Goal: Task Accomplishment & Management: Manage account settings

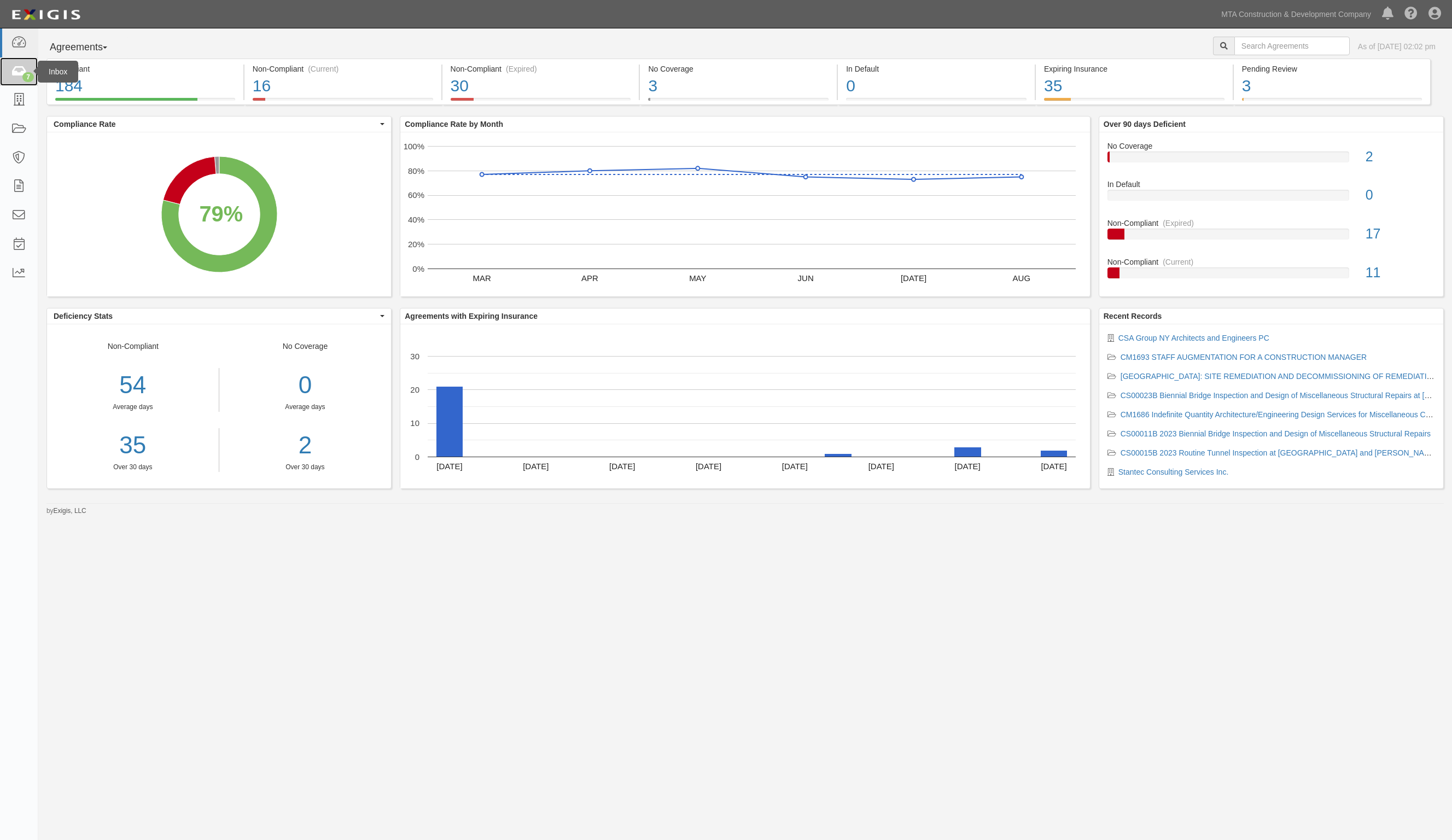
click at [16, 65] on icon at bounding box center [19, 71] width 16 height 13
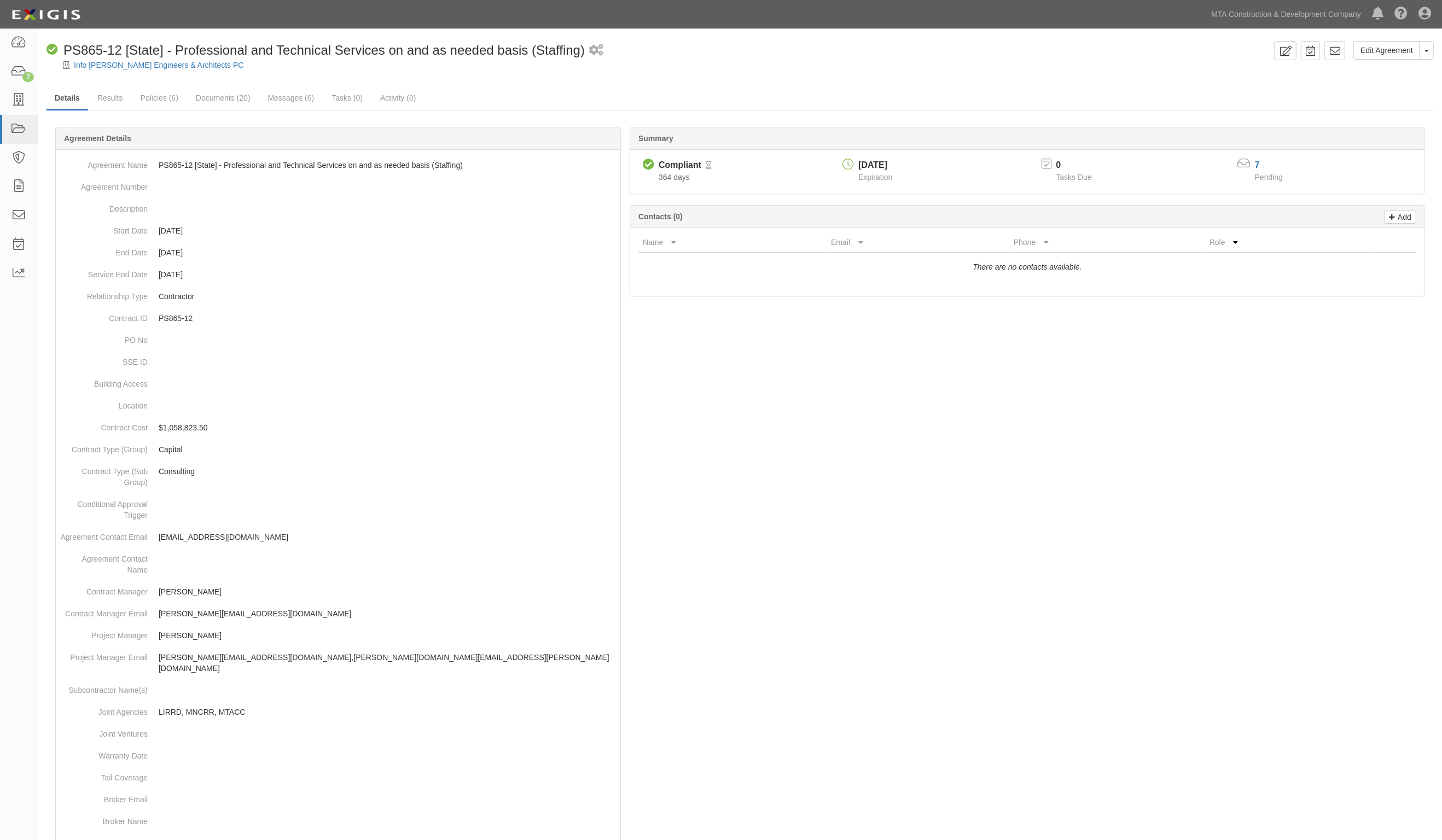
drag, startPoint x: 994, startPoint y: 471, endPoint x: 994, endPoint y: 399, distance: 72.0
click at [993, 467] on div at bounding box center [741, 599] width 1387 height 911
click at [118, 94] on link "Results" at bounding box center [109, 99] width 42 height 23
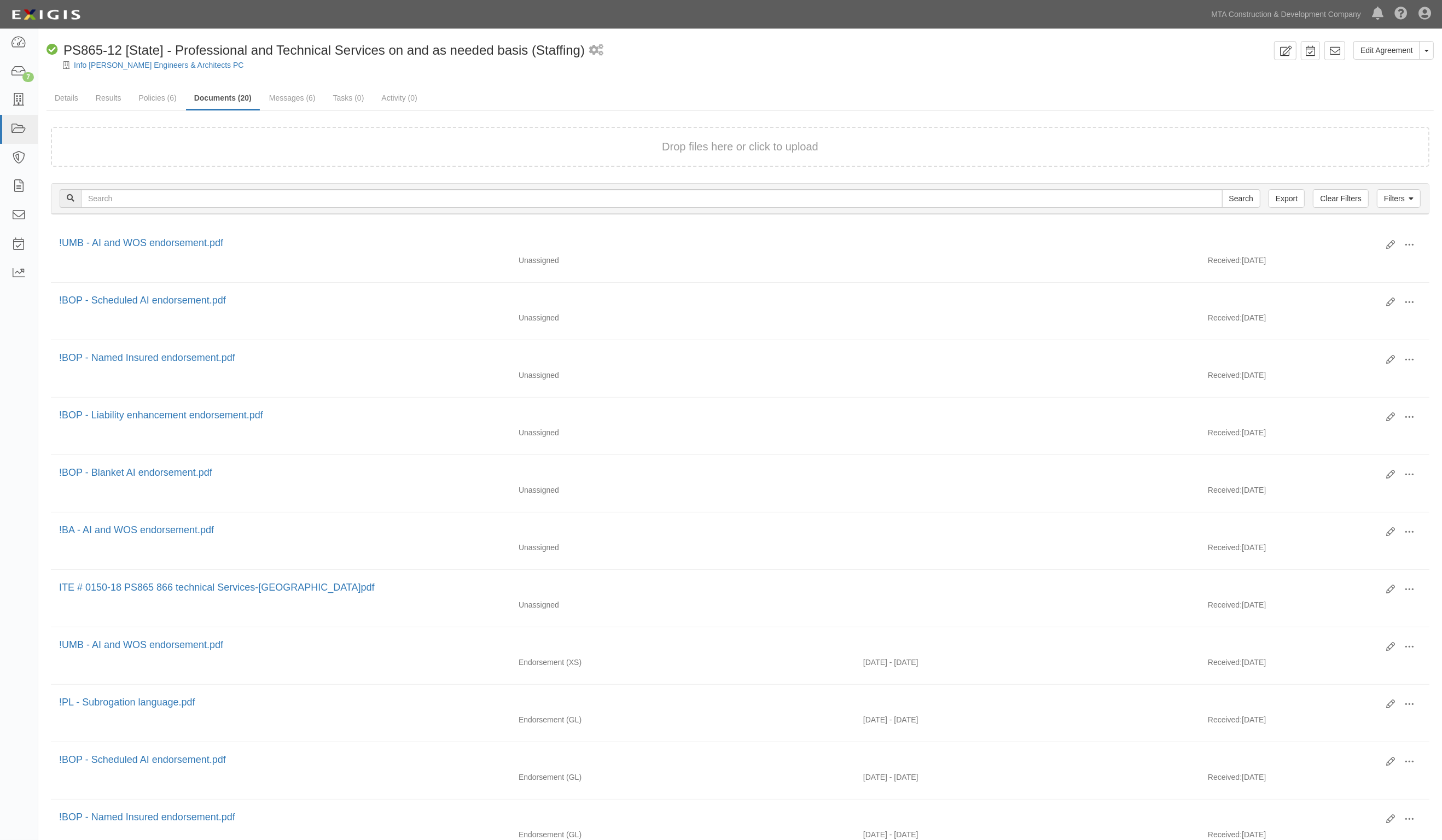
click at [1240, 85] on div "Edit Agreement Toggle Agreement Dropdown View Audit Trail Archive Agreement Sen…" at bounding box center [740, 740] width 1403 height 1398
click at [109, 65] on link "Info [PERSON_NAME] Engineers & Architects PC" at bounding box center [159, 64] width 170 height 9
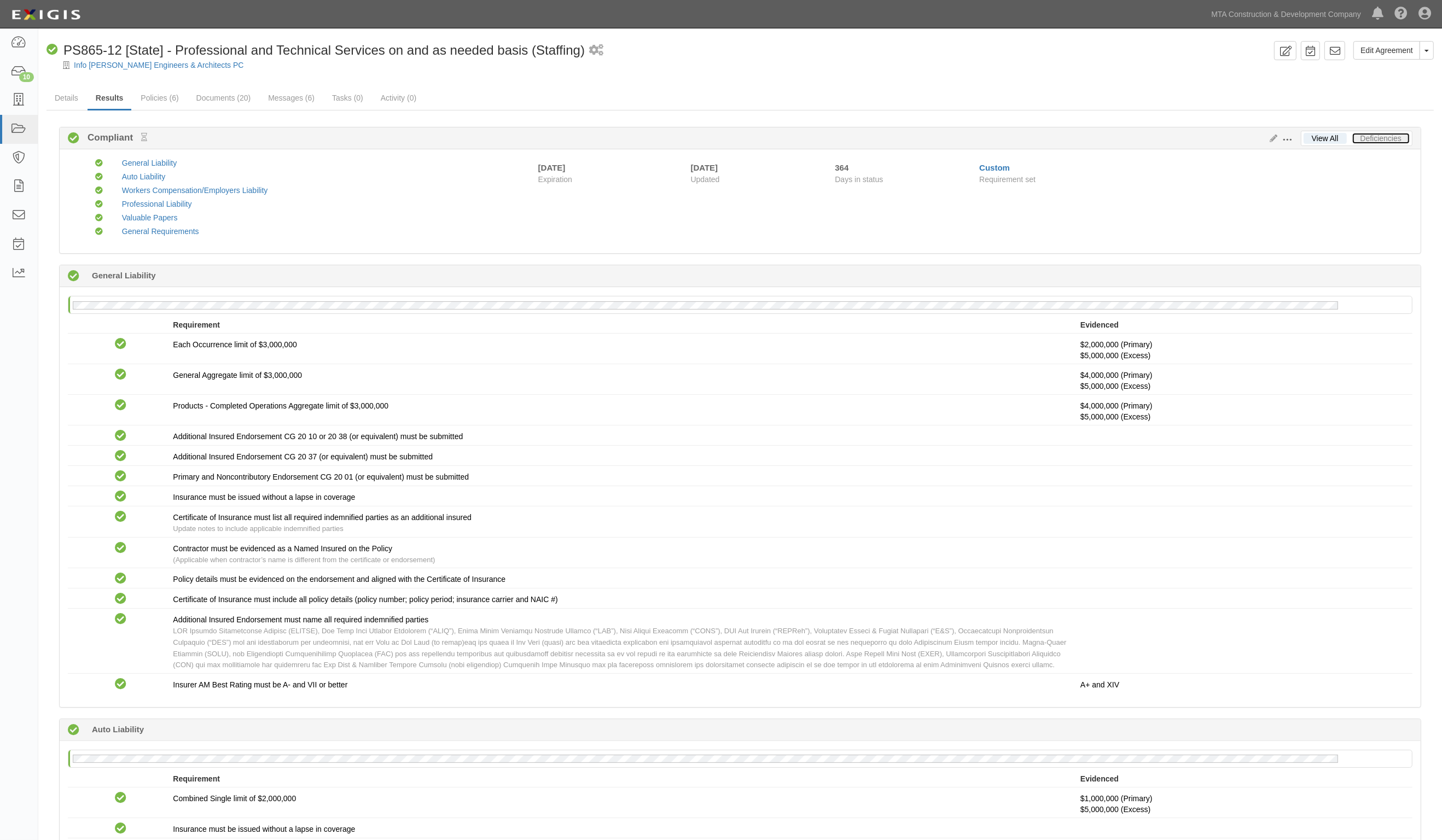
click at [1376, 137] on link "Deficiencies" at bounding box center [1381, 138] width 58 height 11
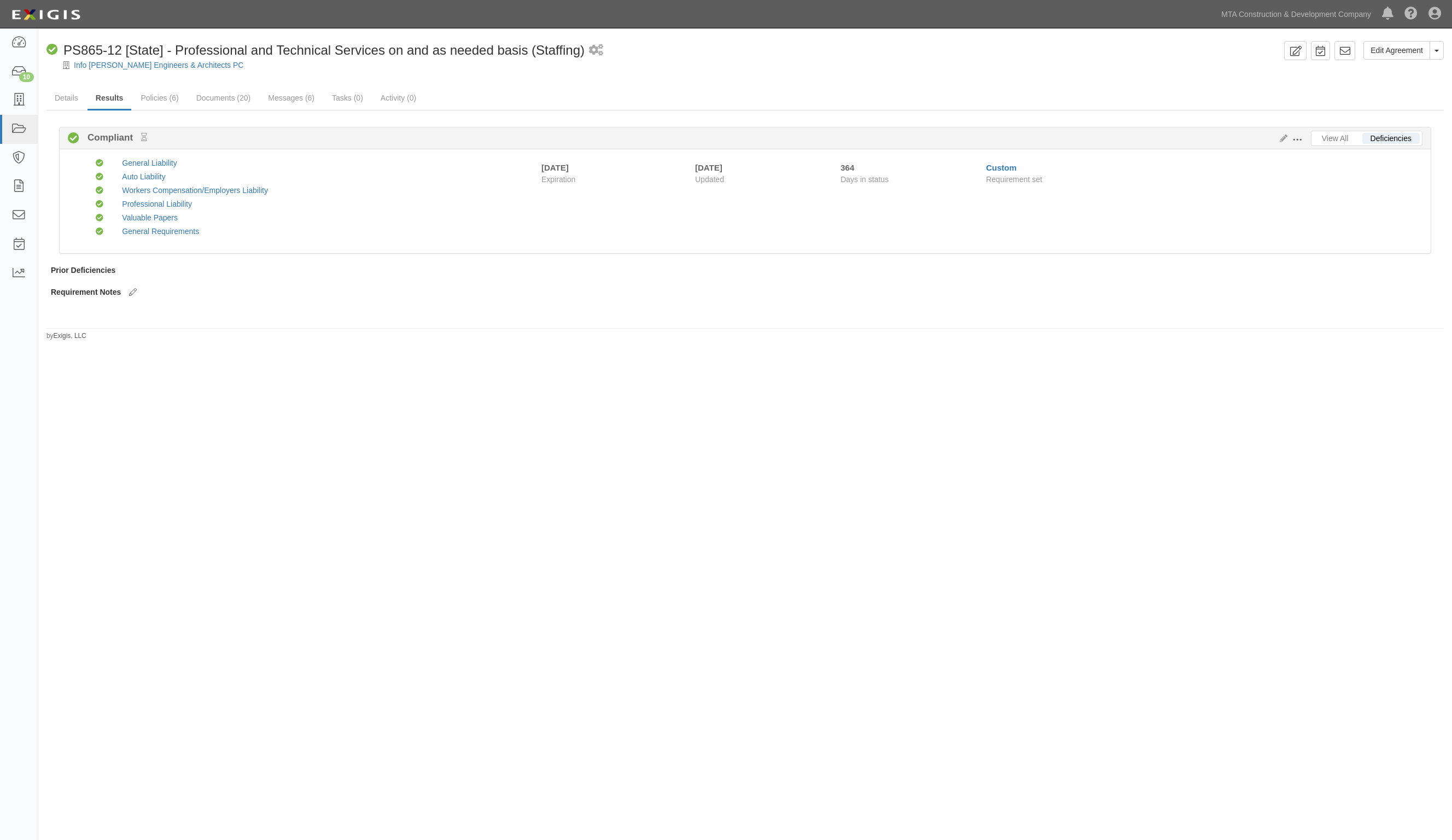
click at [188, 318] on div "View All Deficiencies Edit Requirements View History Compliant Compliant Compli…" at bounding box center [746, 218] width 1397 height 215
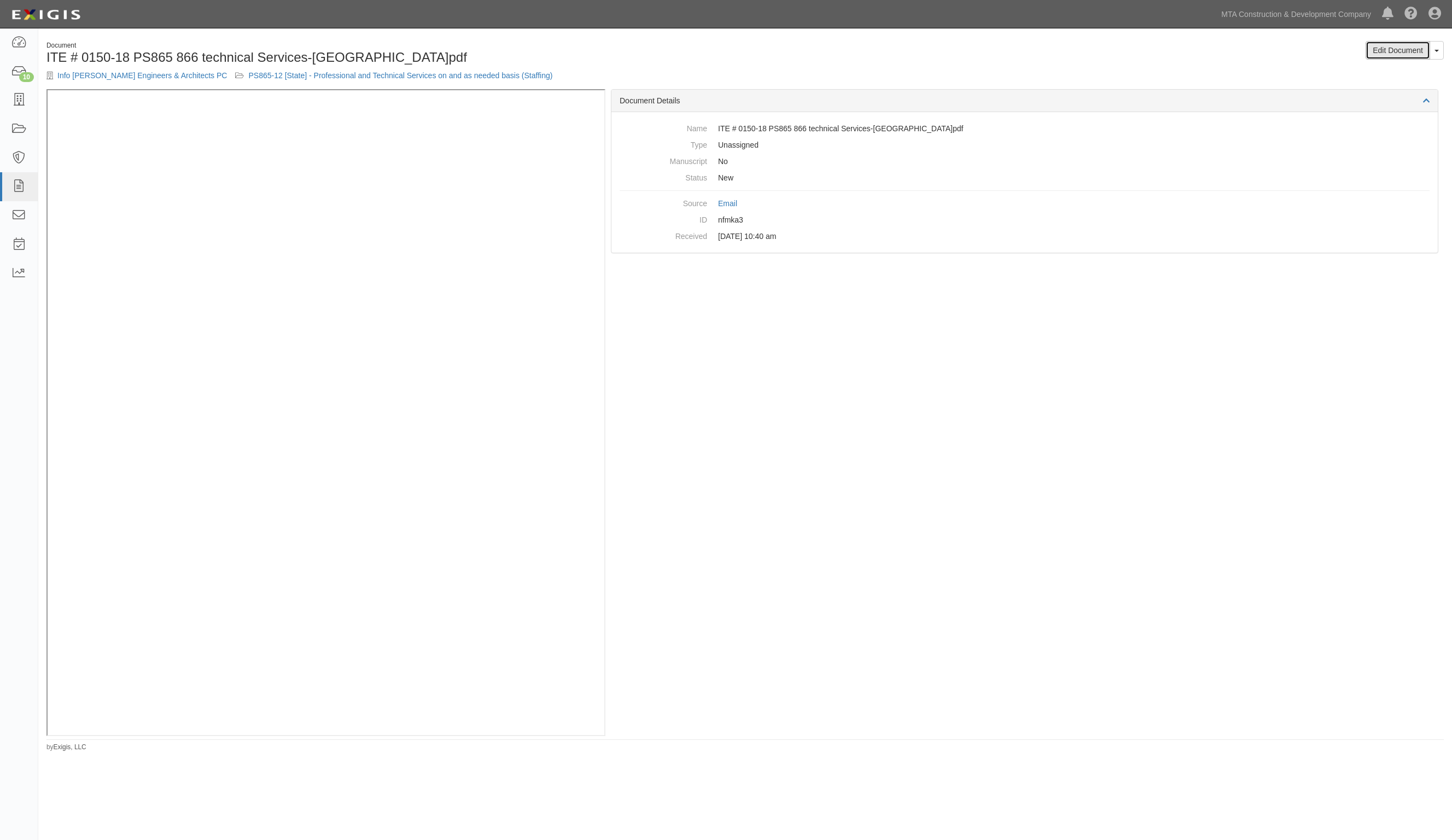
click at [1403, 47] on link "Edit Document" at bounding box center [1398, 50] width 64 height 19
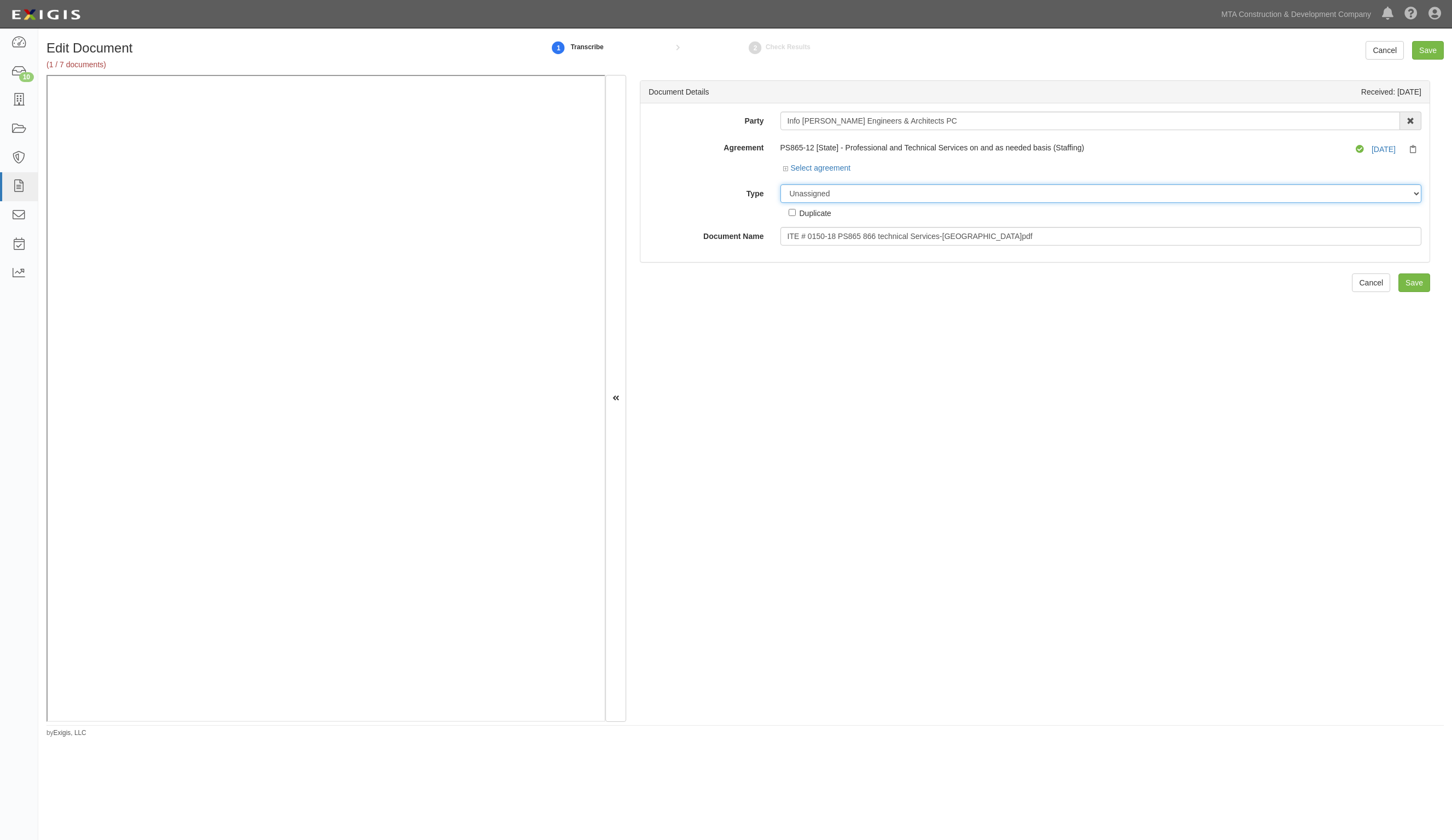
click at [878, 195] on select "Unassigned Binder Cancellation Notice Certificate Contract Endorsement Insuranc…" at bounding box center [1102, 193] width 642 height 19
select select "CertificateDetail"
click at [781, 184] on select "Unassigned Binder Cancellation Notice Certificate Contract Endorsement Insuranc…" at bounding box center [1102, 193] width 642 height 19
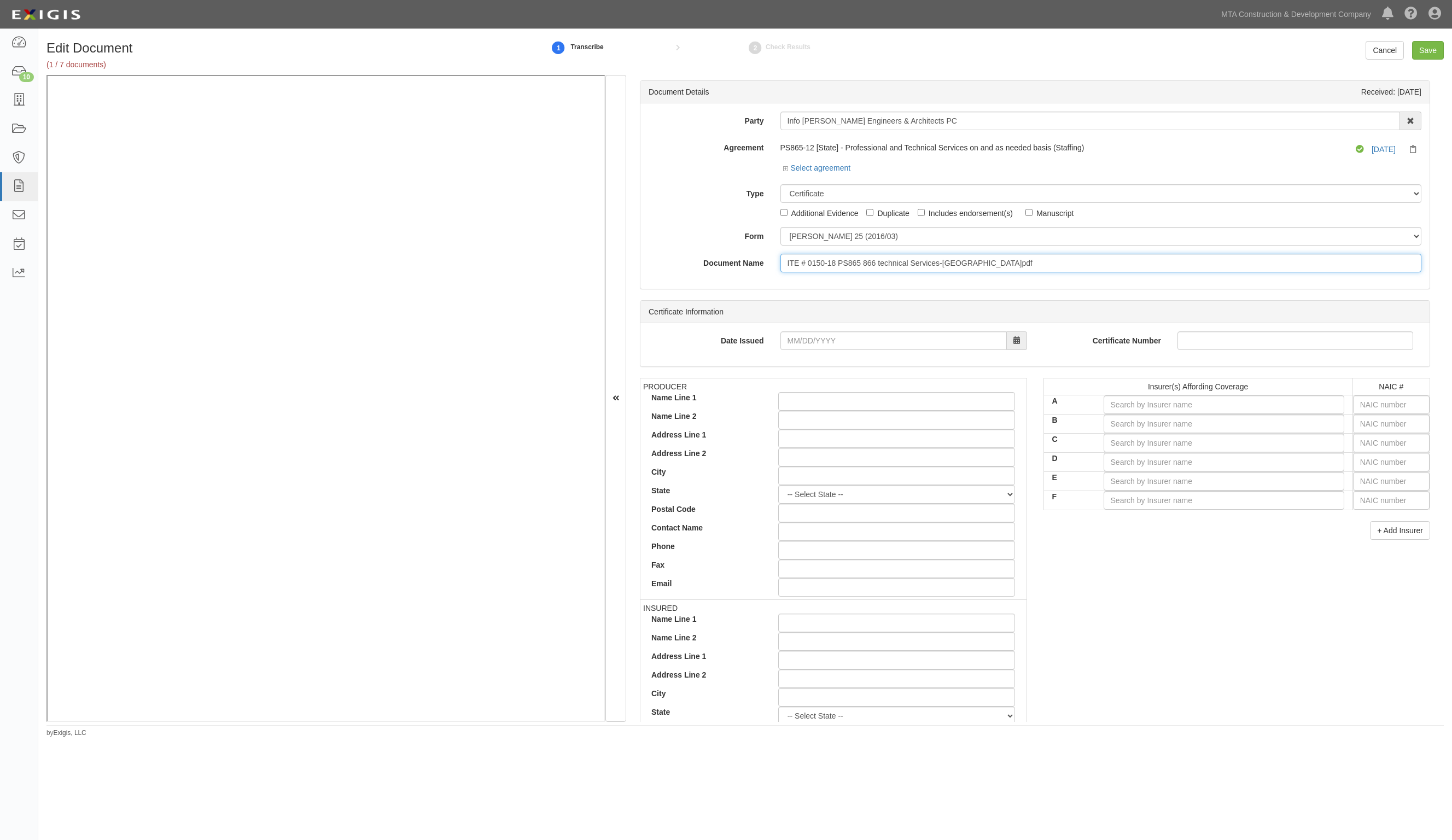
drag, startPoint x: 1023, startPoint y: 266, endPoint x: 592, endPoint y: 257, distance: 431.1
click at [295, 138] on div "Document Details Received: 09/30/2025 Party Info Tran Engineers & Architects PC…" at bounding box center [746, 398] width 1397 height 647
type input "10.1.26 GL, AL, UL, WC, PL,VP"
click at [1371, 406] on input "text" at bounding box center [1392, 404] width 76 height 19
type input "16862"
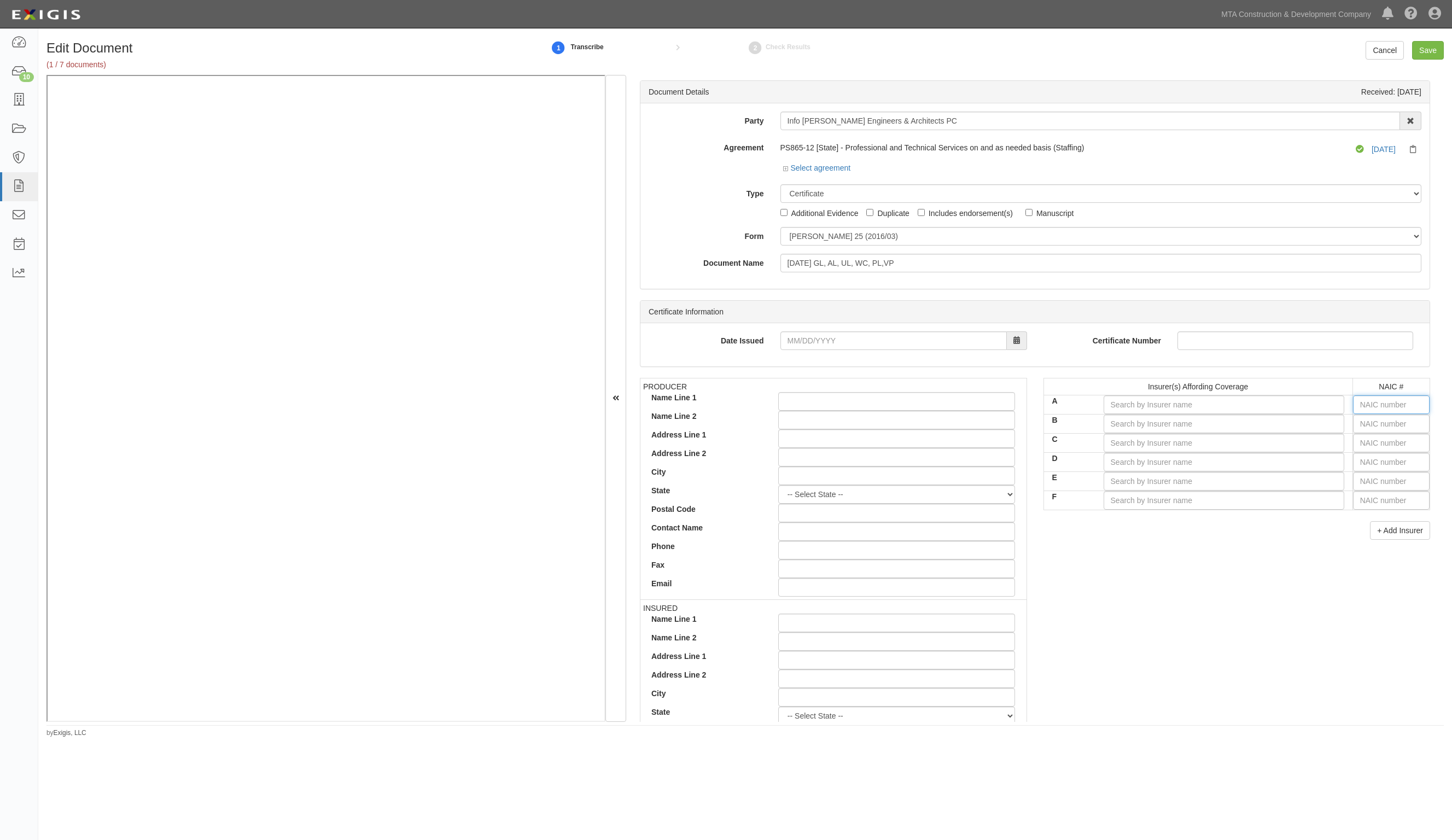
type input "1"
type input "13677"
type input "13"
type input "13016"
type input "130"
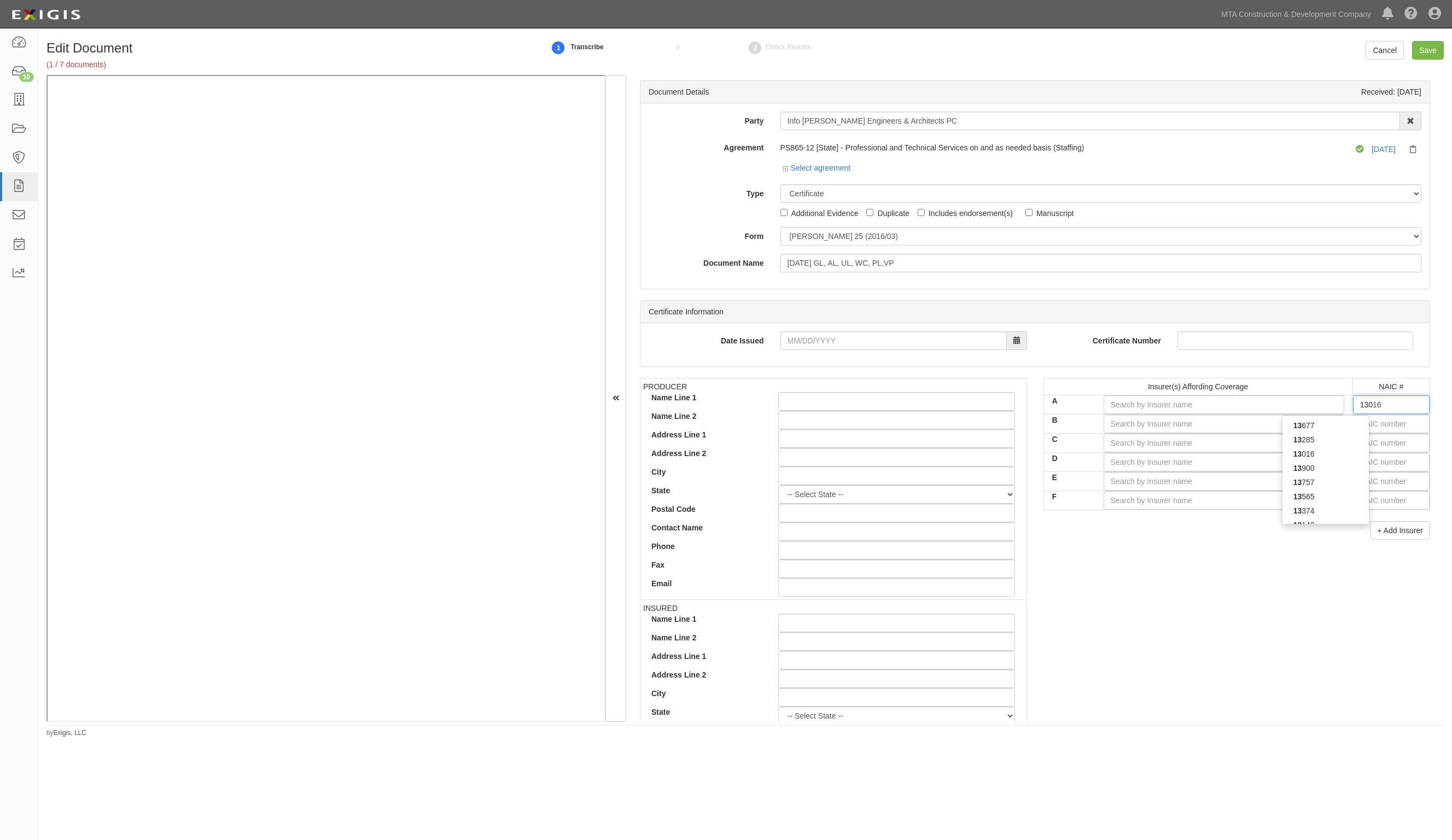
type input "13056"
type input "1305"
type input "13056"
click at [1316, 420] on div "13056" at bounding box center [1326, 425] width 87 height 15
type input "RLI Insurance Company (A+ XIV Rating)"
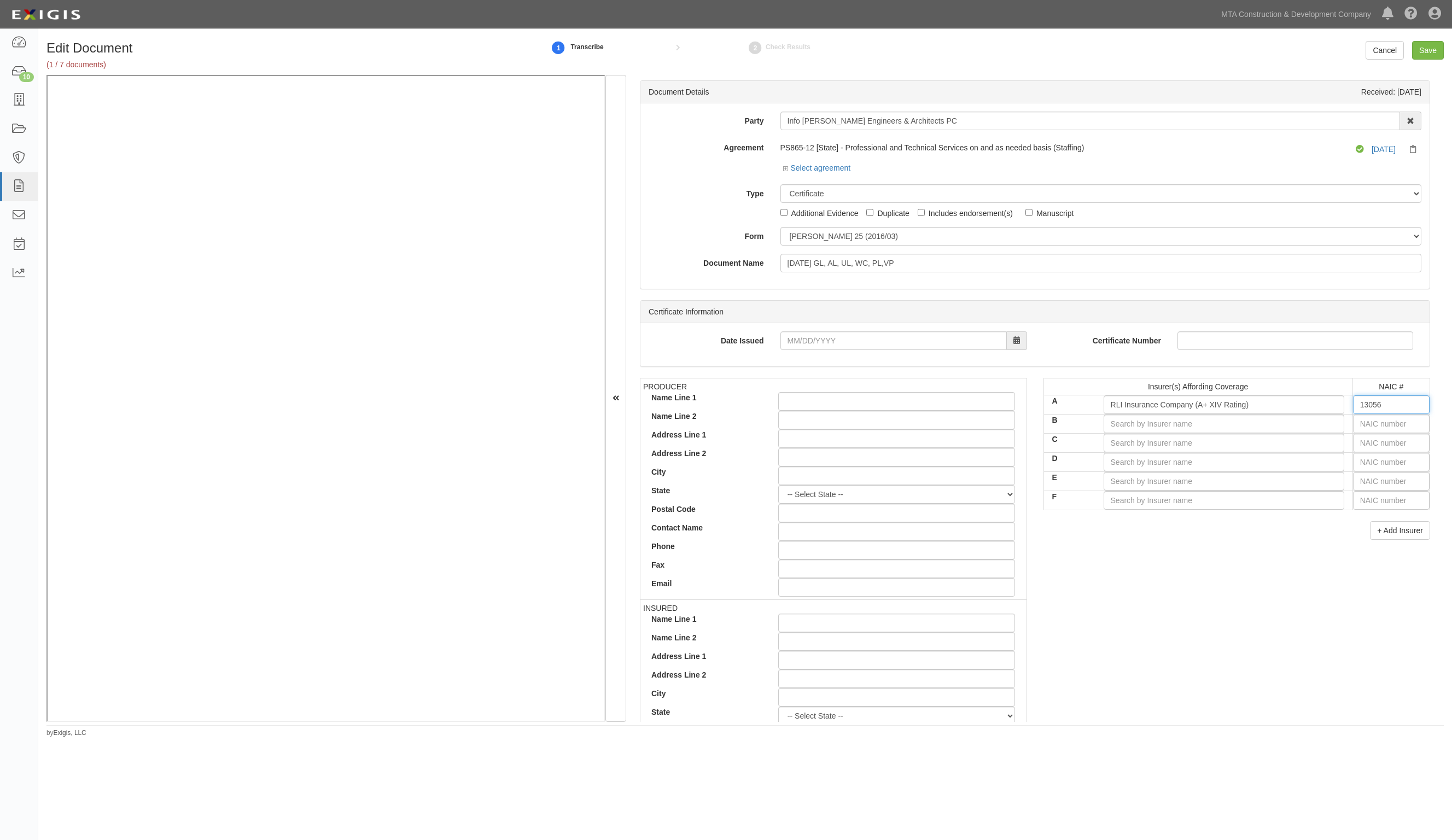
type input "13056"
click at [1357, 421] on input "text" at bounding box center [1392, 423] width 76 height 19
type input "16862"
type input "1"
type input "10750"
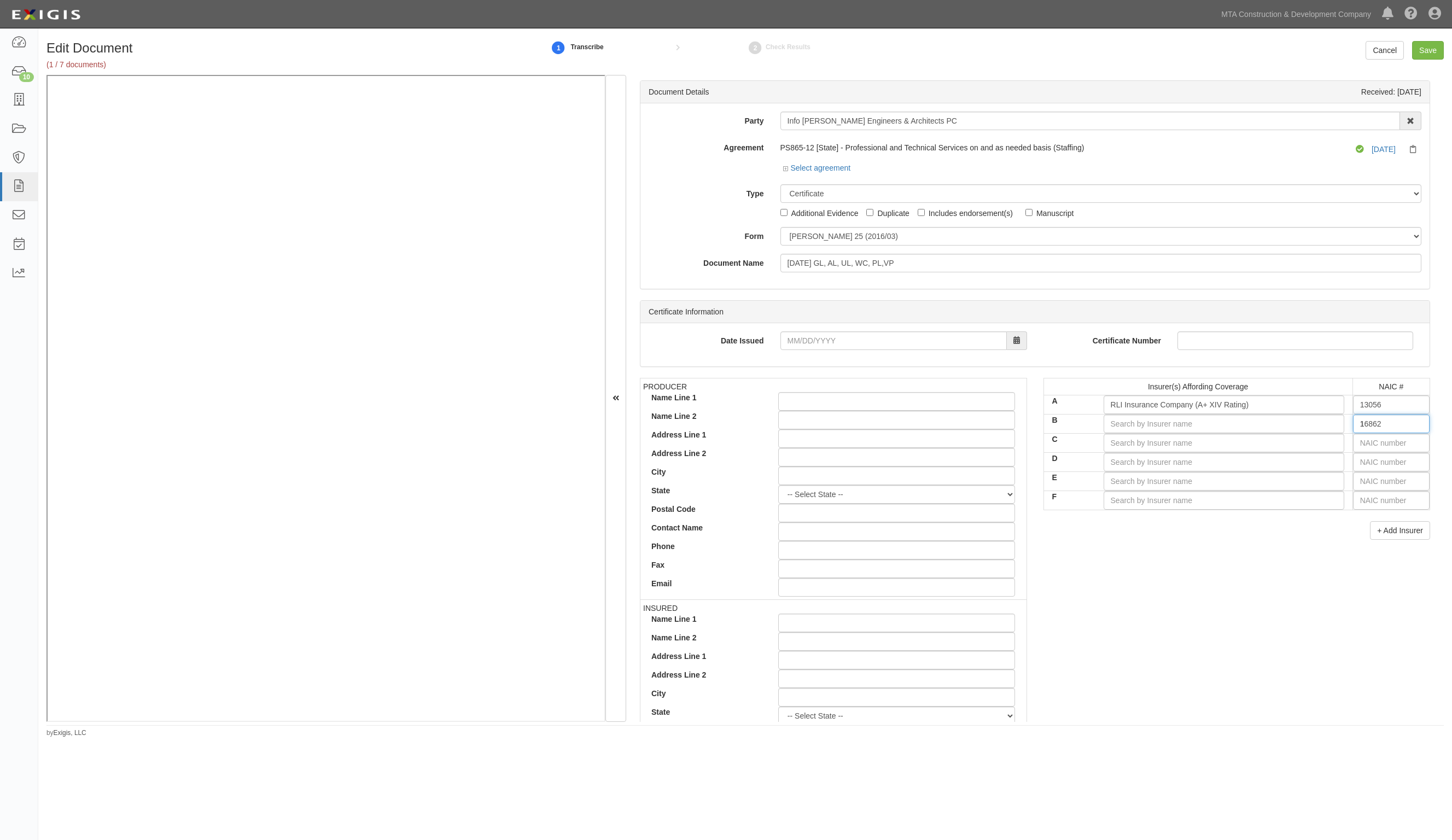
type input "10"
type input "10852"
type input "108"
type input "10844"
type input "1084"
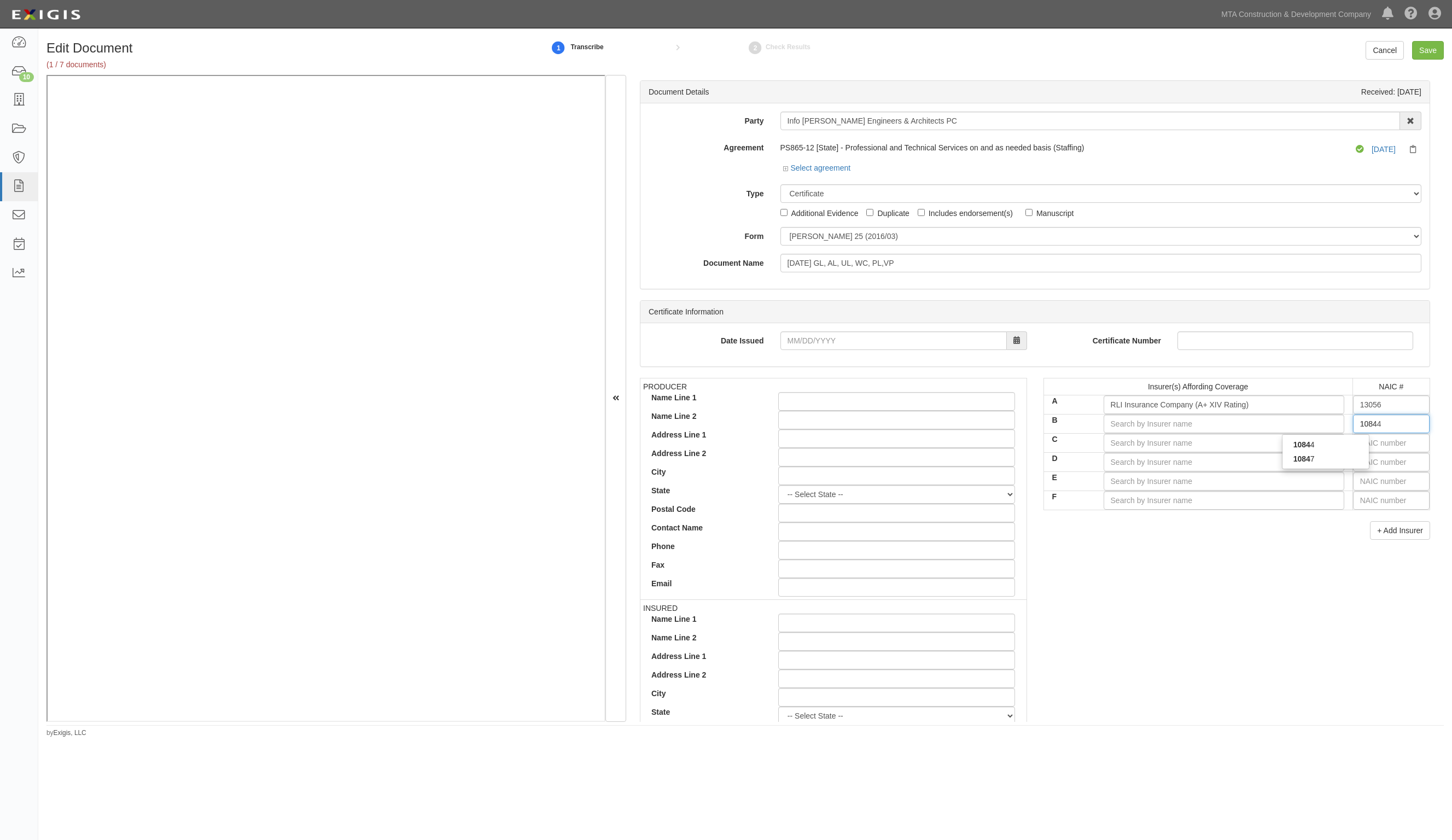
type input "10847"
click at [1329, 437] on div "10847" at bounding box center [1326, 444] width 88 height 20
click at [1329, 438] on div "10847" at bounding box center [1326, 444] width 87 height 15
type input "CUMIS Insurance Society, Inc. (A XII Rating)"
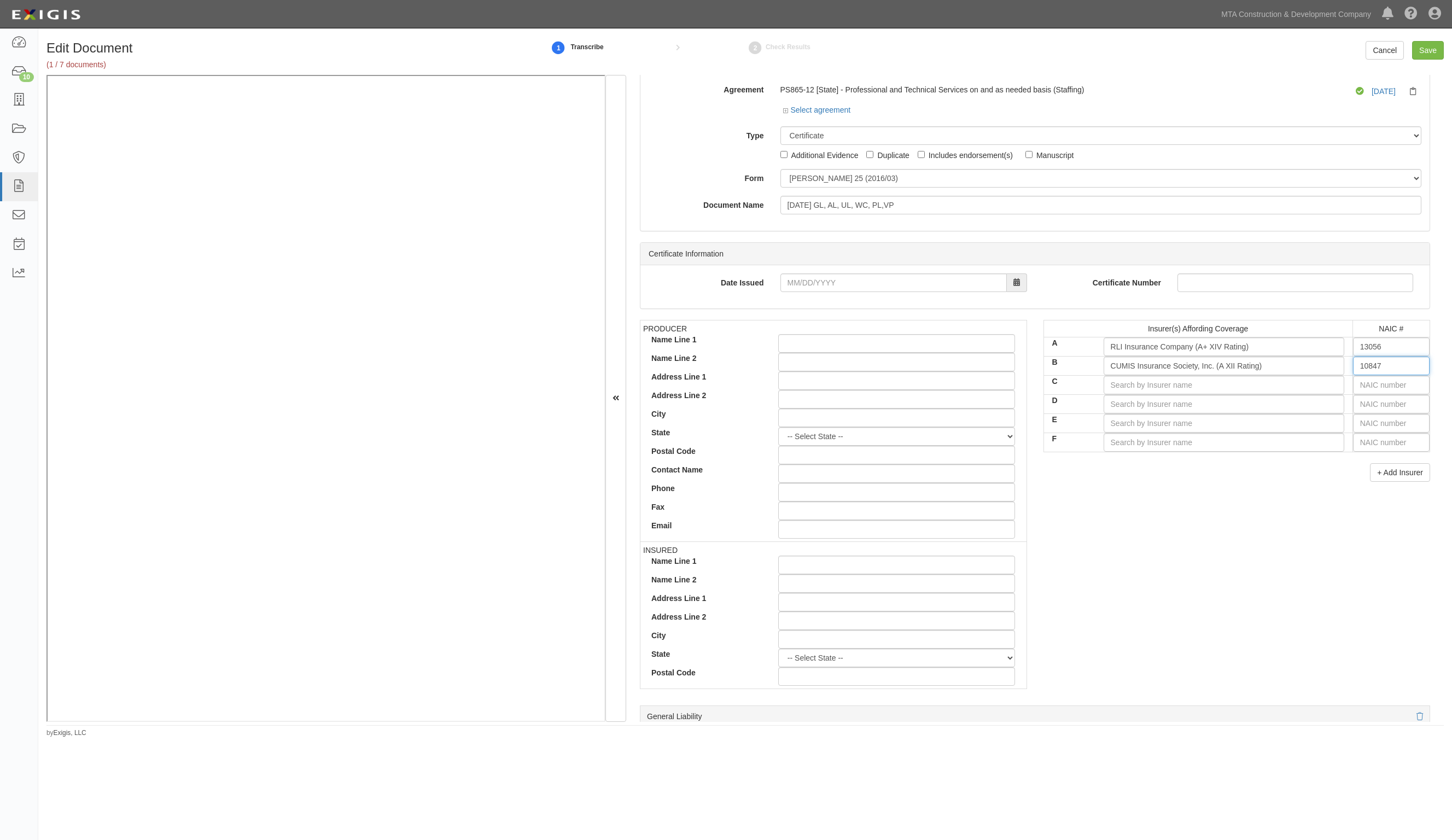
scroll to position [410, 0]
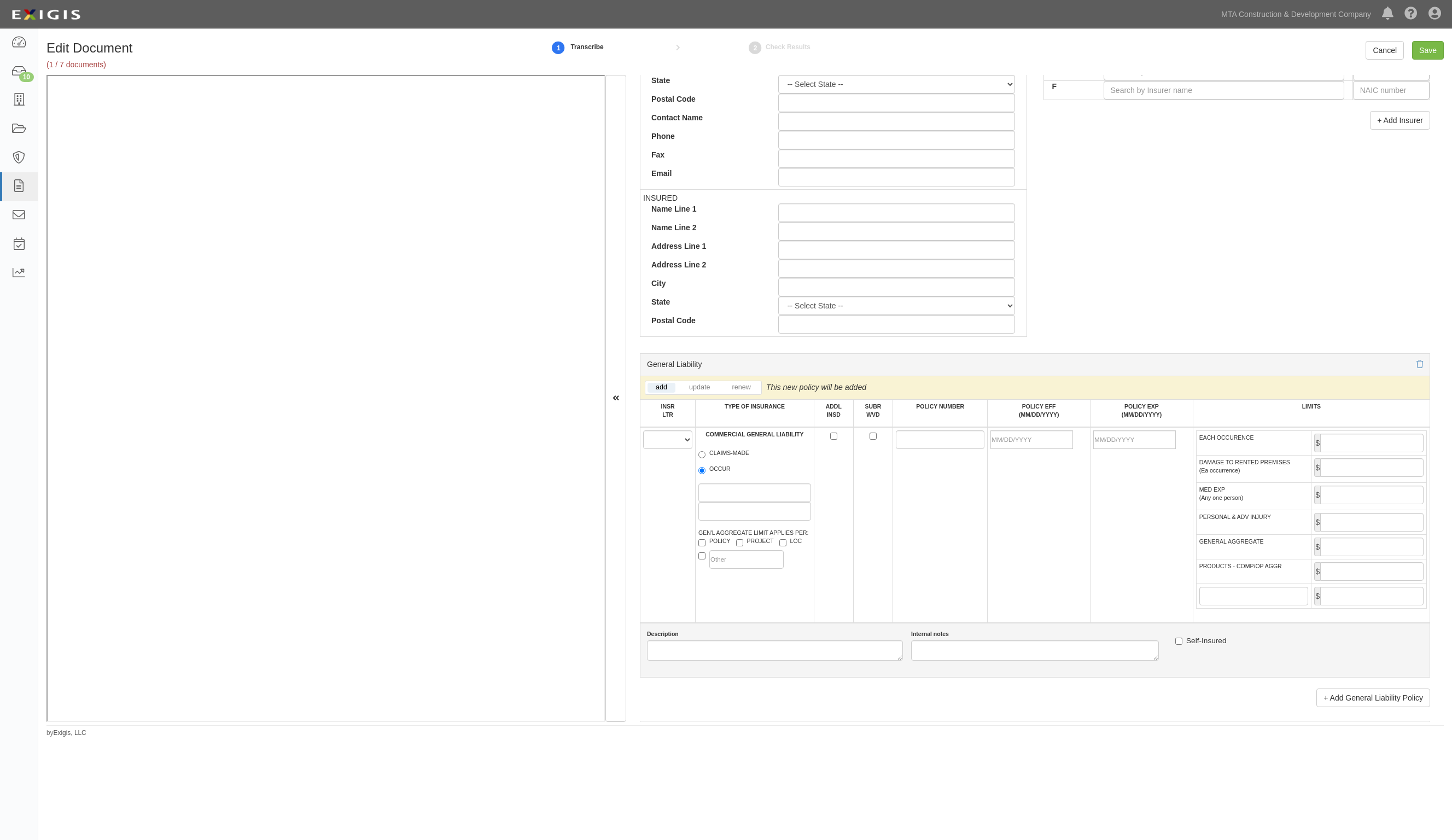
type input "10847"
click at [706, 340] on div "PRODUCER Name Line 1 Name Line 2 Address Line 1 Address Line 2 City State -- Se…" at bounding box center [833, 158] width 404 height 380
click at [1213, 300] on div "PRODUCER Name Line 1 Name Line 2 Address Line 1 Address Line 2 City State -- Se…" at bounding box center [1034, 158] width 807 height 380
click at [665, 438] on select "A B C D E F" at bounding box center [667, 439] width 49 height 19
select select "A"
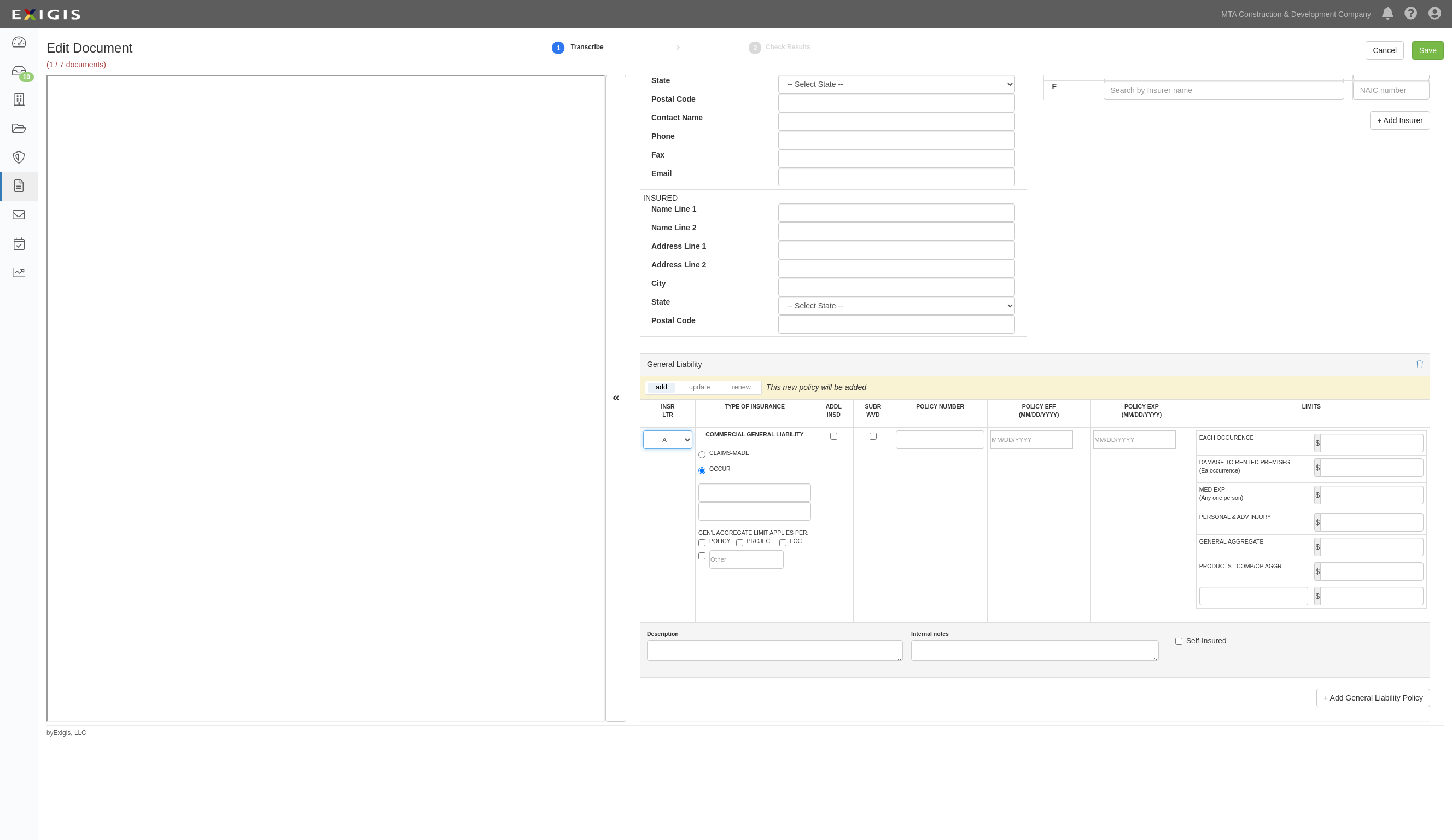
click at [643, 430] on select "A B C D E F" at bounding box center [667, 439] width 49 height 19
click at [710, 464] on label "OCCUR" at bounding box center [714, 469] width 32 height 11
click at [706, 467] on input "OCCUR" at bounding box center [702, 470] width 7 height 7
radio input "true"
click at [951, 438] on input "POLICY NUMBER" at bounding box center [940, 439] width 89 height 19
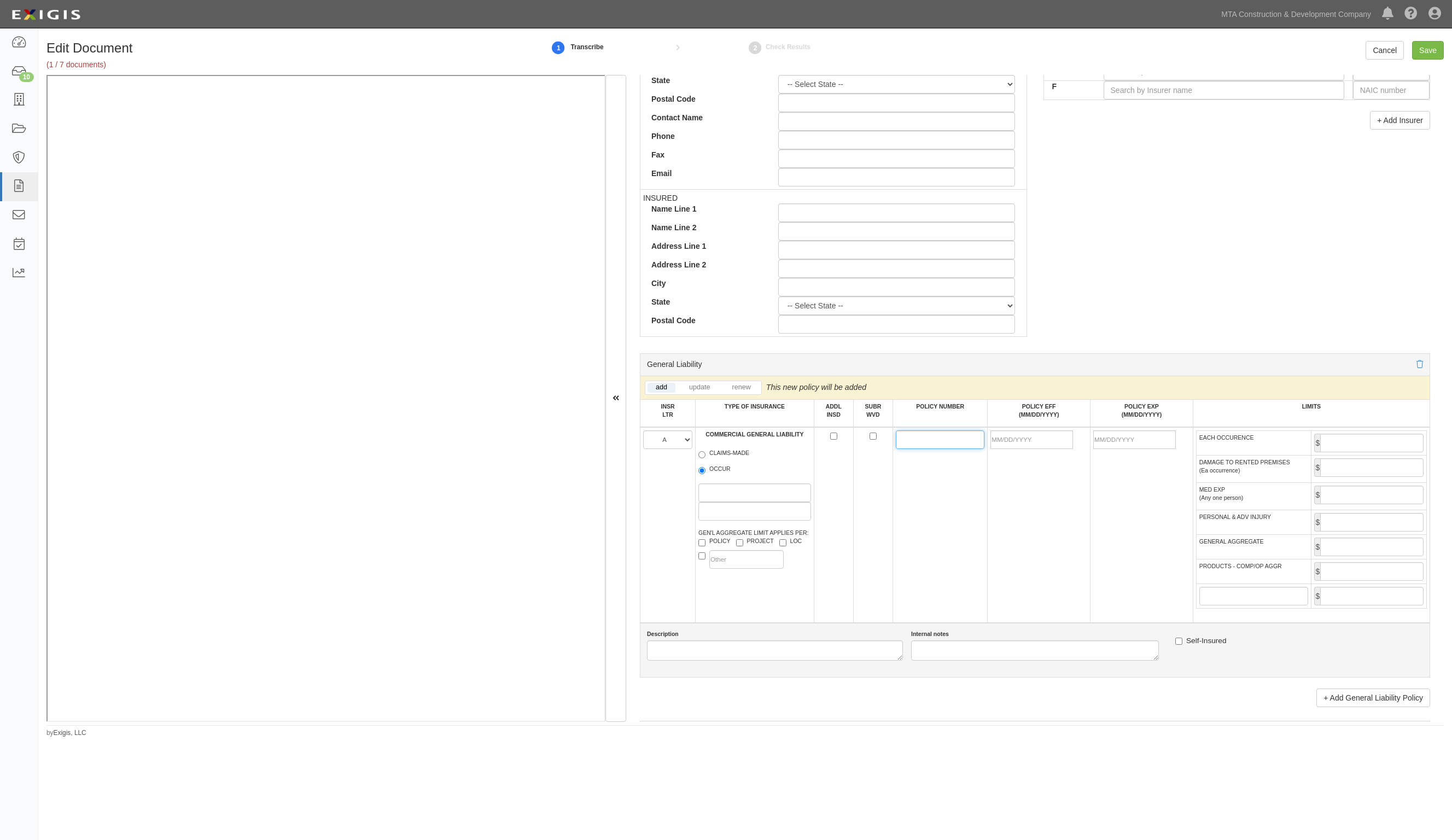
paste input "PSB0007846"
type input "PSB0007846"
click at [1034, 438] on input "POLICY EFF (MM/DD/YYYY)" at bounding box center [1031, 439] width 83 height 19
type input "10/01/2025"
type input "10/01/2026"
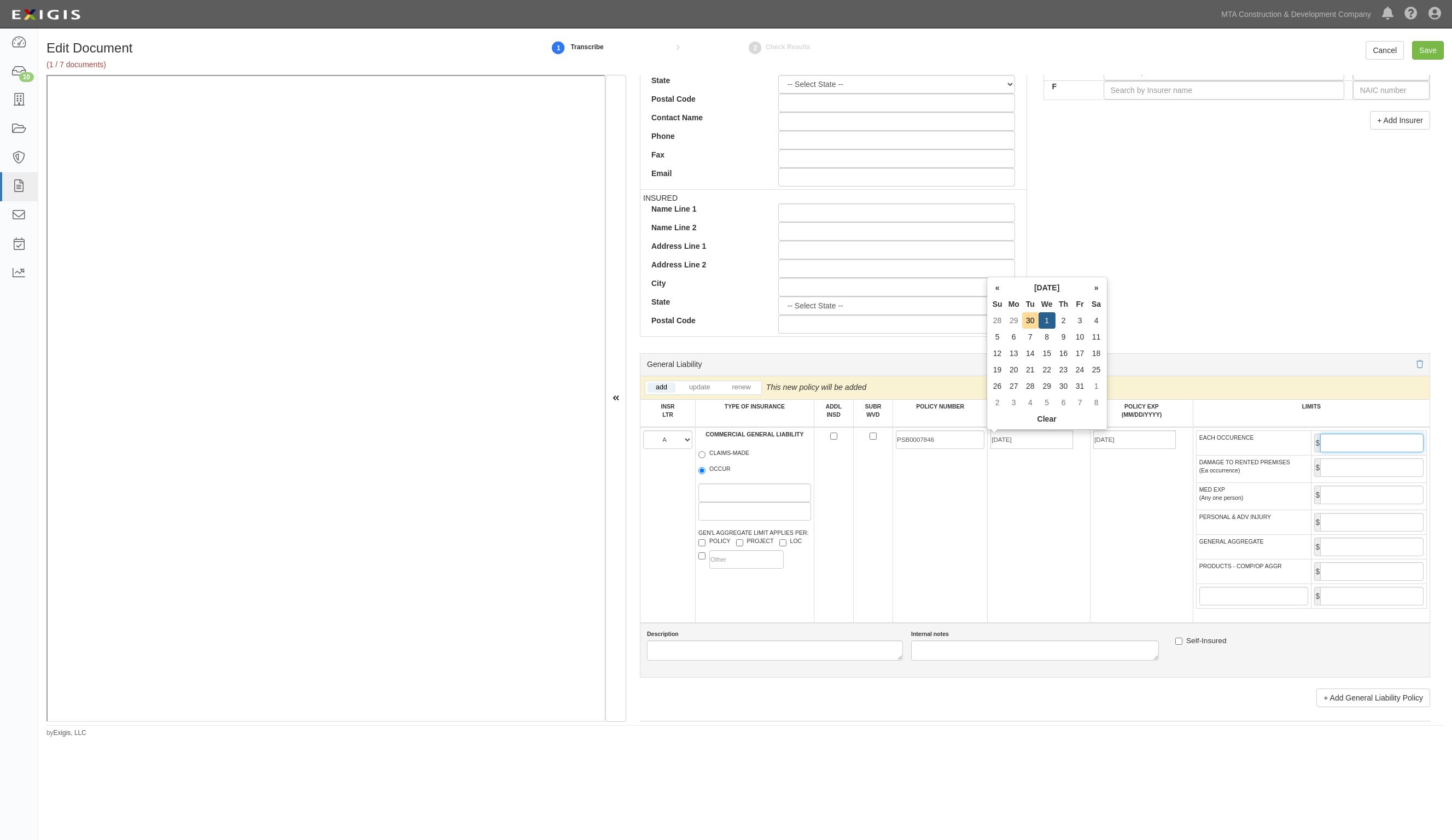
click at [1375, 446] on input "EACH OCCURENCE" at bounding box center [1372, 443] width 103 height 19
type input "2,000,000"
click at [1372, 551] on input "GENERAL AGGREGATE" at bounding box center [1372, 546] width 103 height 19
type input "4,000,000"
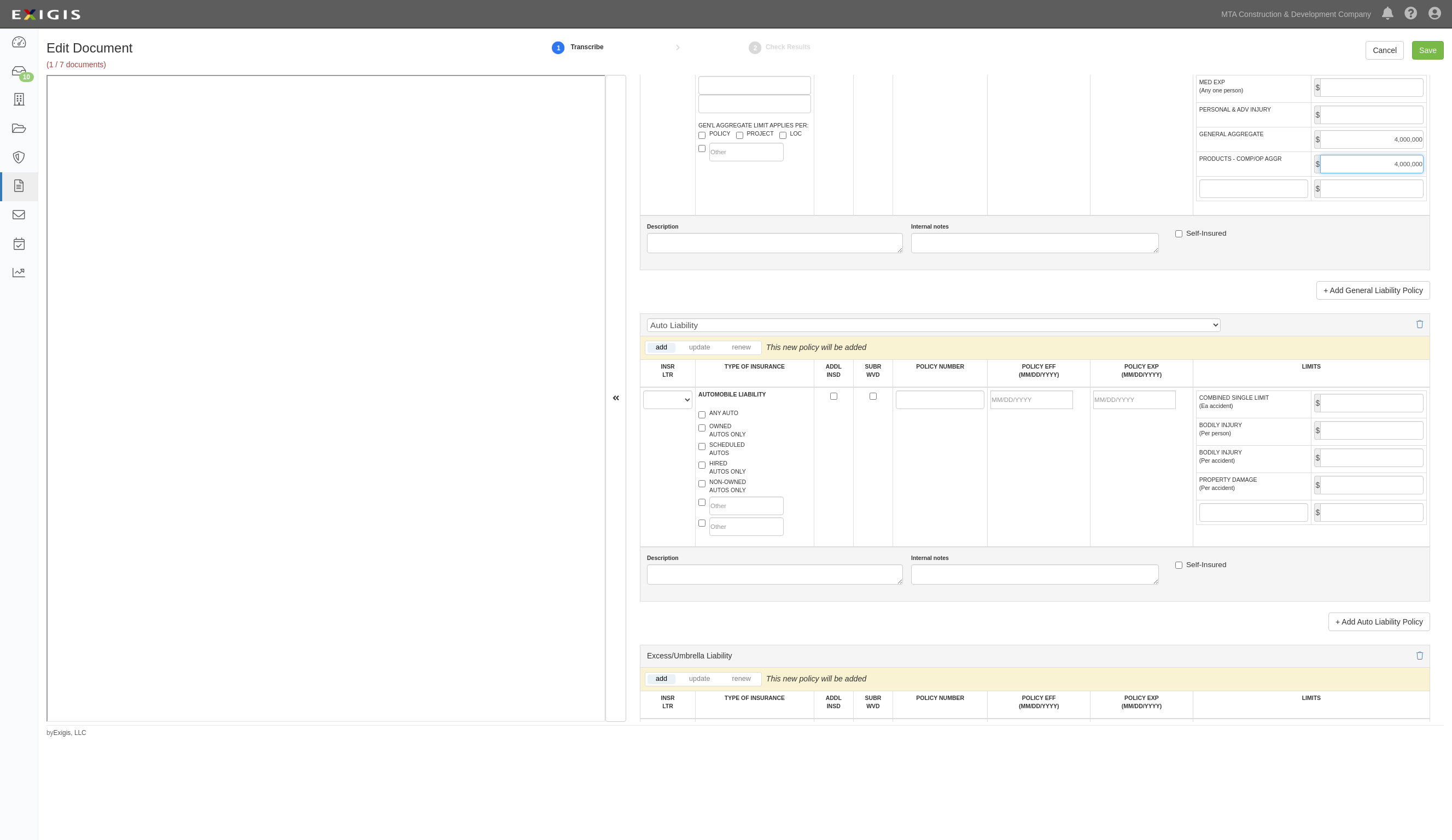
scroll to position [889, 0]
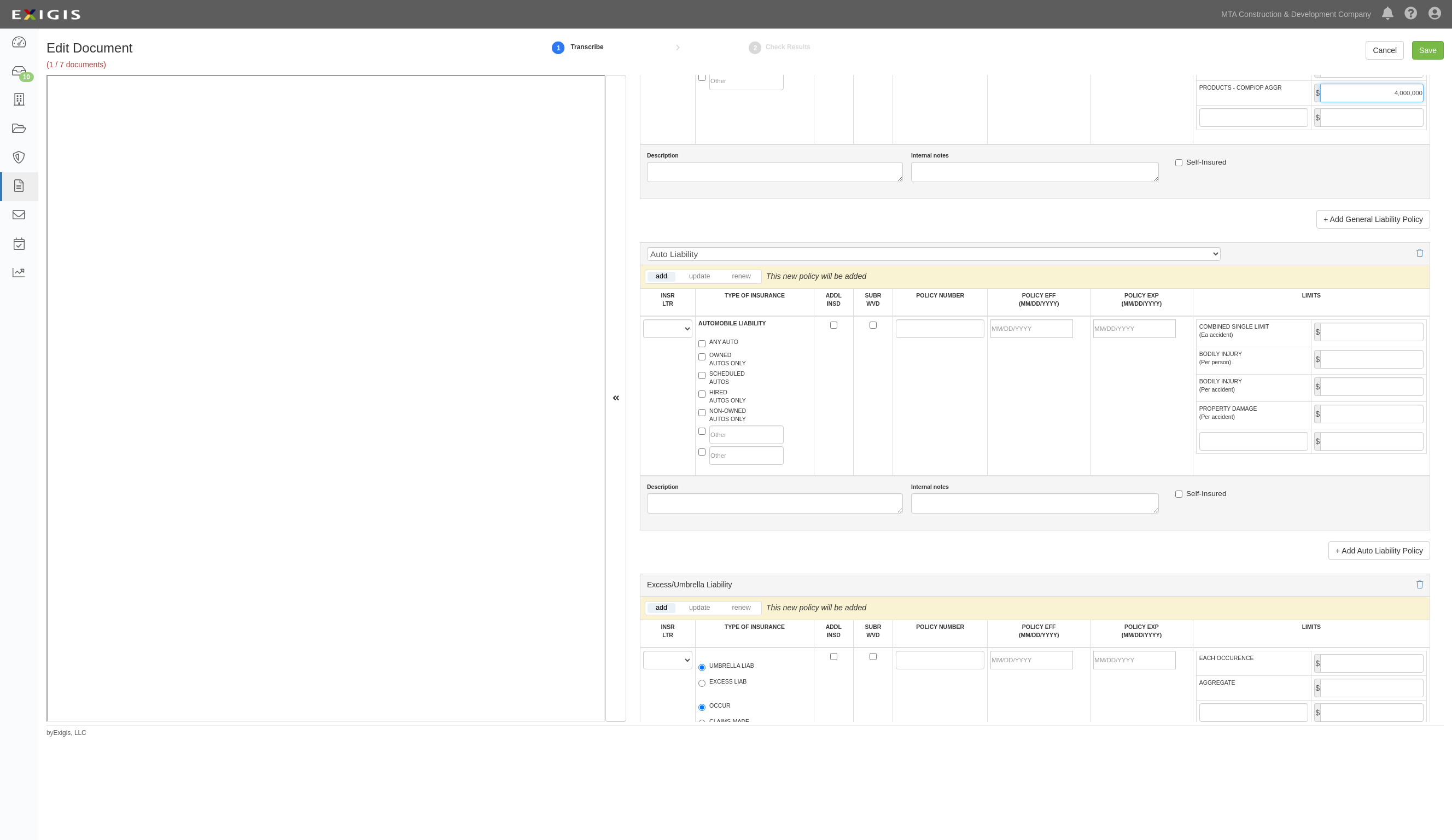
type input "4,000,000"
click at [673, 333] on select "A B C D E F" at bounding box center [667, 328] width 49 height 19
select select "A"
click at [643, 320] on select "A B C D E F" at bounding box center [667, 328] width 49 height 19
click at [750, 340] on div "ANY AUTO" at bounding box center [754, 343] width 129 height 13
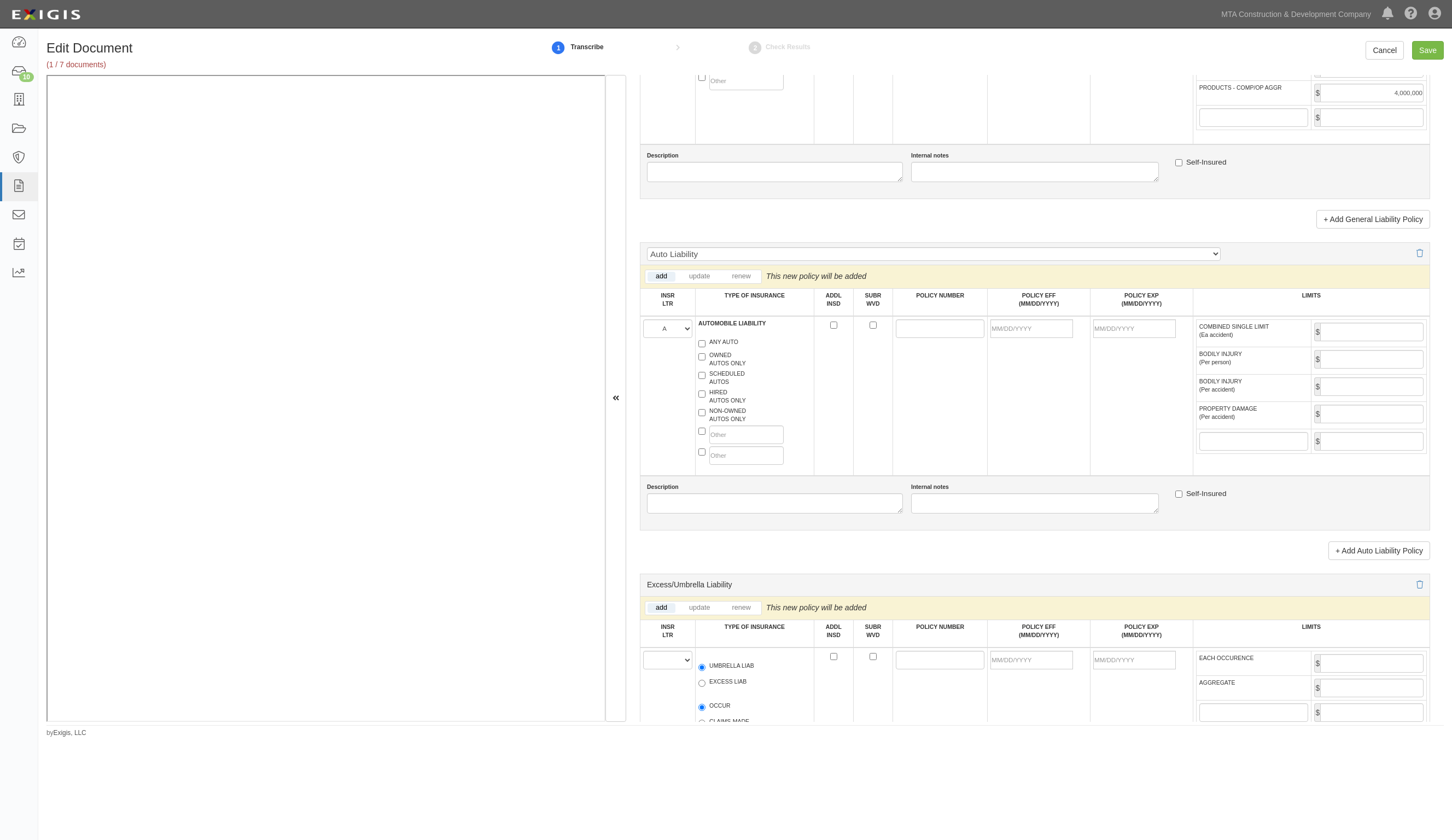
click at [709, 344] on label "ANY AUTO" at bounding box center [718, 342] width 40 height 11
click at [706, 344] on input "ANY AUTO" at bounding box center [702, 343] width 7 height 7
checkbox input "true"
click at [897, 337] on input "POLICY NUMBER" at bounding box center [940, 328] width 89 height 19
paste input "PSA0002604"
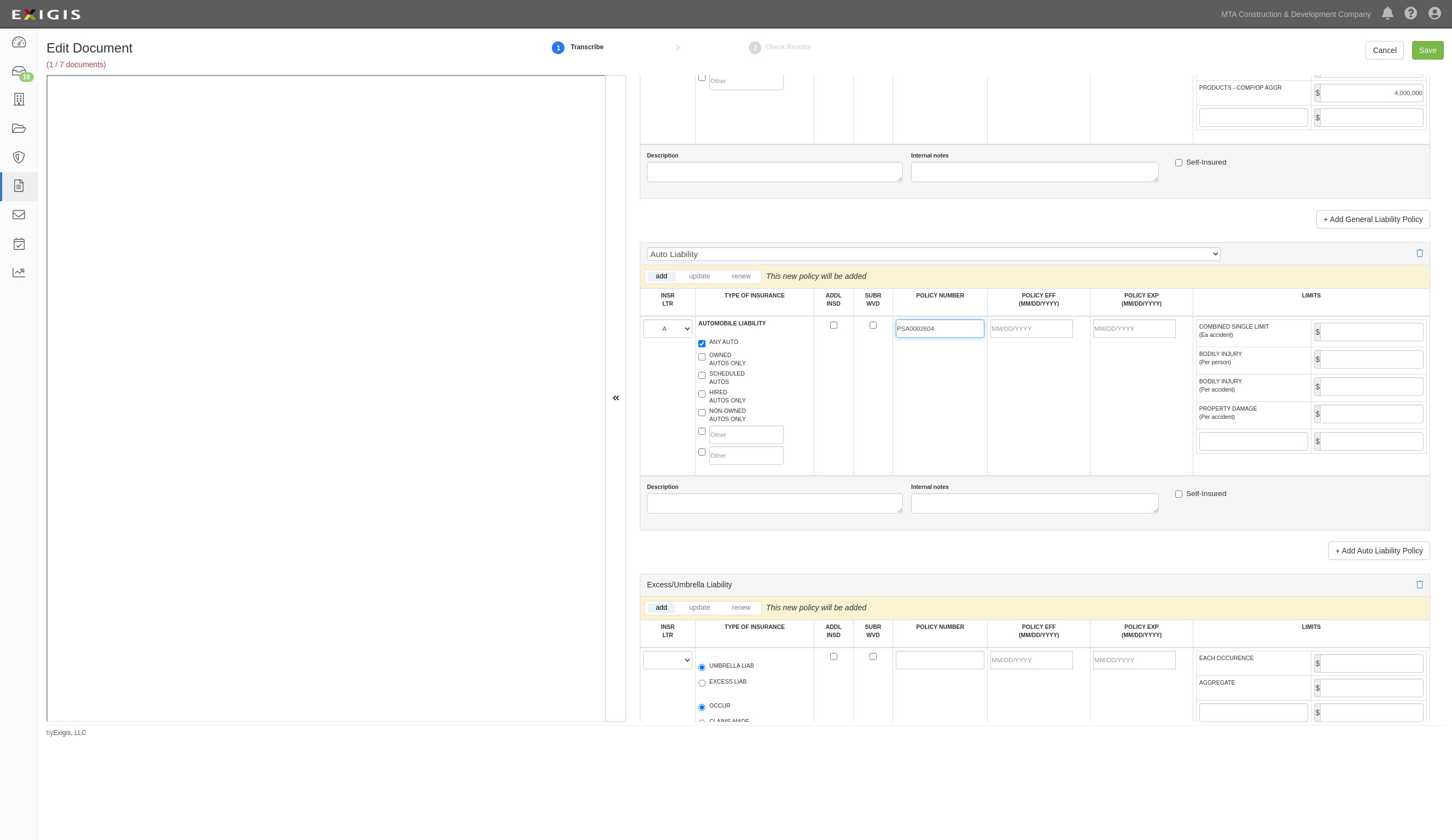
type input "PSA0002604"
drag, startPoint x: 1015, startPoint y: 335, endPoint x: 1005, endPoint y: 331, distance: 10.8
click at [1015, 335] on input "POLICY EFF (MM/DD/YYYY)" at bounding box center [1031, 328] width 83 height 19
type input "10/01/2025"
type input "10/01/2026"
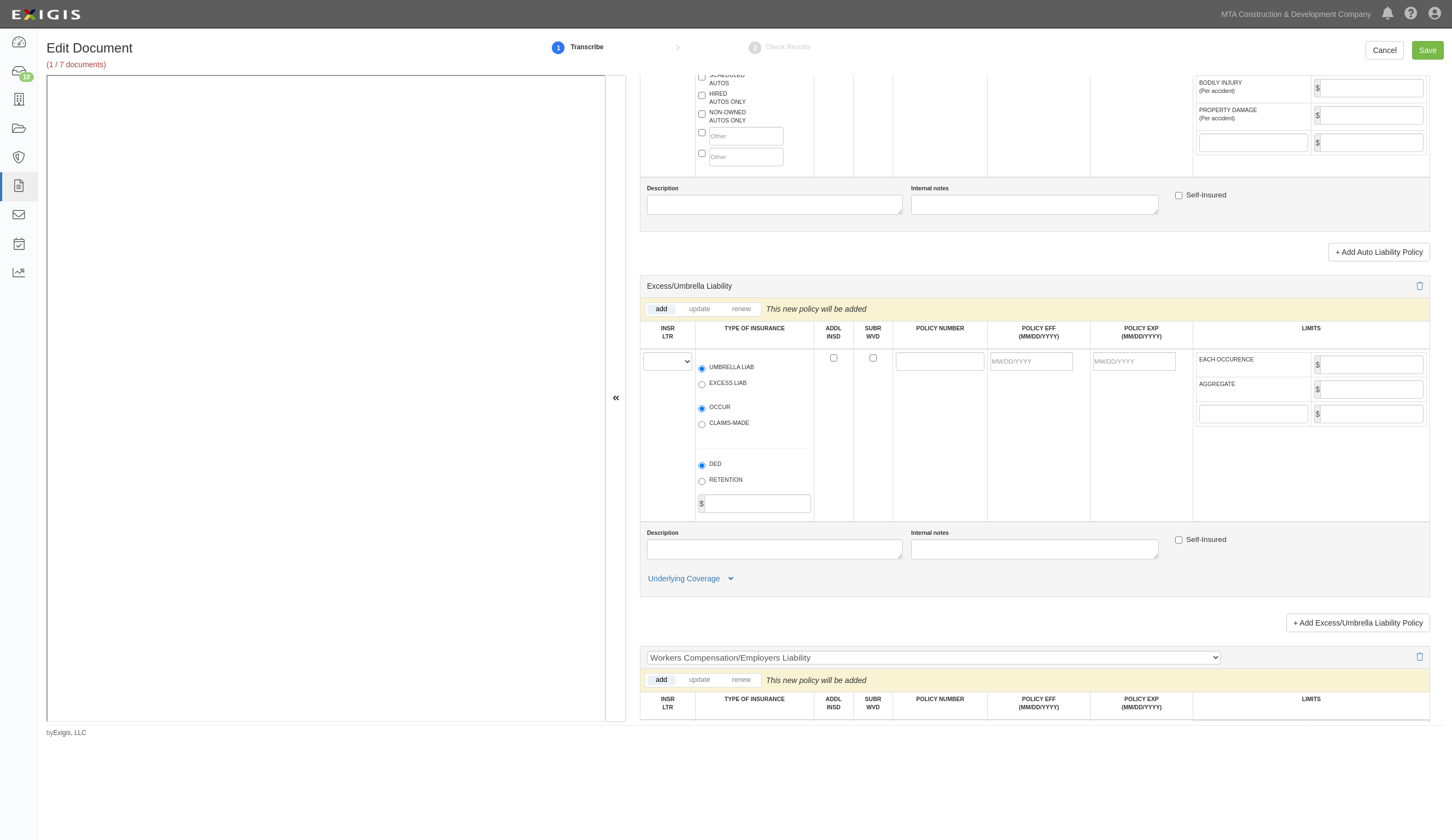
scroll to position [1230, 0]
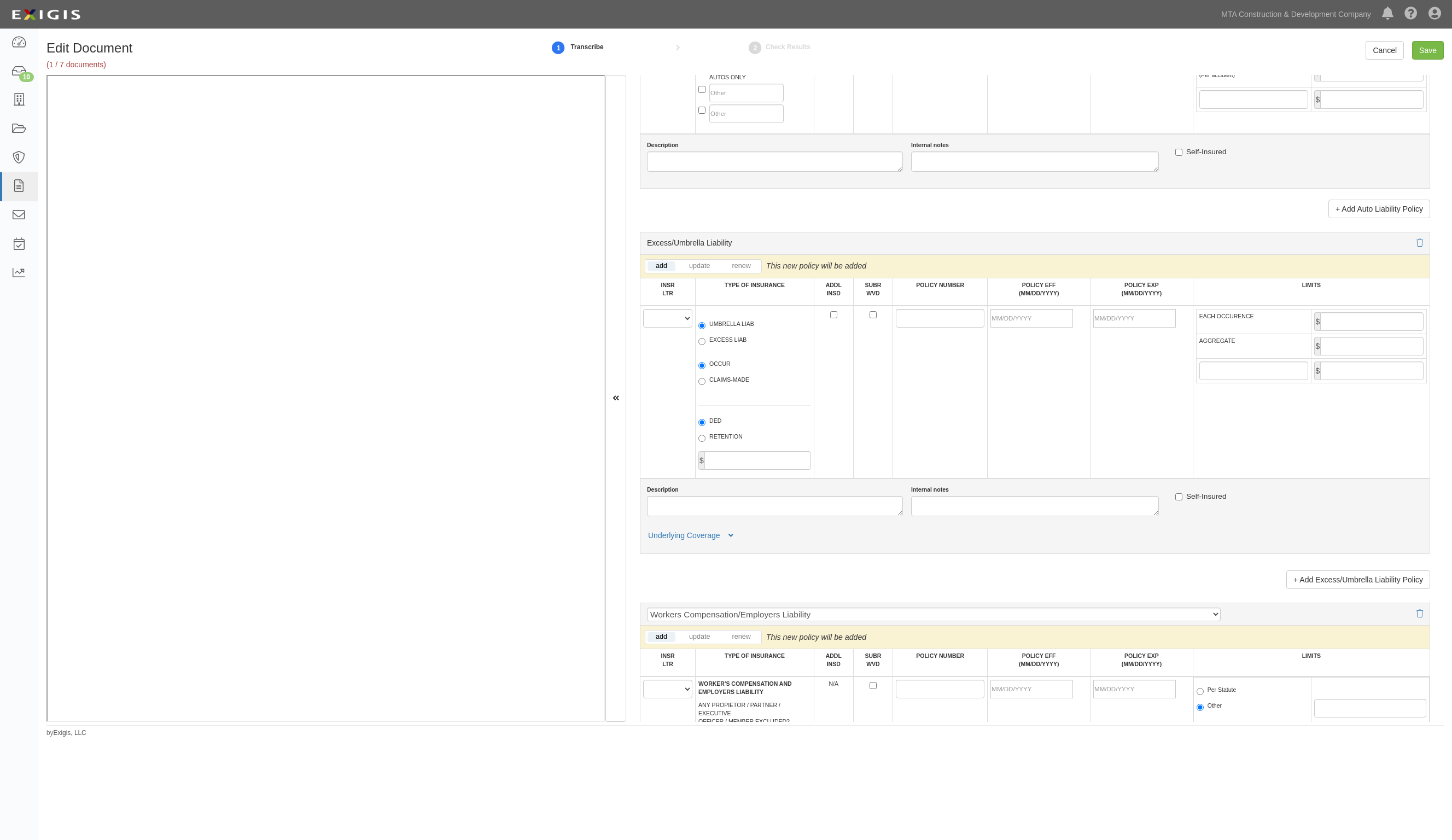
type input "1,000,000"
click at [673, 313] on select "A B C D E F" at bounding box center [667, 318] width 49 height 19
select select "A"
click at [643, 309] on select "A B C D E F" at bounding box center [667, 318] width 49 height 19
click at [730, 318] on div "UMBRELLA LIAB EXCESS LIAB" at bounding box center [754, 334] width 129 height 40
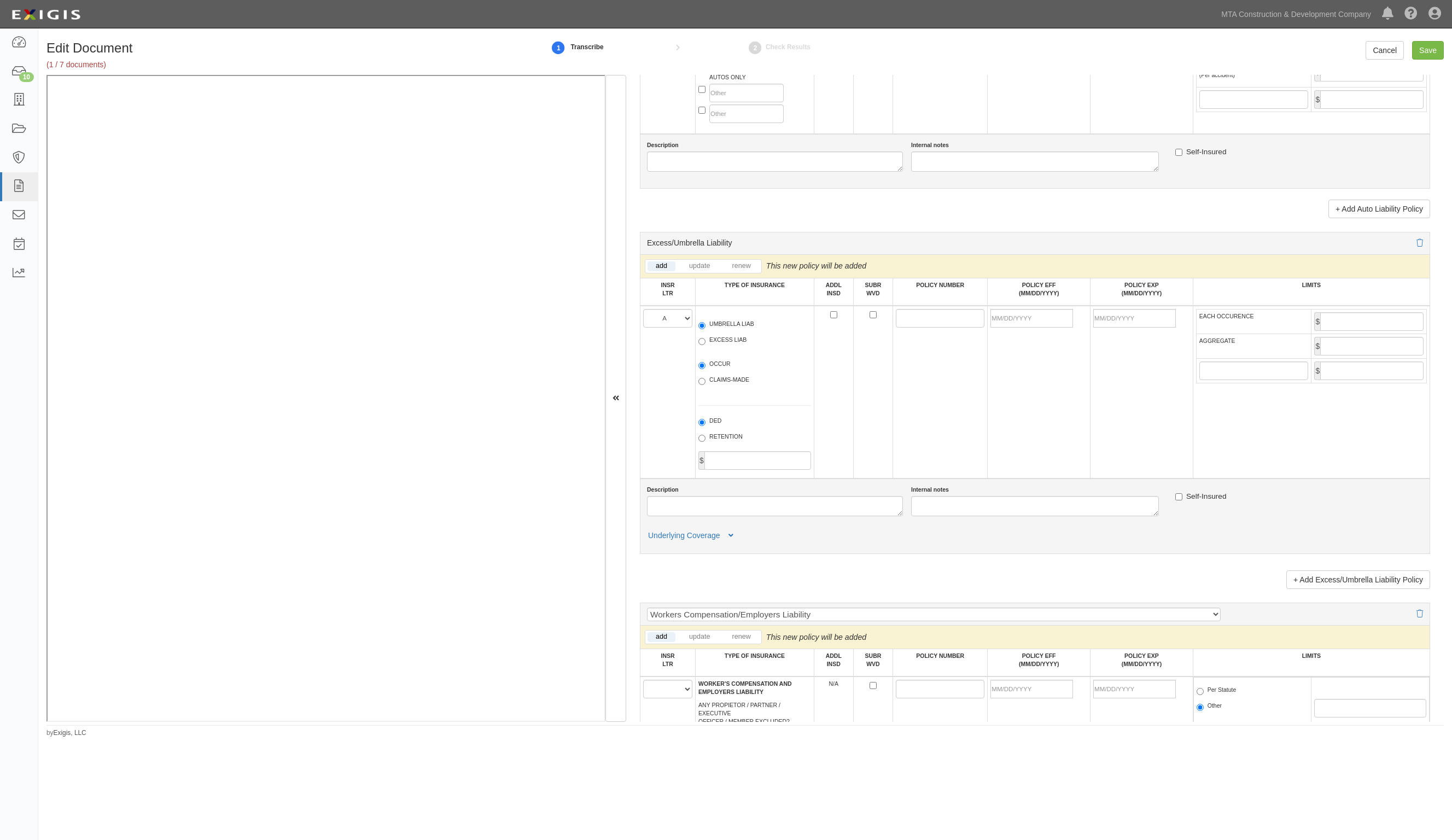
click at [729, 322] on label "UMBRELLA LIAB" at bounding box center [726, 325] width 56 height 11
click at [706, 322] on input "UMBRELLA LIAB" at bounding box center [702, 325] width 7 height 7
radio input "true"
drag, startPoint x: 915, startPoint y: 320, endPoint x: 837, endPoint y: 317, distance: 78.1
click at [915, 320] on input "POLICY NUMBER" at bounding box center [940, 318] width 89 height 19
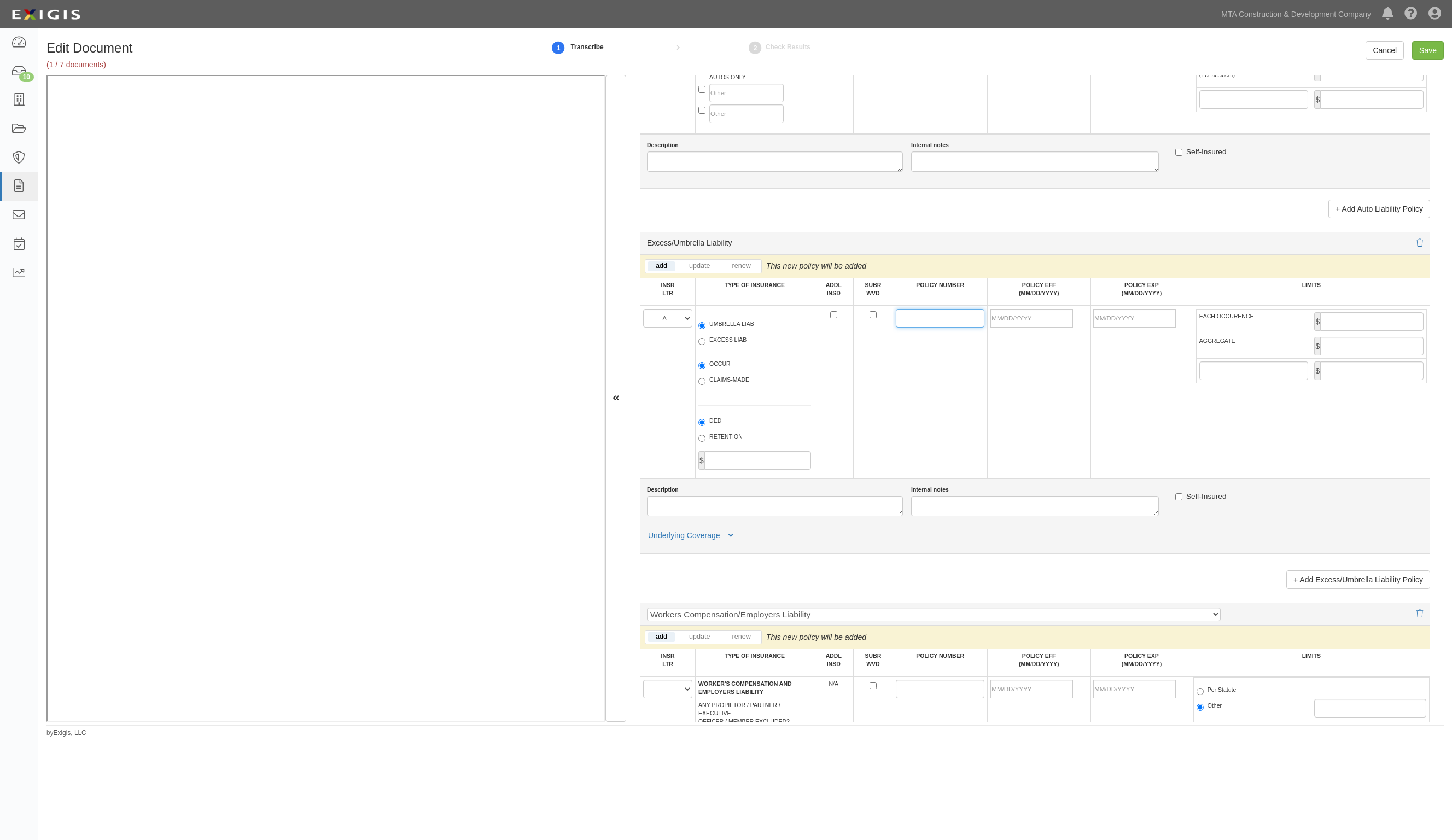
paste input "PSE0003914"
type input "PSE0003914"
click at [1022, 315] on input "POLICY EFF (MM/DD/YYYY)" at bounding box center [1031, 318] width 83 height 19
type input "10/01/2025"
type input "10/01/2026"
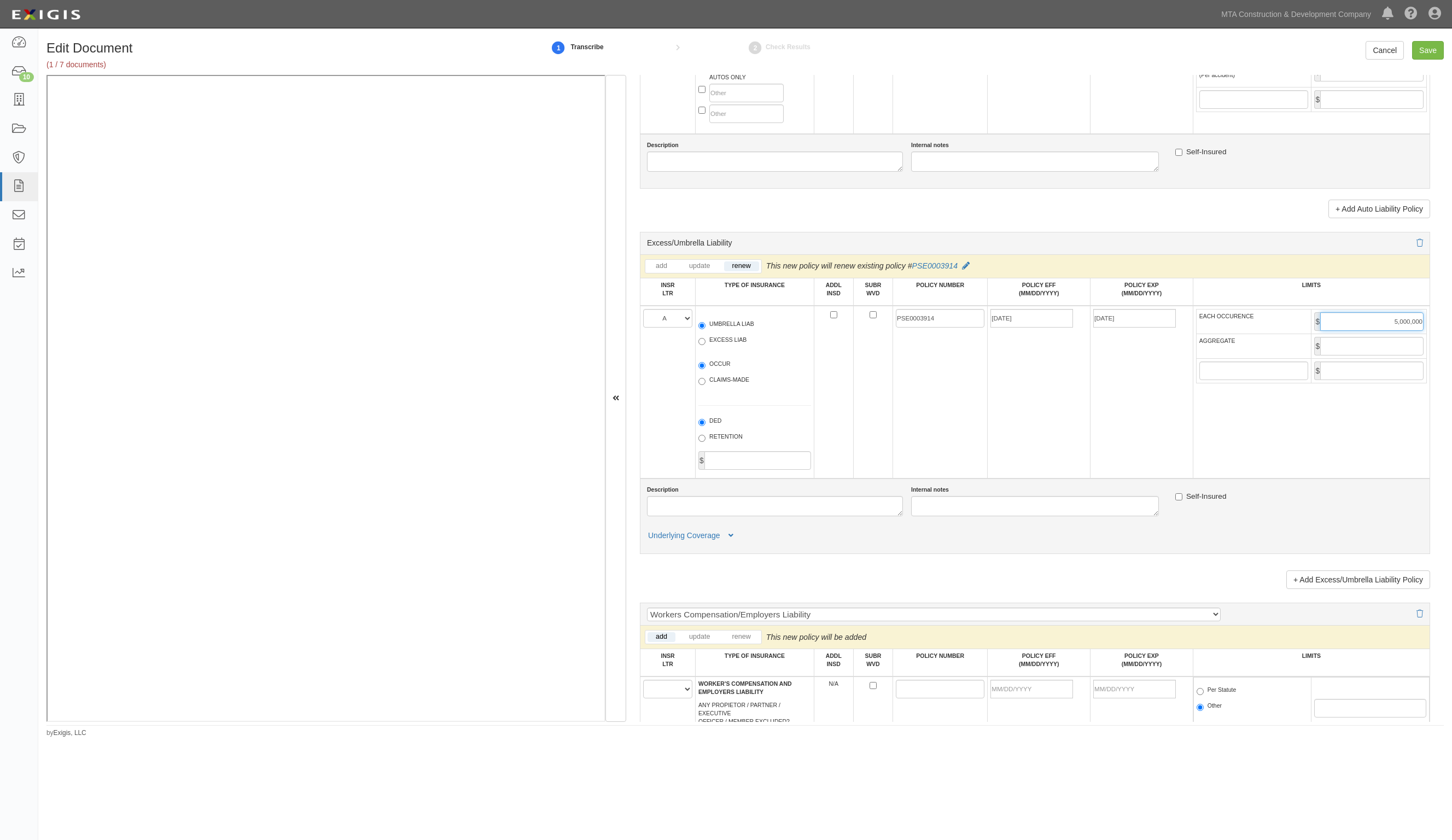
type input "5,000,000"
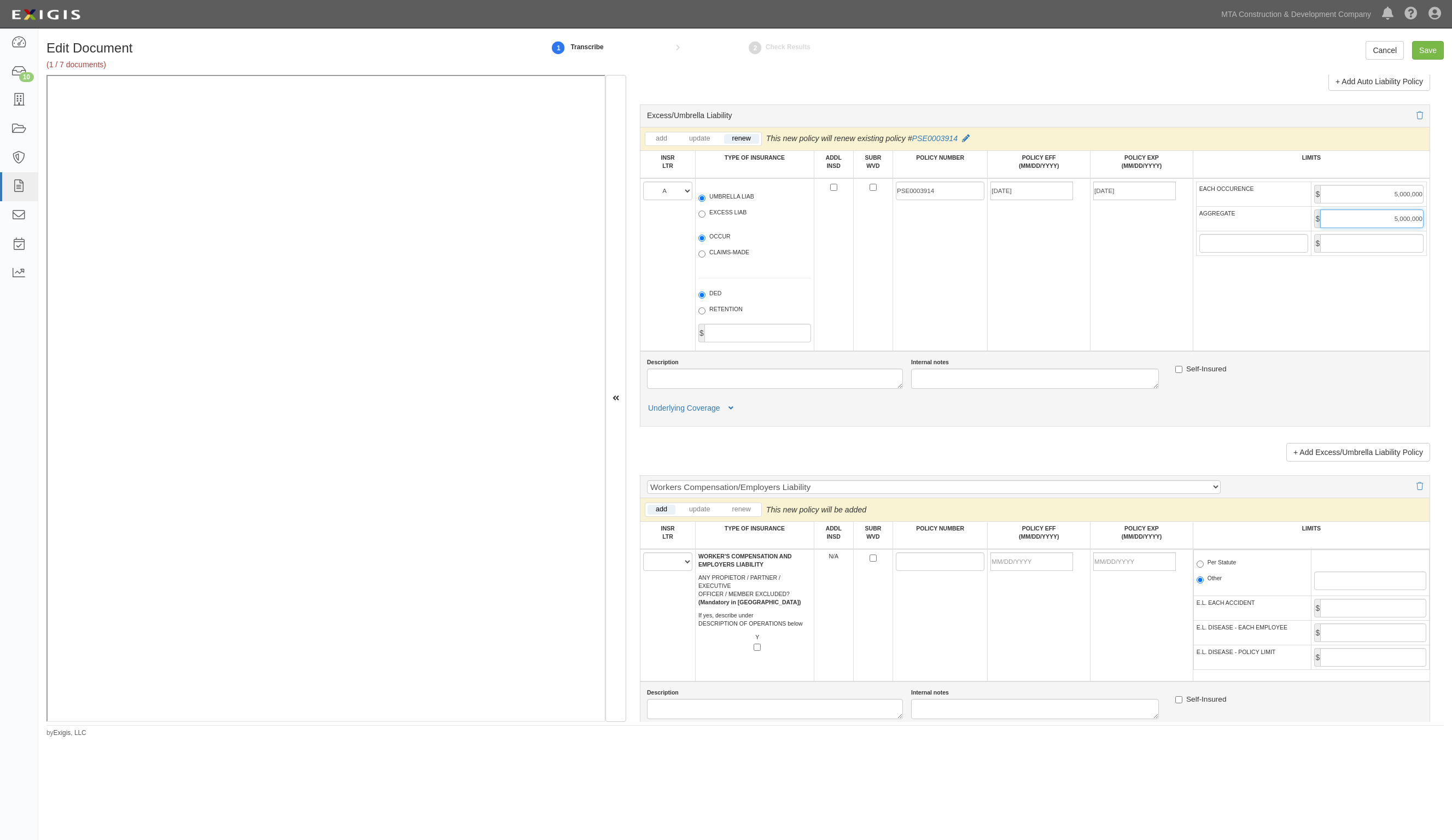
scroll to position [1573, 0]
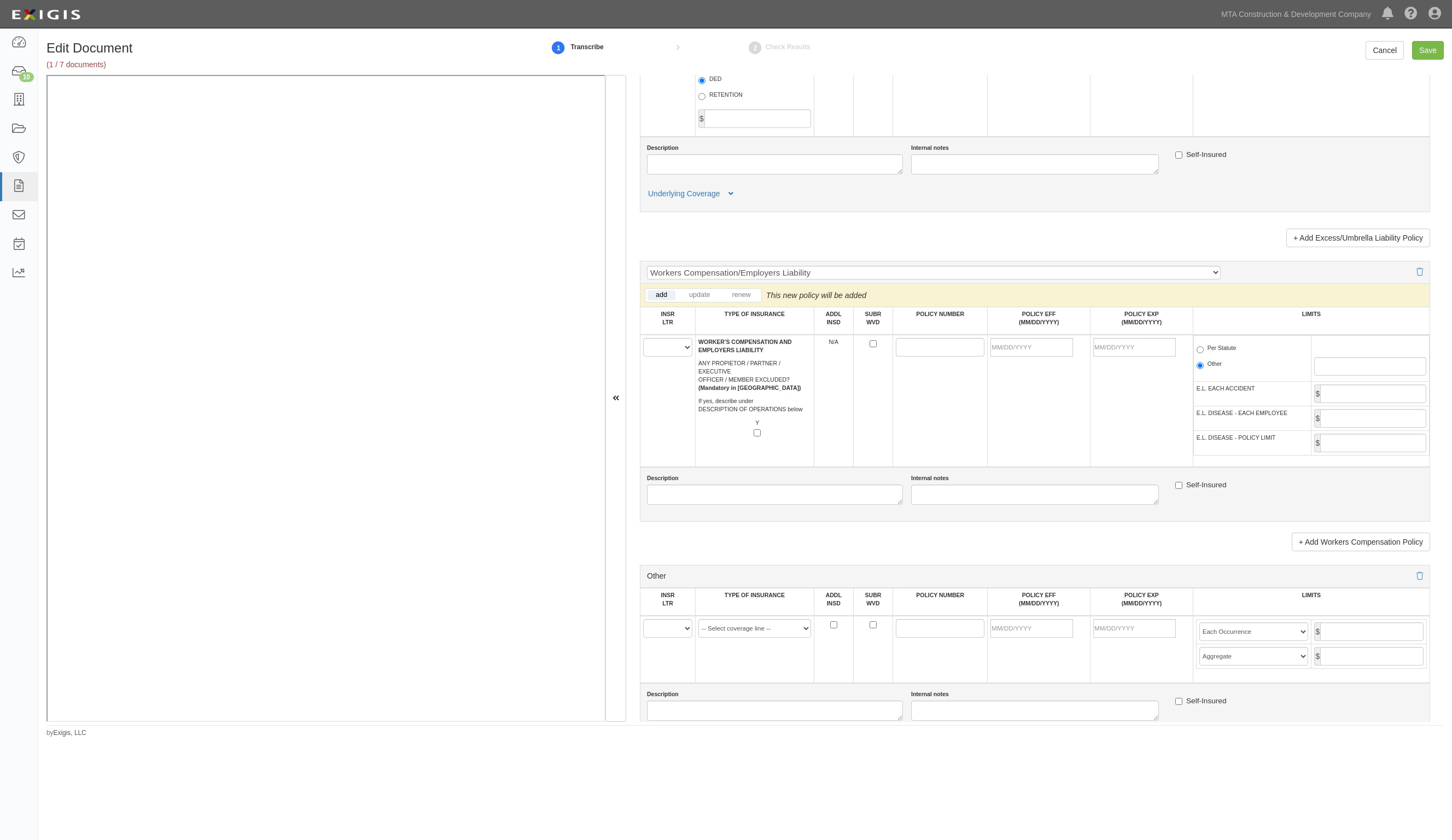
type input "5,000,000"
click at [674, 351] on select "A B C D E F" at bounding box center [667, 346] width 49 height 19
select select "A"
click at [643, 338] on select "A B C D E F" at bounding box center [667, 346] width 49 height 19
drag, startPoint x: 934, startPoint y: 340, endPoint x: 889, endPoint y: 342, distance: 45.0
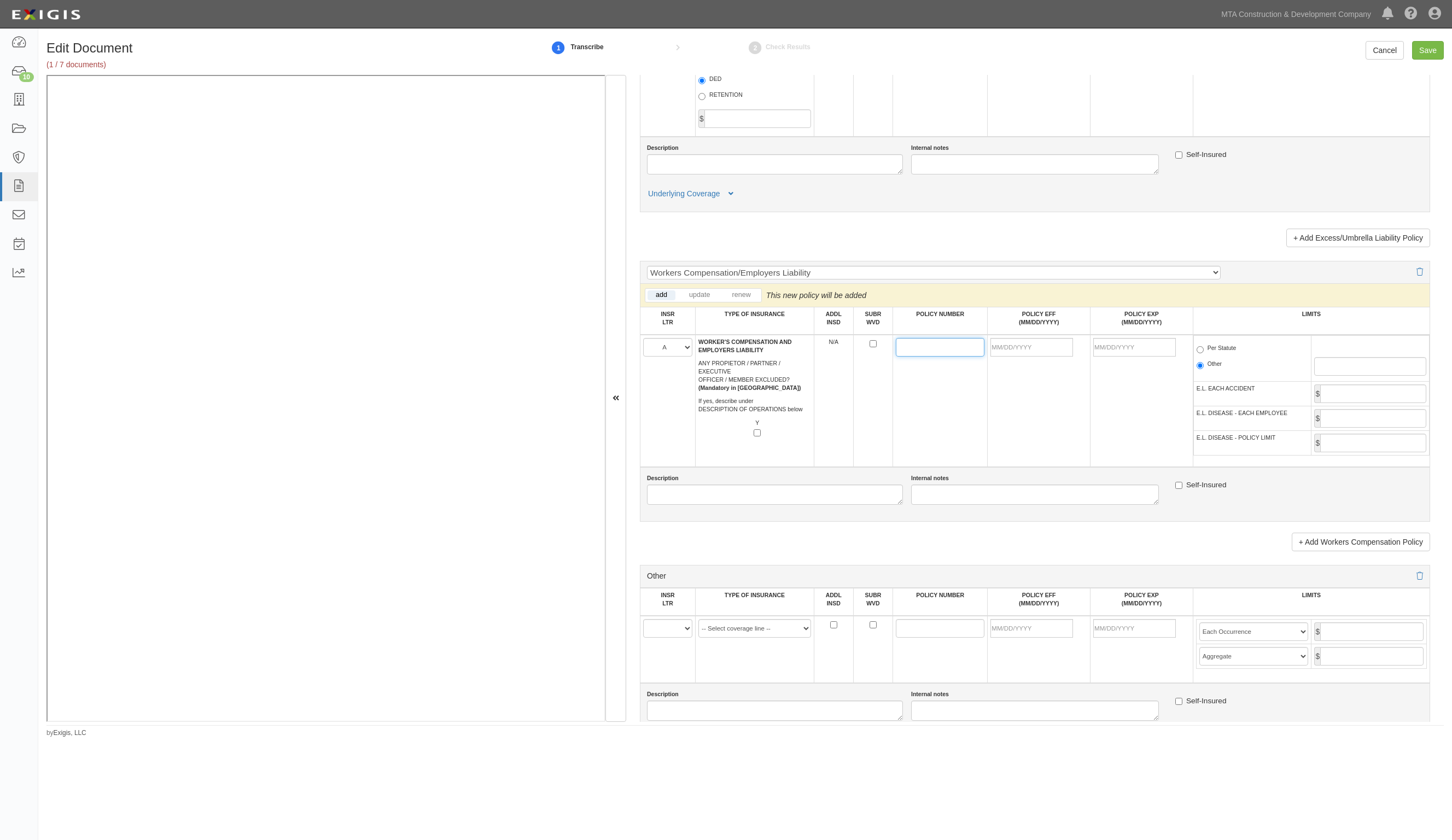
click at [934, 340] on input "POLICY NUMBER" at bounding box center [940, 346] width 89 height 19
paste input "PSW0004370"
type input "PSW0004370"
click at [1008, 346] on input "POLICY EFF (MM/DD/YYYY)" at bounding box center [1031, 346] width 83 height 19
type input "10/01/2025"
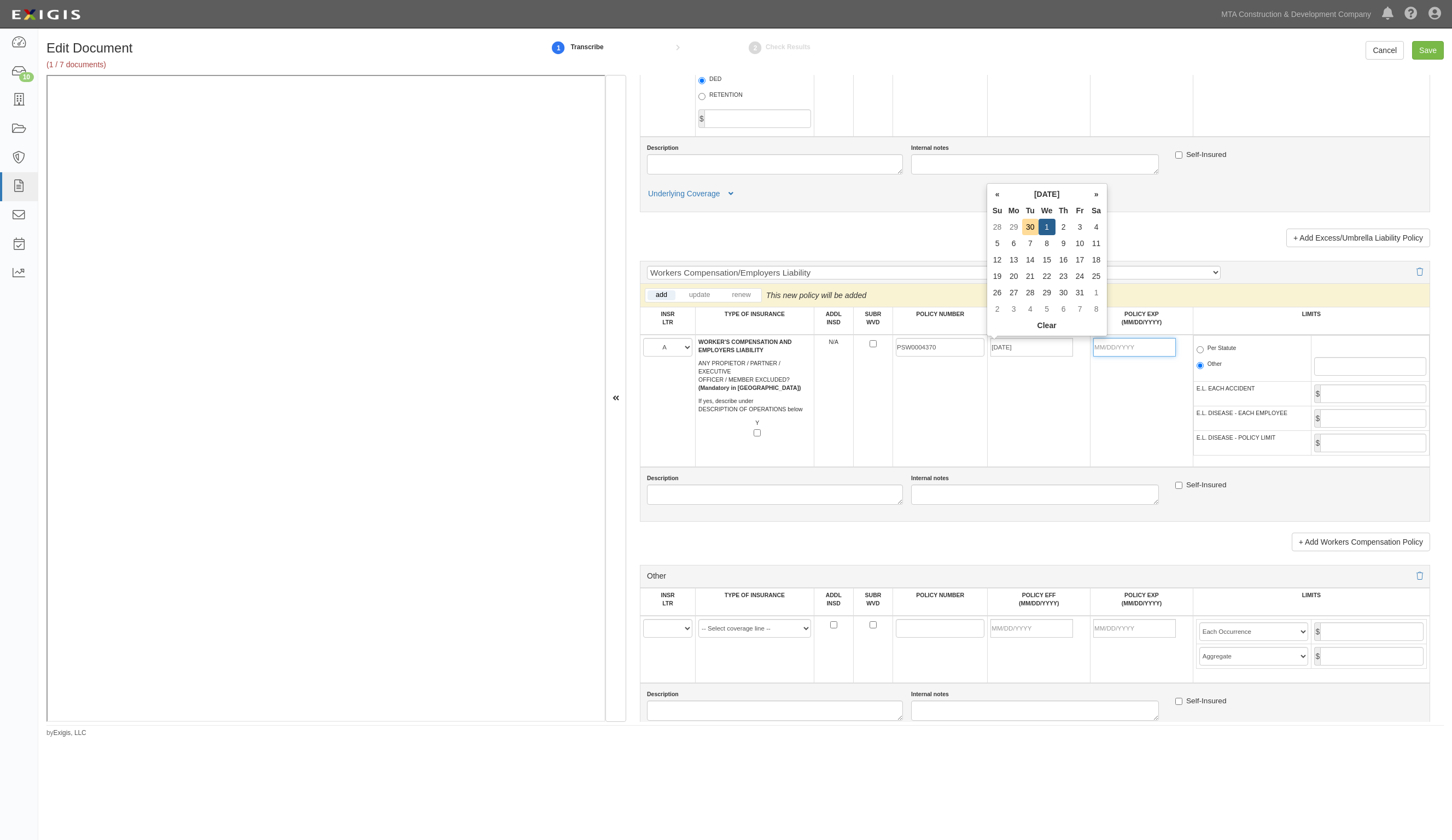
type input "10/01/2026"
click at [1209, 349] on label "Per Statute" at bounding box center [1217, 349] width 40 height 11
click at [1204, 349] on input "Per Statute" at bounding box center [1200, 349] width 7 height 7
radio input "true"
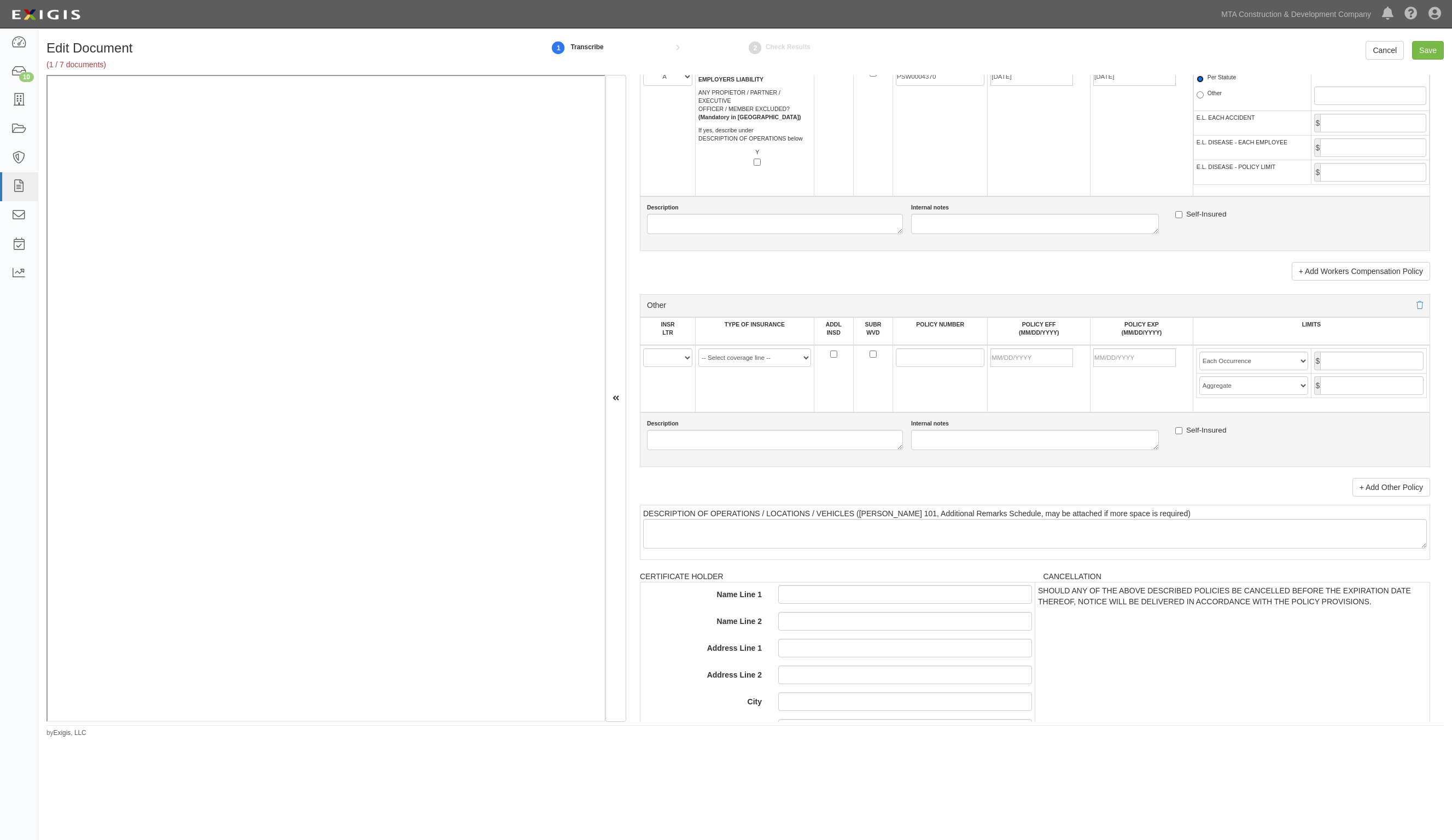
scroll to position [1846, 0]
click at [665, 359] on select "A B C D E F" at bounding box center [667, 354] width 49 height 19
select select "B"
click at [643, 345] on select "A B C D E F" at bounding box center [667, 354] width 49 height 19
click at [739, 342] on td "-- Select coverage line -- Asbestos Abatement Auto Physical Damage Aviation Lia…" at bounding box center [755, 376] width 119 height 67
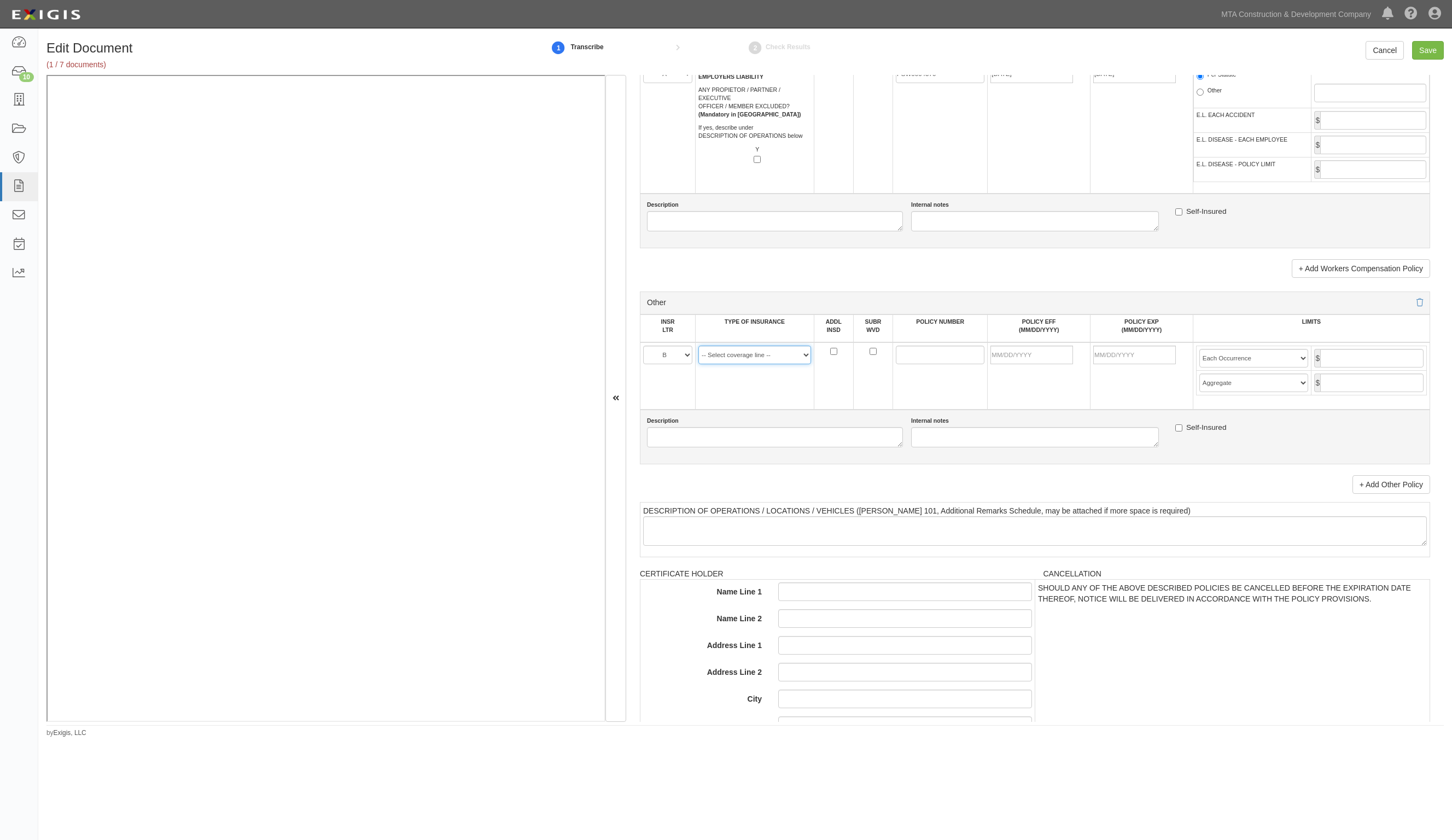
click at [739, 350] on select "-- Select coverage line -- Asbestos Abatement Auto Physical Damage Aviation Lia…" at bounding box center [754, 354] width 112 height 19
select select "14"
click at [699, 345] on select "-- Select coverage line -- Asbestos Abatement Auto Physical Damage Aviation Lia…" at bounding box center [754, 354] width 112 height 19
click at [1412, 491] on link "+ Add Other Policy" at bounding box center [1392, 484] width 78 height 19
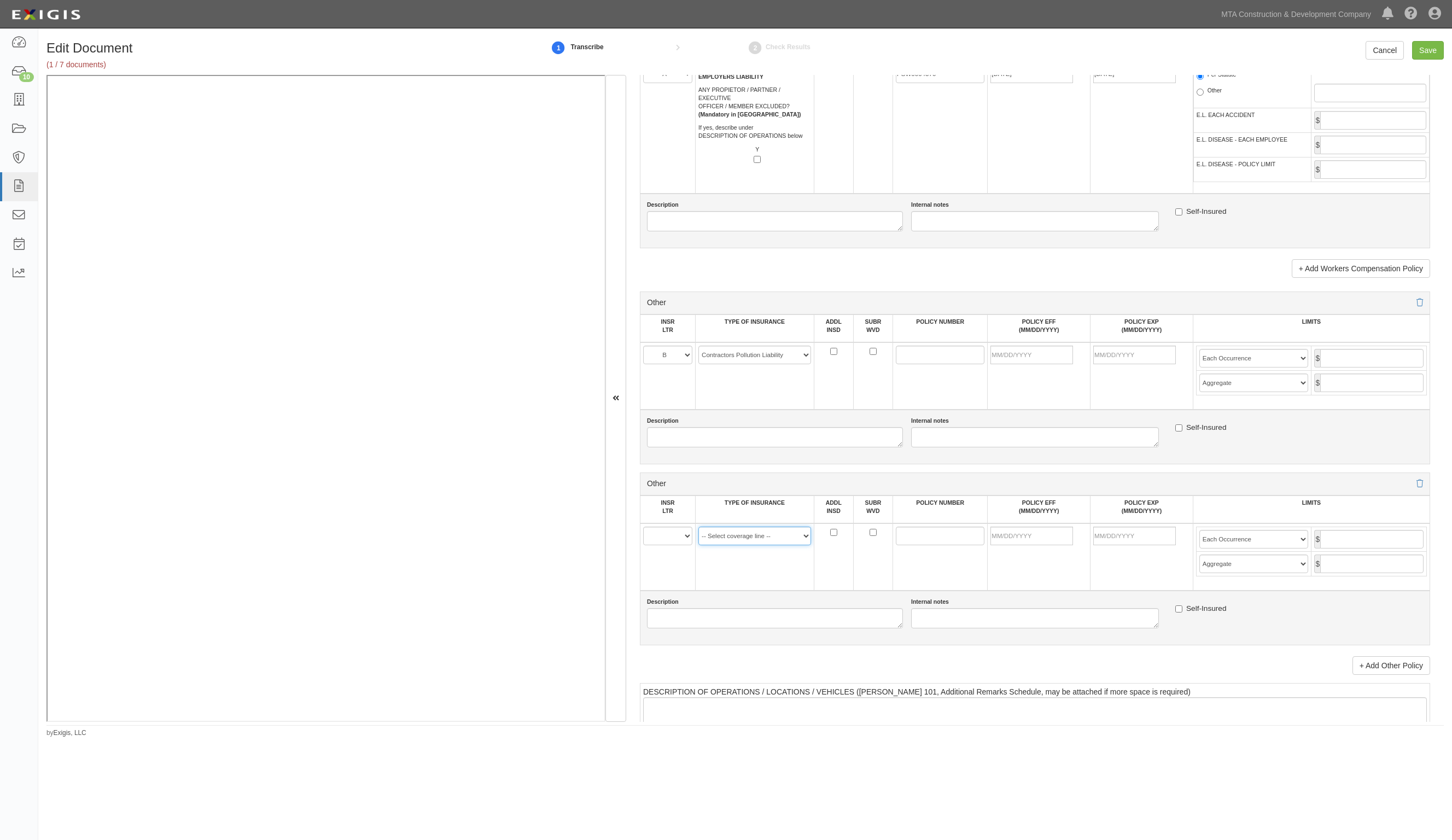
click at [781, 535] on select "-- Select coverage line -- Asbestos Abatement Auto Physical Damage Aviation Lia…" at bounding box center [754, 536] width 112 height 19
select select "44"
click at [699, 545] on select "-- Select coverage line -- Asbestos Abatement Auto Physical Damage Aviation Lia…" at bounding box center [754, 536] width 112 height 19
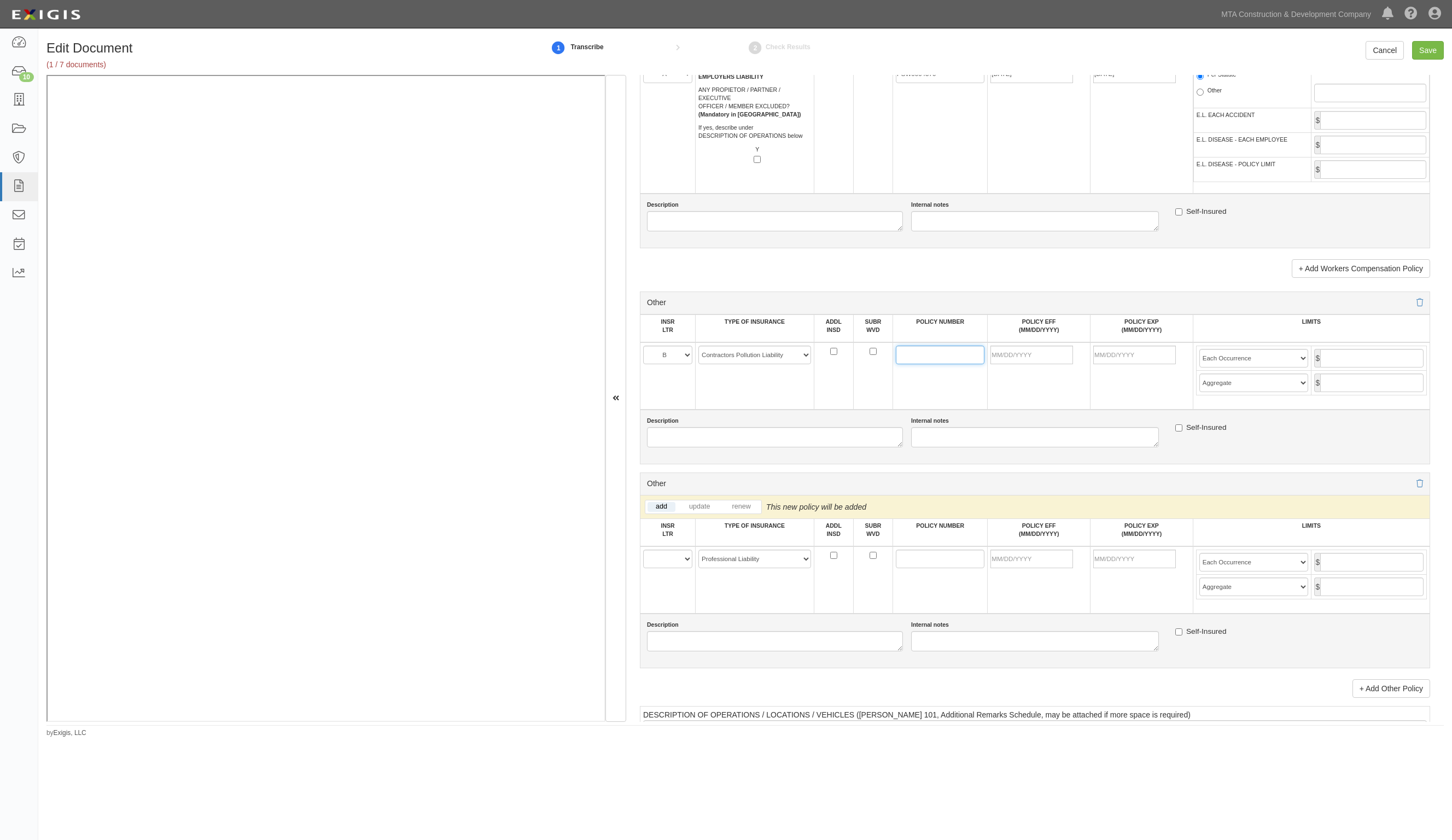
paste input "PRB-25-00165-01"
type input "PRB-25-00165-01"
paste input "PRB-25-00165-01"
type input "PRB-25-00165-01"
click at [1030, 348] on input "POLICY EFF (MM/DD/YYYY)" at bounding box center [1031, 354] width 83 height 19
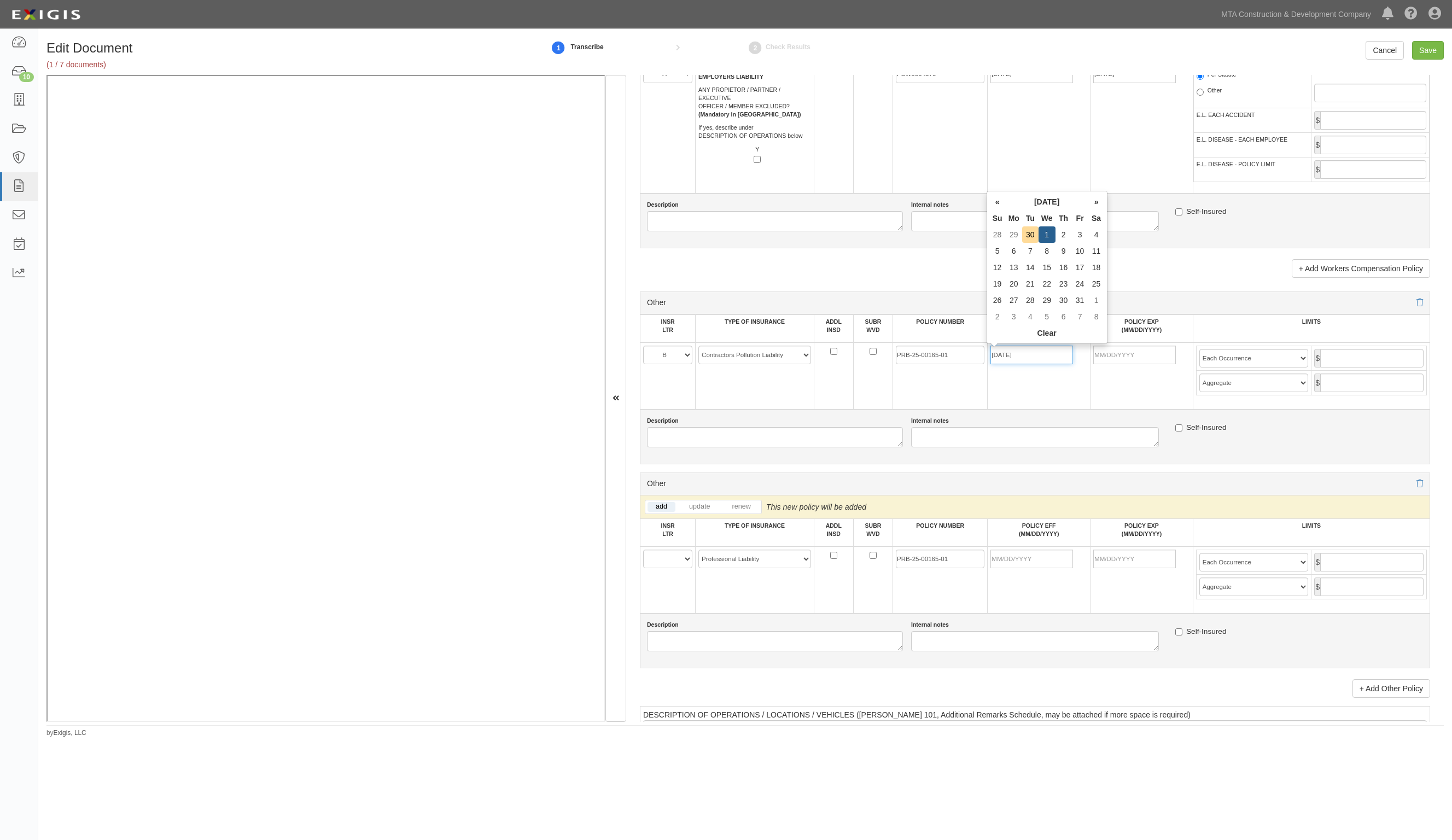
type input "10/01/2025"
type input "10/01/2026"
click at [1321, 354] on input "text" at bounding box center [1372, 358] width 103 height 19
type input "5,000,000"
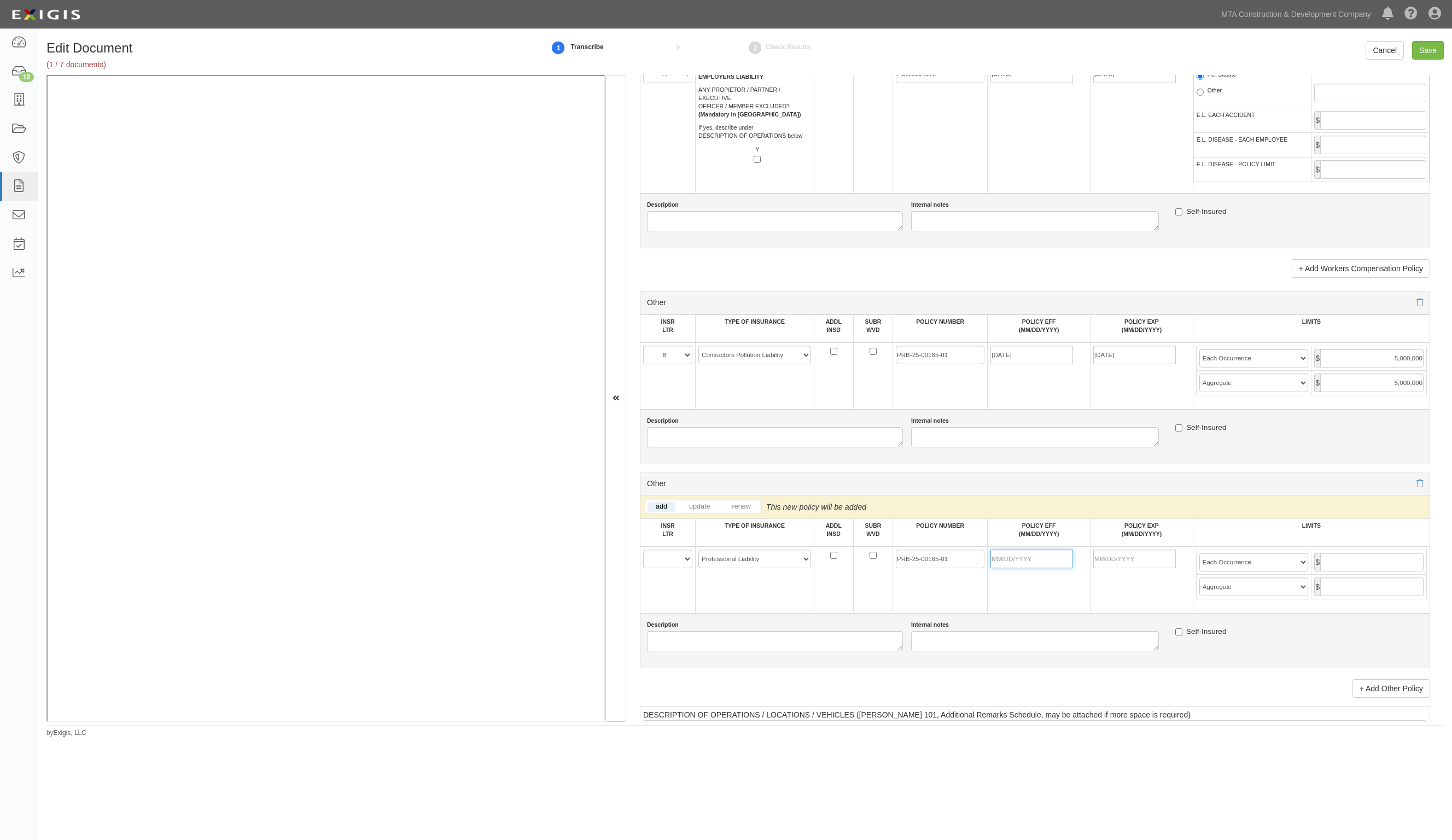
click at [1041, 558] on input "POLICY EFF (MM/DD/YYYY)" at bounding box center [1031, 558] width 83 height 19
type input "10/01/2025"
type input "10/01/2026"
type input "5,000,000"
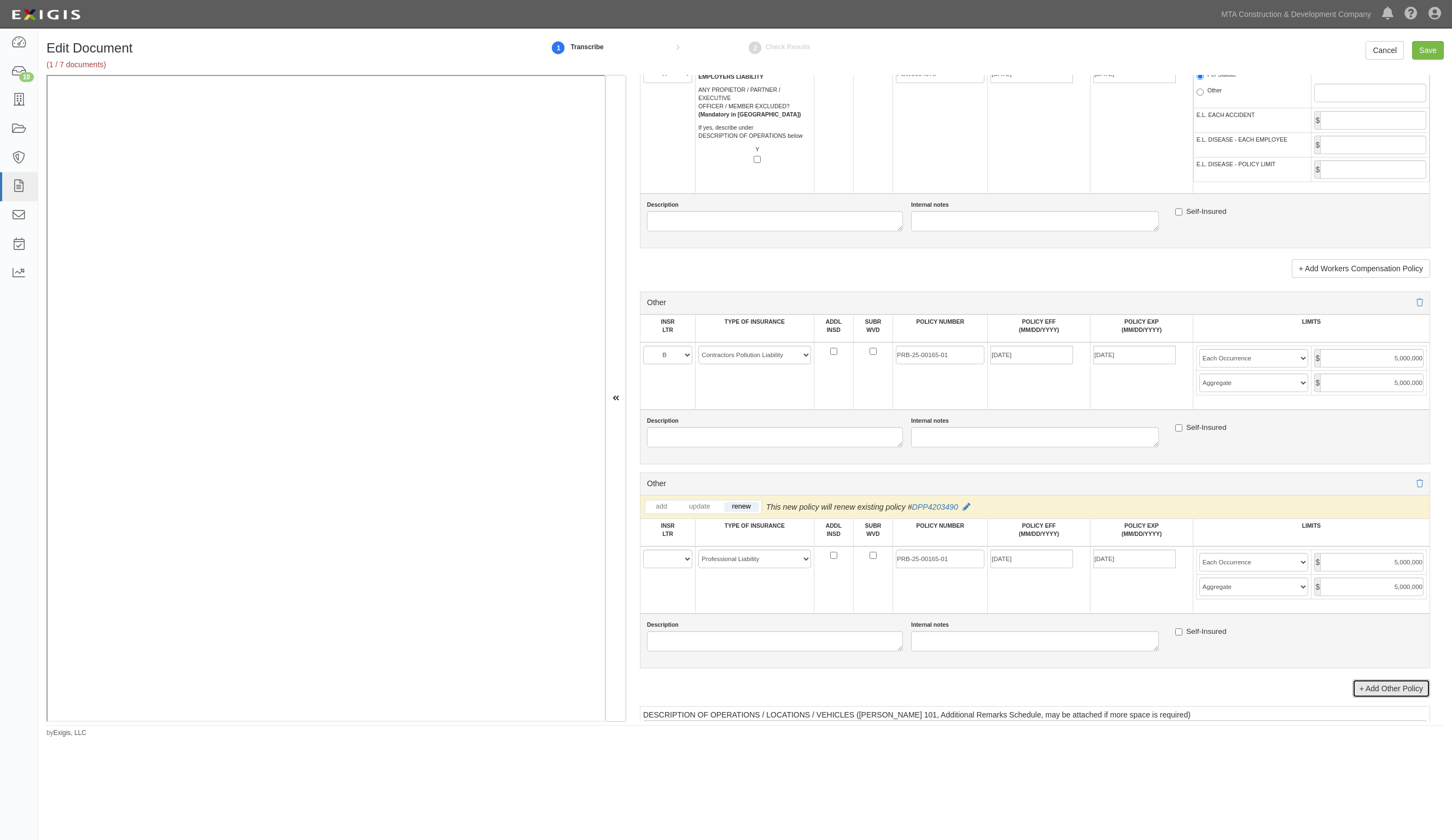
click at [1403, 690] on link "+ Add Other Policy" at bounding box center [1392, 688] width 78 height 19
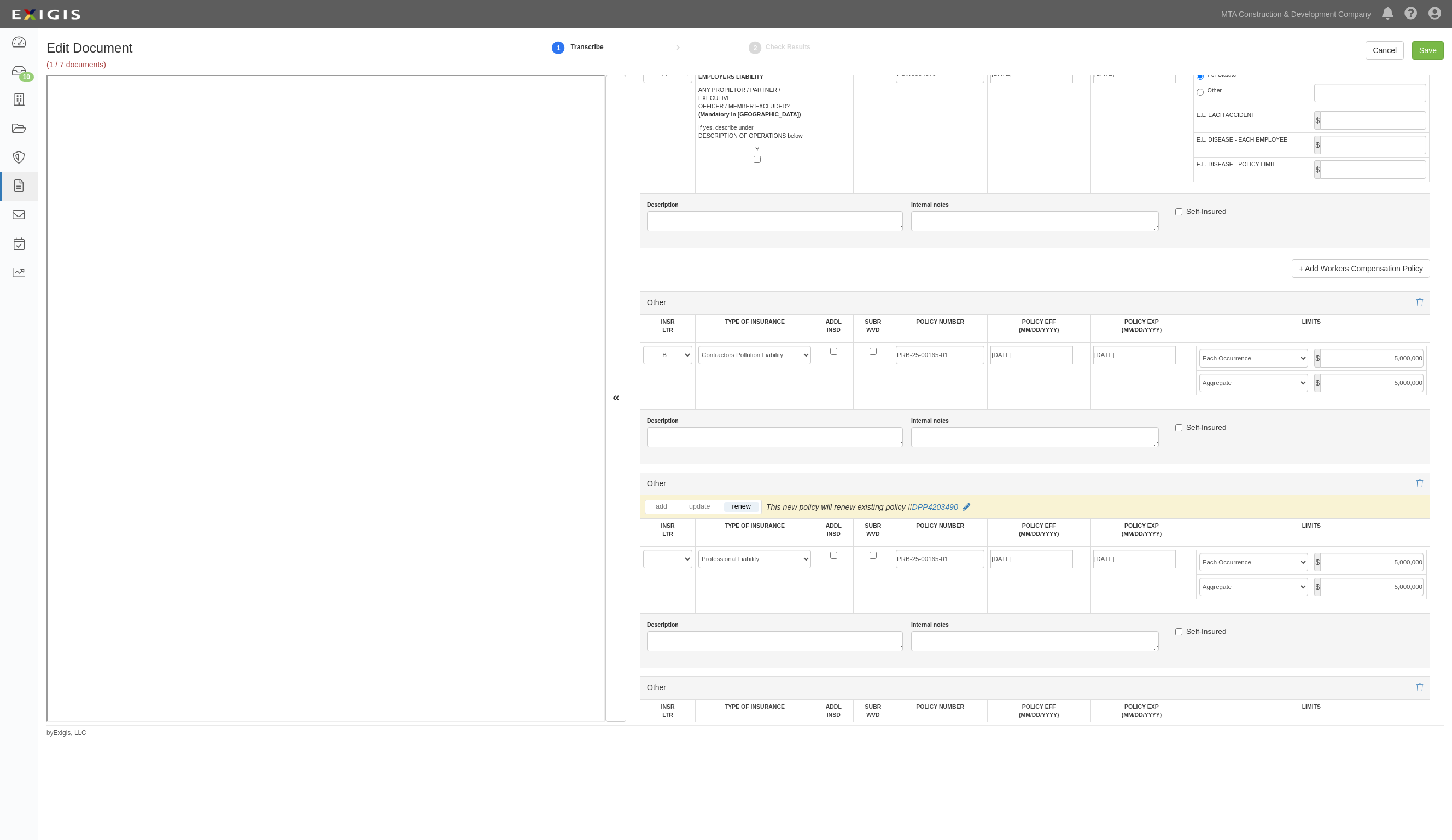
scroll to position [1982, 0]
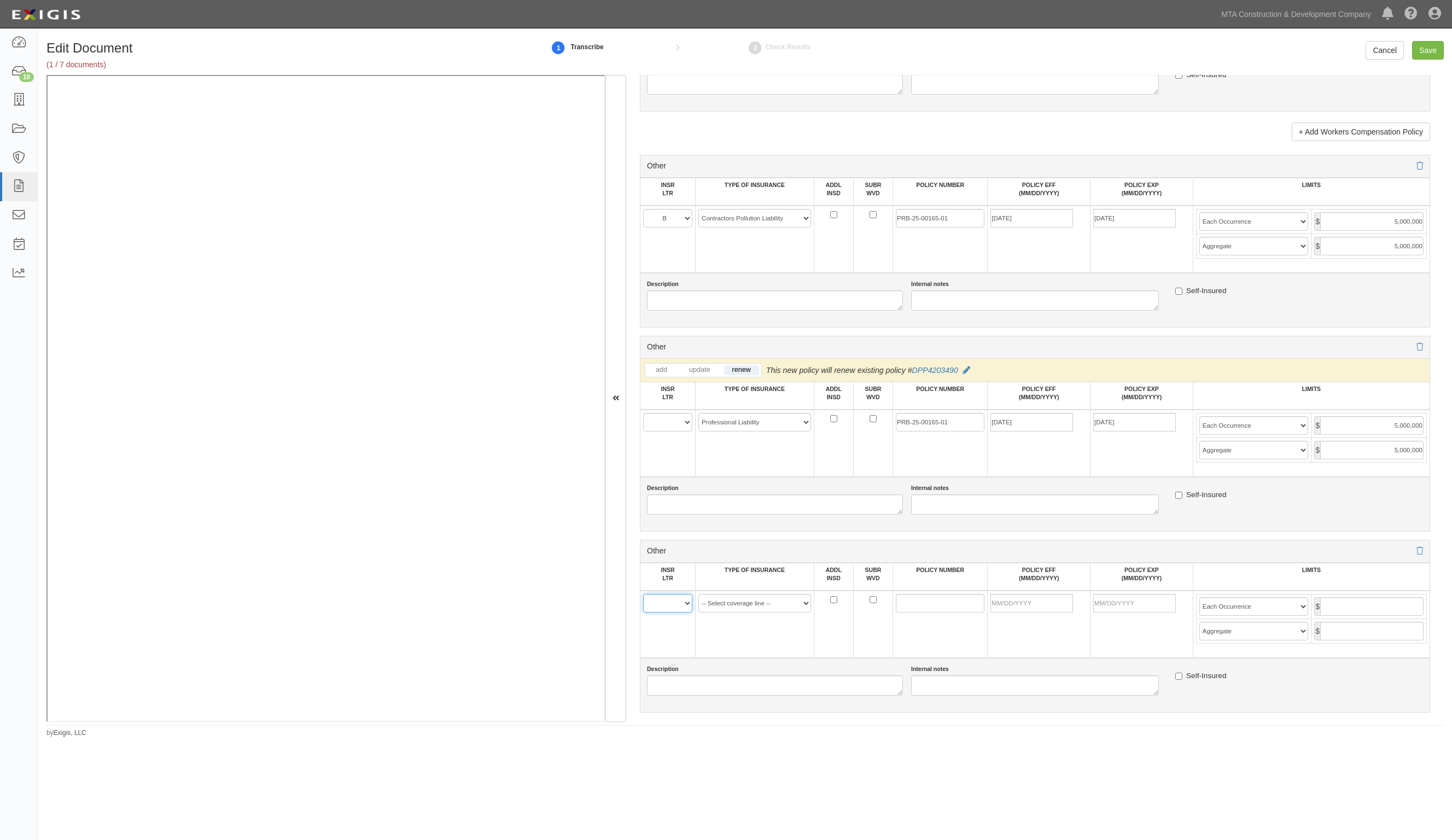
click at [674, 611] on select "A B C D E F" at bounding box center [667, 603] width 49 height 19
select select "A"
click at [643, 594] on select "A B C D E F" at bounding box center [667, 603] width 49 height 19
click at [746, 602] on select "-- Select coverage line -- Asbestos Abatement Auto Physical Damage Aviation Lia…" at bounding box center [754, 603] width 112 height 19
select select "52"
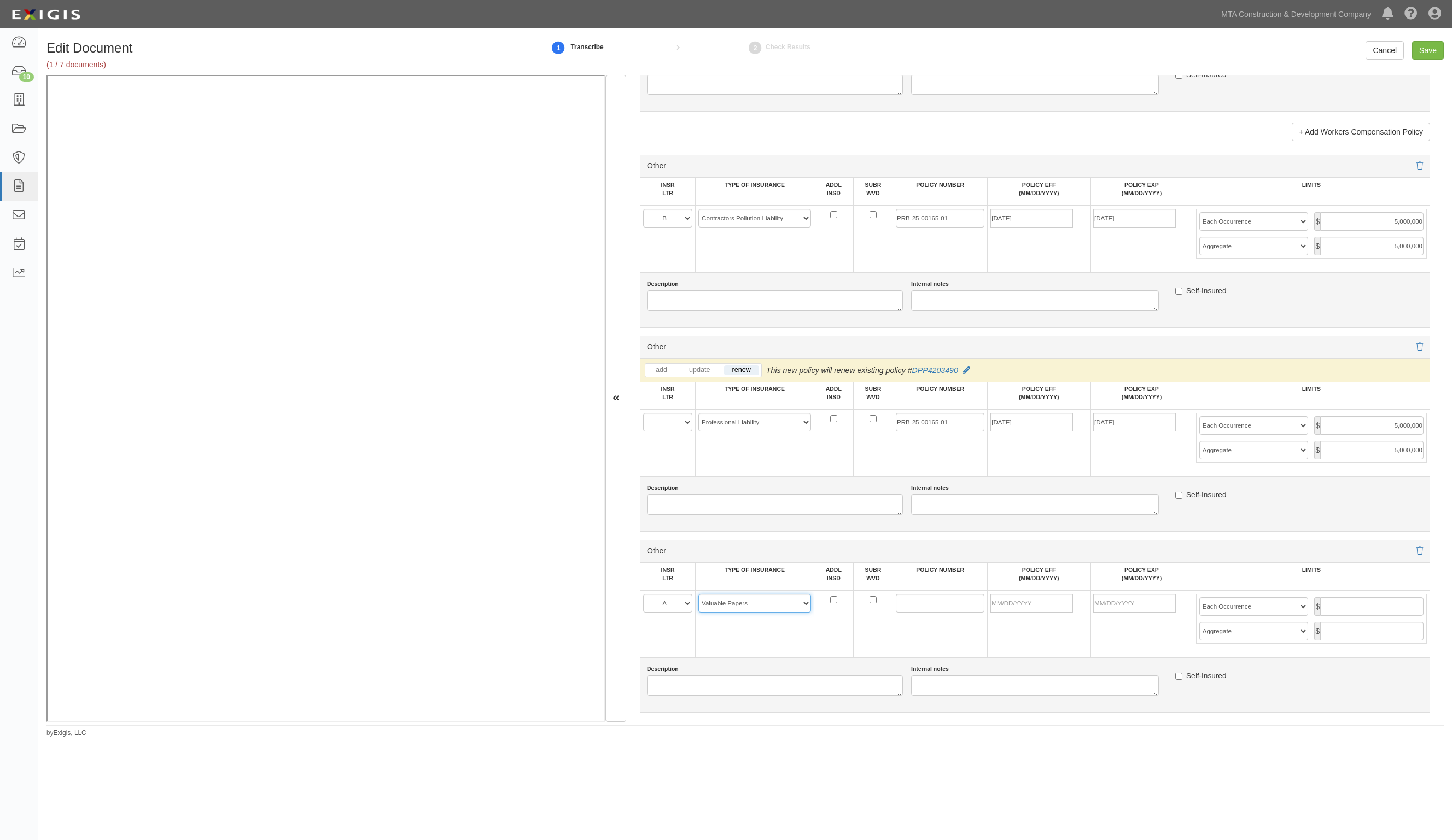
click at [699, 613] on select "-- Select coverage line -- Asbestos Abatement Auto Physical Damage Aviation Lia…" at bounding box center [754, 603] width 112 height 19
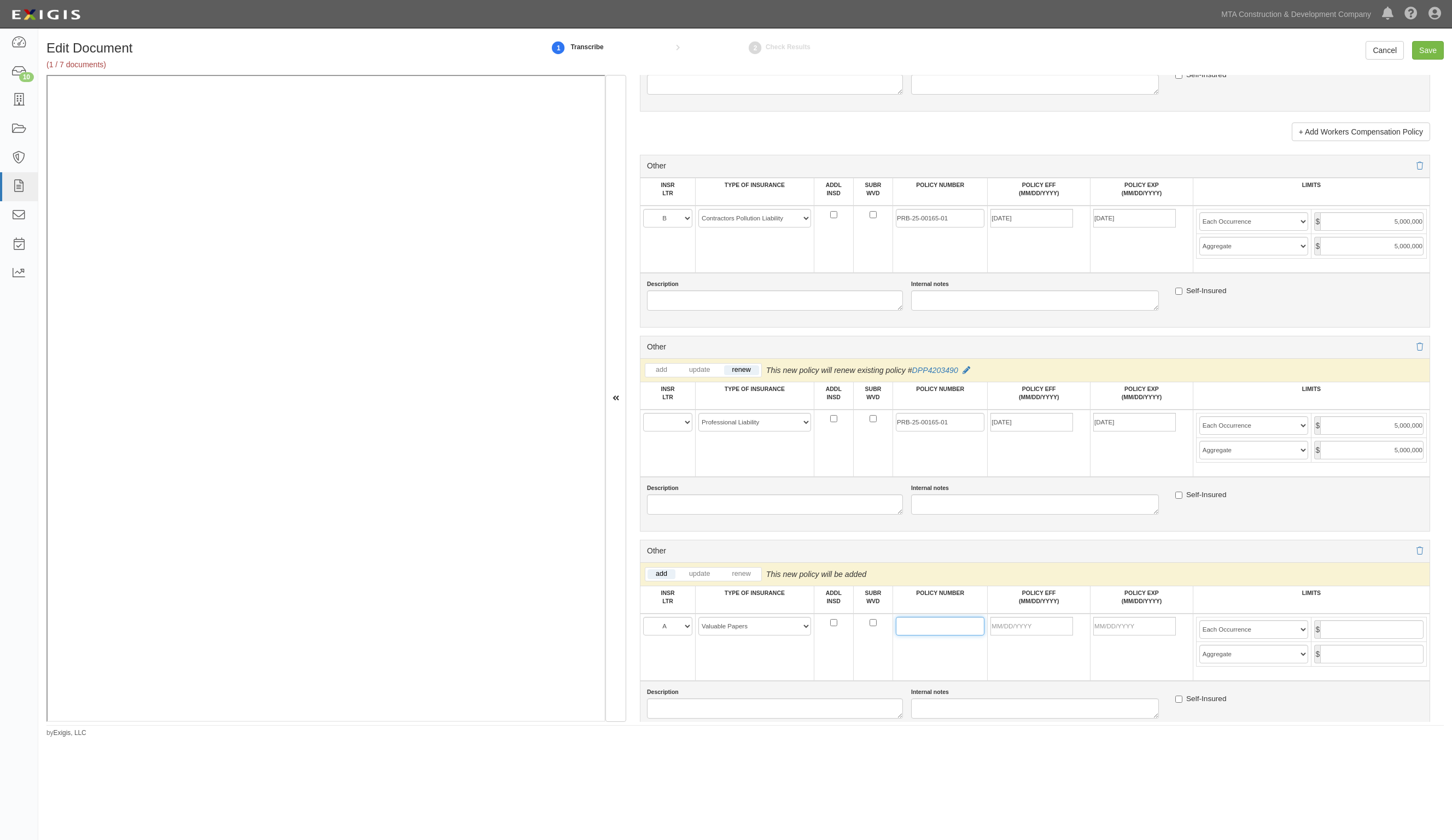
paste input "PSB0007846"
type input "PSB0007846"
click at [1010, 624] on input "POLICY EFF (MM/DD/YYYY)" at bounding box center [1031, 625] width 83 height 19
type input "10/01/2025"
type input "10/01/2026"
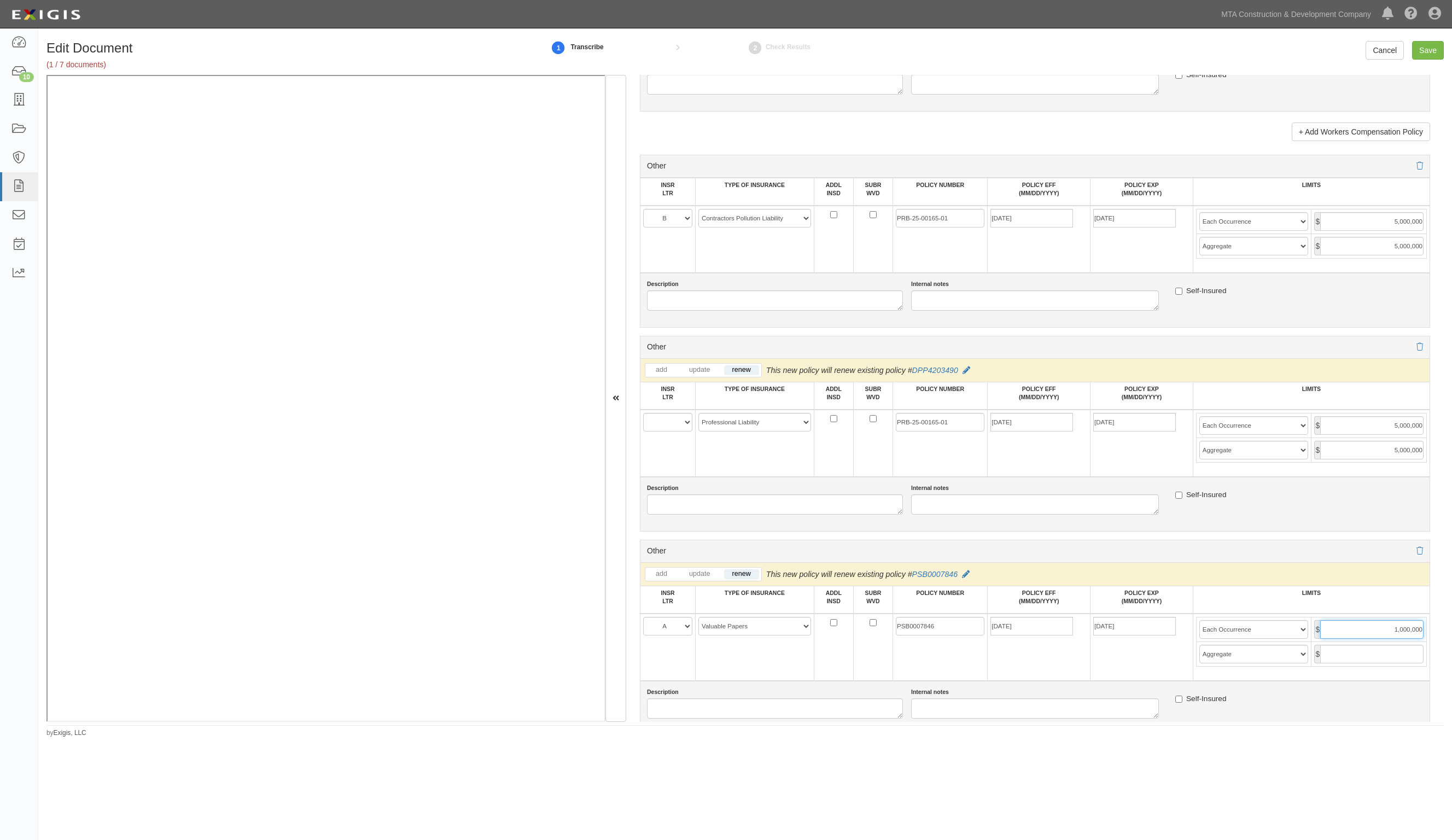
type input "1,000,000"
click at [1250, 631] on select "Limit Each Occurrence Each Claim Aggregate Deductible Self-Insured Retention Pe…" at bounding box center [1254, 629] width 109 height 19
select select "Limit"
click at [1199, 620] on select "Limit Each Occurrence Each Claim Aggregate Deductible Self-Insured Retention Pe…" at bounding box center [1254, 629] width 109 height 19
drag, startPoint x: 1363, startPoint y: 626, endPoint x: 1552, endPoint y: 626, distance: 189.0
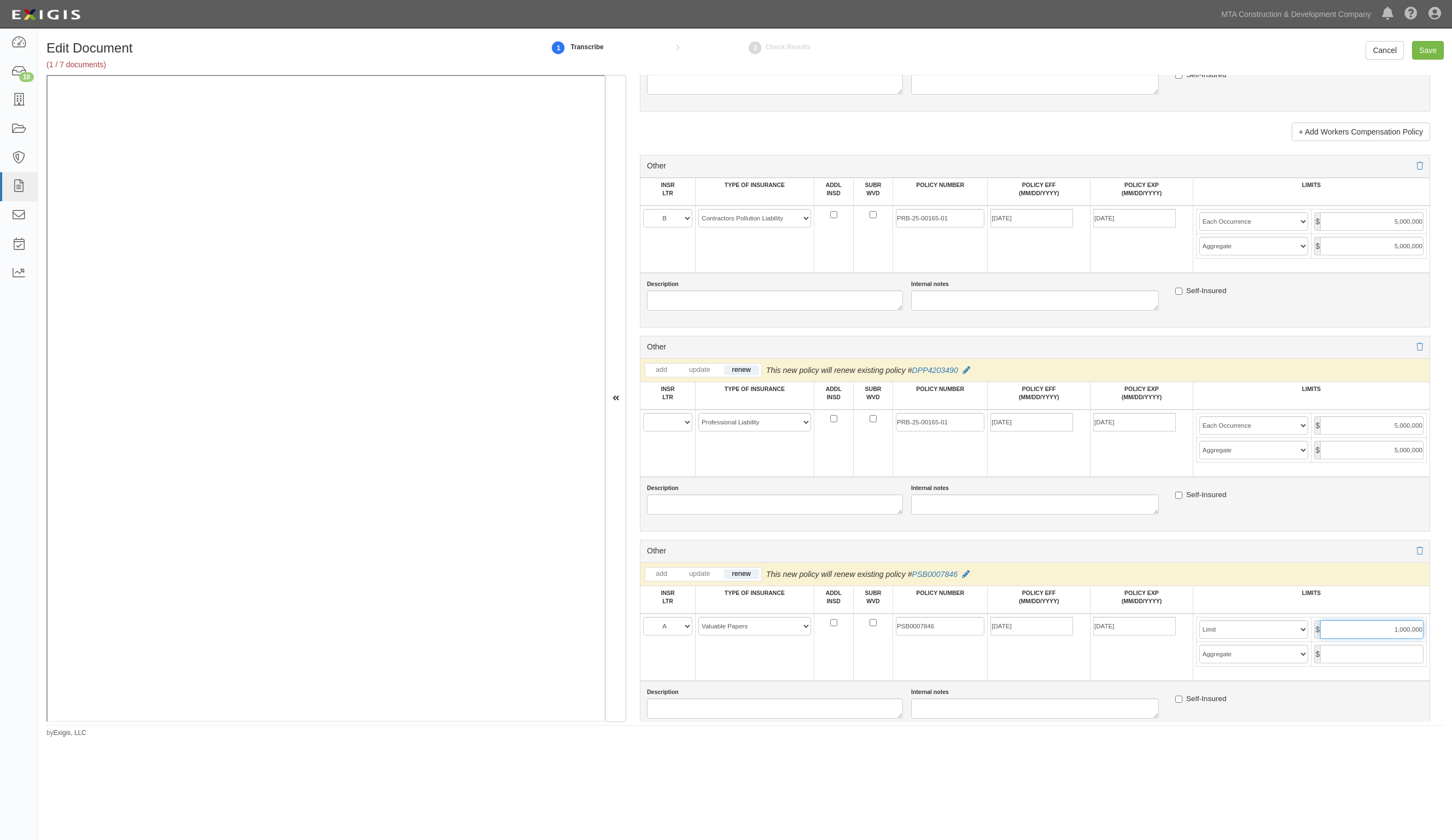
click at [1452, 626] on html "Toggle navigation Dashboard 10 Inbox Parties Agreements Coverages Documents Mes…" at bounding box center [726, 394] width 1452 height 788
type input "500,000"
click at [682, 422] on select "A B C D E F" at bounding box center [667, 421] width 49 height 19
select select "B"
click at [643, 413] on select "A B C D E F" at bounding box center [667, 421] width 49 height 19
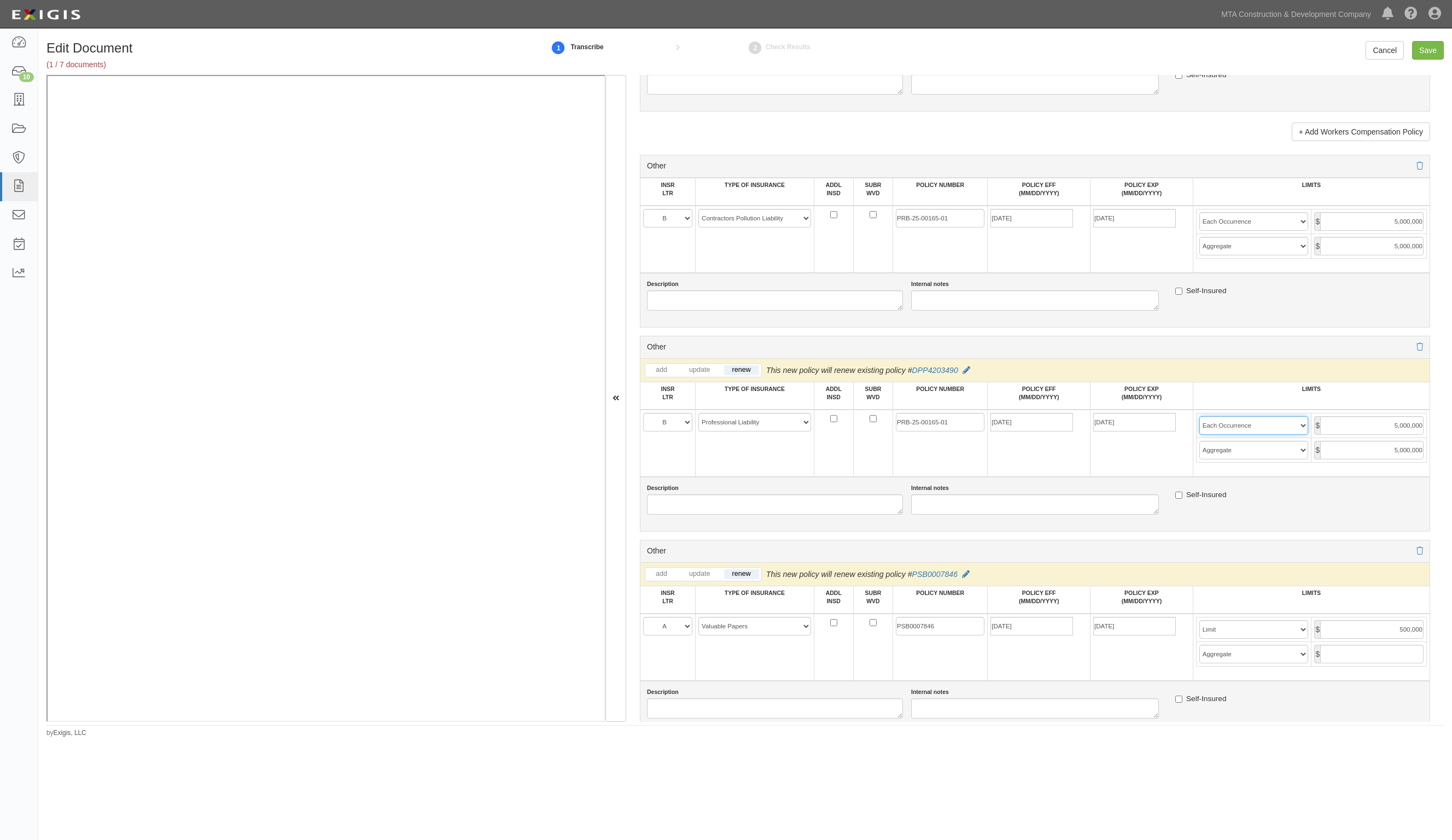
click at [1264, 426] on select "Limit Each Occurrence Each Claim Aggregate Deductible Self-Insured Retention Pe…" at bounding box center [1254, 425] width 109 height 19
select select "Each Claim"
click at [1199, 417] on select "Limit Each Occurrence Each Claim Aggregate Deductible Self-Insured Retention Pe…" at bounding box center [1254, 425] width 109 height 19
click at [1417, 168] on icon at bounding box center [1420, 166] width 7 height 8
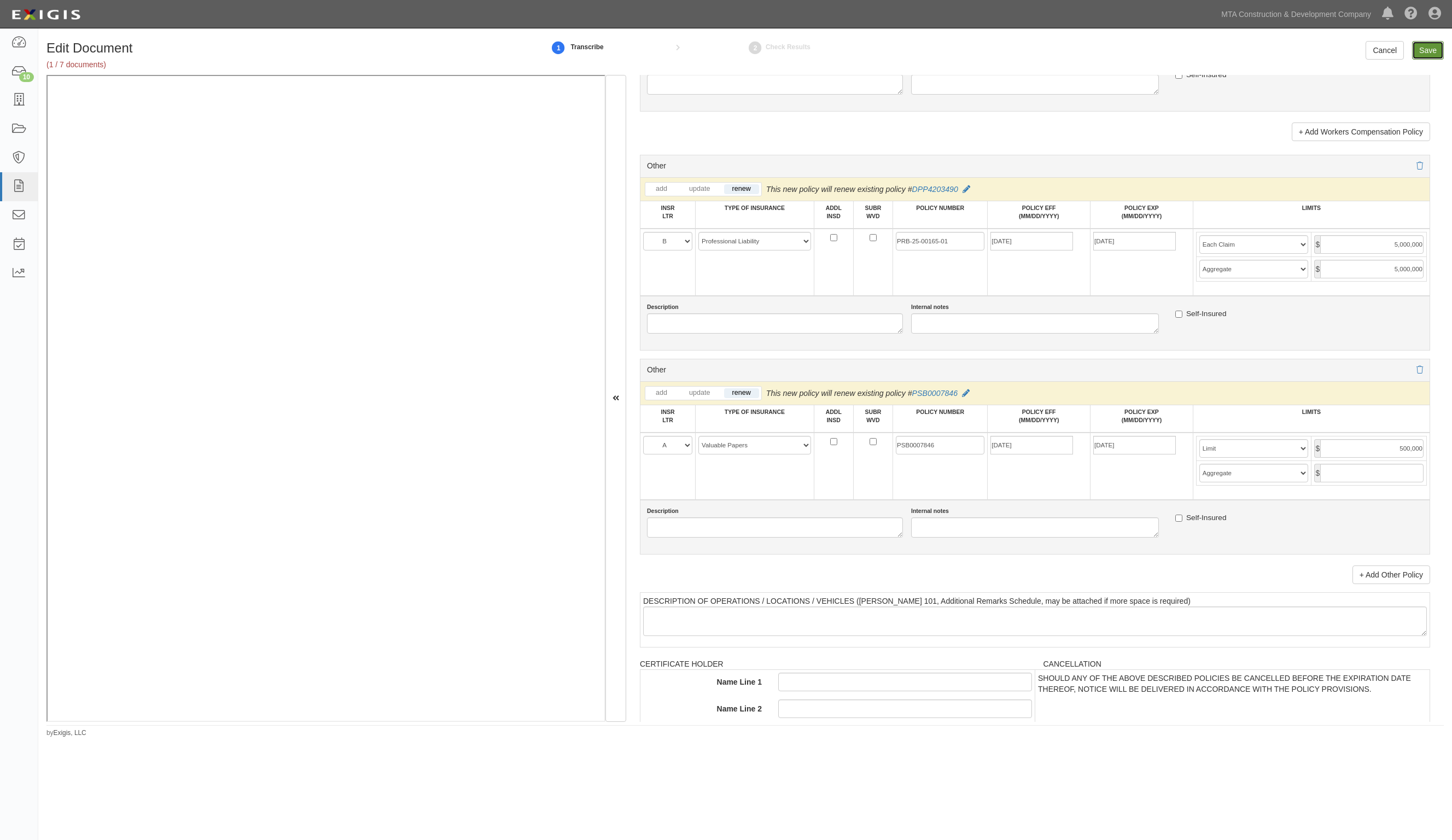
click at [1432, 51] on input "Save" at bounding box center [1428, 50] width 32 height 19
type input "2000000"
type input "4000000"
type input "1000000"
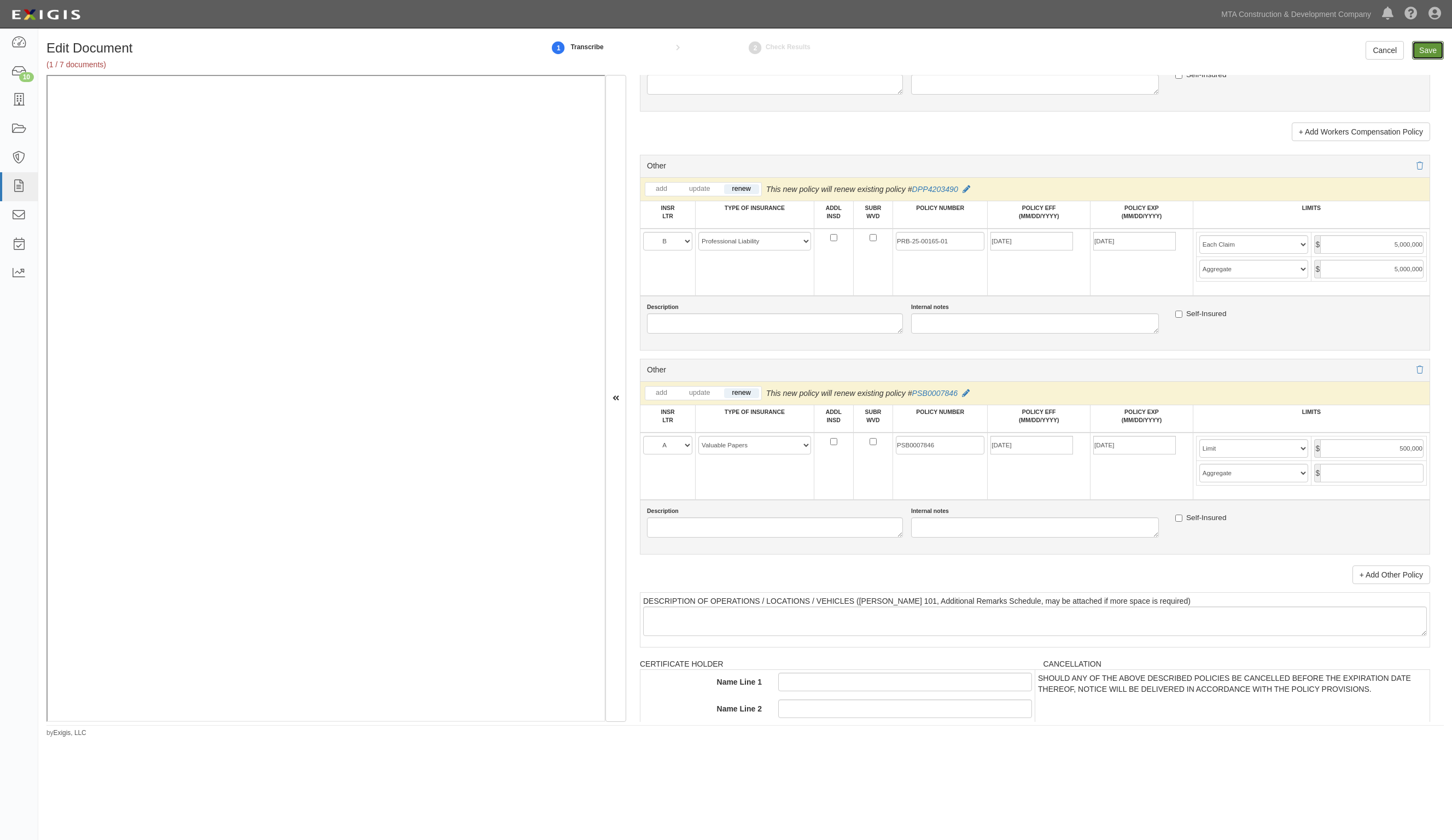
type input "5000000"
type input "500000"
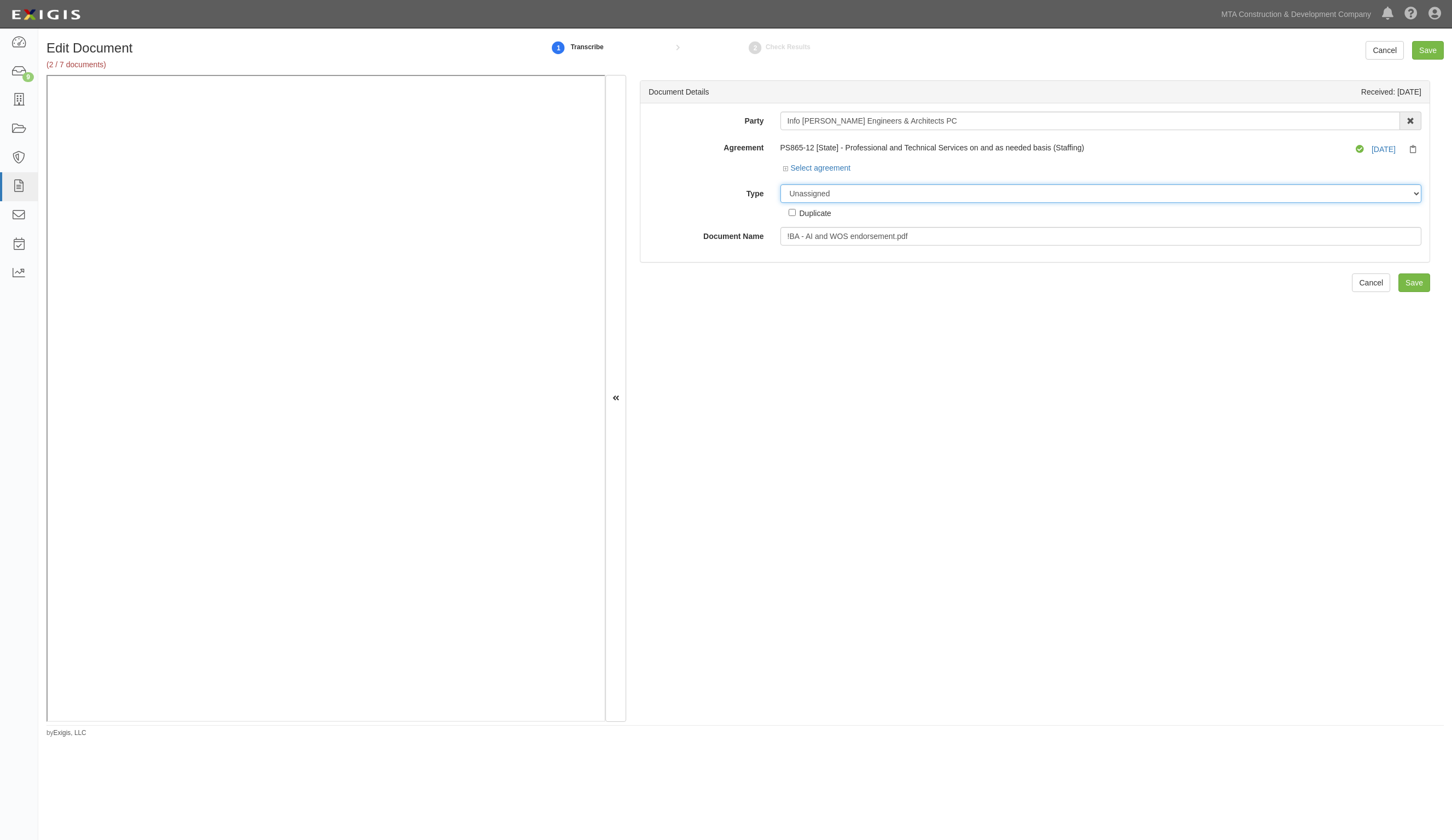
click at [818, 184] on select "Unassigned Binder Cancellation Notice Certificate Contract Endorsement Insuranc…" at bounding box center [1102, 193] width 642 height 19
select select "EndorsementDetail"
click at [781, 184] on select "Unassigned Binder Cancellation Notice Certificate Contract Endorsement Insuranc…" at bounding box center [1102, 193] width 642 height 19
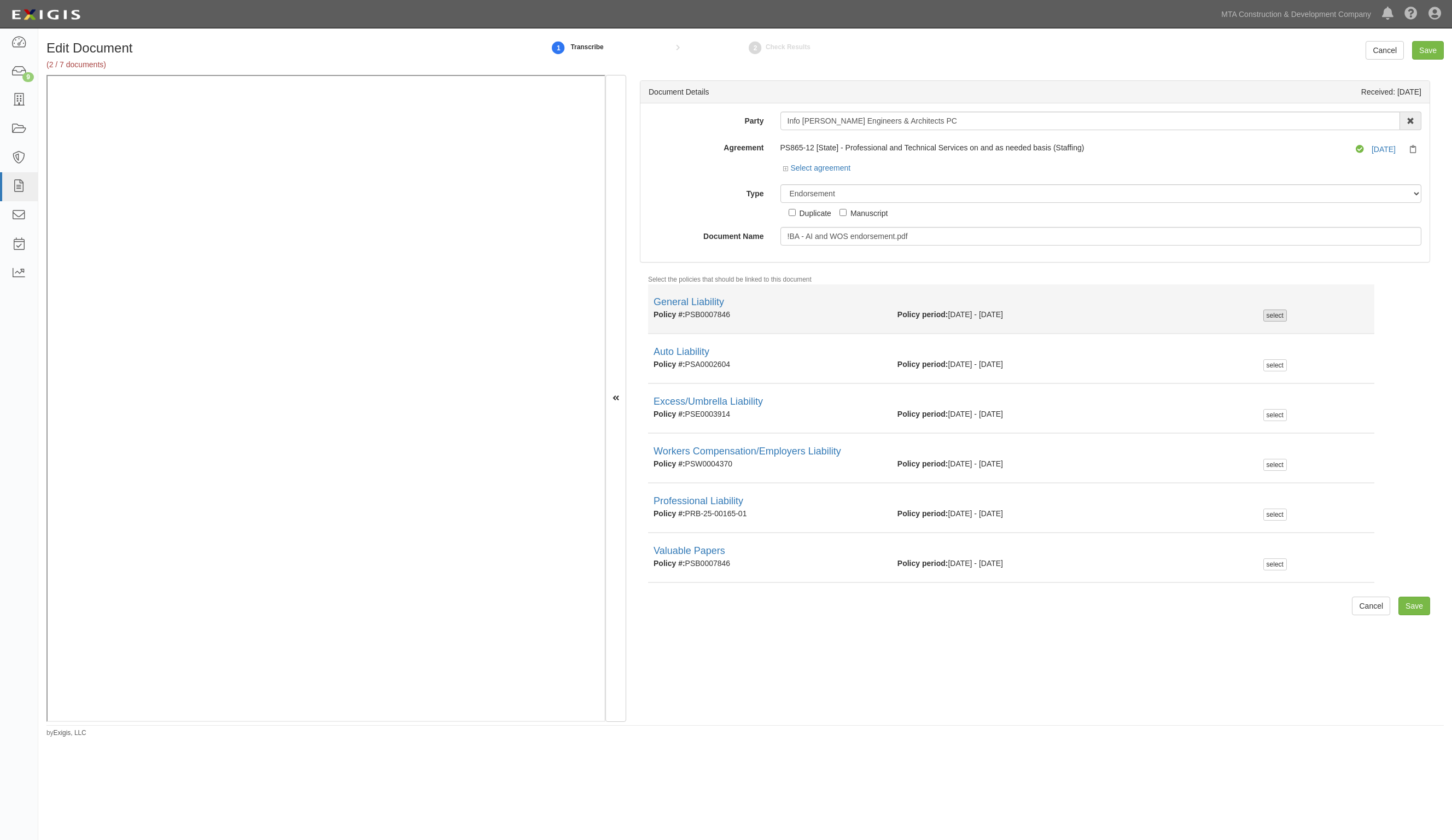
click at [1279, 318] on div "select" at bounding box center [1316, 315] width 105 height 12
click at [1275, 317] on div "select" at bounding box center [1275, 315] width 23 height 12
checkbox input "true"
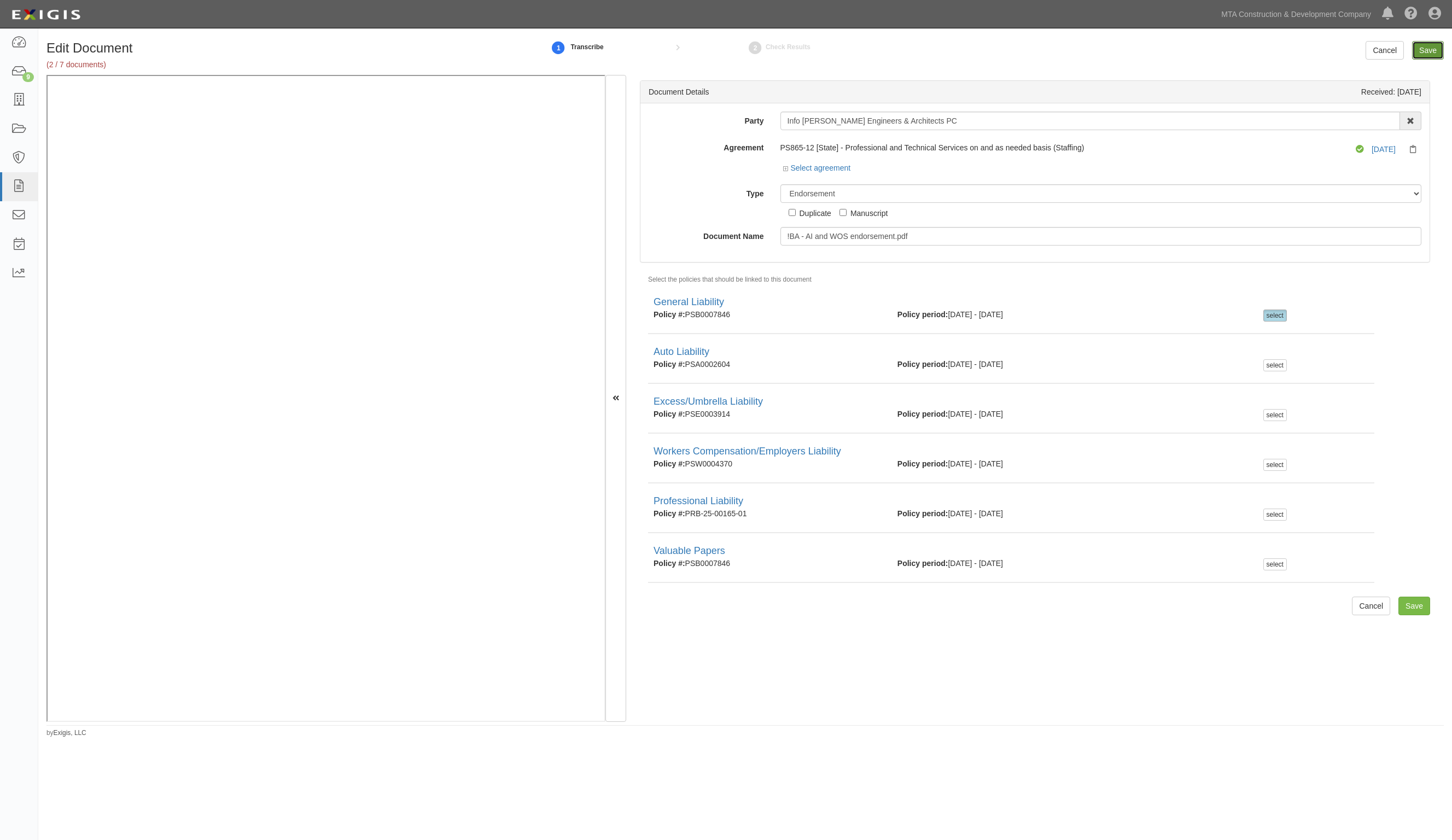
click at [1429, 51] on input "Save" at bounding box center [1428, 50] width 32 height 19
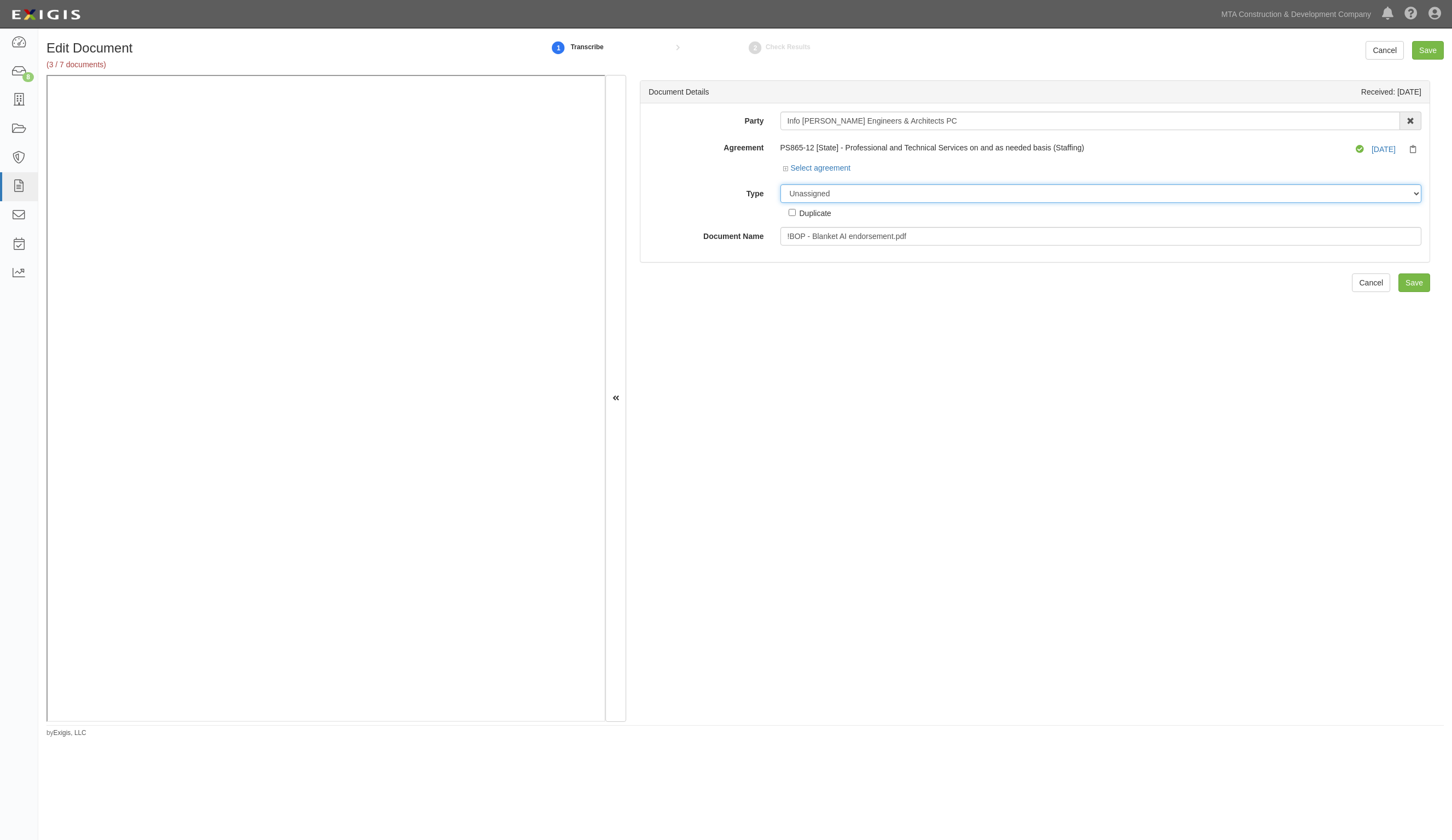
click at [843, 197] on select "Unassigned Binder Cancellation Notice Certificate Contract Endorsement Insuranc…" at bounding box center [1102, 193] width 642 height 19
select select "EndorsementDetail"
click at [781, 184] on select "Unassigned Binder Cancellation Notice Certificate Contract Endorsement Insuranc…" at bounding box center [1102, 193] width 642 height 19
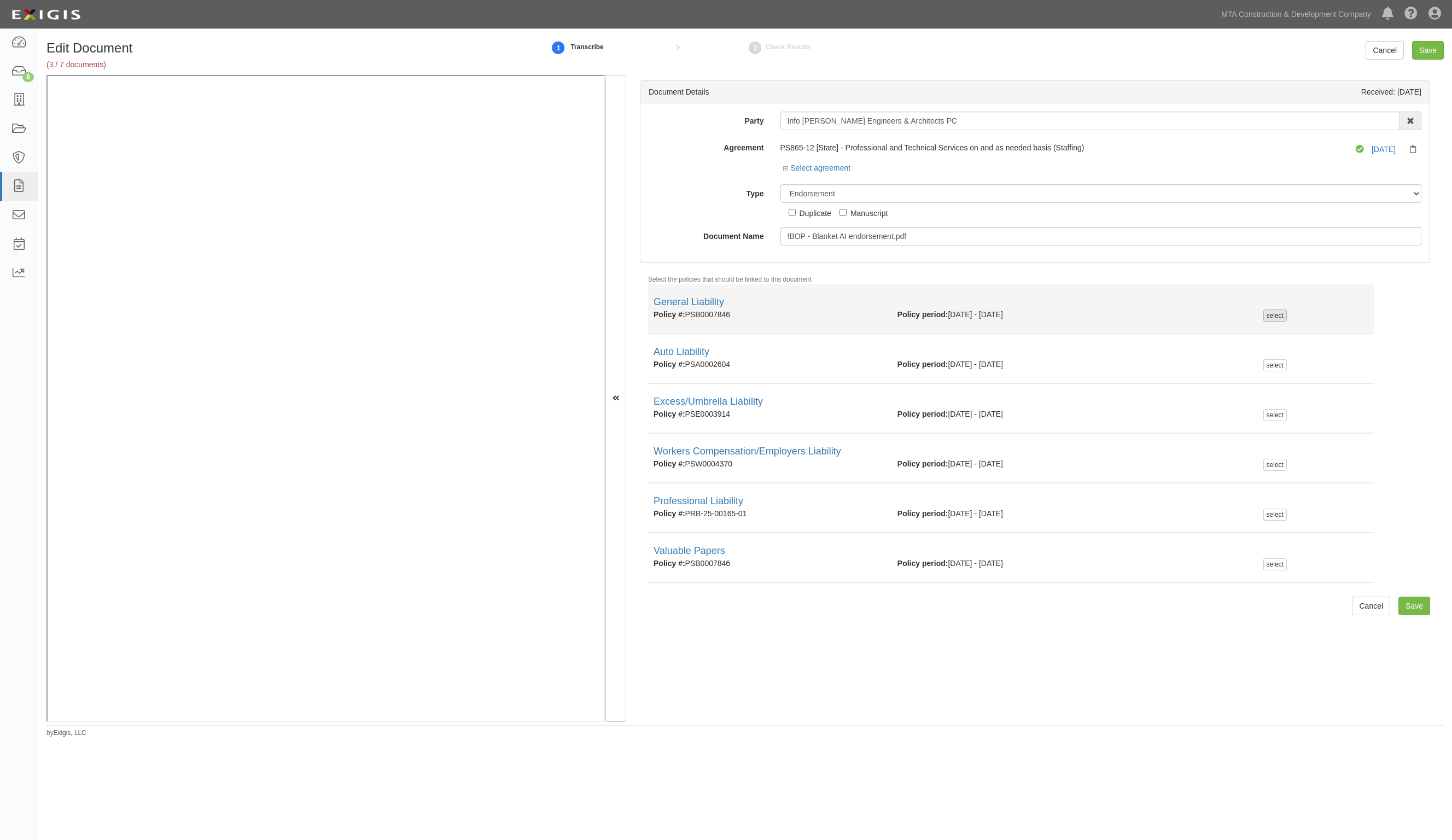
click at [1273, 317] on div "select" at bounding box center [1275, 315] width 23 height 12
checkbox input "true"
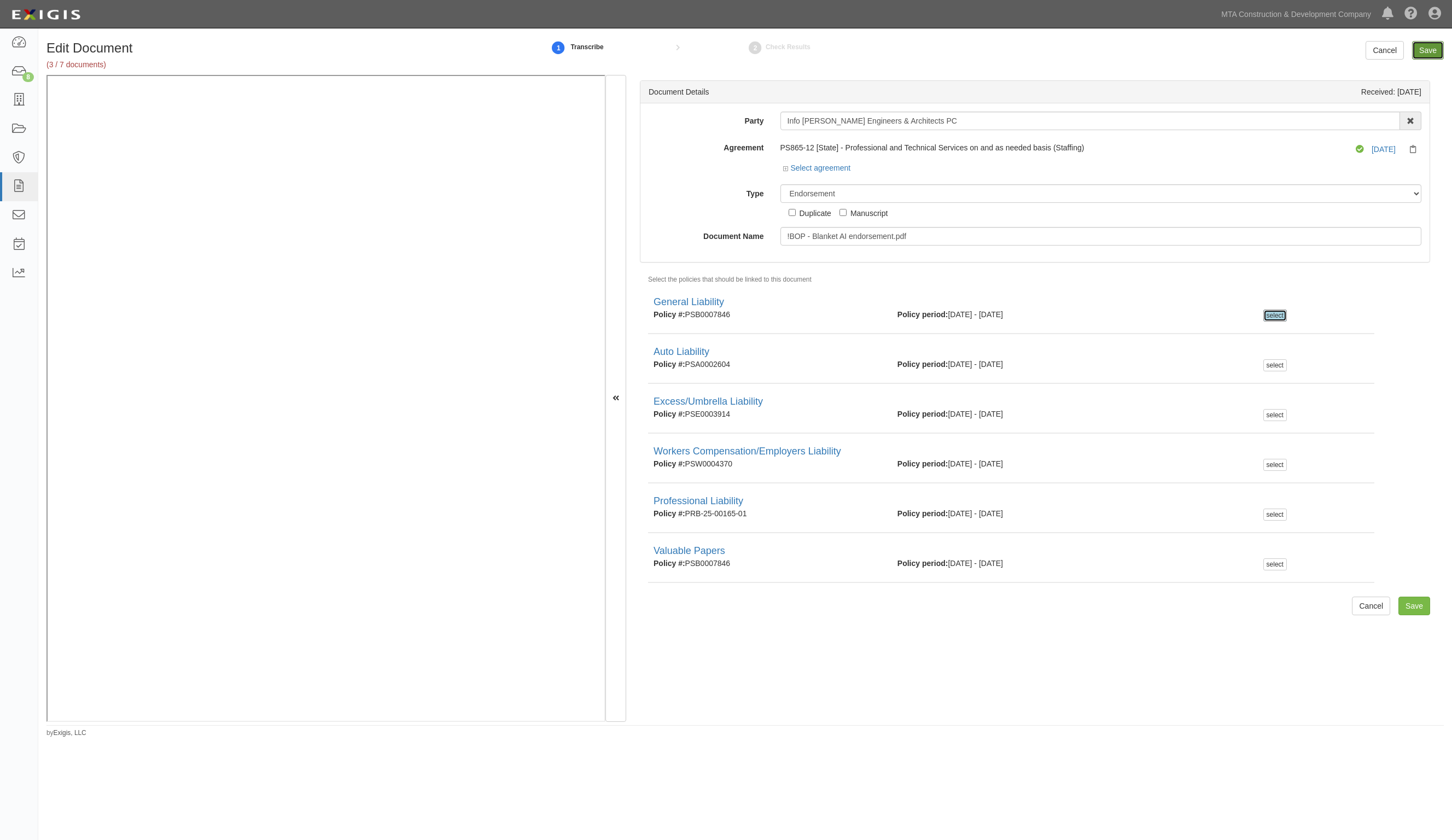
click at [1431, 46] on input "Save" at bounding box center [1428, 50] width 32 height 19
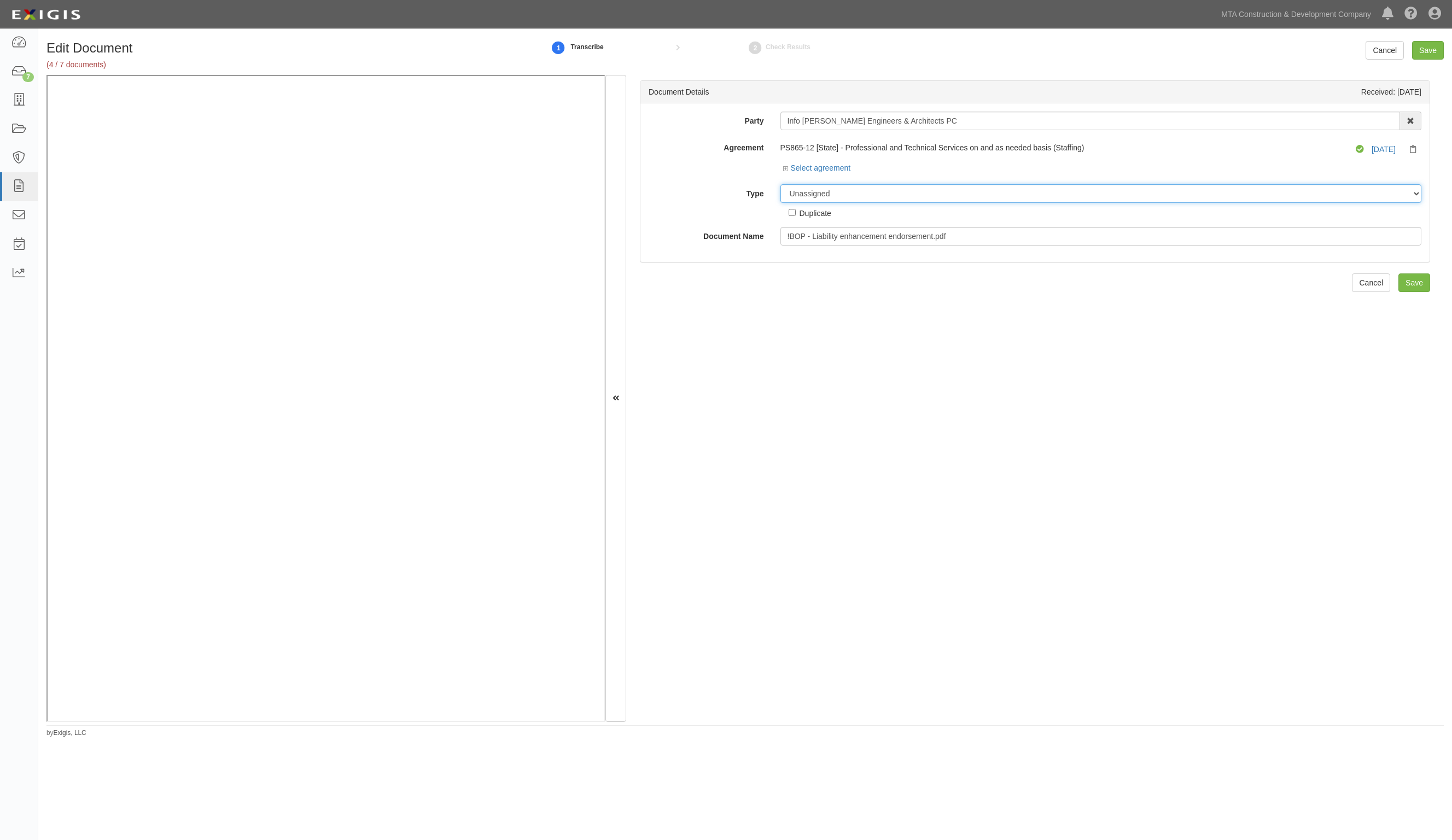
click at [811, 197] on select "Unassigned Binder Cancellation Notice Certificate Contract Endorsement Insuranc…" at bounding box center [1102, 193] width 642 height 19
select select "EndorsementDetail"
click at [781, 184] on select "Unassigned Binder Cancellation Notice Certificate Contract Endorsement Insuranc…" at bounding box center [1102, 193] width 642 height 19
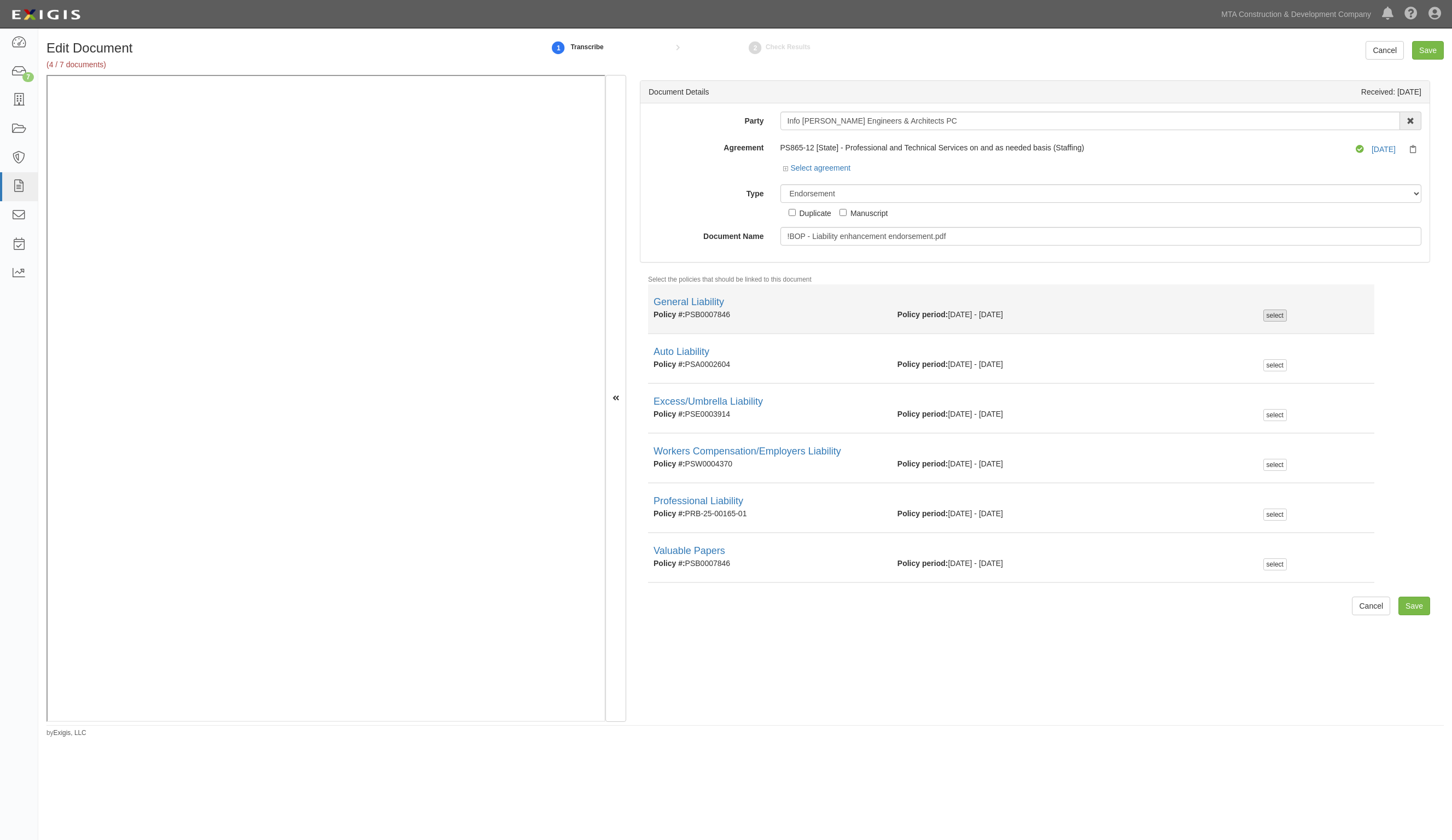
click at [1265, 314] on div "select" at bounding box center [1275, 315] width 23 height 12
checkbox input "true"
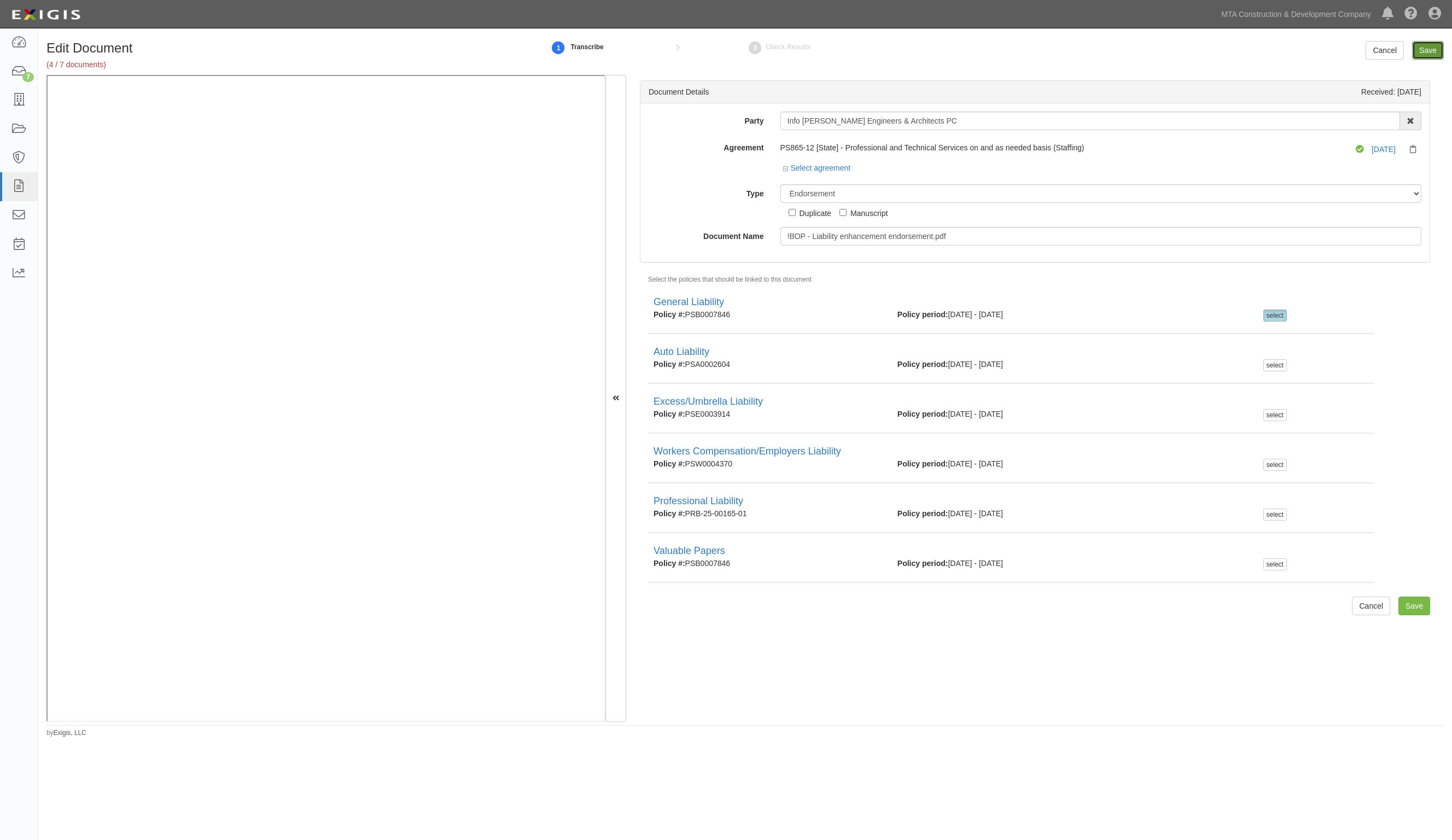
click at [1419, 48] on input "Save" at bounding box center [1428, 50] width 32 height 19
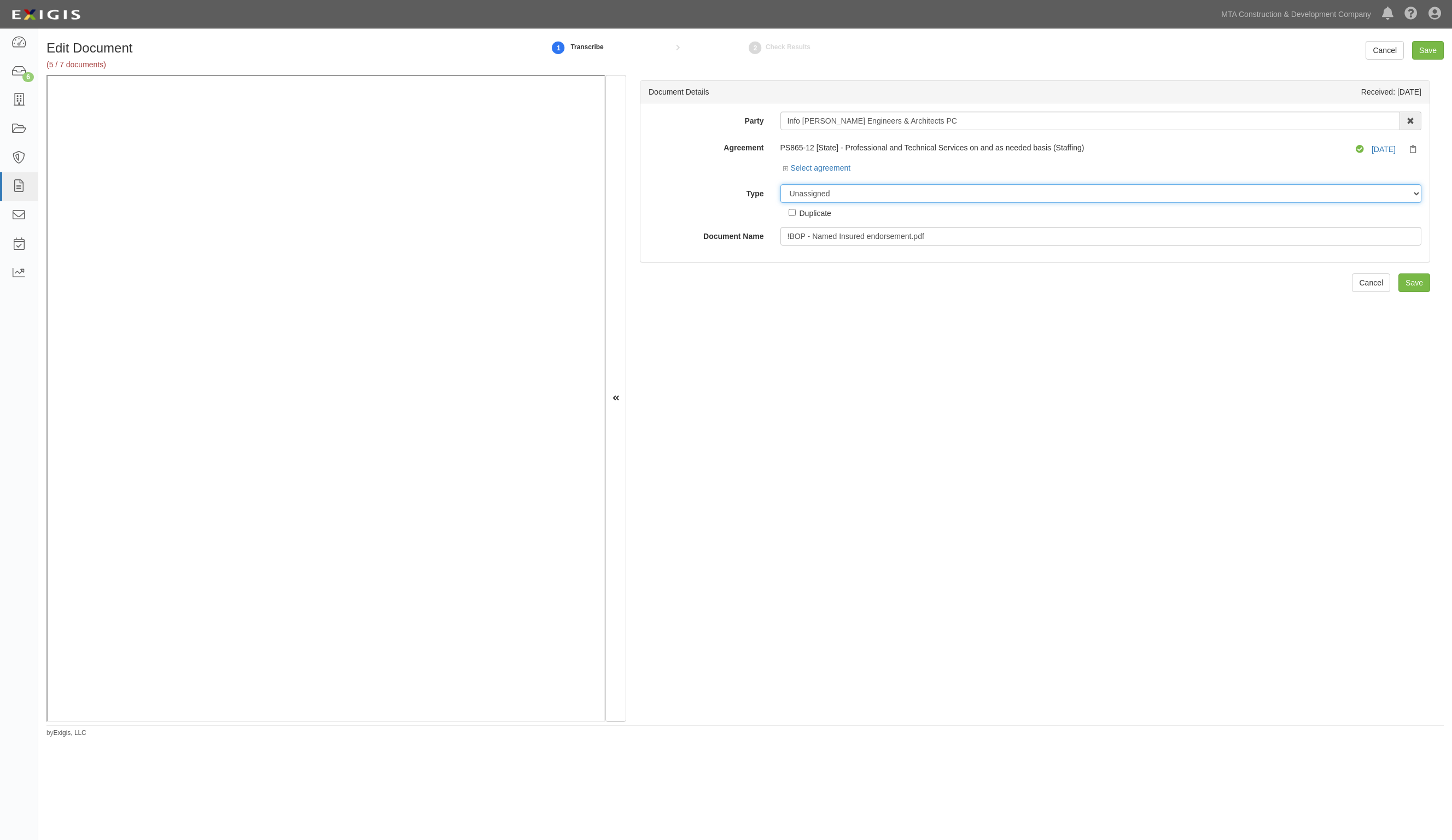
click at [834, 193] on select "Unassigned Binder Cancellation Notice Certificate Contract Endorsement Insuranc…" at bounding box center [1102, 193] width 642 height 19
select select "EndorsementDetail"
click at [781, 184] on select "Unassigned Binder Cancellation Notice Certificate Contract Endorsement Insuranc…" at bounding box center [1102, 193] width 642 height 19
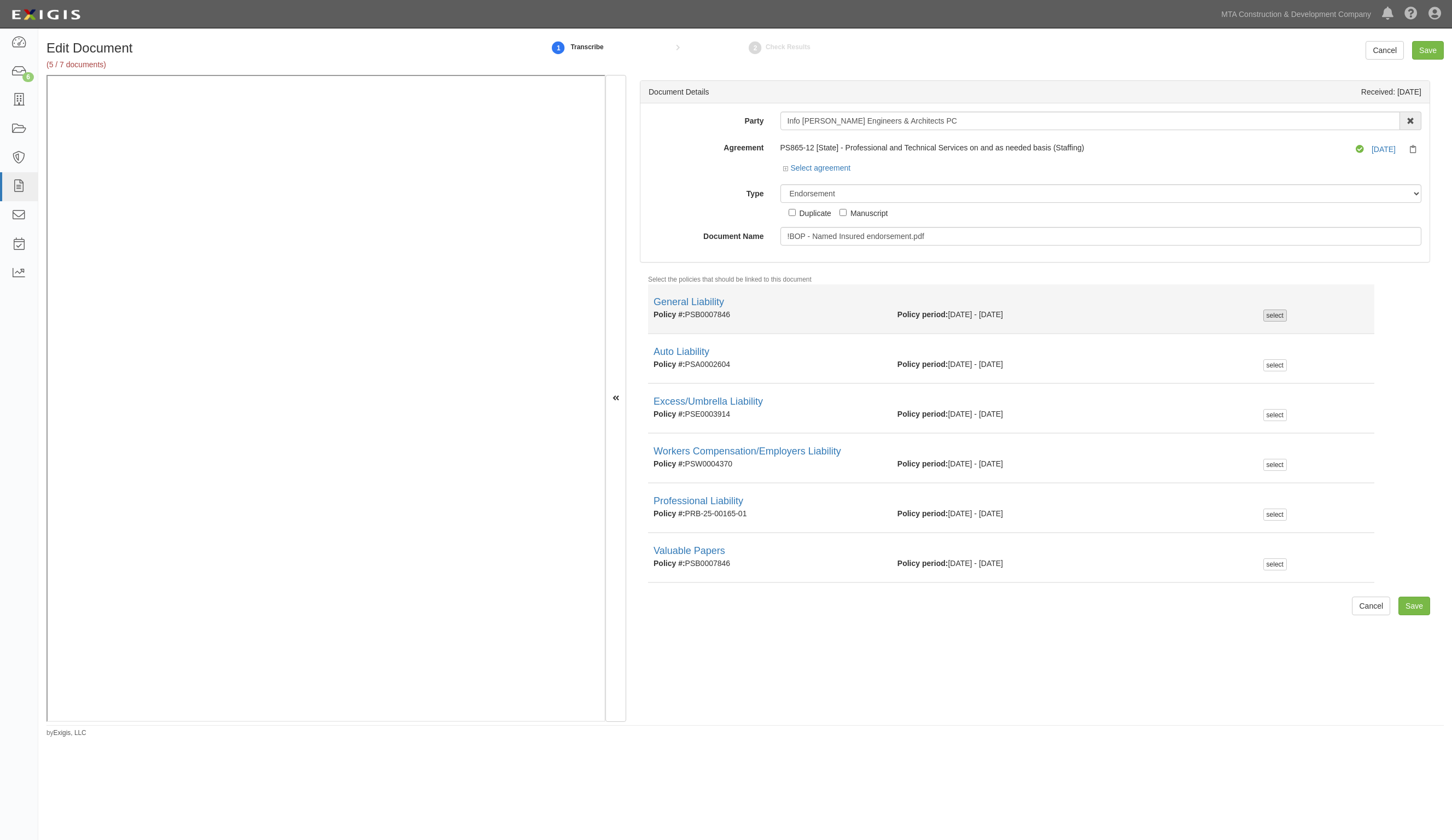
click at [1271, 318] on div "select" at bounding box center [1275, 315] width 23 height 12
checkbox input "true"
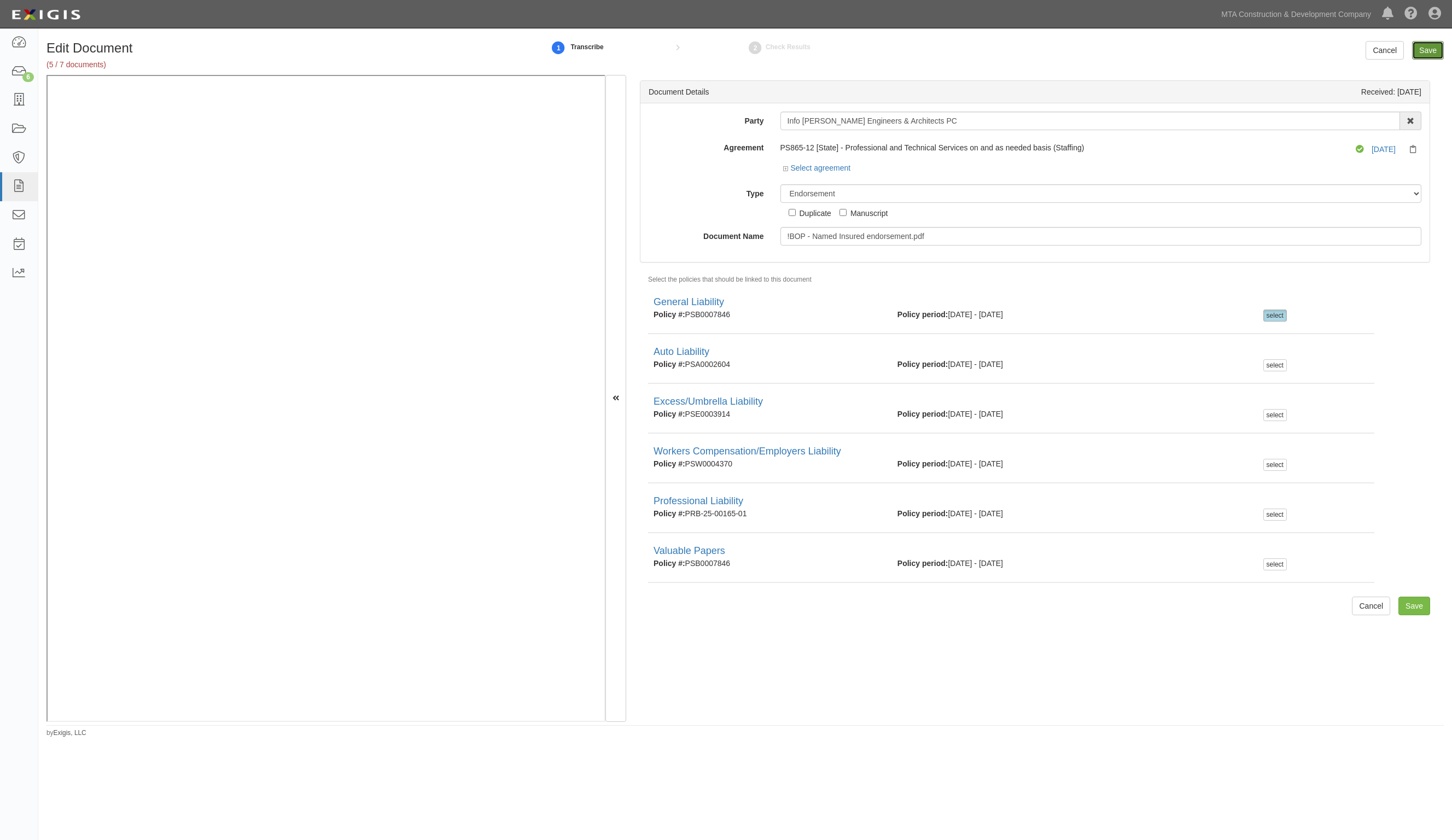
click at [1433, 48] on input "Save" at bounding box center [1428, 50] width 32 height 19
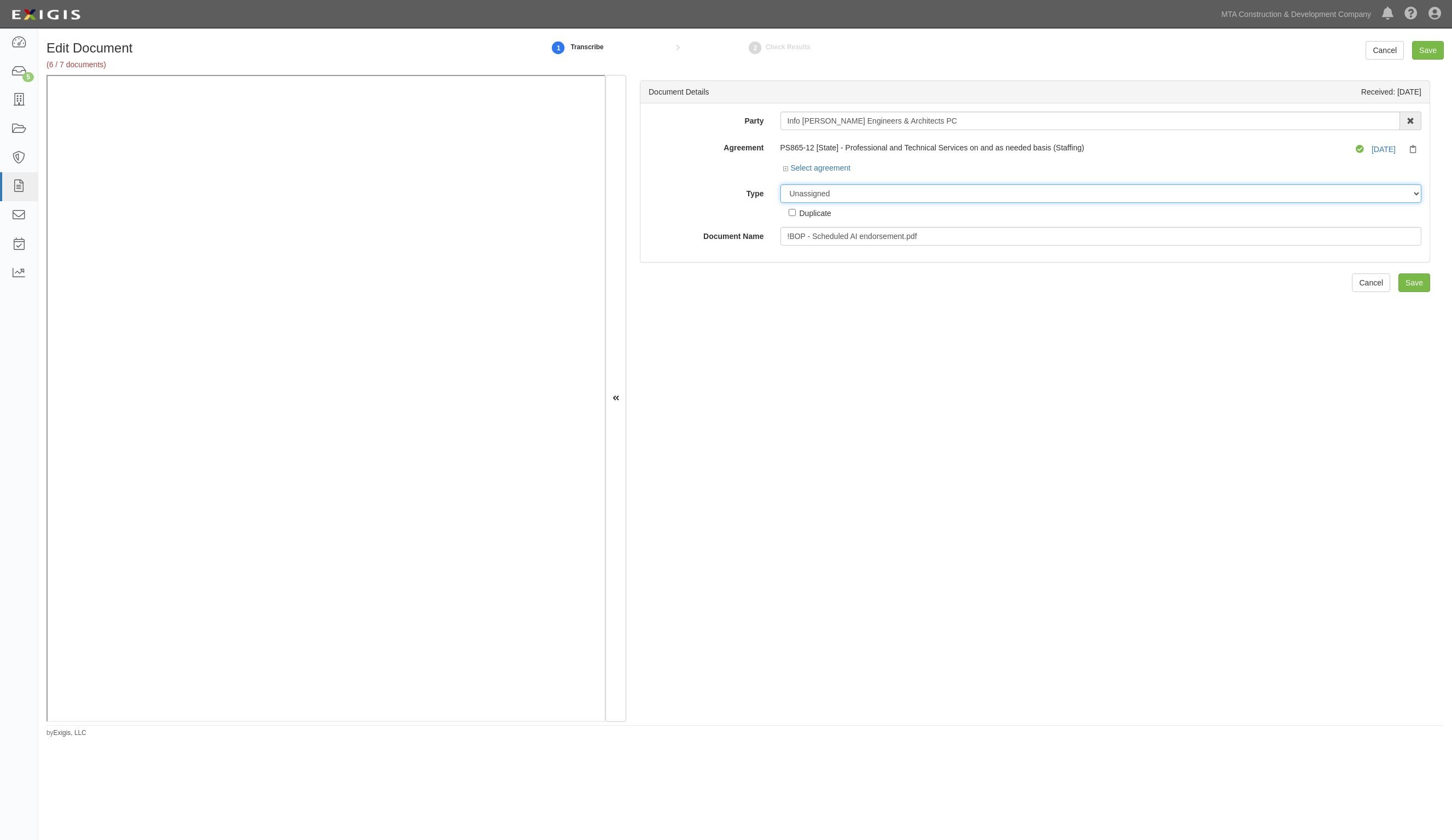
click at [821, 189] on select "Unassigned Binder Cancellation Notice Certificate Contract Endorsement Insuranc…" at bounding box center [1102, 193] width 642 height 19
select select "EndorsementDetail"
click at [781, 184] on select "Unassigned Binder Cancellation Notice Certificate Contract Endorsement Insuranc…" at bounding box center [1102, 193] width 642 height 19
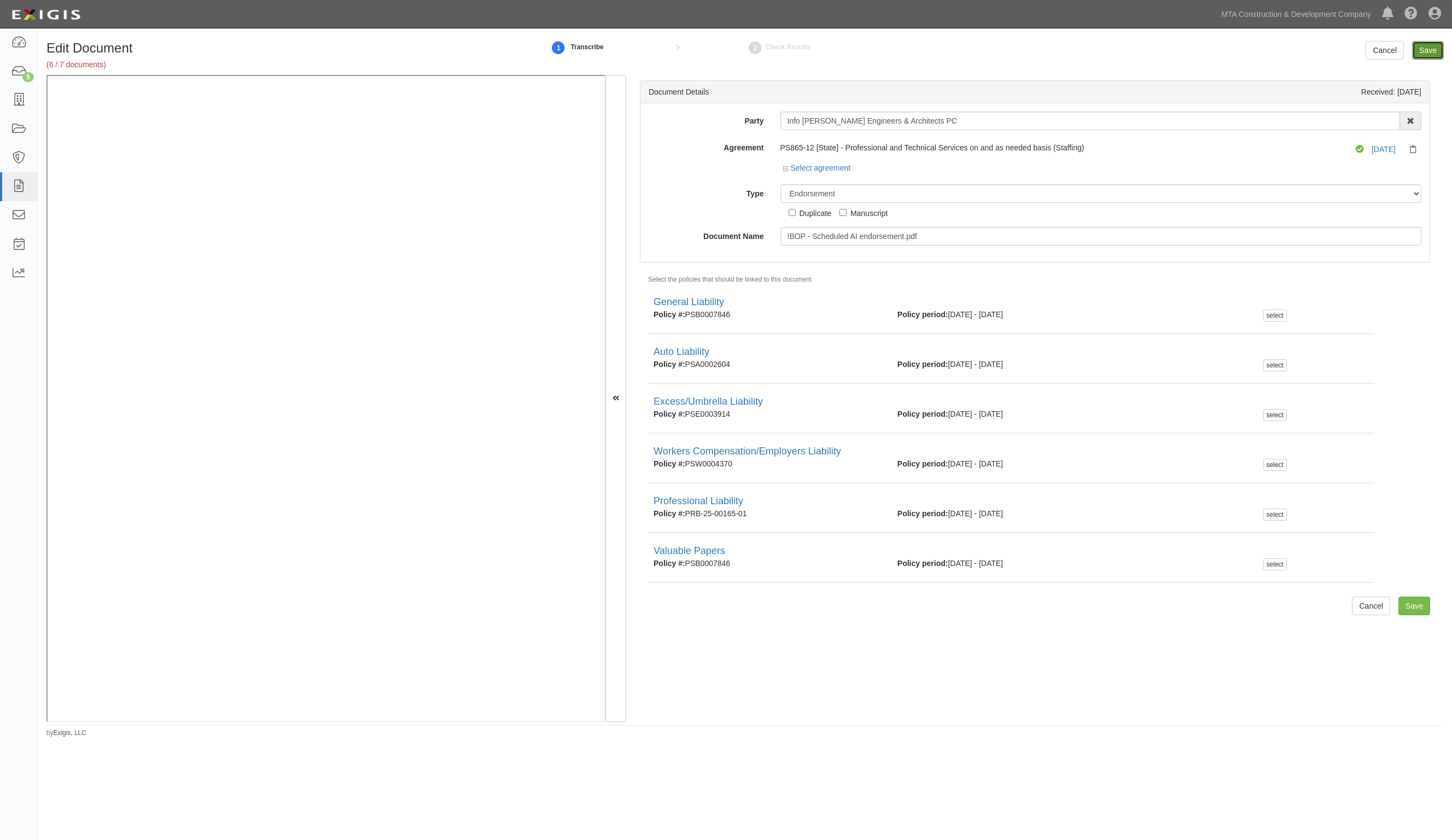
click at [1418, 53] on input "Save" at bounding box center [1428, 50] width 32 height 19
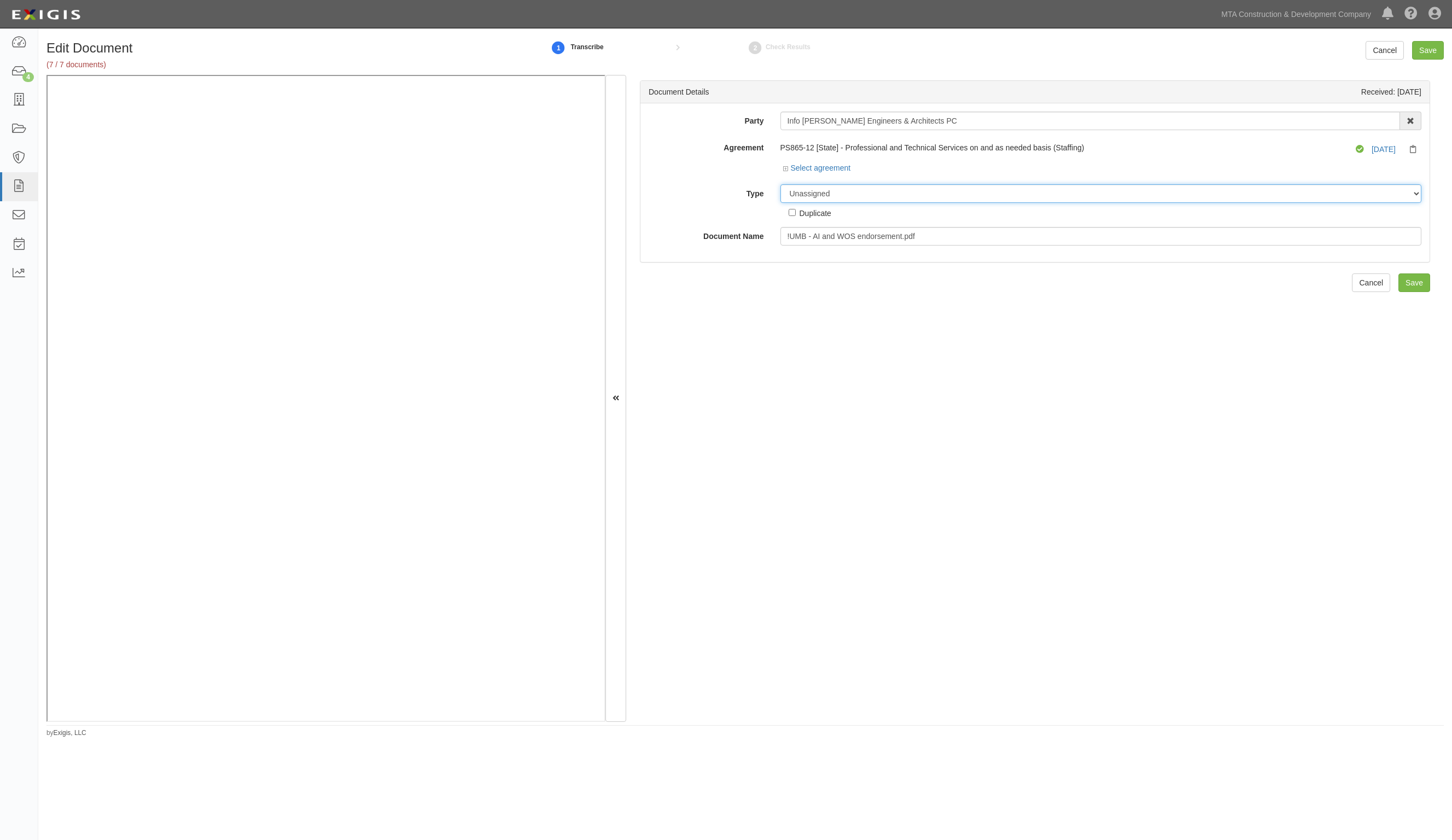
click at [819, 197] on select "Unassigned Binder Cancellation Notice Certificate Contract Endorsement Insuranc…" at bounding box center [1102, 193] width 642 height 19
select select "EndorsementDetail"
click at [781, 184] on select "Unassigned Binder Cancellation Notice Certificate Contract Endorsement Insuranc…" at bounding box center [1102, 193] width 642 height 19
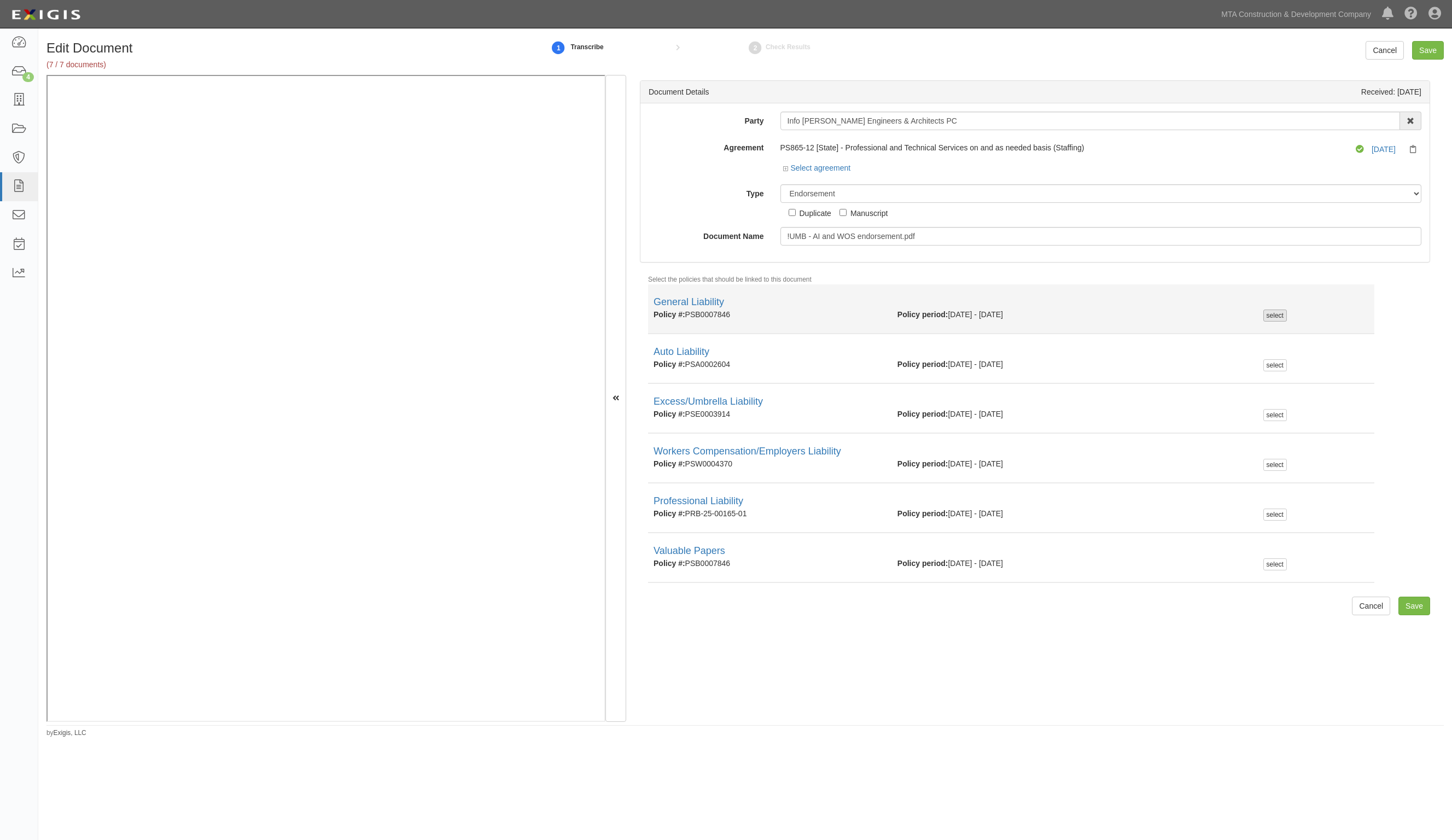
click at [1264, 312] on div "select" at bounding box center [1275, 315] width 23 height 12
checkbox input "true"
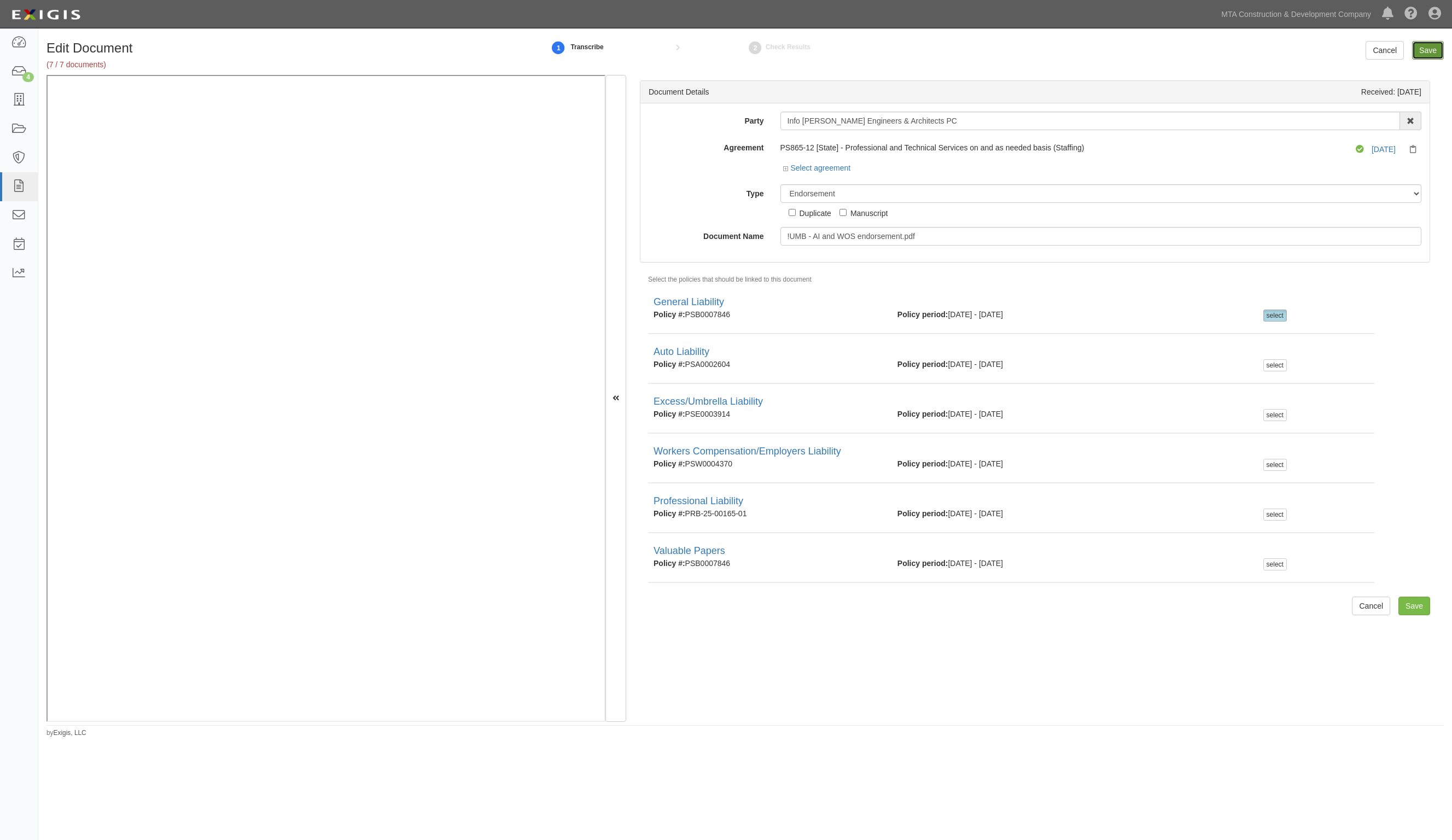
click at [1431, 45] on input "Save" at bounding box center [1428, 50] width 32 height 19
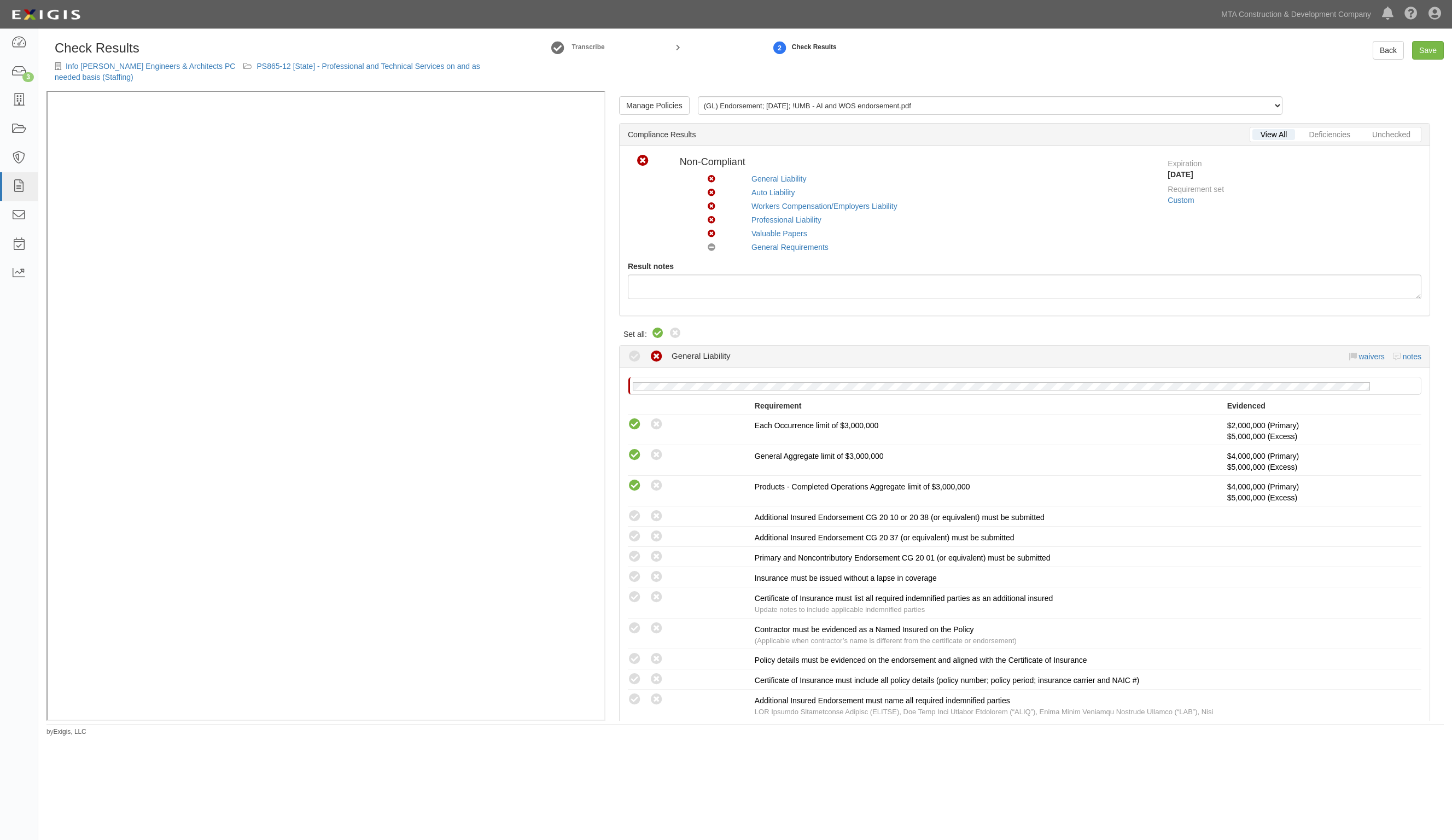
click at [657, 332] on icon at bounding box center [658, 333] width 13 height 13
radio input "true"
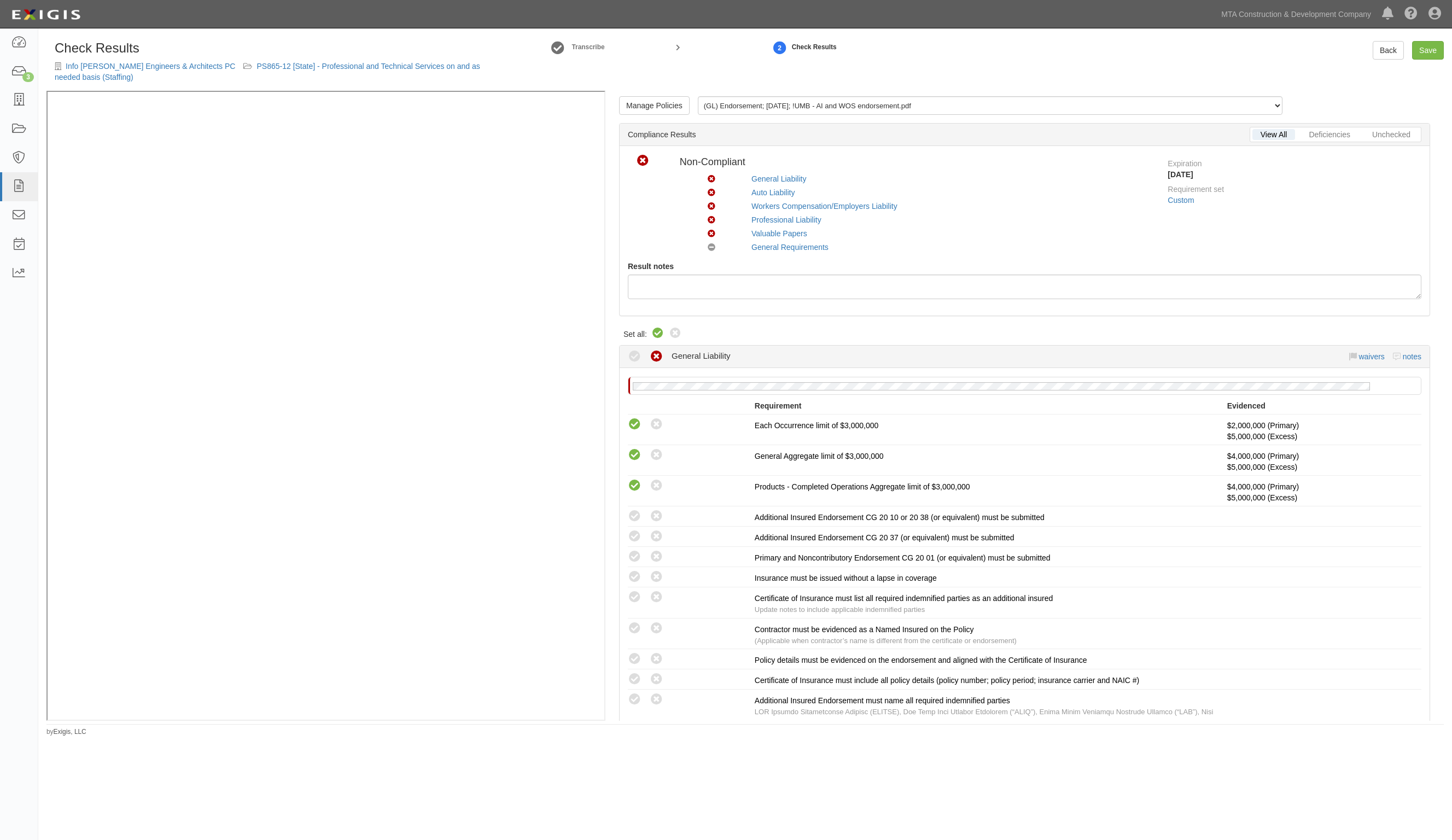
radio input "true"
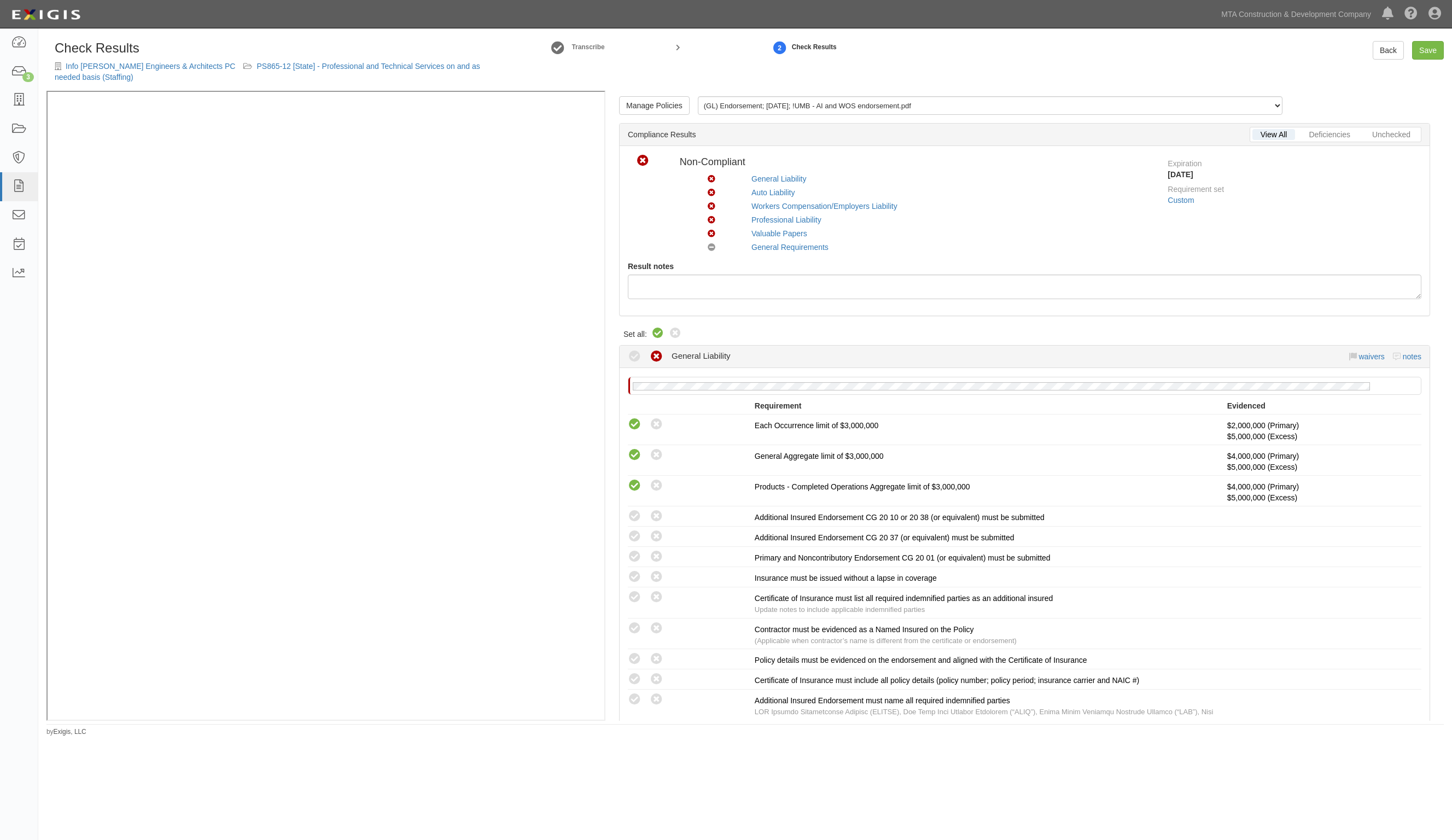
radio input "true"
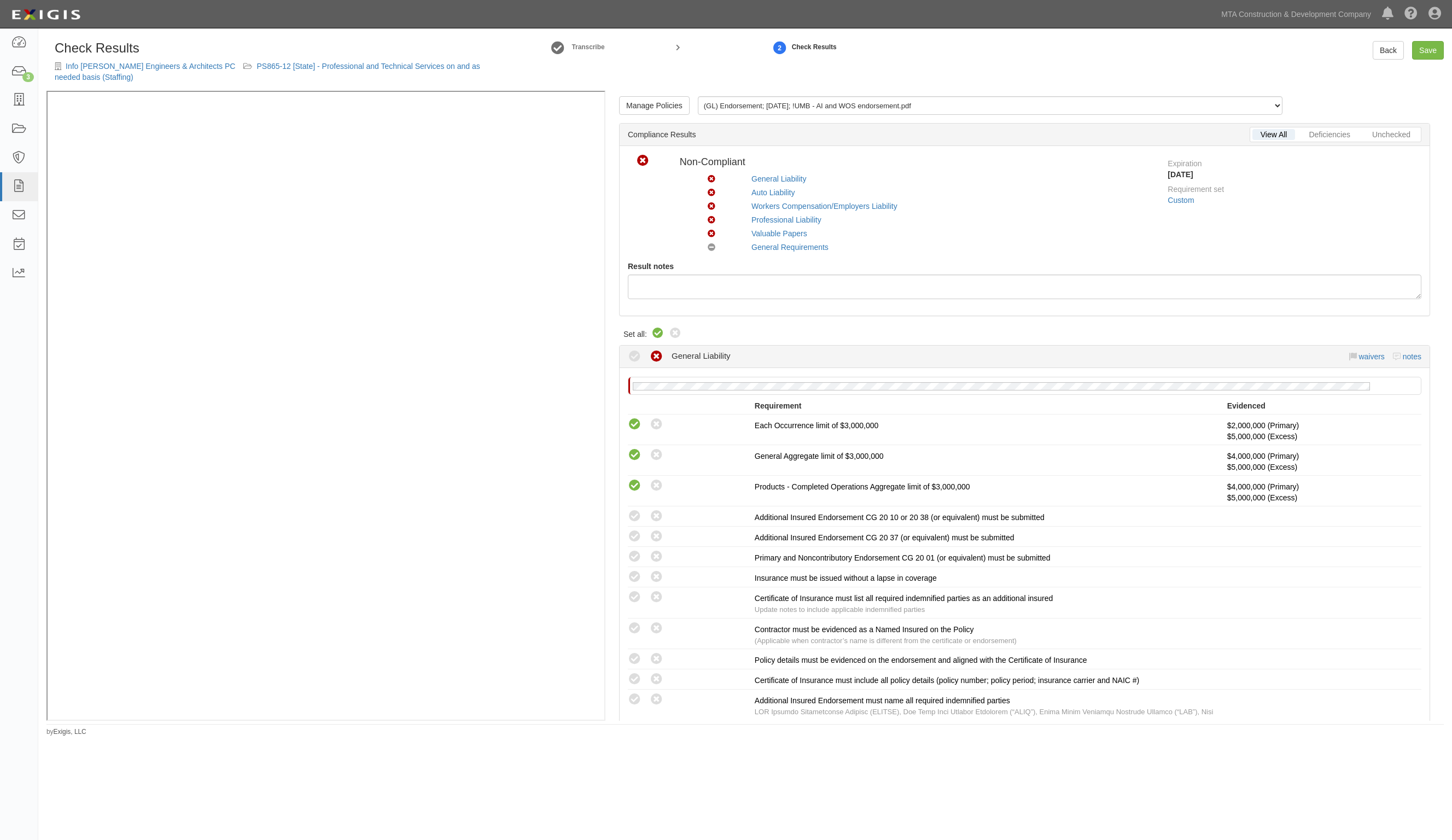
radio input "true"
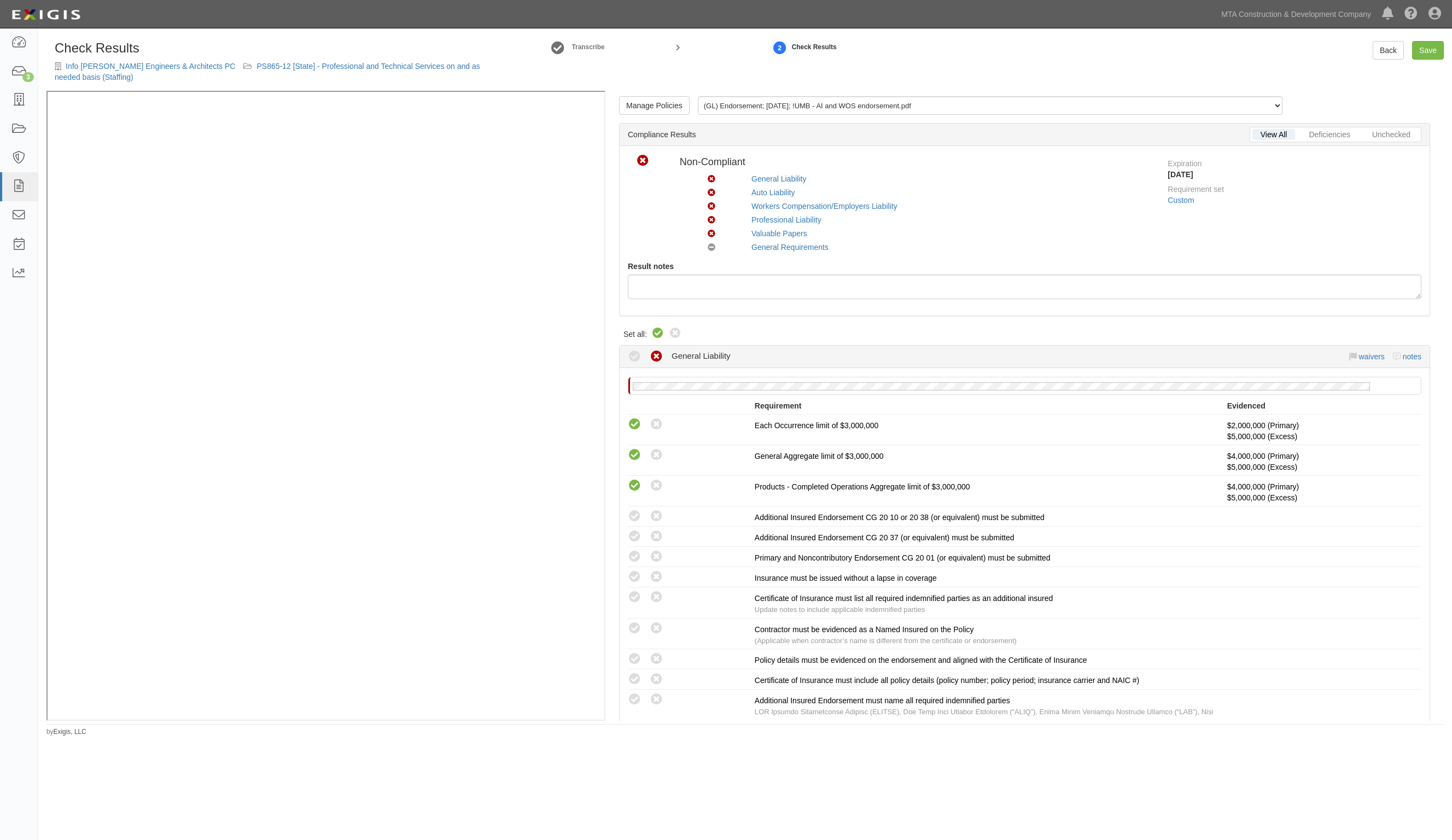
radio input "true"
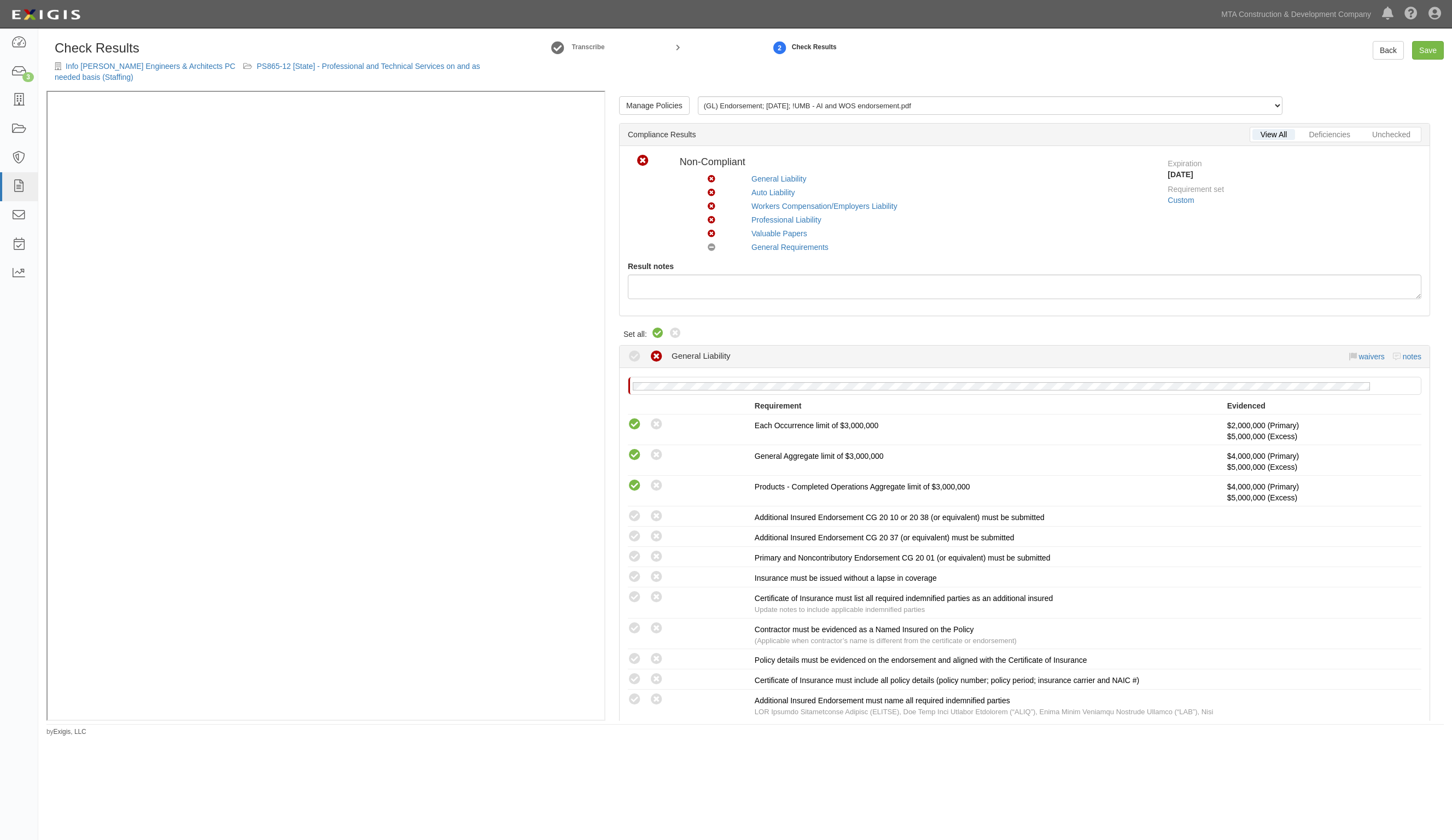
radio input "true"
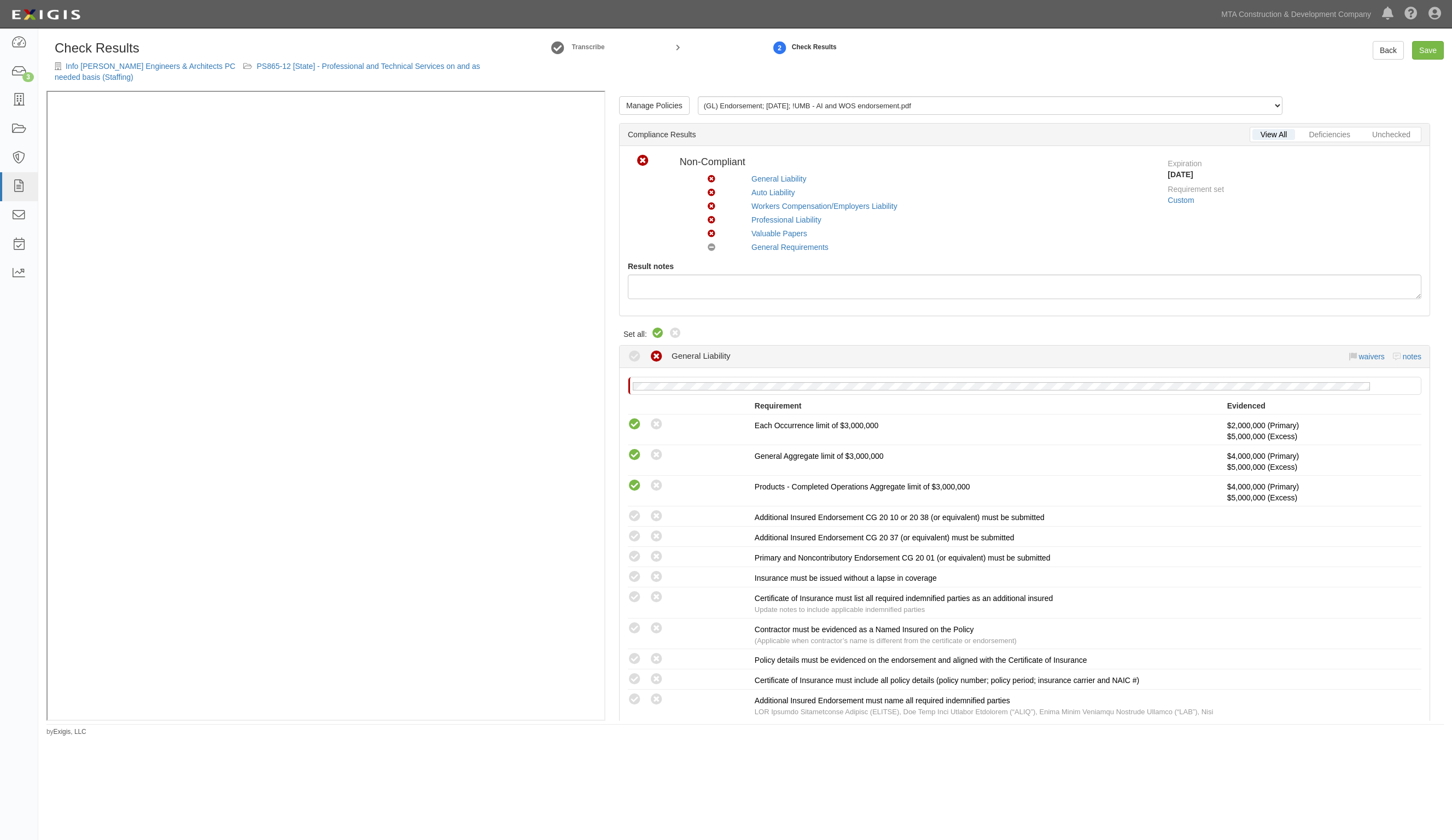
radio input "true"
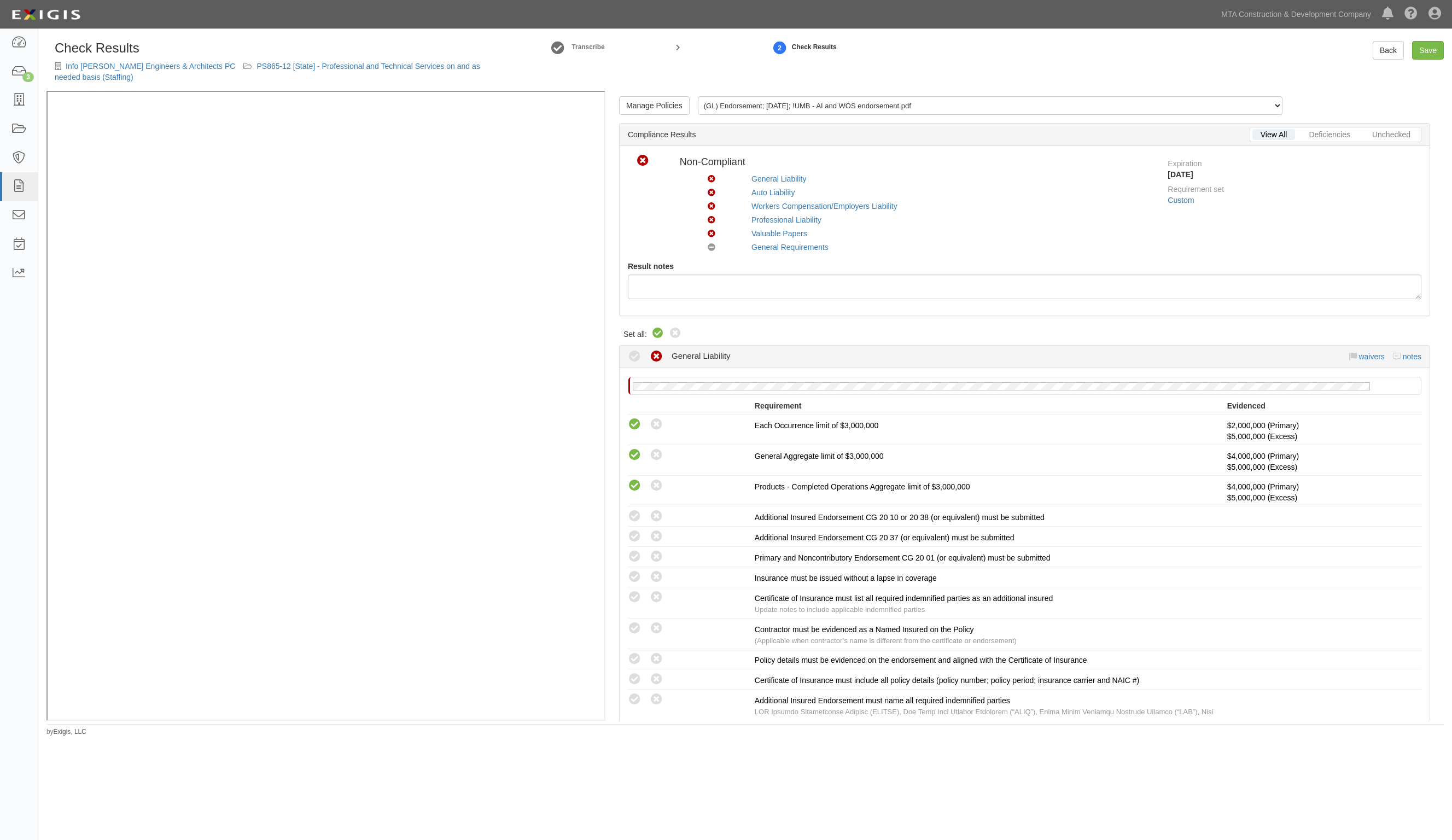
radio input "false"
radio input "true"
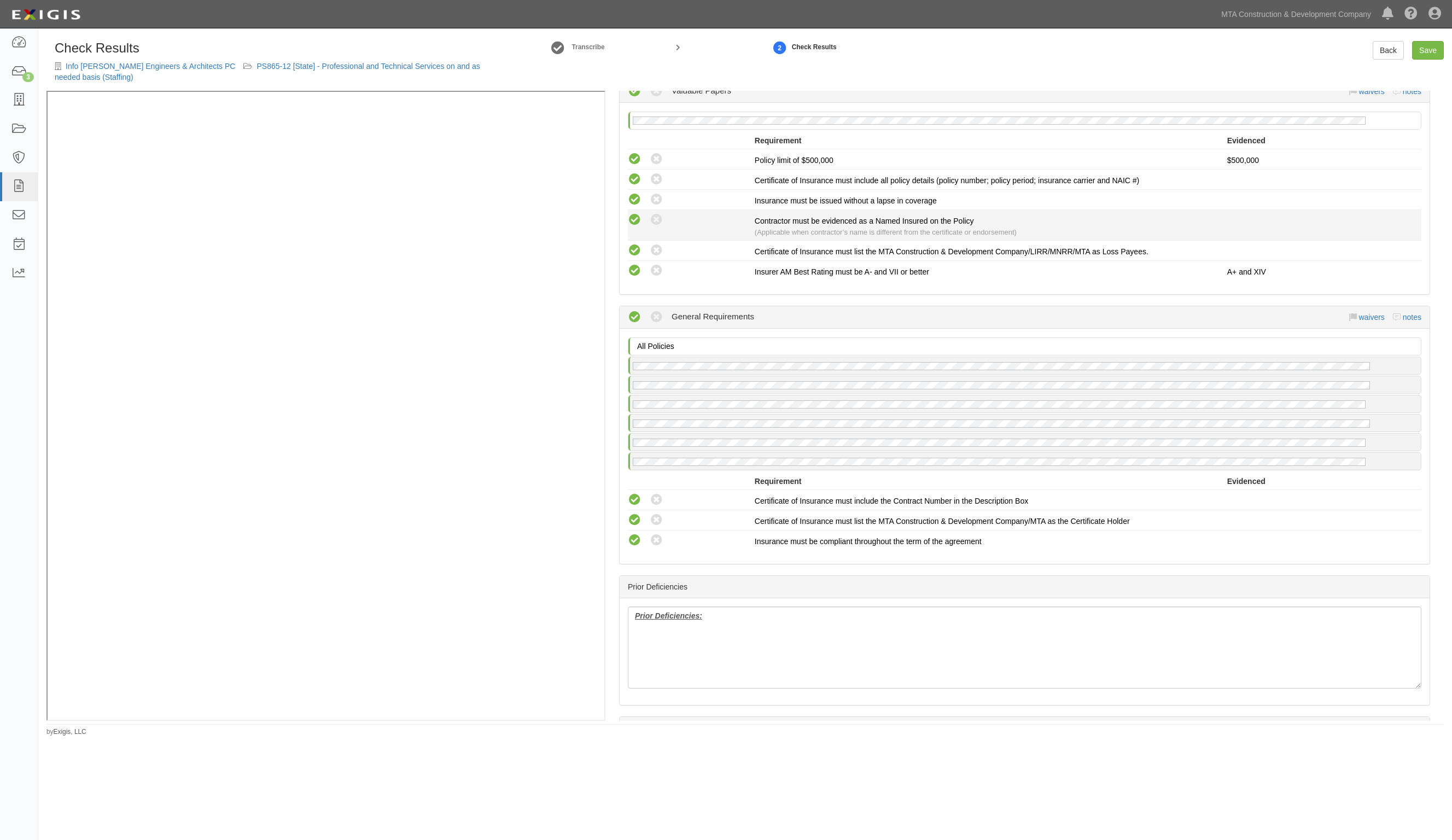
scroll to position [1631, 0]
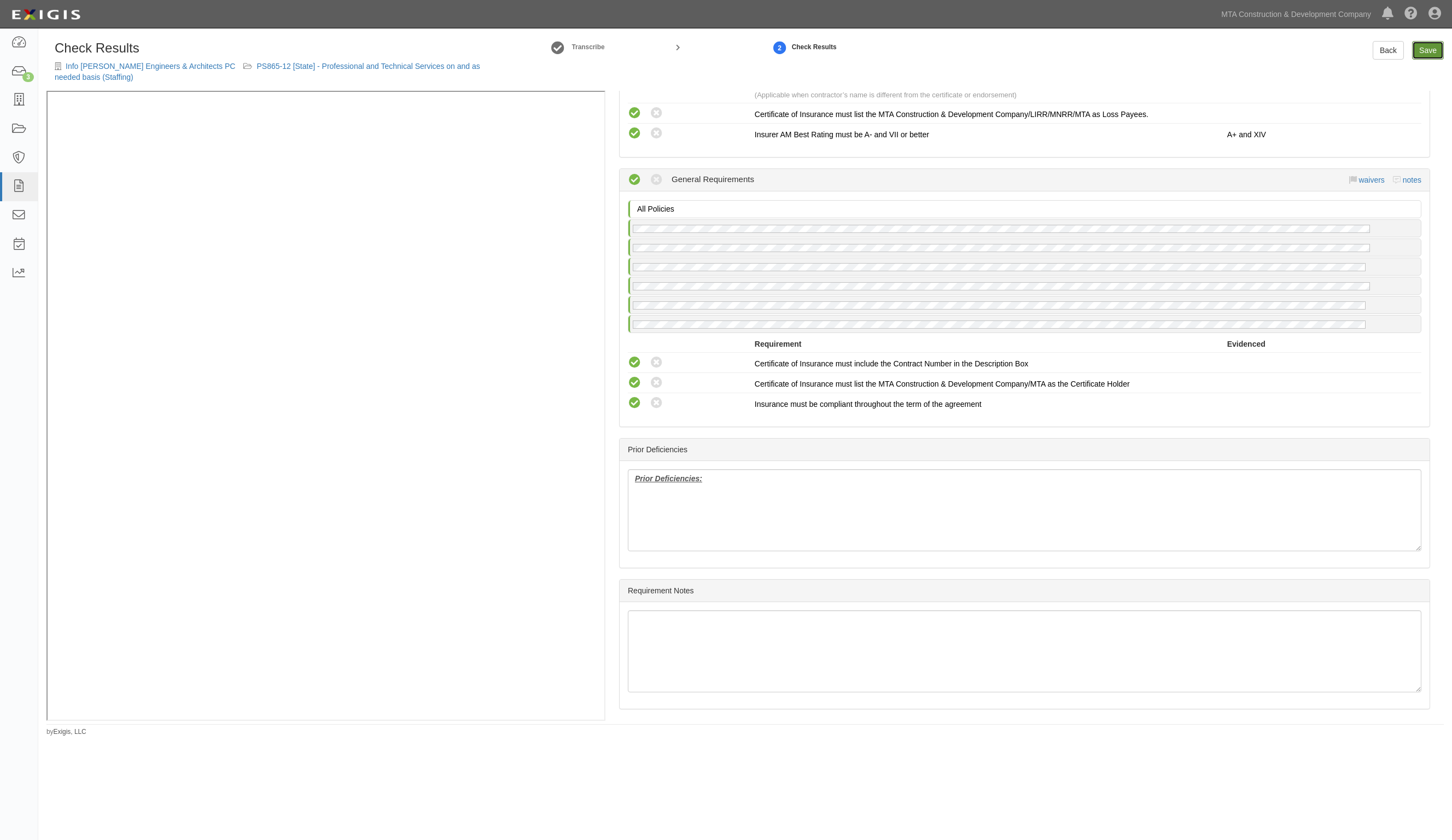
click at [1424, 46] on link "Save" at bounding box center [1428, 50] width 32 height 19
radio input "true"
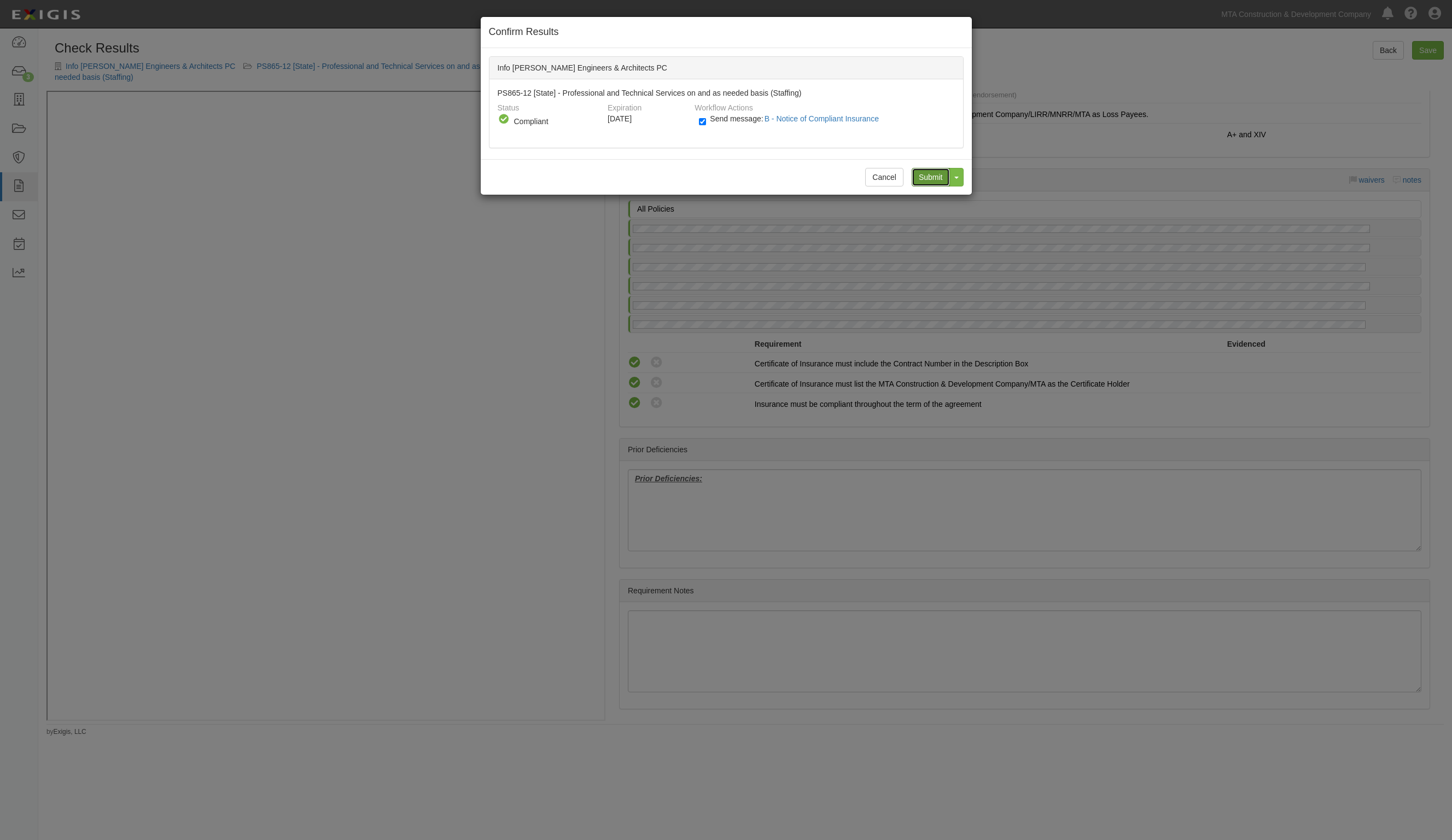
click at [924, 177] on input "Submit" at bounding box center [930, 177] width 38 height 19
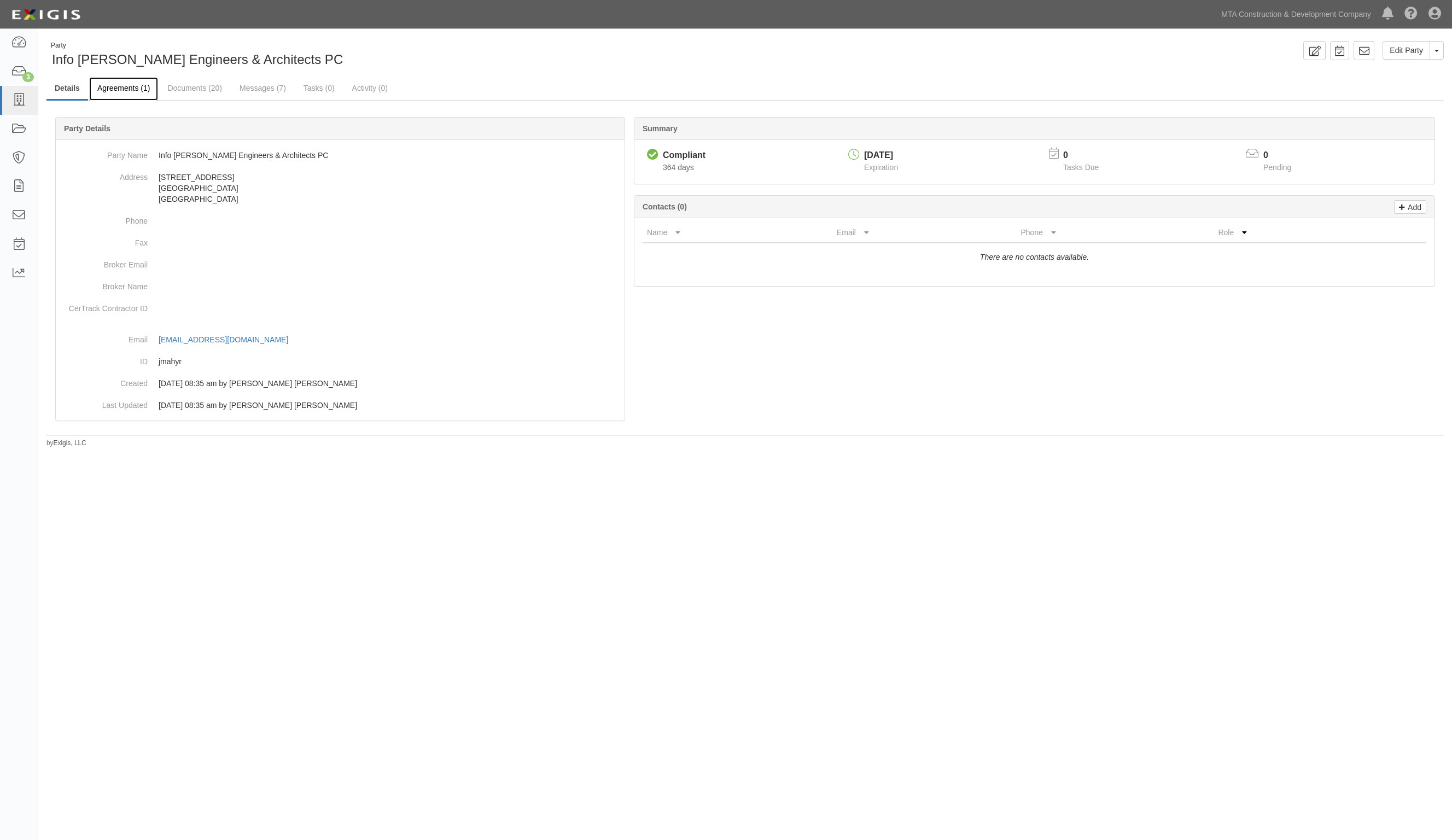
click at [135, 86] on link "Agreements (1)" at bounding box center [123, 89] width 69 height 23
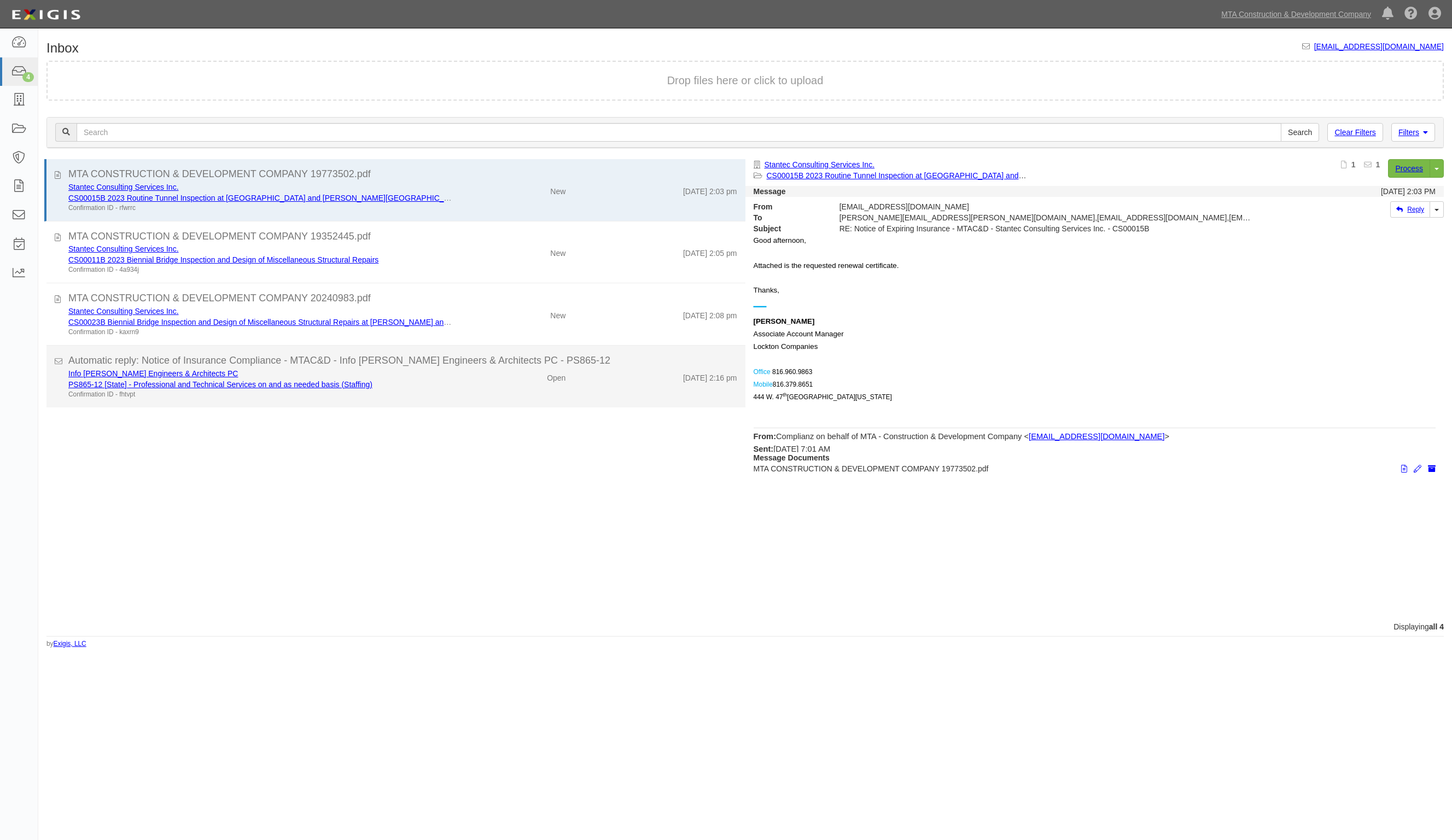
click at [439, 380] on div "PS865-12 [State] - Professional and Technical Services on and as needed basis (…" at bounding box center [260, 383] width 383 height 11
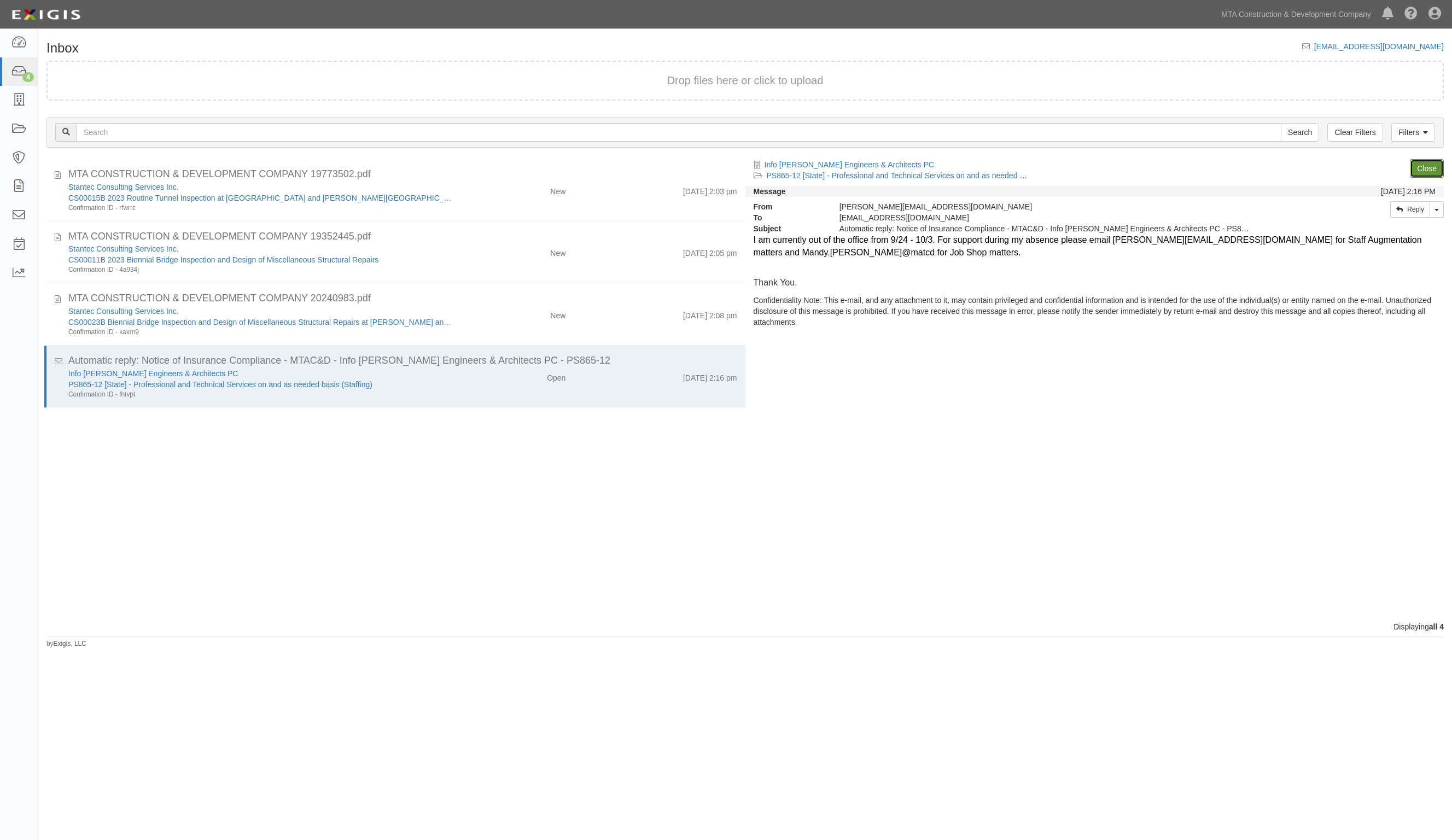
click at [1432, 171] on link "Close" at bounding box center [1427, 168] width 34 height 19
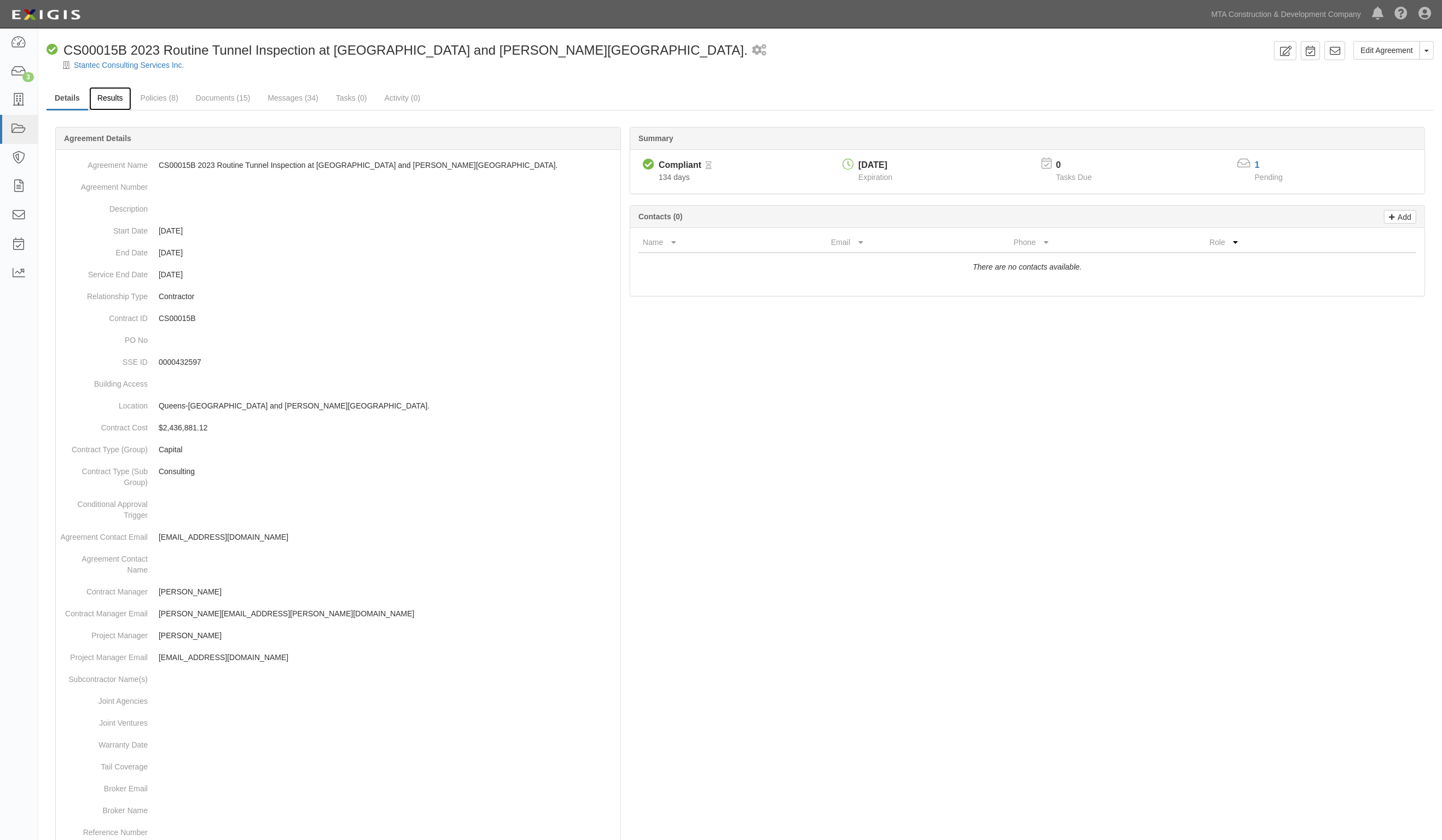
click at [109, 102] on link "Results" at bounding box center [109, 99] width 42 height 23
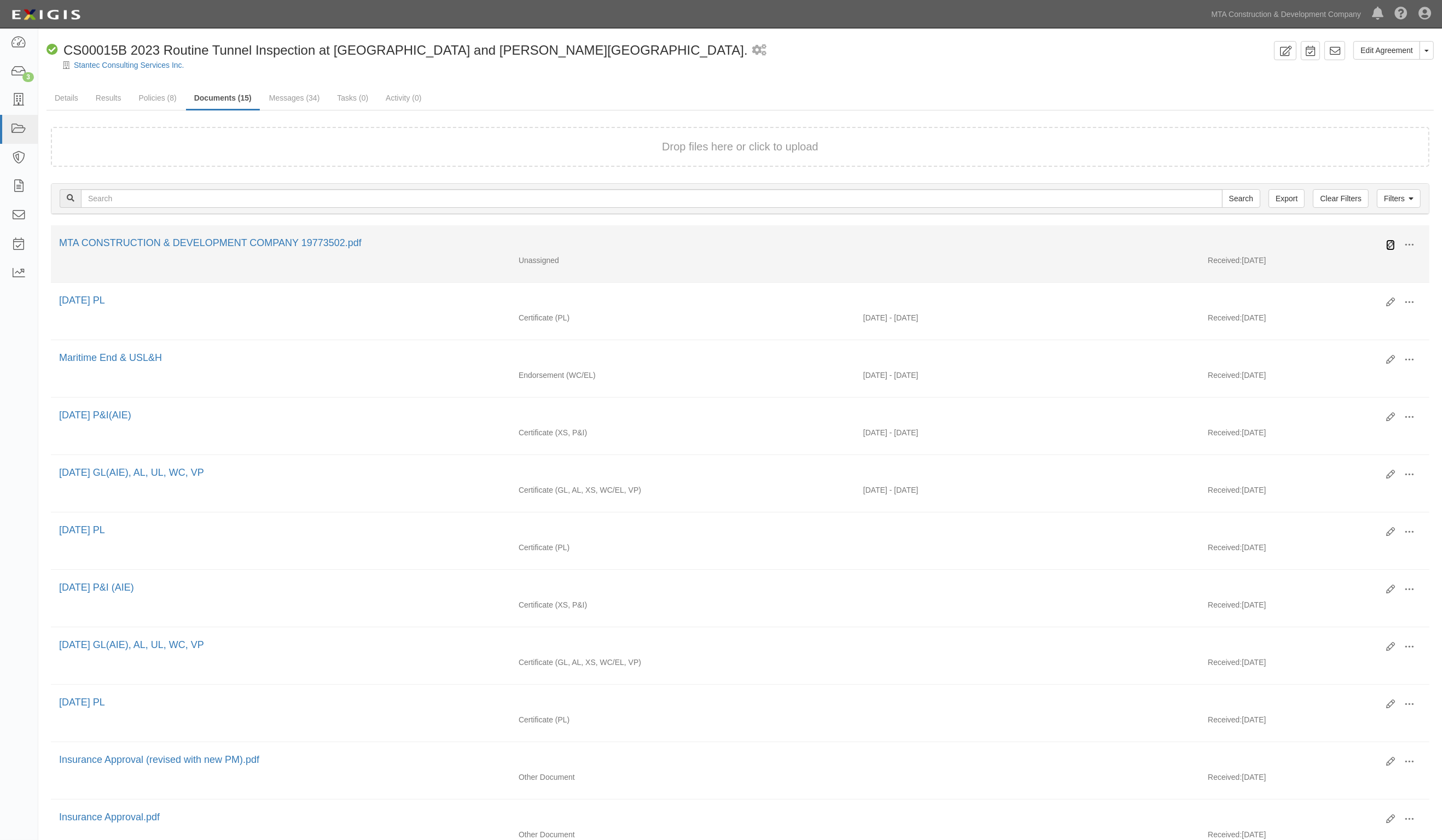
click at [1388, 245] on icon at bounding box center [1390, 245] width 9 height 9
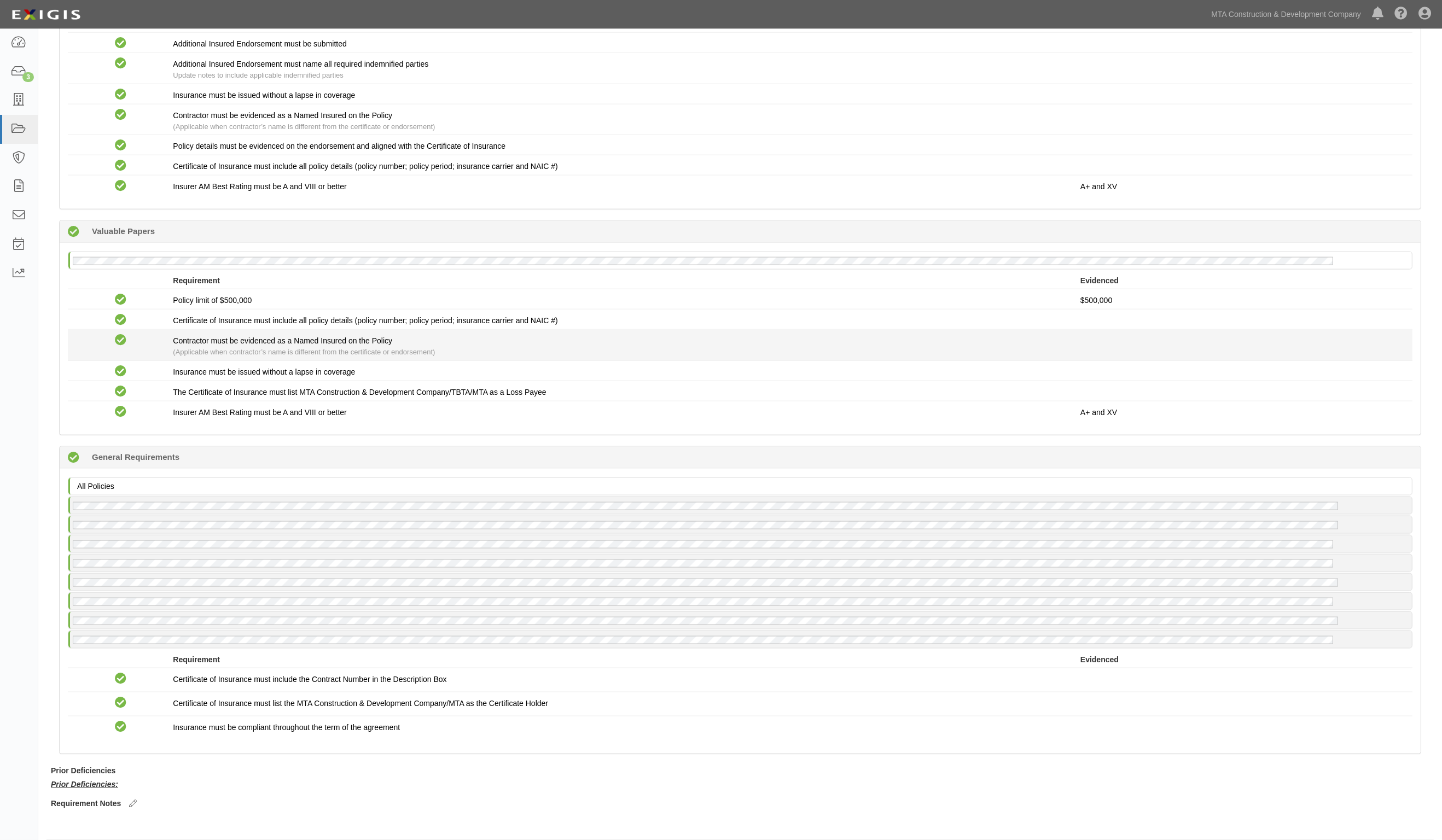
scroll to position [1917, 0]
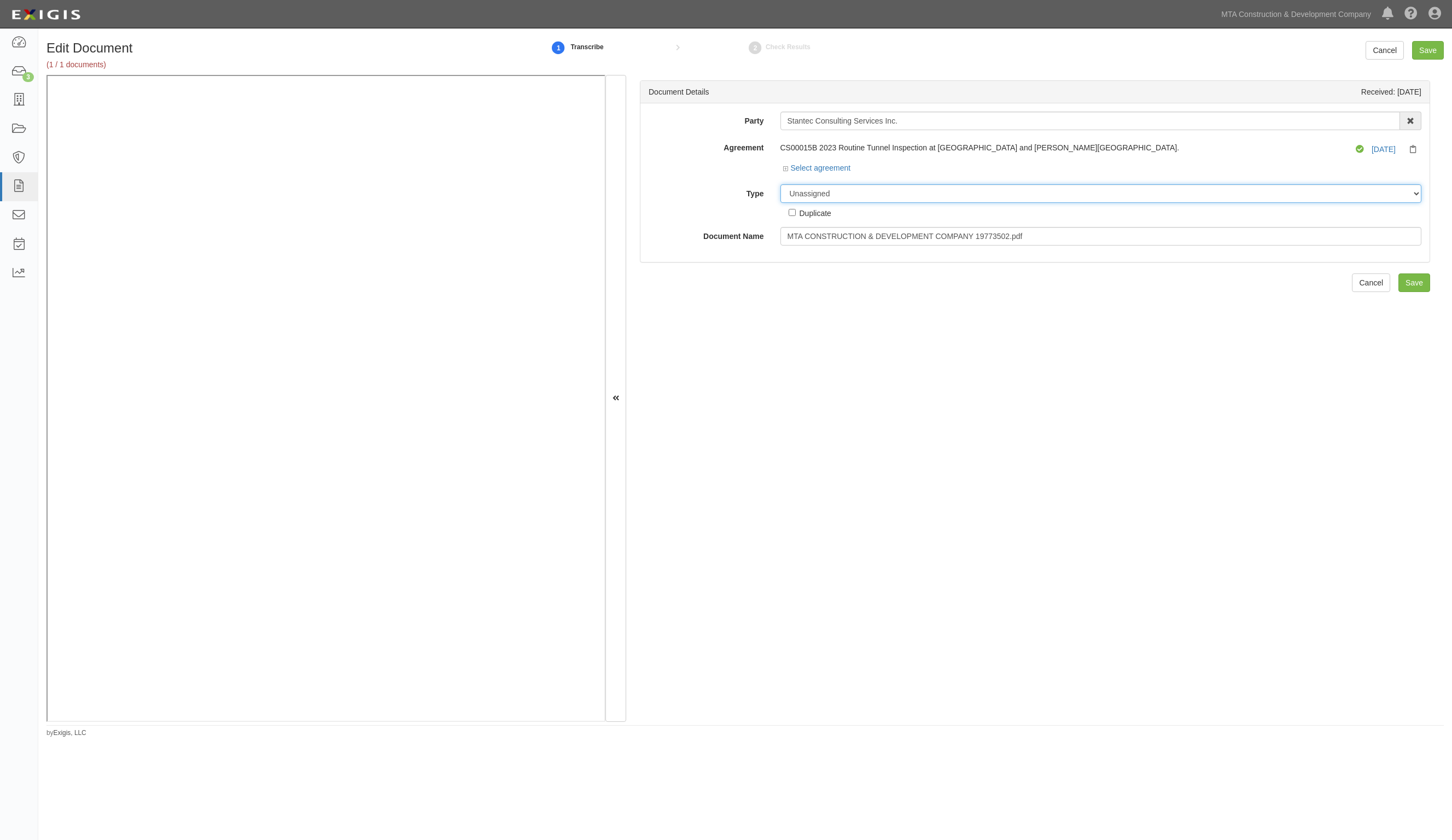
click at [828, 194] on select "Unassigned Binder Cancellation Notice Certificate Contract Endorsement Insuranc…" at bounding box center [1102, 193] width 642 height 19
click at [781, 184] on select "Unassigned Binder Cancellation Notice Certificate Contract Endorsement Insuranc…" at bounding box center [1102, 193] width 642 height 19
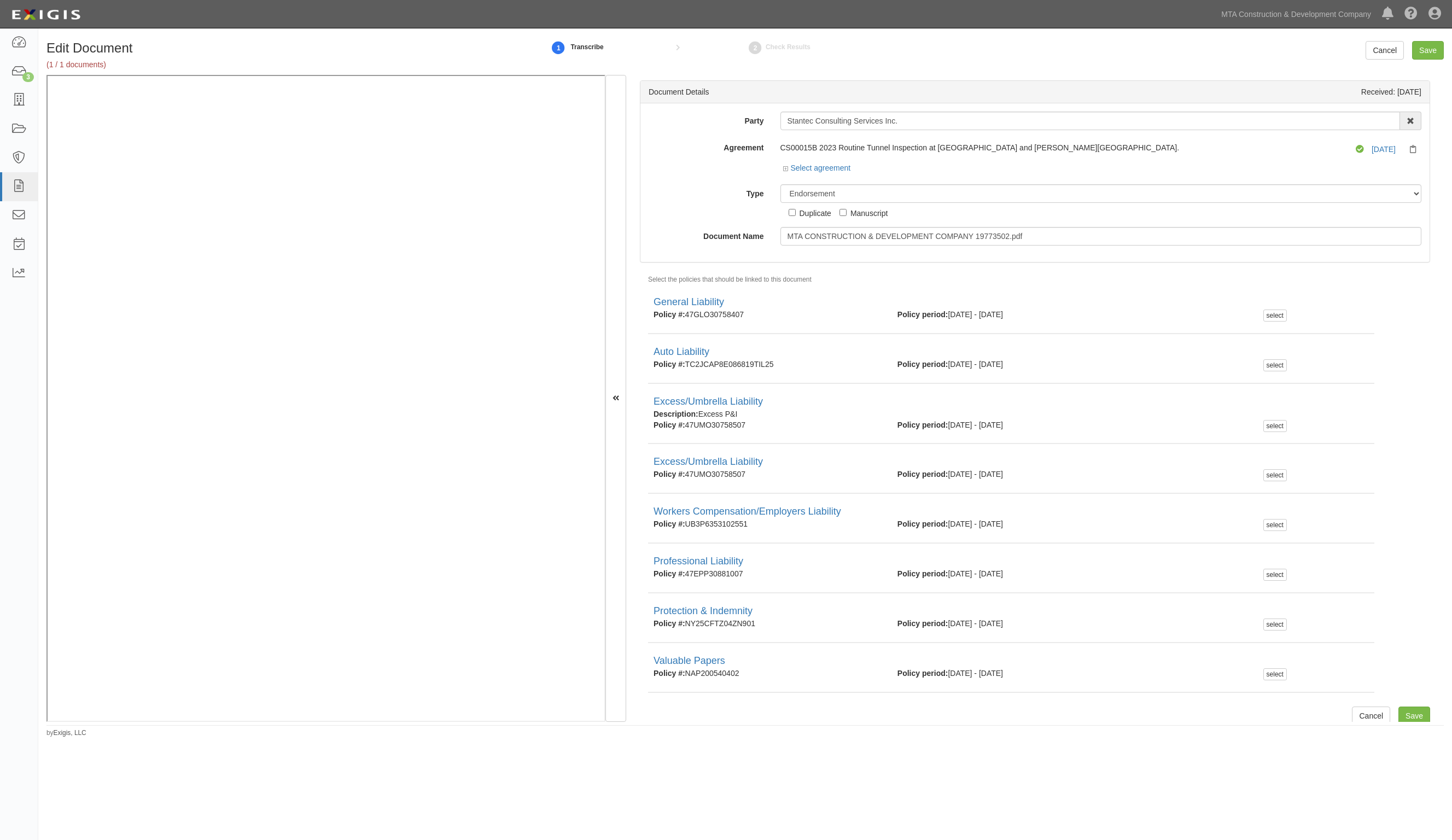
click at [818, 204] on div "Duplicate" at bounding box center [810, 211] width 43 height 16
click at [846, 192] on select "Unassigned Binder Cancellation Notice Certificate Contract Endorsement Insuranc…" at bounding box center [1102, 193] width 642 height 19
select select "JunkDetail"
click at [781, 184] on select "Unassigned Binder Cancellation Notice Certificate Contract Endorsement Insuranc…" at bounding box center [1102, 193] width 642 height 19
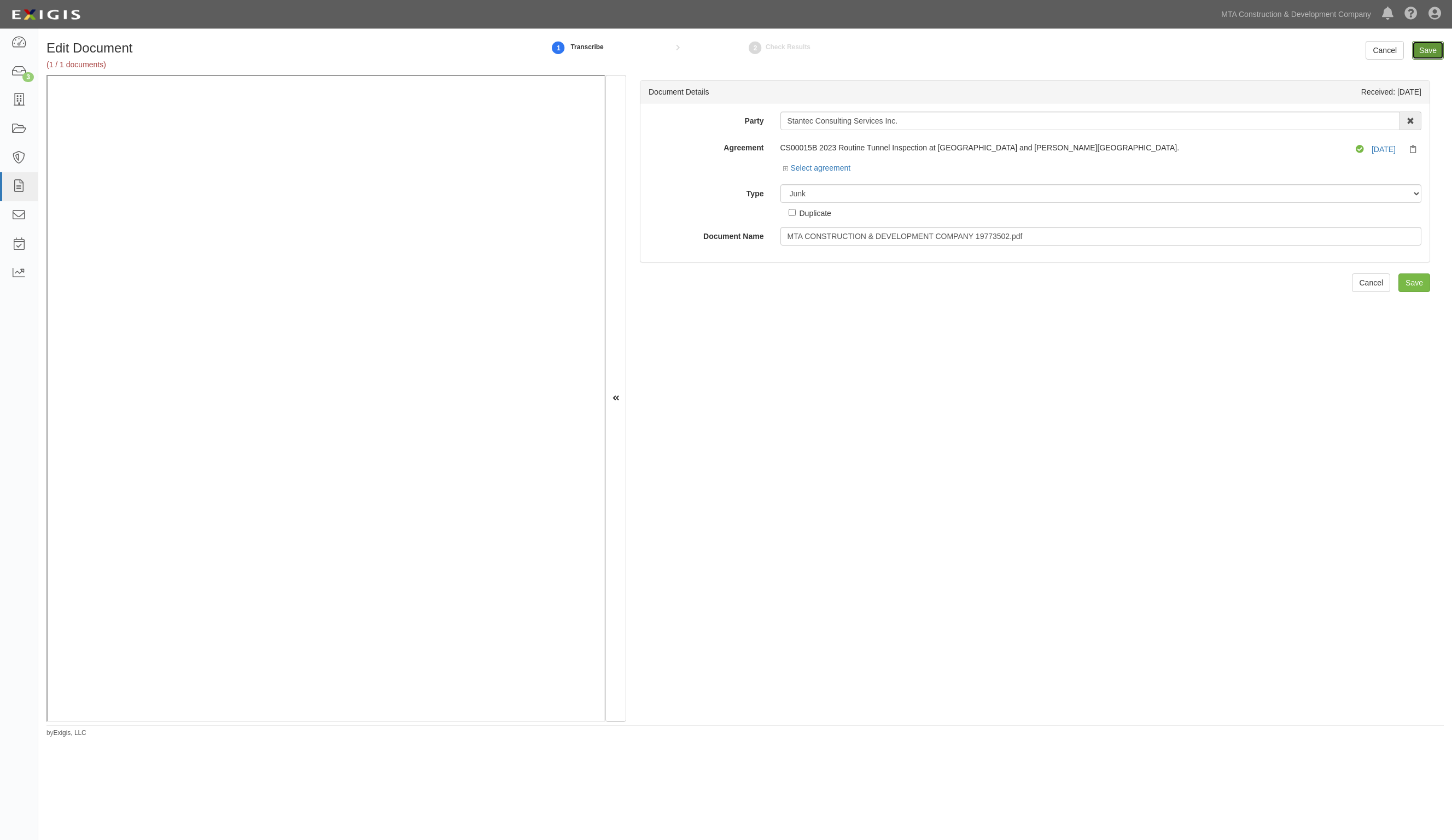
click at [1433, 55] on input "Save" at bounding box center [1428, 50] width 32 height 19
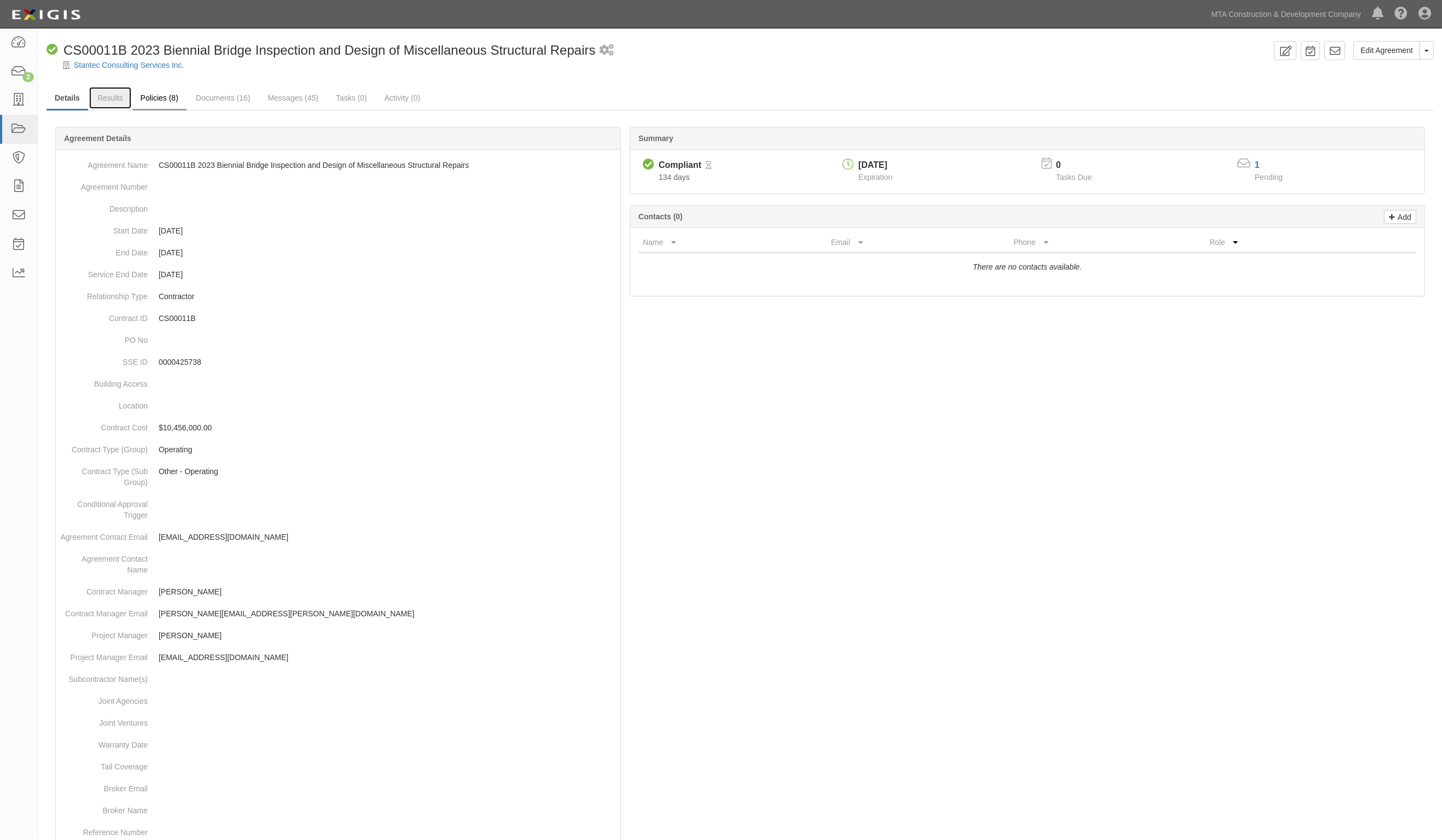
drag, startPoint x: 115, startPoint y: 93, endPoint x: 173, endPoint y: 98, distance: 58.2
click at [115, 94] on link "Results" at bounding box center [109, 98] width 42 height 21
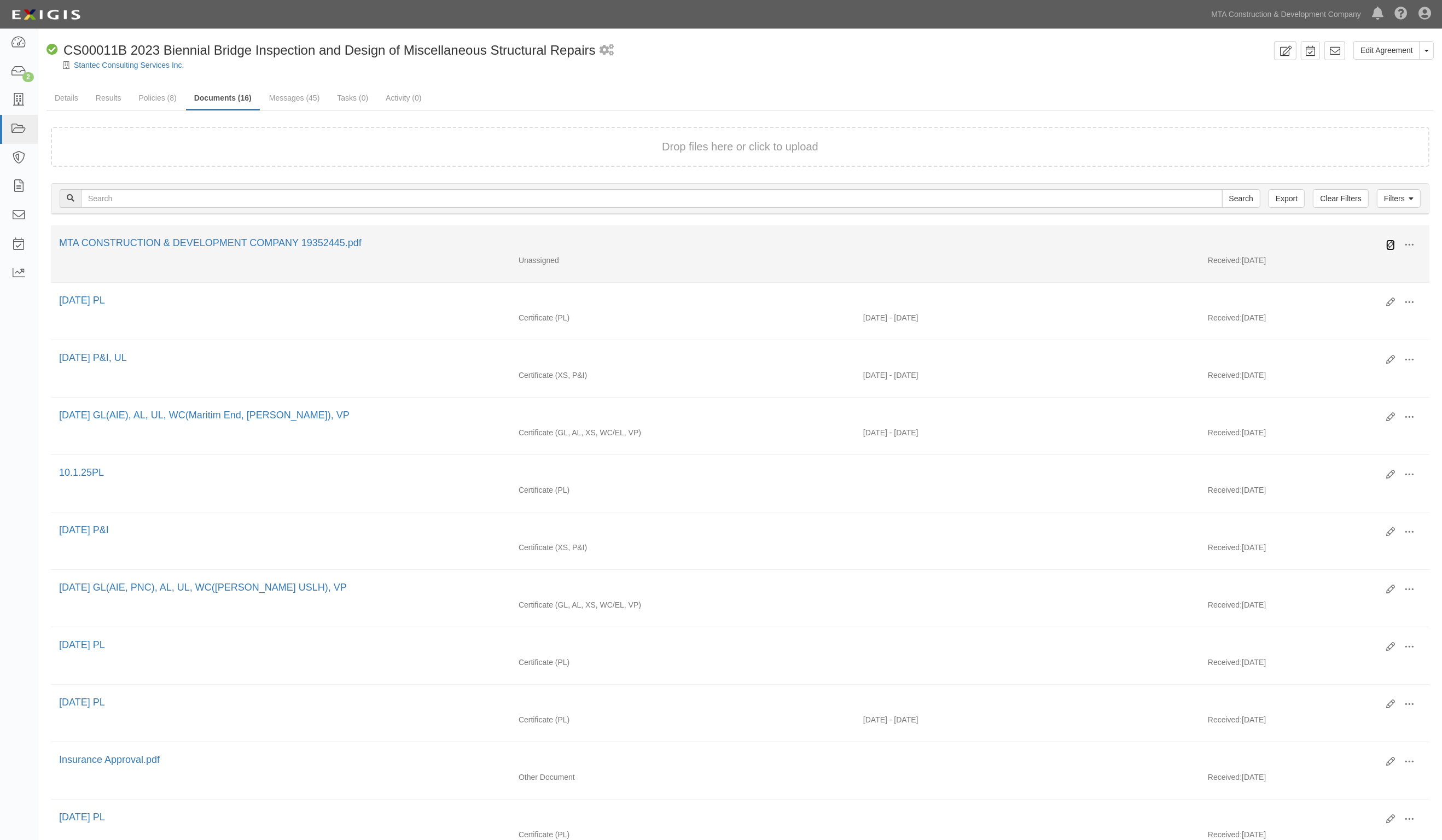
click at [1386, 243] on icon at bounding box center [1390, 245] width 9 height 9
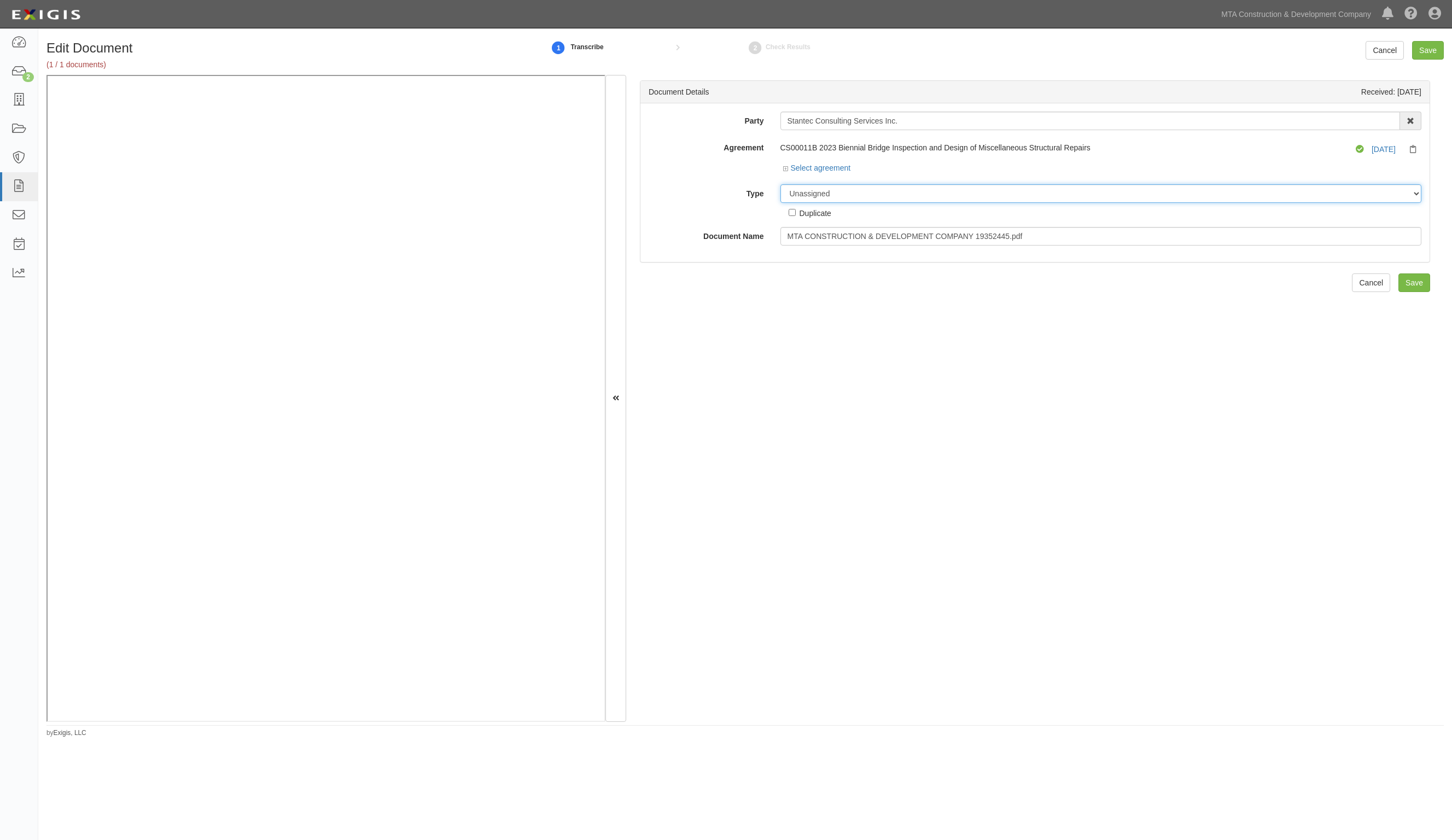
click at [838, 194] on select "Unassigned Binder Cancellation Notice Certificate Contract Endorsement Insuranc…" at bounding box center [1102, 193] width 642 height 19
click at [781, 184] on select "Unassigned Binder Cancellation Notice Certificate Contract Endorsement Insuranc…" at bounding box center [1102, 193] width 642 height 19
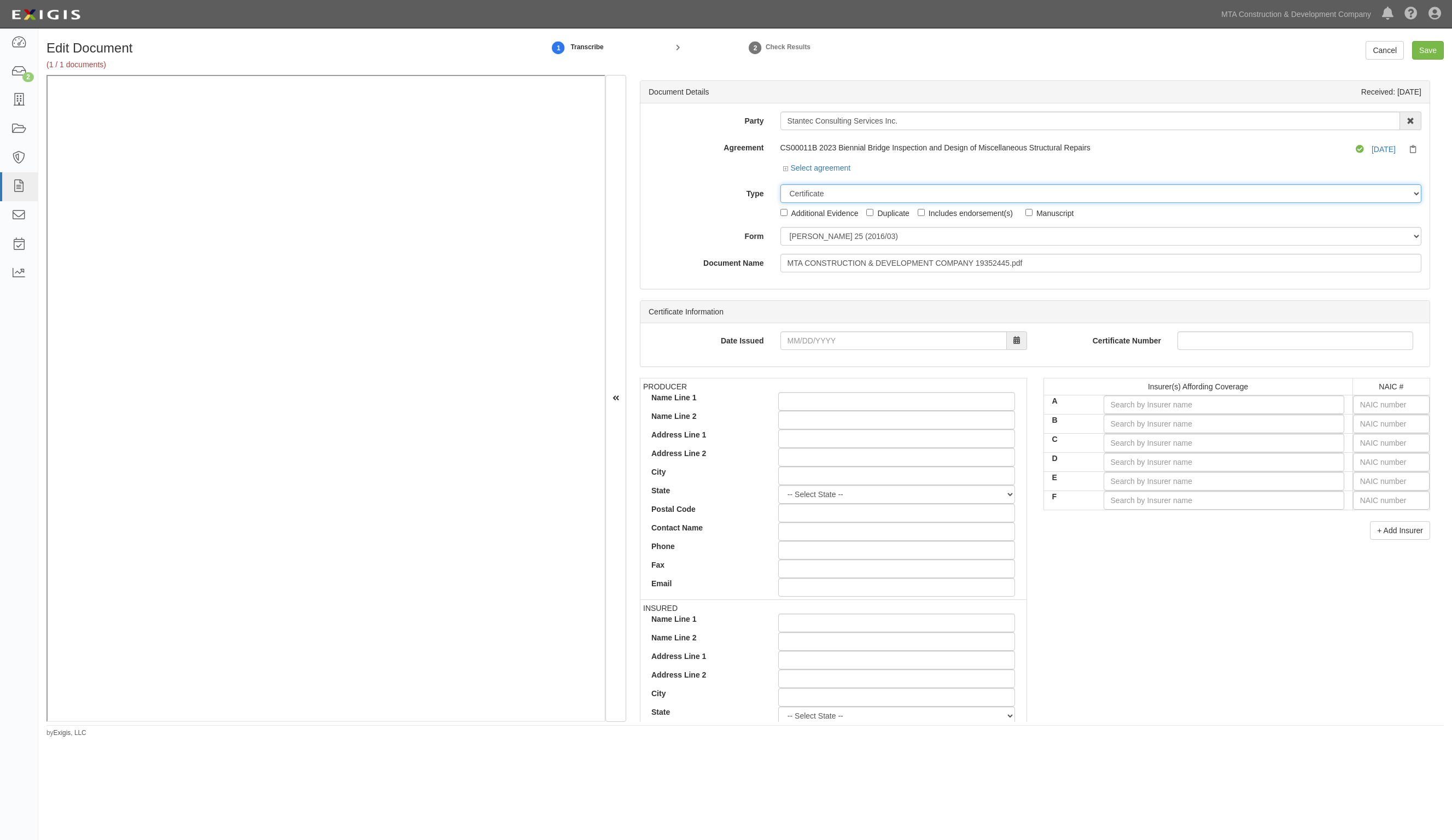
click at [817, 191] on select "Unassigned Binder Cancellation Notice Certificate Contract Endorsement Insuranc…" at bounding box center [1102, 193] width 642 height 19
click at [781, 184] on select "Unassigned Binder Cancellation Notice Certificate Contract Endorsement Insuranc…" at bounding box center [1102, 193] width 642 height 19
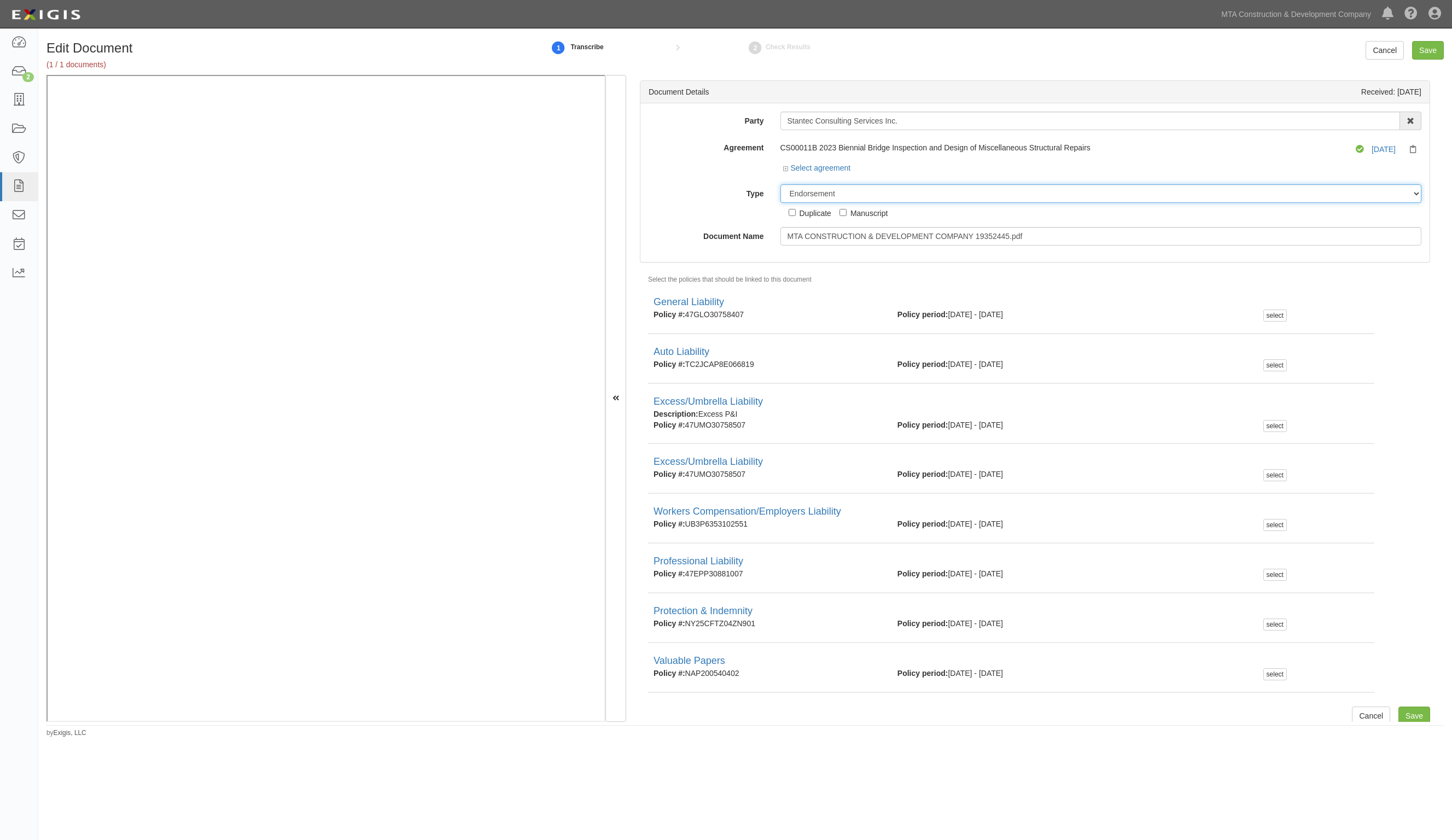
click at [822, 194] on select "Unassigned Binder Cancellation Notice Certificate Contract Endorsement Insuranc…" at bounding box center [1102, 193] width 642 height 19
select select "JunkDetail"
click at [781, 184] on select "Unassigned Binder Cancellation Notice Certificate Contract Endorsement Insuranc…" at bounding box center [1102, 193] width 642 height 19
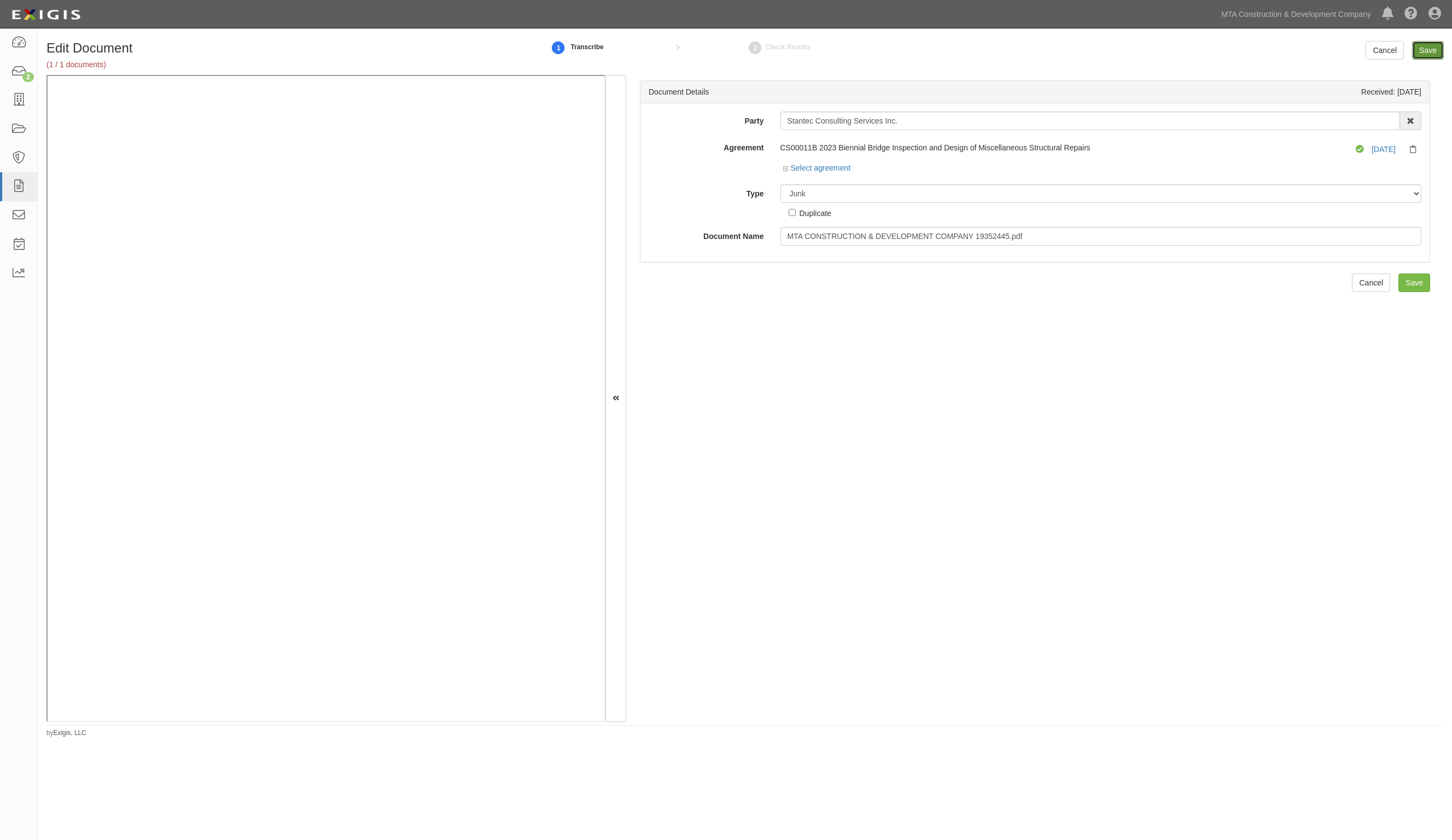
click at [1421, 49] on input "Save" at bounding box center [1428, 50] width 32 height 19
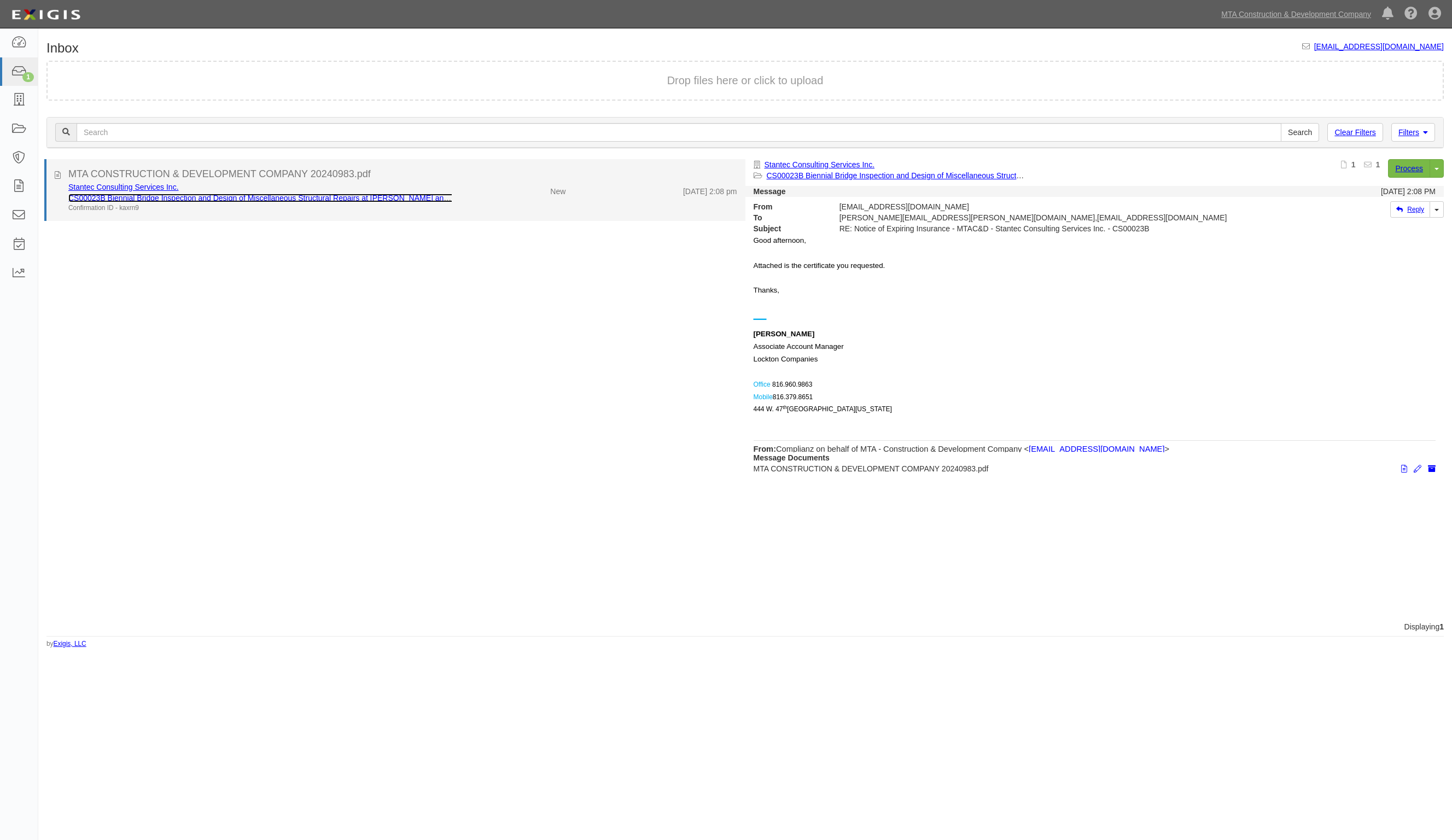
click at [191, 195] on link "CS00023B Biennial Bridge Inspection and Design of Miscellaneous Structural Repa…" at bounding box center [330, 197] width 524 height 9
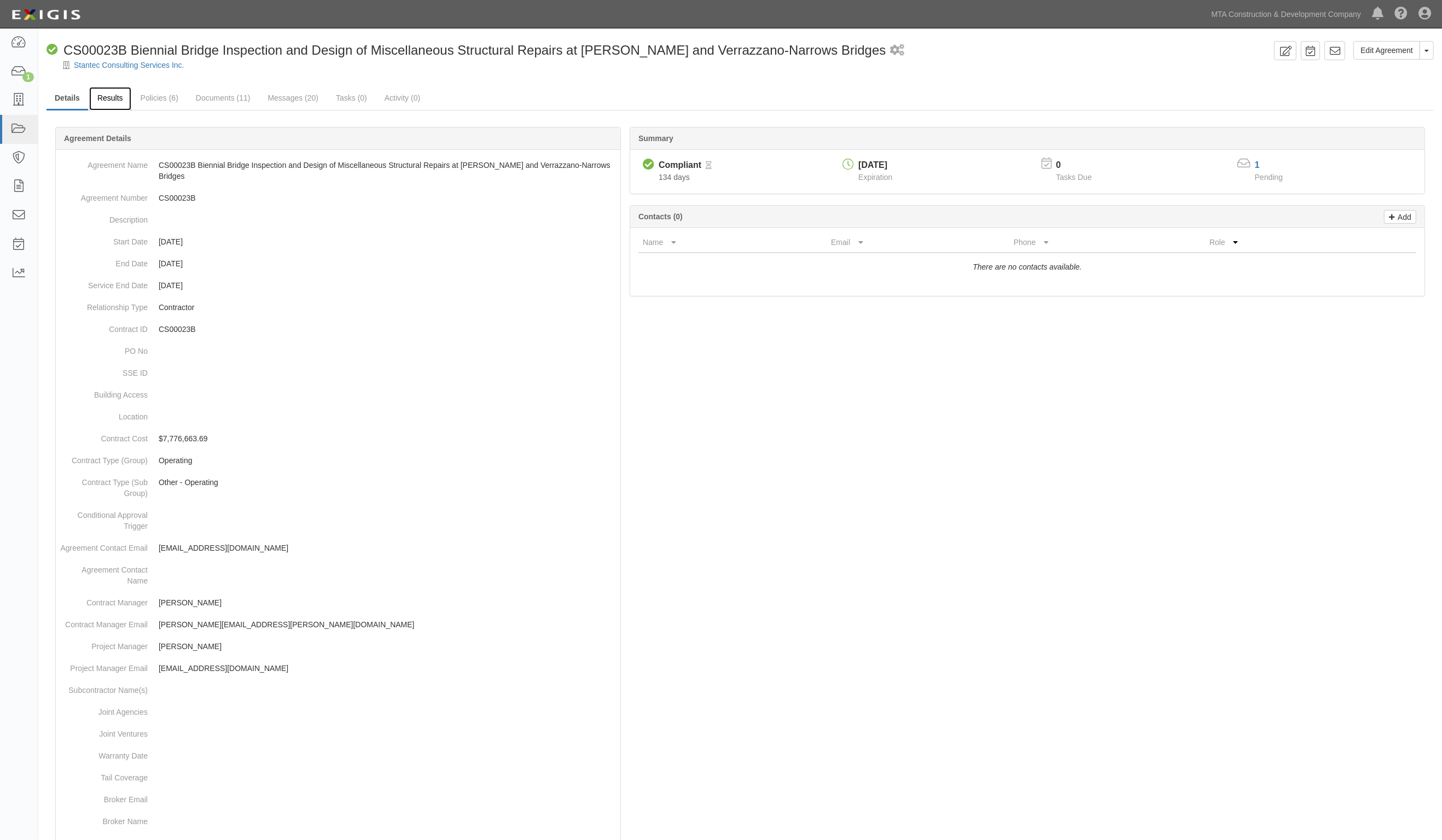
click at [115, 93] on link "Results" at bounding box center [109, 99] width 42 height 23
click at [119, 97] on link "Results" at bounding box center [109, 99] width 42 height 23
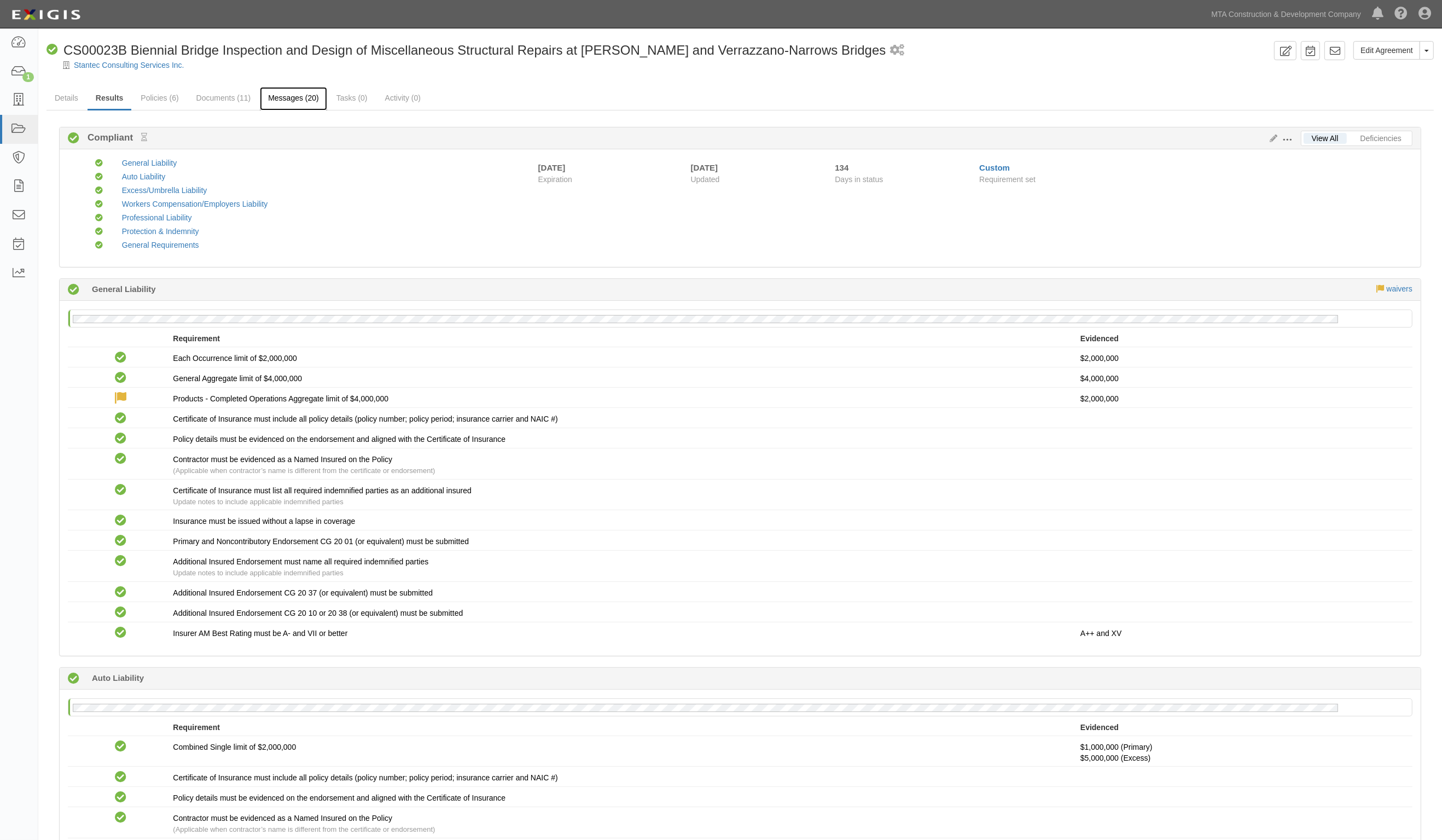
click at [286, 100] on link "Messages (20)" at bounding box center [293, 99] width 67 height 23
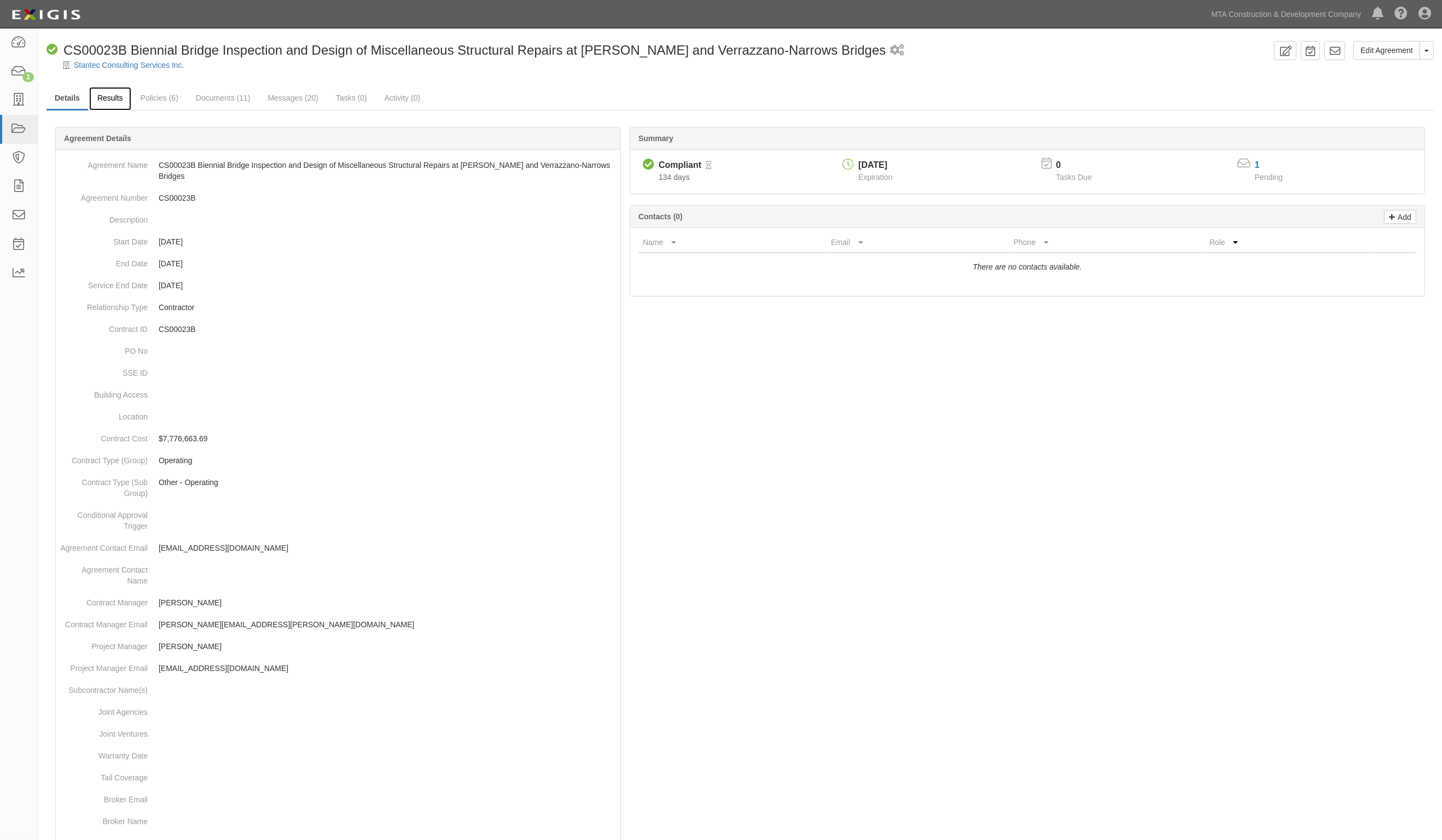
click at [101, 88] on link "Results" at bounding box center [109, 99] width 42 height 23
click at [108, 99] on link "Results" at bounding box center [109, 99] width 42 height 23
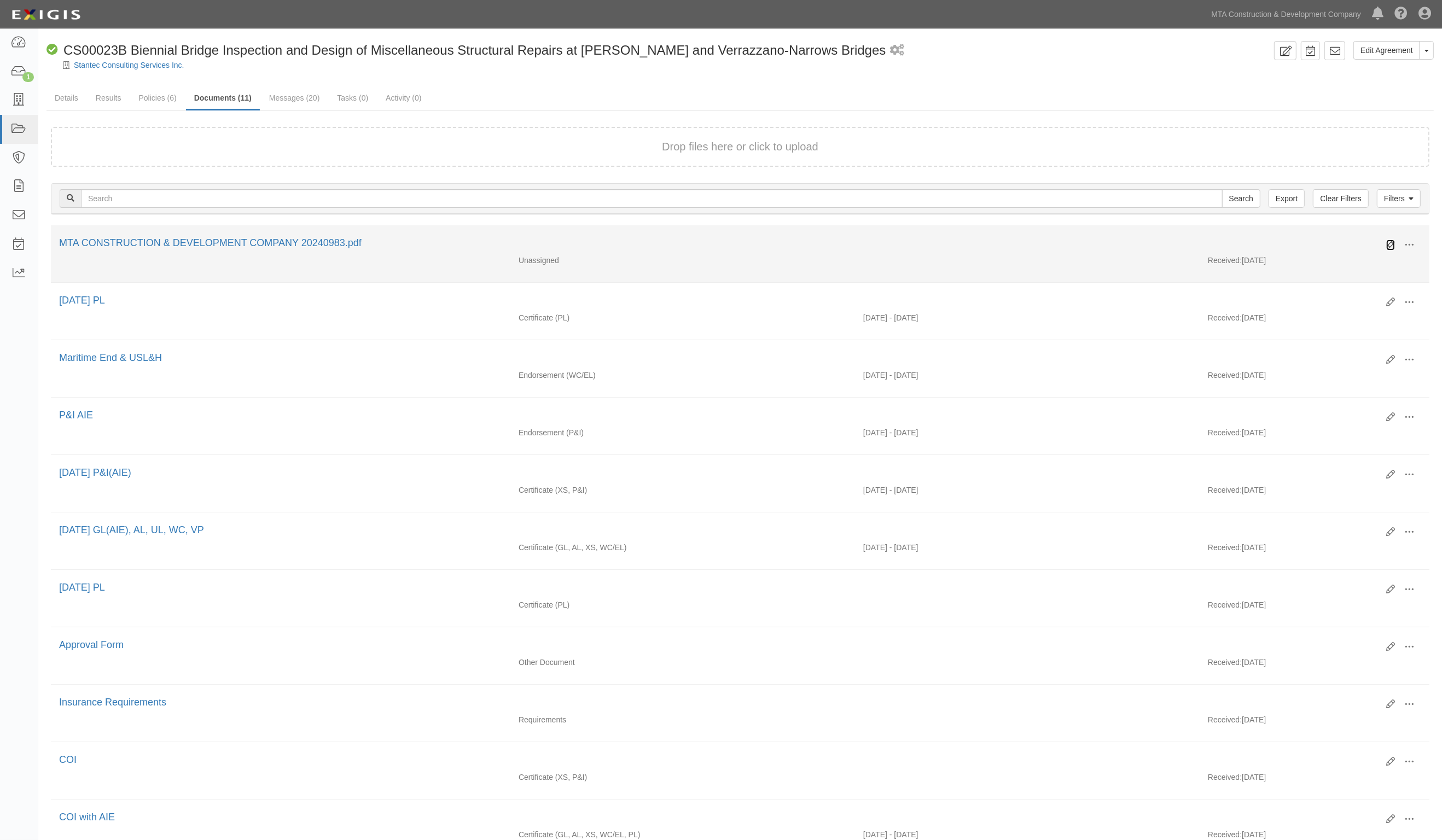
click at [1391, 242] on icon at bounding box center [1390, 245] width 9 height 9
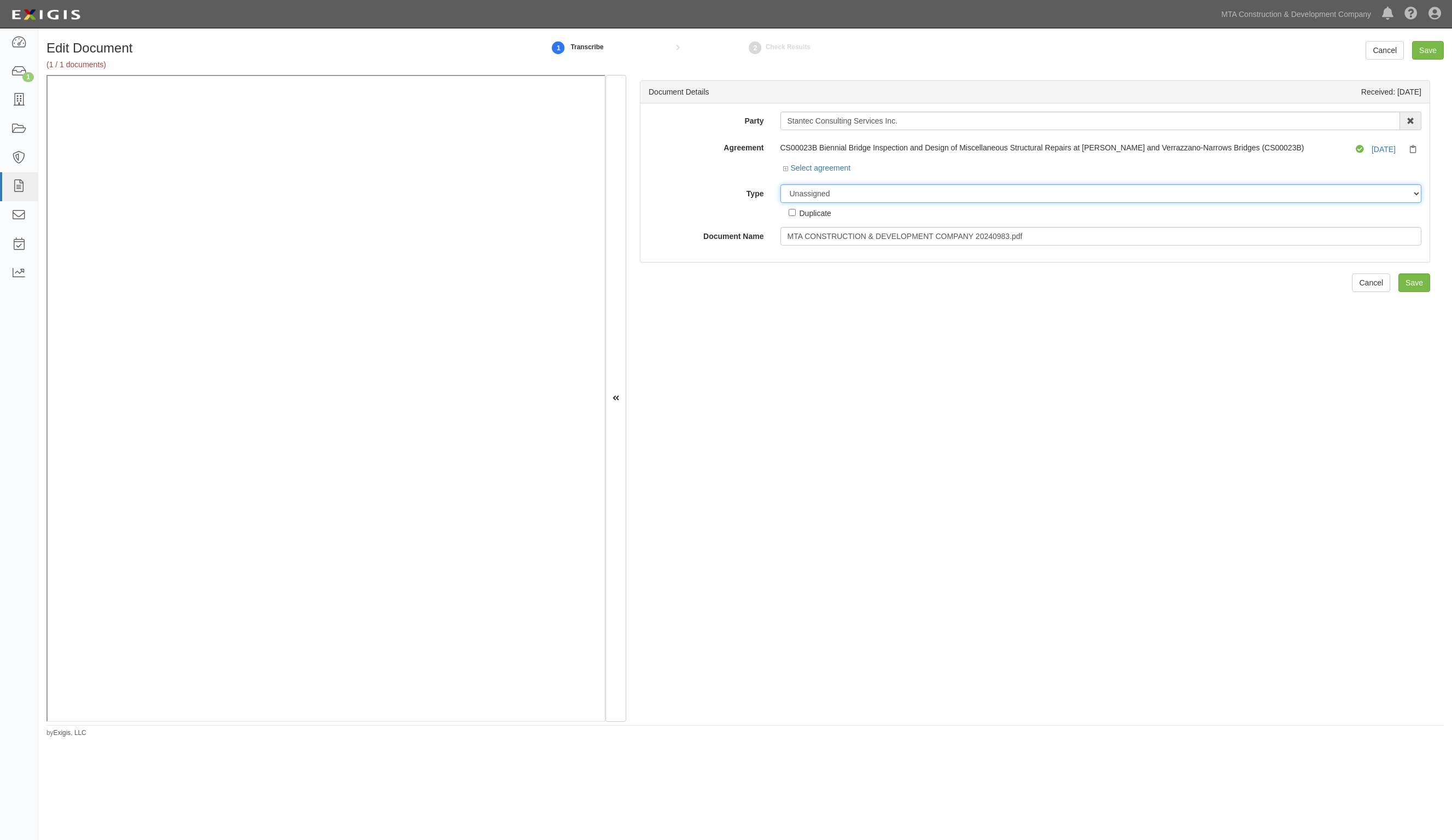
click at [857, 187] on select "Unassigned Binder Cancellation Notice Certificate Contract Endorsement Insuranc…" at bounding box center [1102, 193] width 642 height 19
click at [781, 184] on select "Unassigned Binder Cancellation Notice Certificate Contract Endorsement Insuranc…" at bounding box center [1102, 193] width 642 height 19
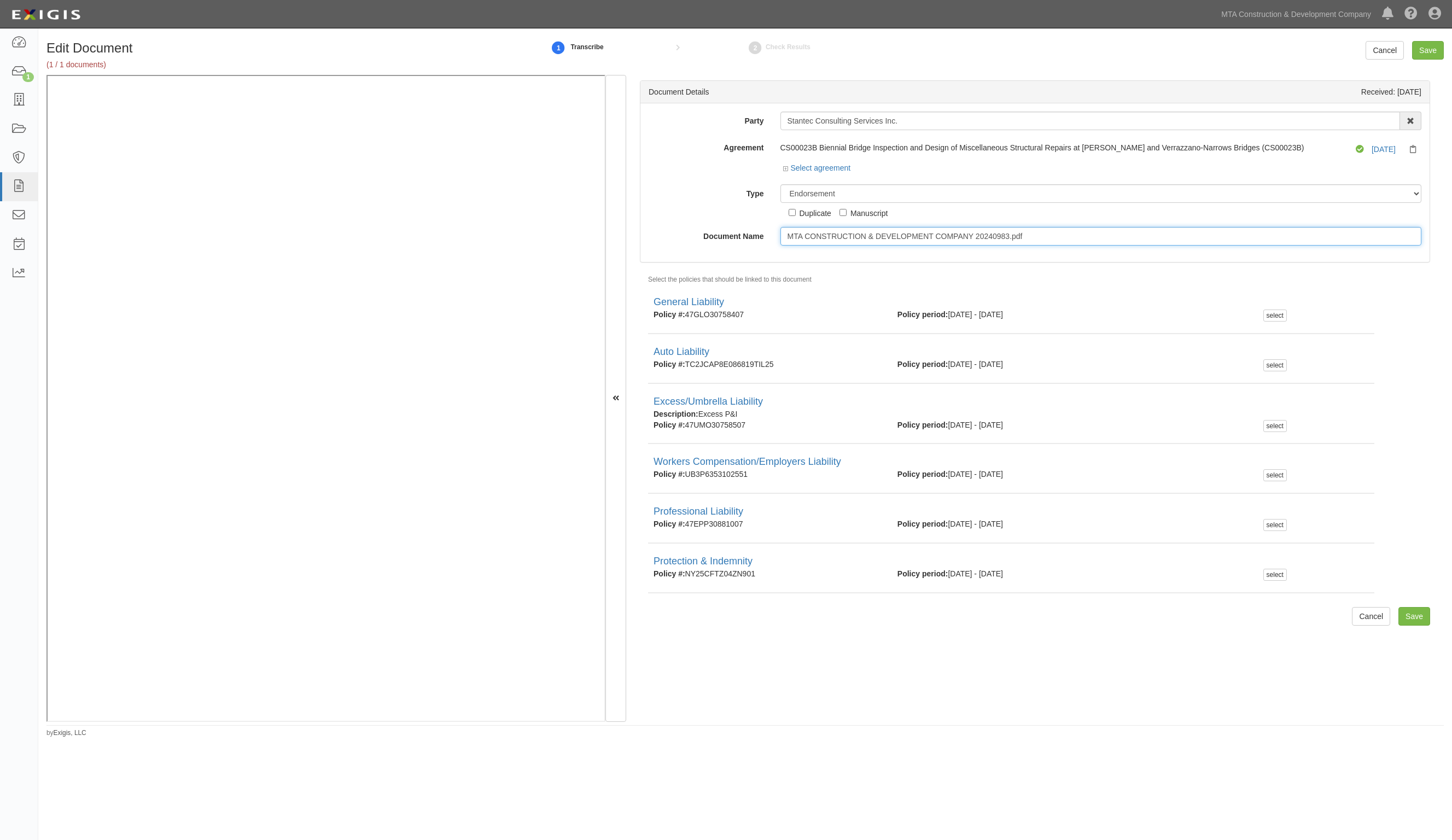
click at [827, 238] on input "MTA CONSTRUCTION & DEVELOPMENT COMPANY 20240983.pdf" at bounding box center [1102, 236] width 642 height 19
click at [839, 193] on select "Unassigned Binder Cancellation Notice Certificate Contract Endorsement Insuranc…" at bounding box center [1102, 193] width 642 height 19
select select "JunkDetail"
click at [781, 184] on select "Unassigned Binder Cancellation Notice Certificate Contract Endorsement Insuranc…" at bounding box center [1102, 193] width 642 height 19
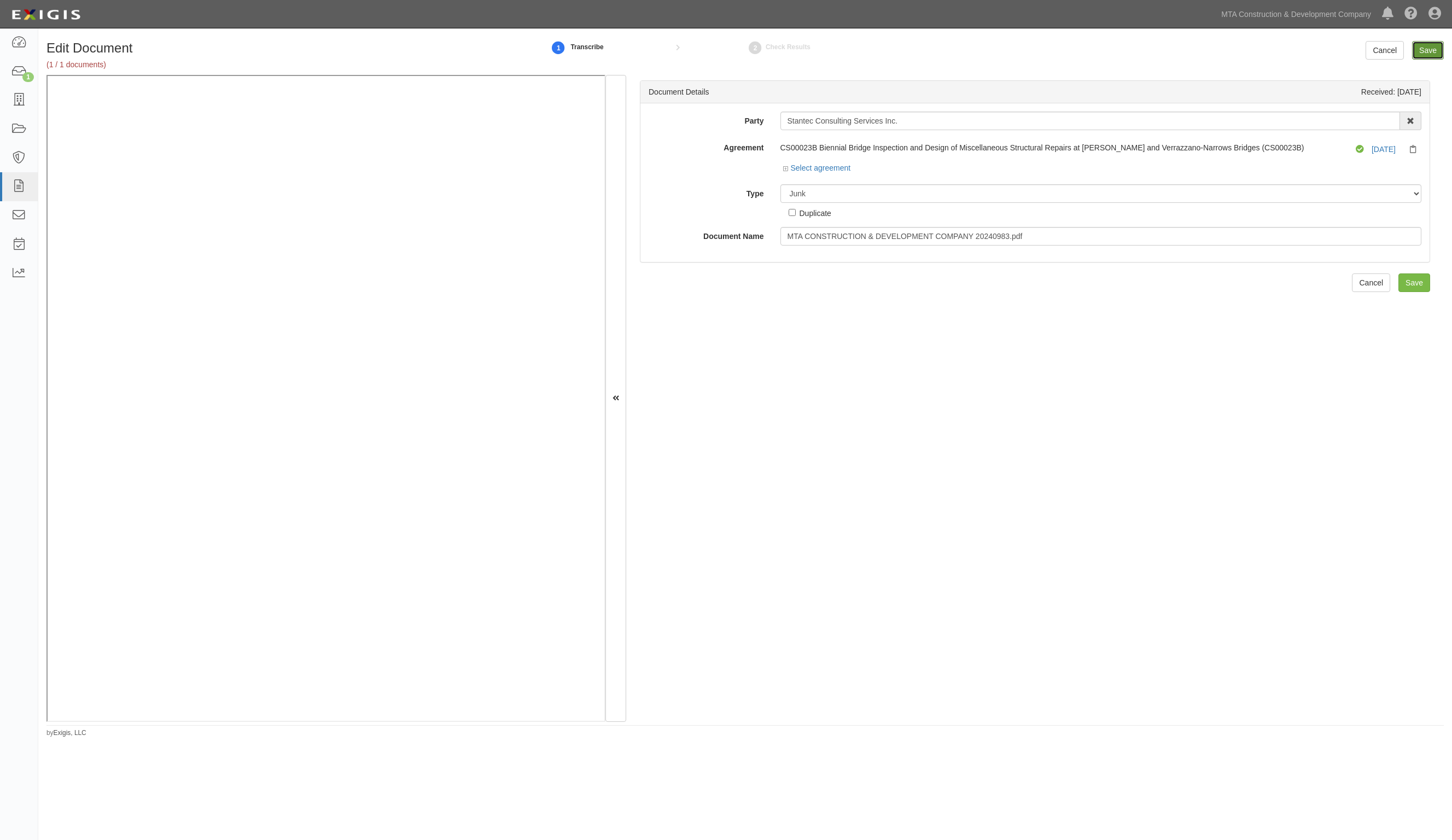
click at [1433, 47] on input "Save" at bounding box center [1428, 50] width 32 height 19
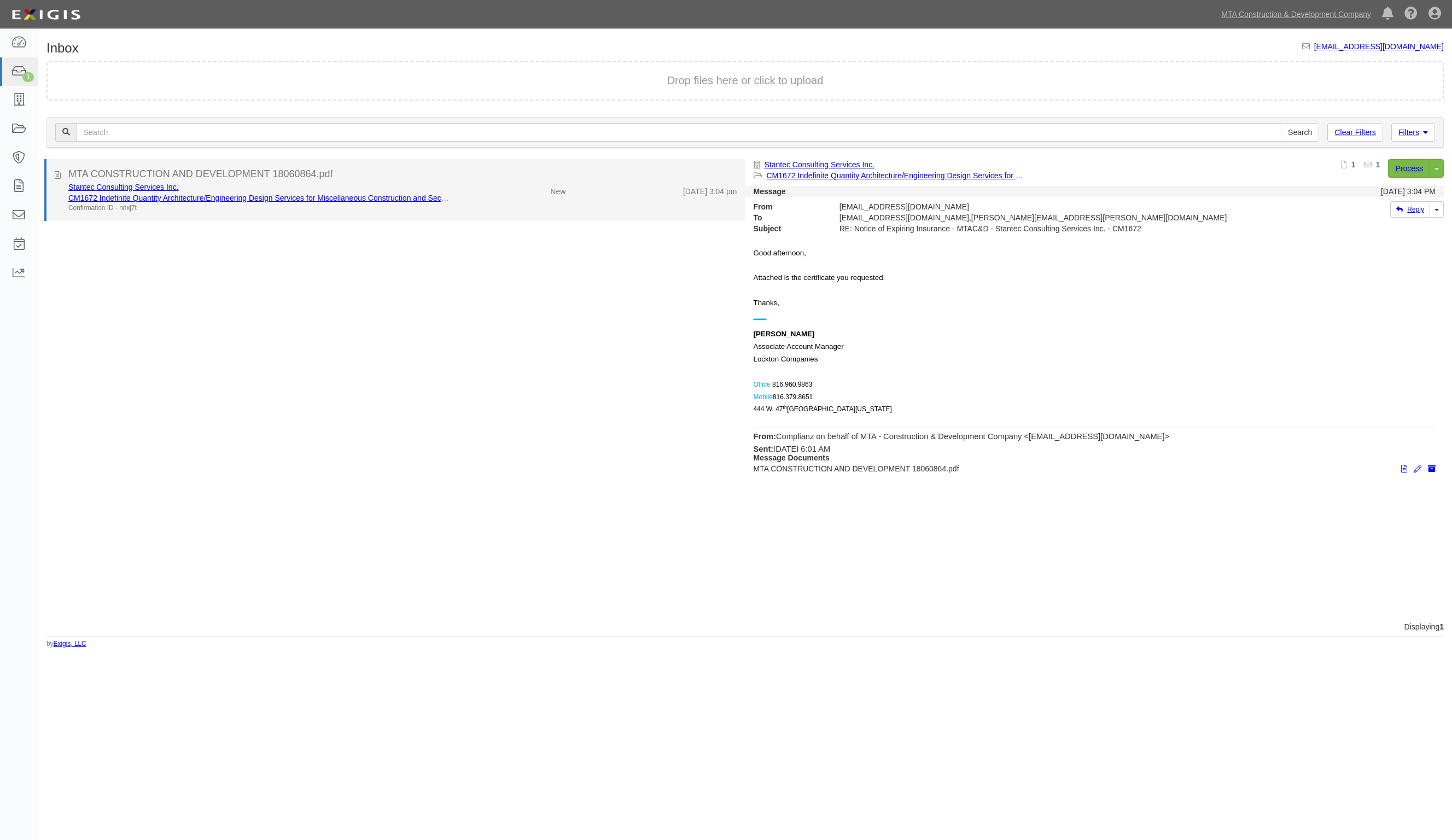
drag, startPoint x: 271, startPoint y: 255, endPoint x: 250, endPoint y: 207, distance: 52.4
click at [273, 256] on div "MTA CONSTRUCTION AND DEVELOPMENT 18060864.pdf Stantec Consulting Services Inc. …" at bounding box center [391, 390] width 707 height 462
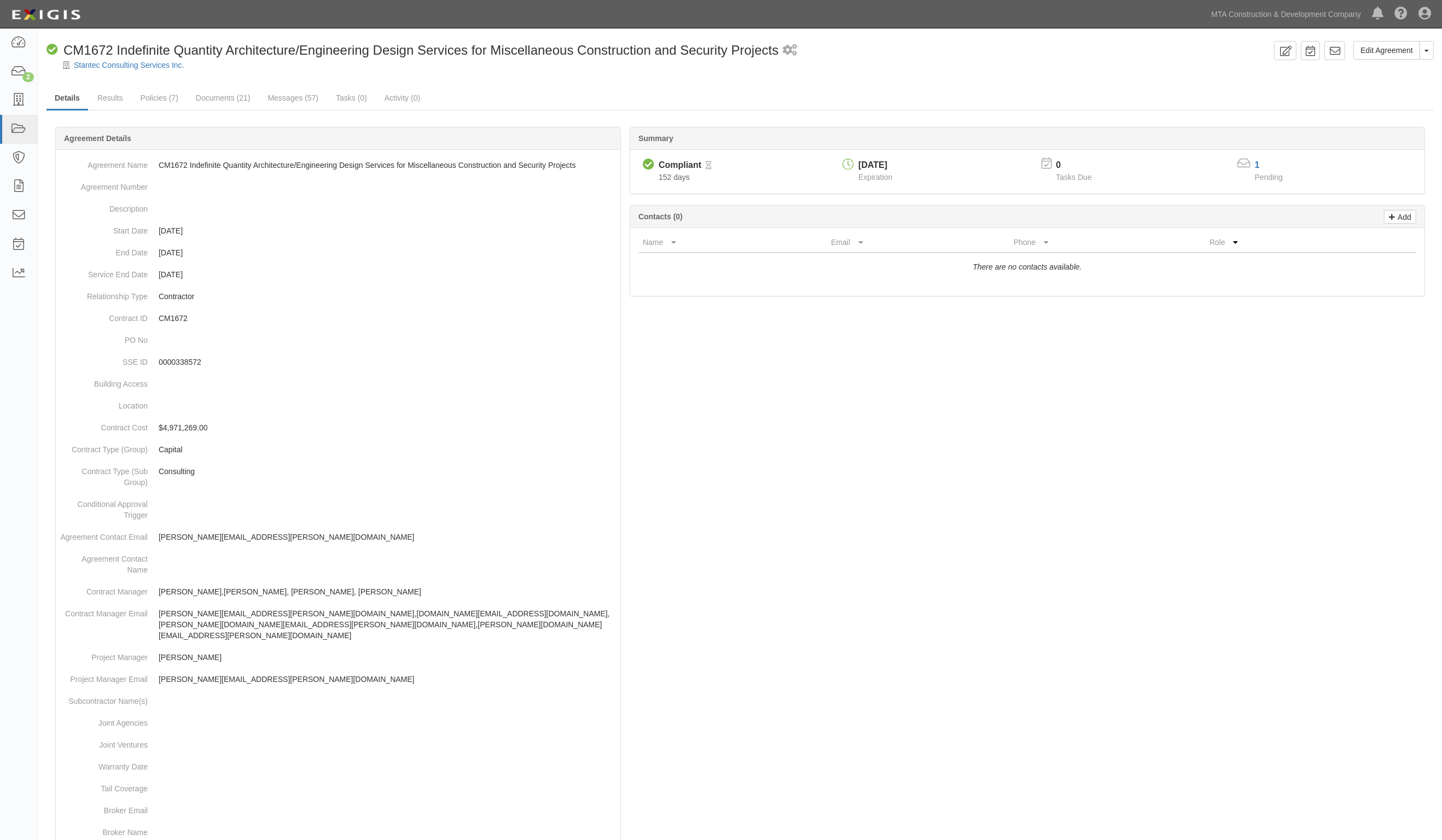
drag, startPoint x: 934, startPoint y: 489, endPoint x: 923, endPoint y: 441, distance: 49.2
click at [932, 486] on div at bounding box center [741, 604] width 1387 height 922
click at [1105, 523] on div at bounding box center [741, 604] width 1387 height 922
click at [213, 100] on link "Documents (21)" at bounding box center [222, 99] width 71 height 23
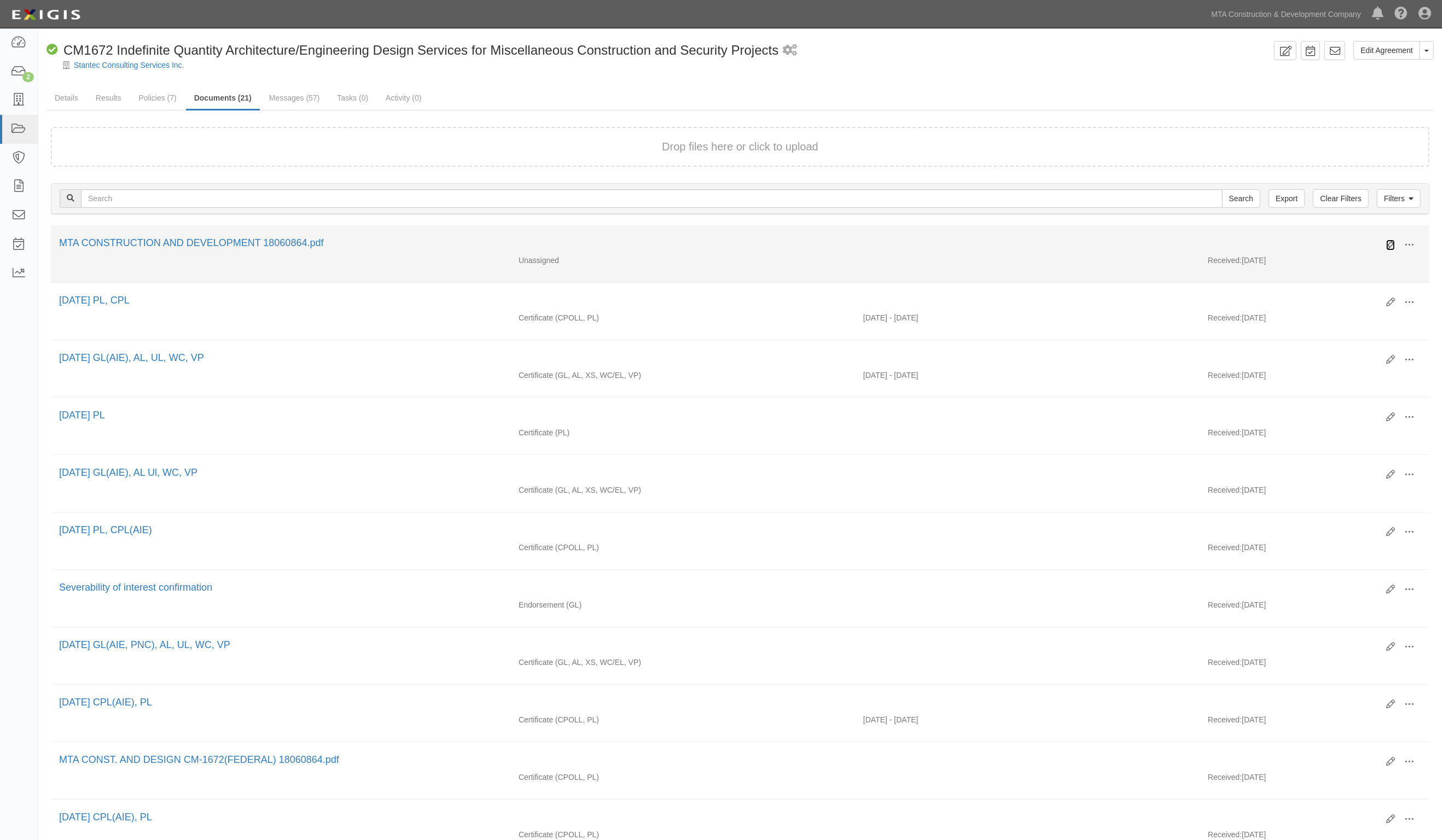
click at [1387, 246] on icon at bounding box center [1390, 245] width 9 height 9
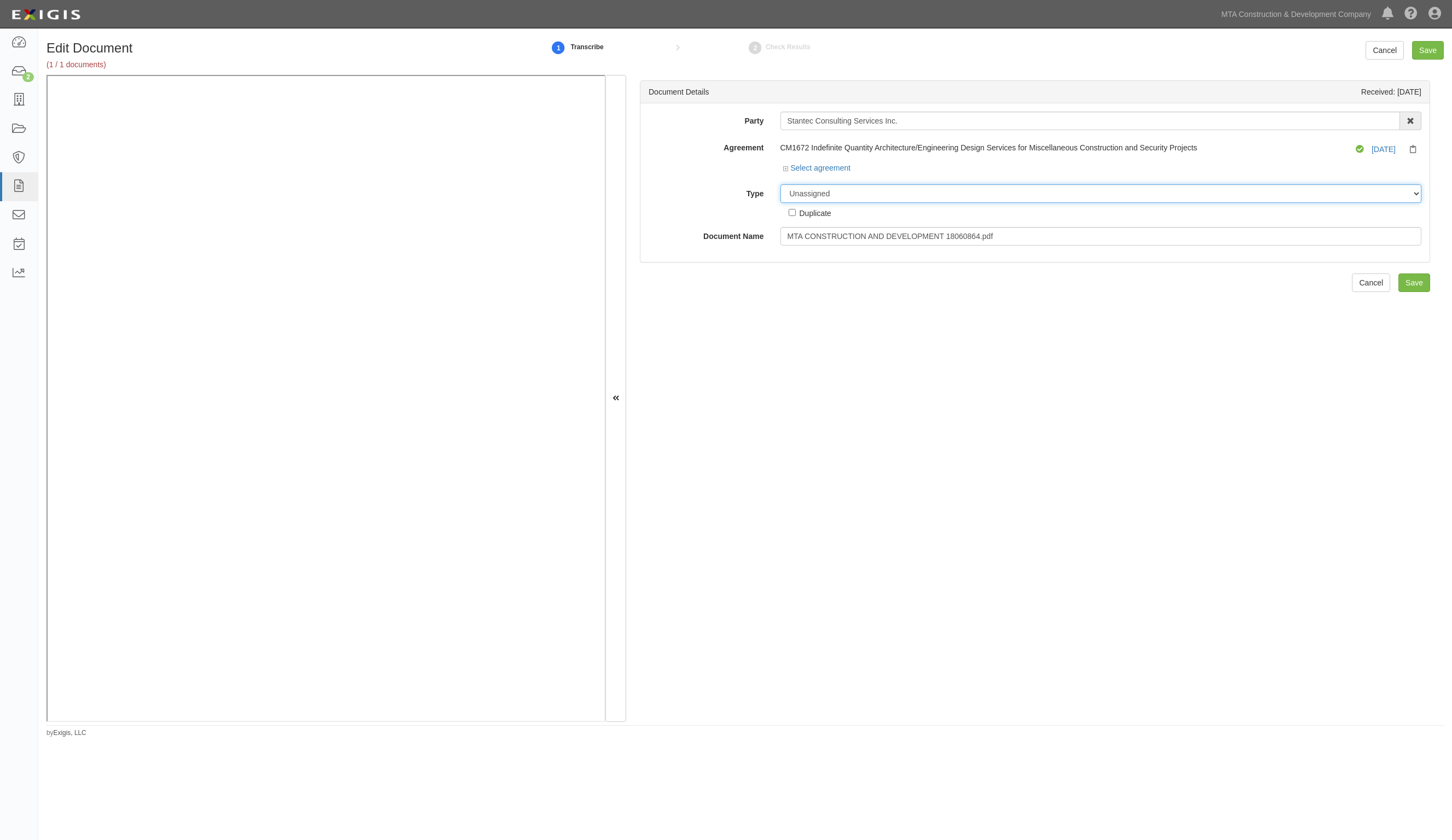
click at [882, 200] on select "Unassigned Binder Cancellation Notice Certificate Contract Endorsement Insuranc…" at bounding box center [1102, 193] width 642 height 19
click at [781, 184] on select "Unassigned Binder Cancellation Notice Certificate Contract Endorsement Insuranc…" at bounding box center [1102, 193] width 642 height 19
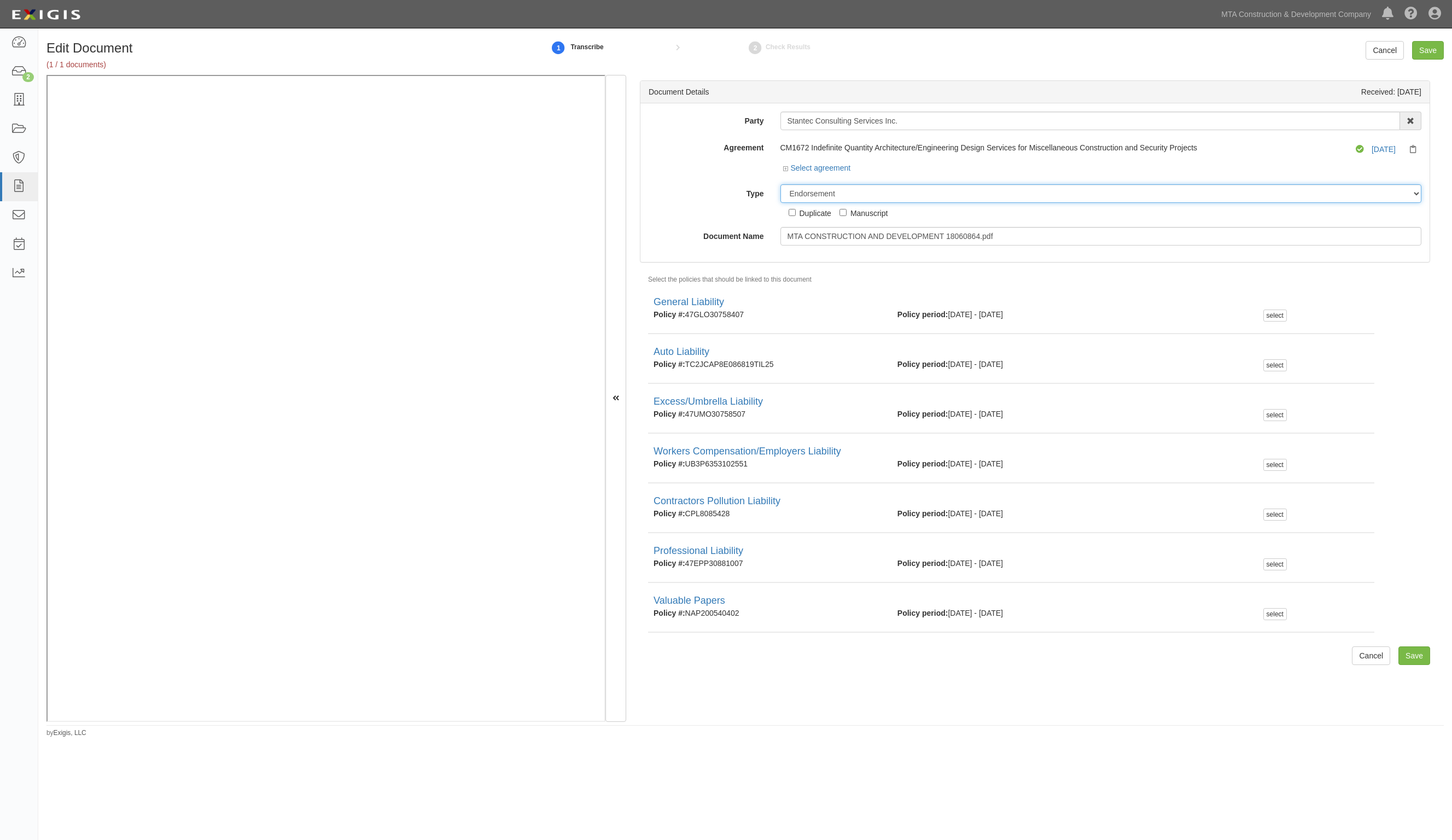
click at [846, 195] on select "Unassigned Binder Cancellation Notice Certificate Contract Endorsement Insuranc…" at bounding box center [1102, 193] width 642 height 19
select select "JunkDetail"
click at [781, 184] on select "Unassigned Binder Cancellation Notice Certificate Contract Endorsement Insuranc…" at bounding box center [1102, 193] width 642 height 19
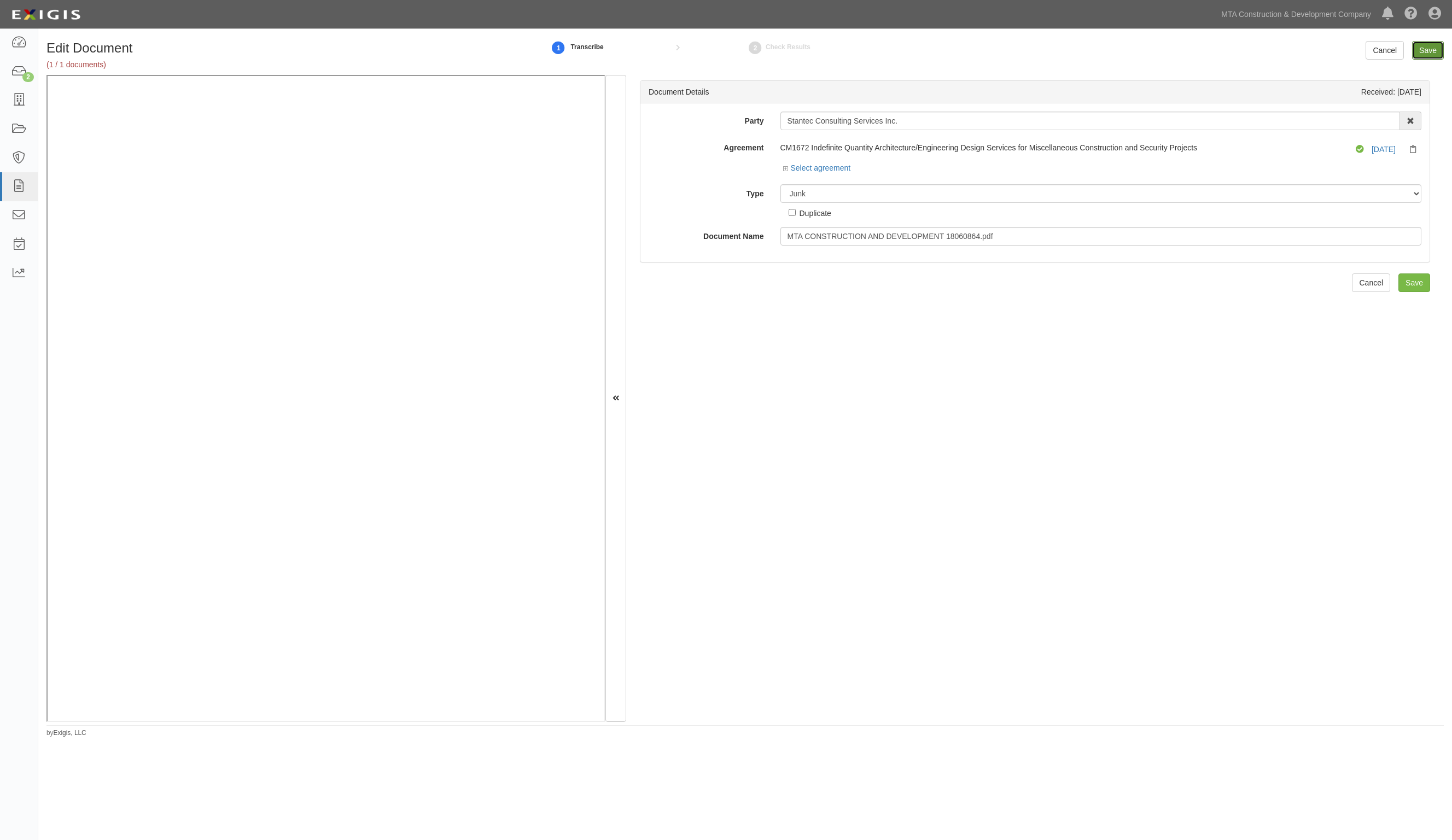
click at [1437, 48] on input "Save" at bounding box center [1428, 50] width 32 height 19
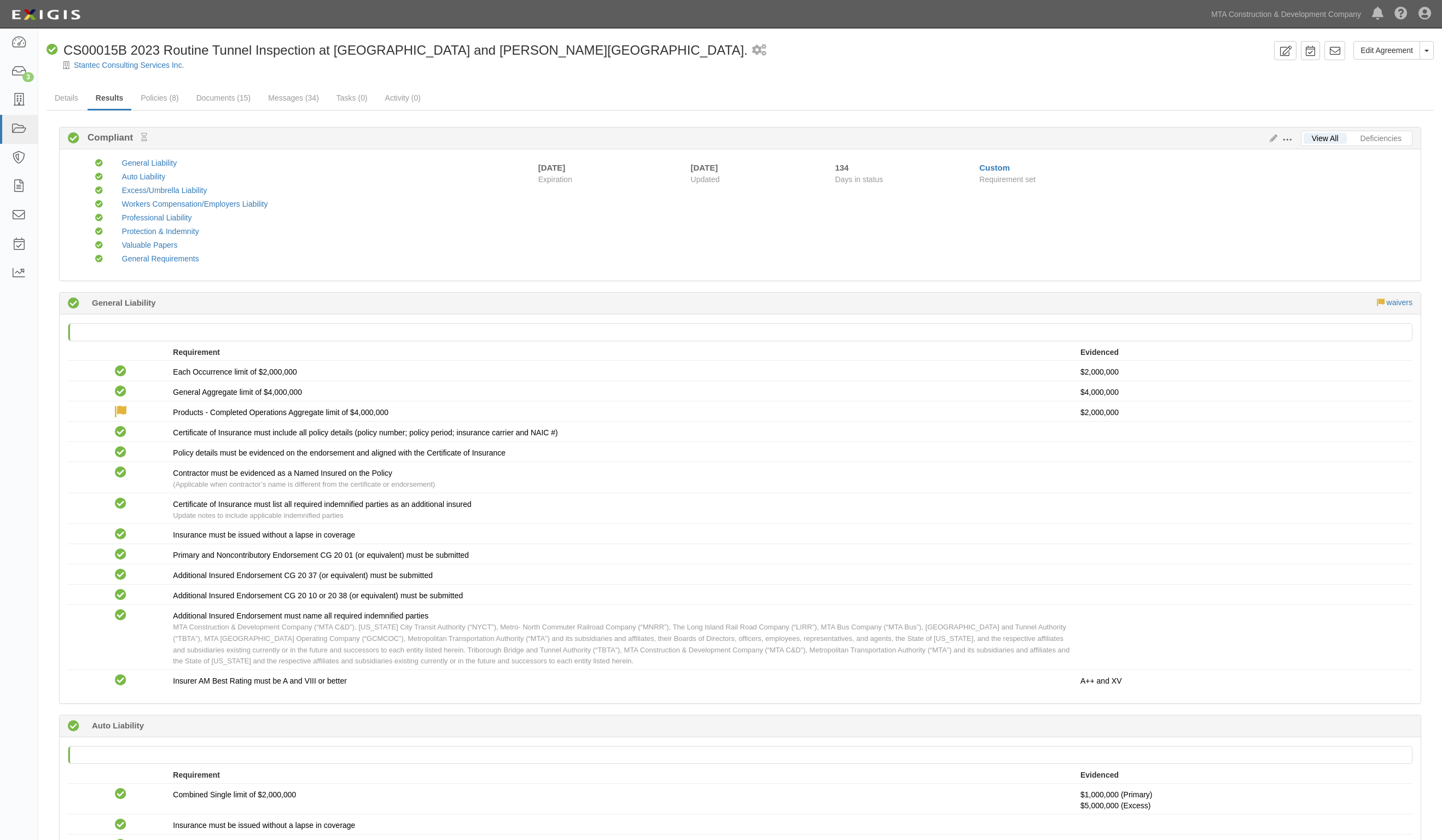
scroll to position [1917, 0]
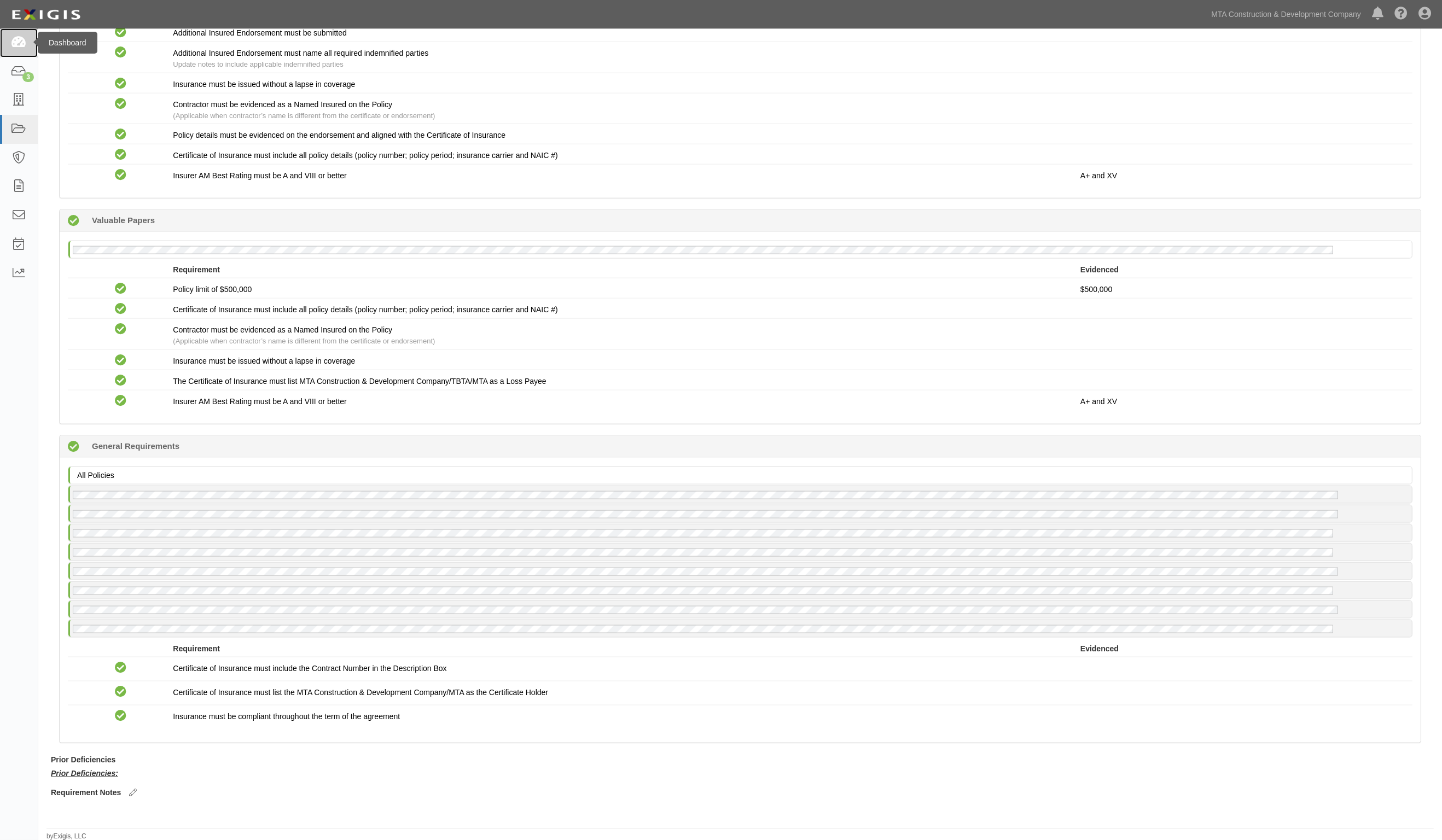
drag, startPoint x: 20, startPoint y: 40, endPoint x: 37, endPoint y: 31, distance: 19.2
click at [20, 41] on icon at bounding box center [19, 43] width 16 height 13
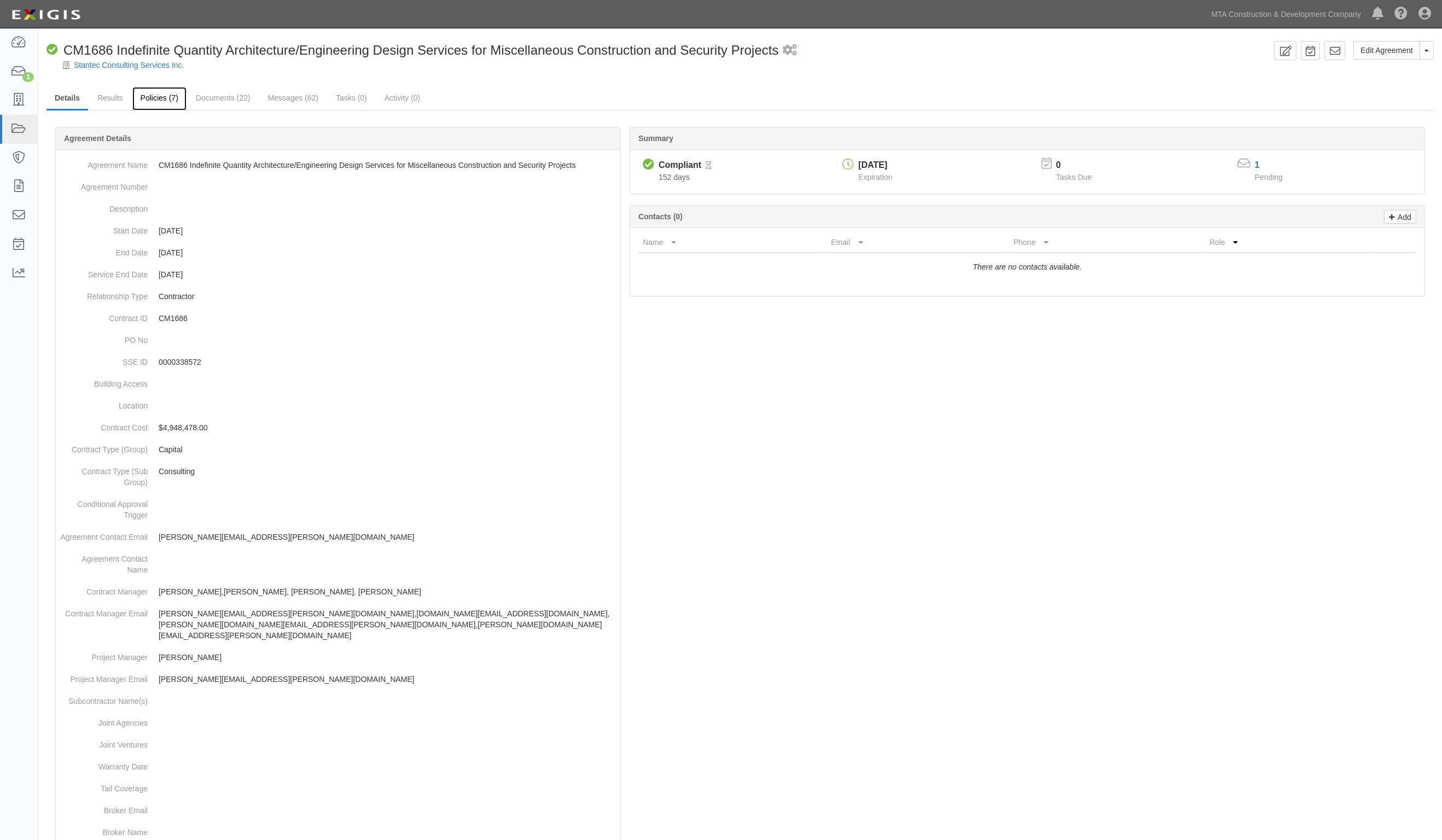
drag, startPoint x: 0, startPoint y: 0, endPoint x: 160, endPoint y: 100, distance: 188.7
click at [160, 100] on link "Policies (7)" at bounding box center [159, 99] width 54 height 23
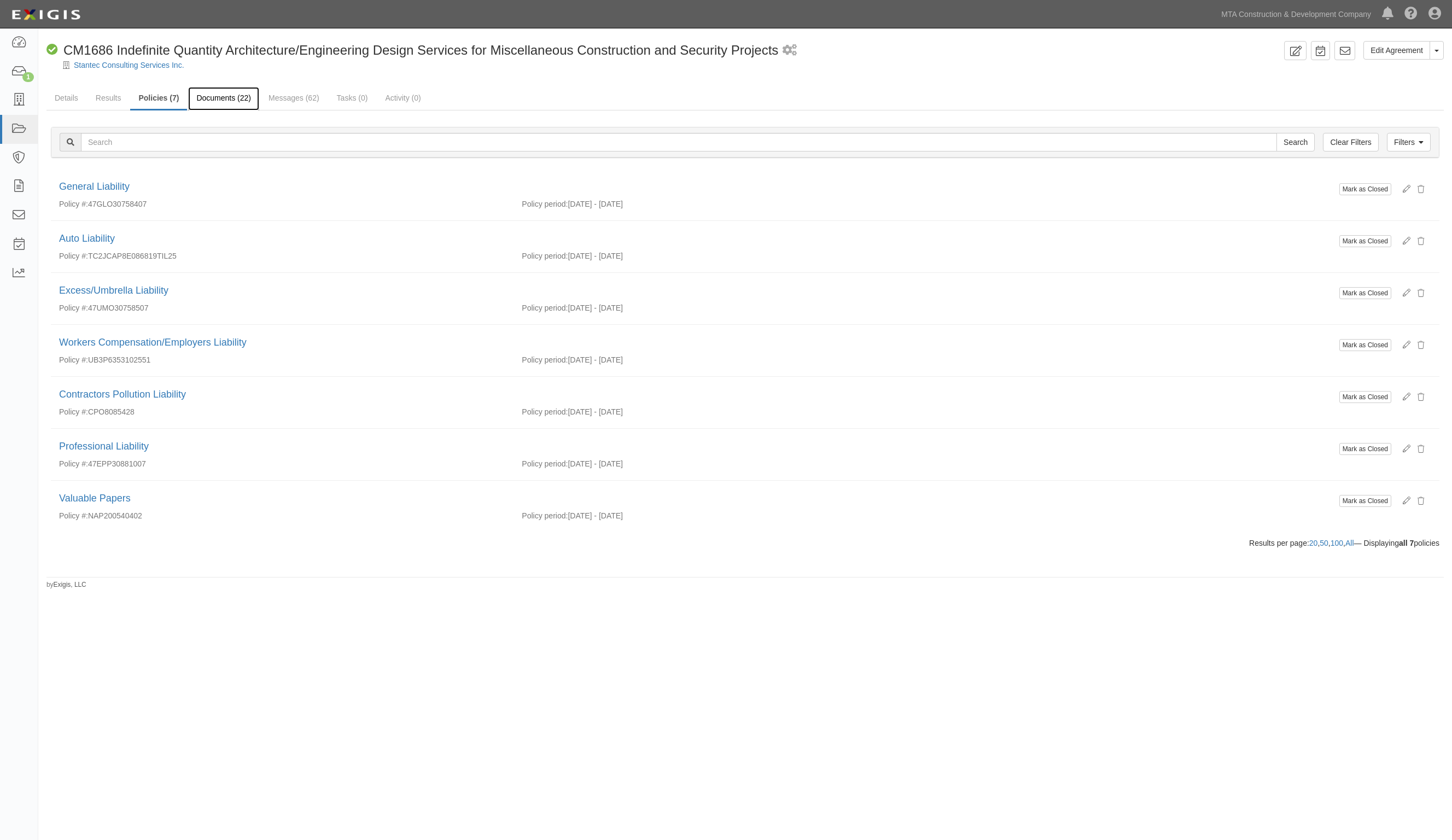
click at [226, 90] on link "Documents (22)" at bounding box center [223, 99] width 71 height 23
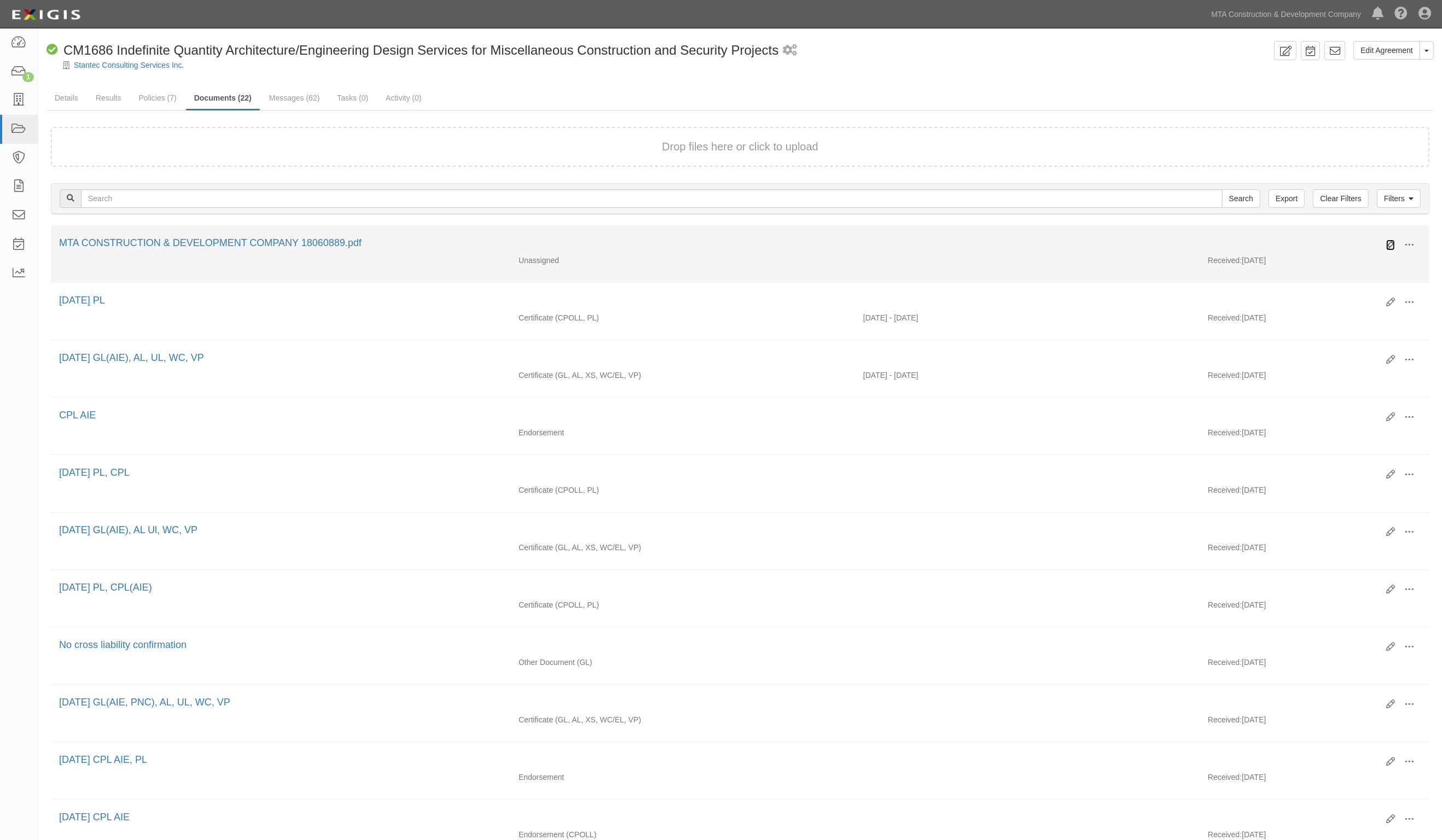
click at [1390, 241] on icon at bounding box center [1390, 245] width 9 height 9
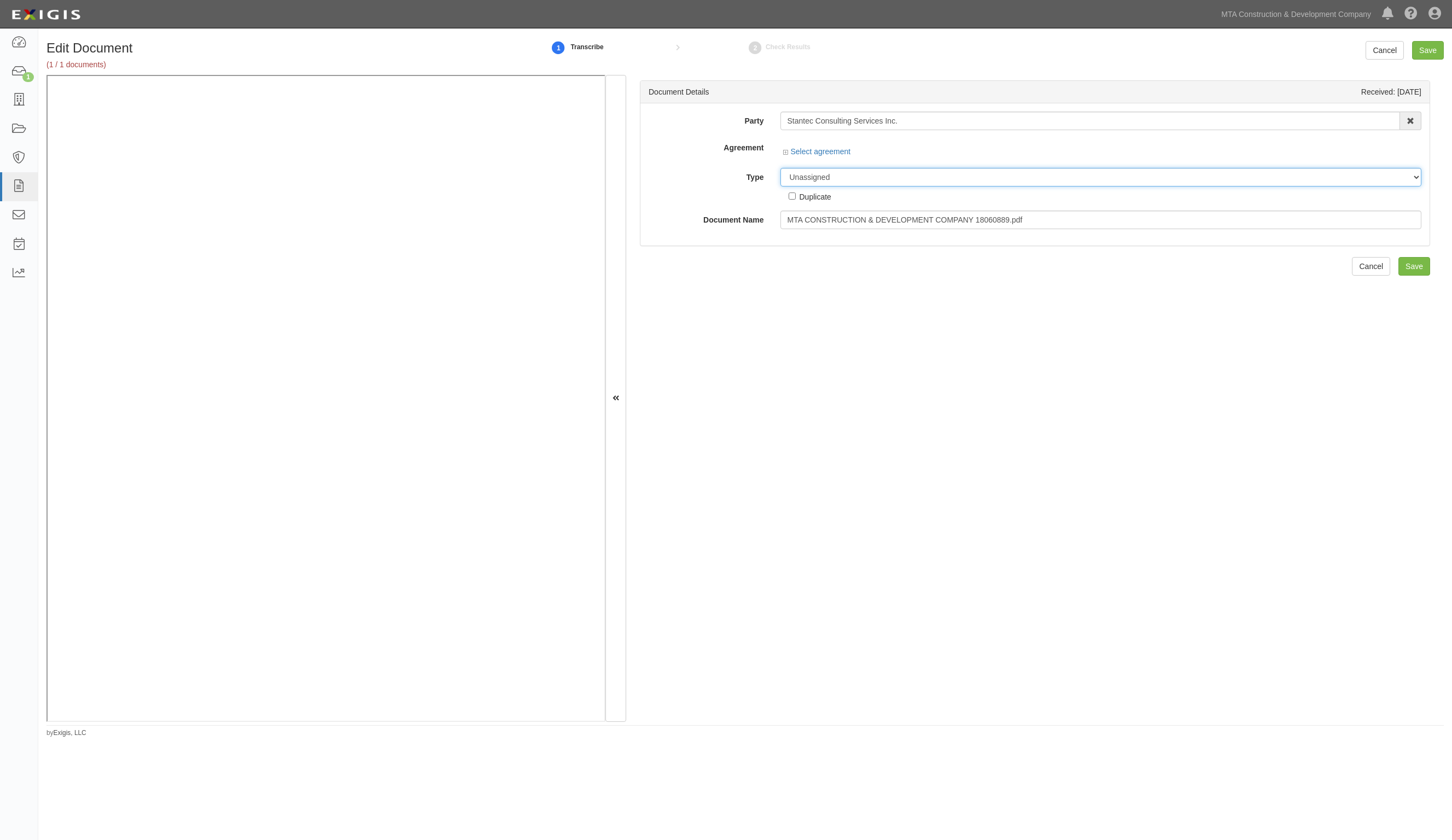
click at [826, 181] on select "Unassigned Binder Cancellation Notice Certificate Contract Endorsement Insuranc…" at bounding box center [1102, 177] width 642 height 19
select select "JunkDetail"
click at [781, 168] on select "Unassigned Binder Cancellation Notice Certificate Contract Endorsement Insuranc…" at bounding box center [1102, 177] width 642 height 19
click at [1427, 44] on input "Save" at bounding box center [1428, 50] width 32 height 19
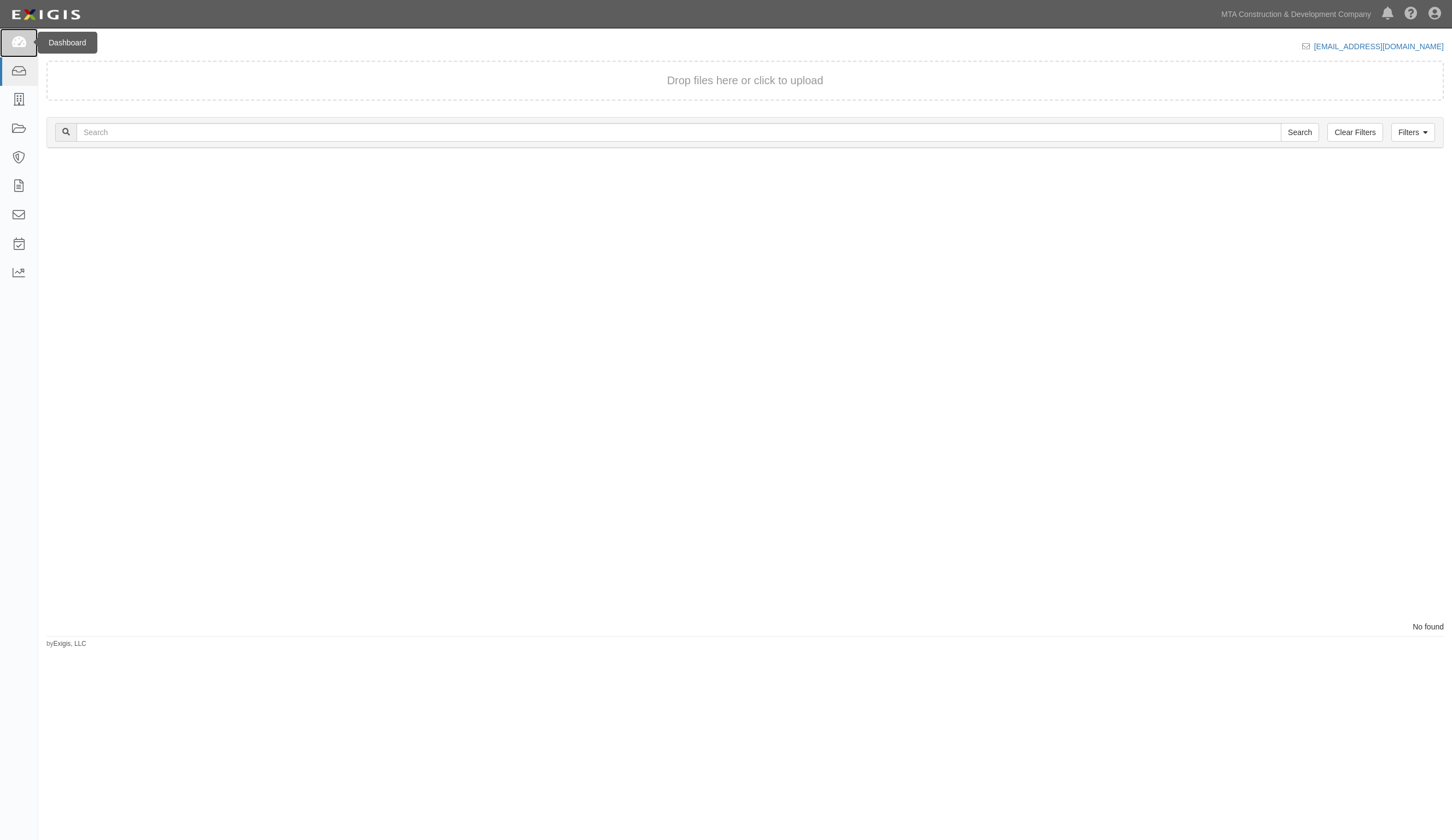
click at [20, 41] on icon at bounding box center [19, 43] width 16 height 13
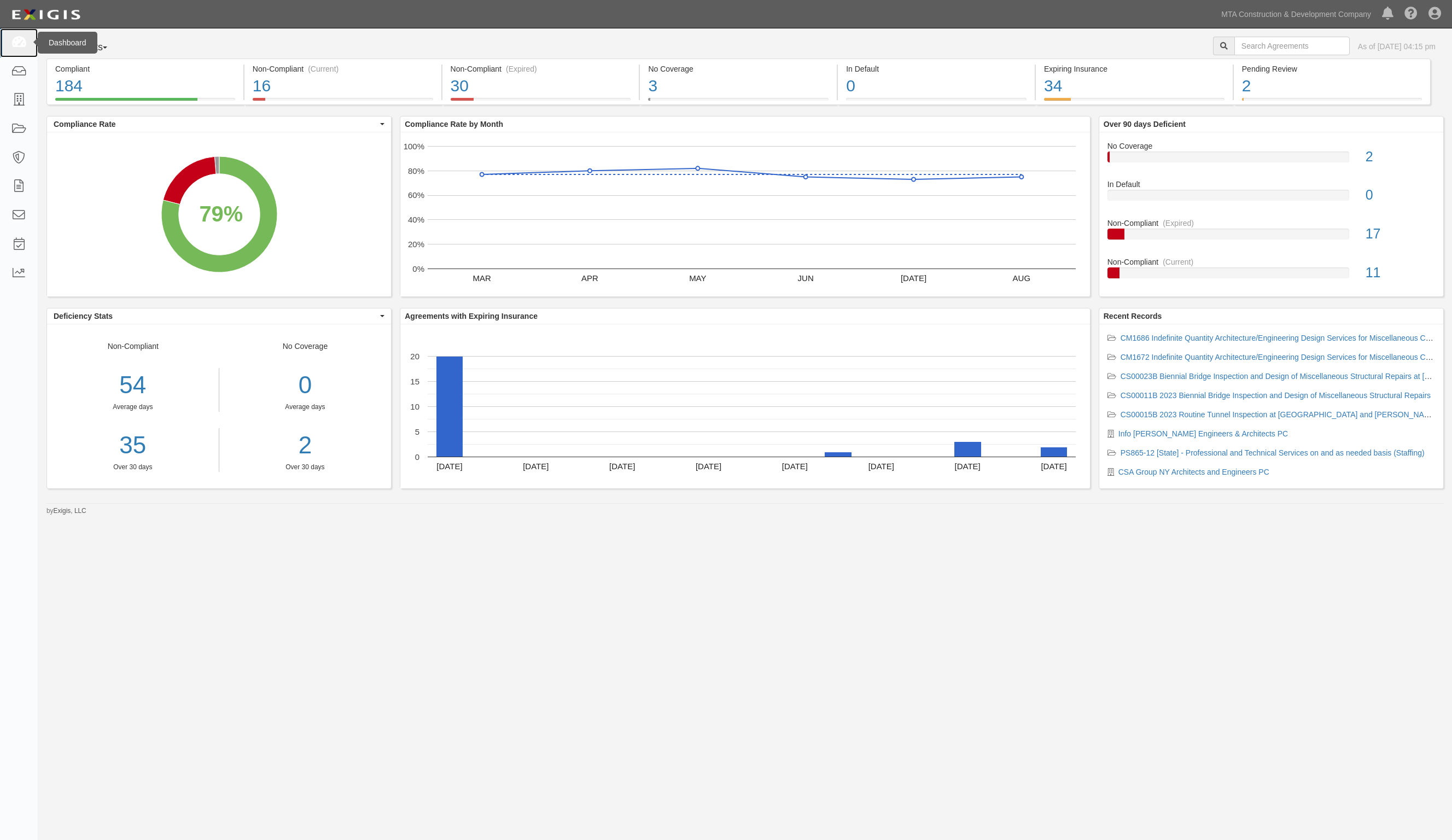
click at [18, 48] on icon at bounding box center [19, 43] width 16 height 13
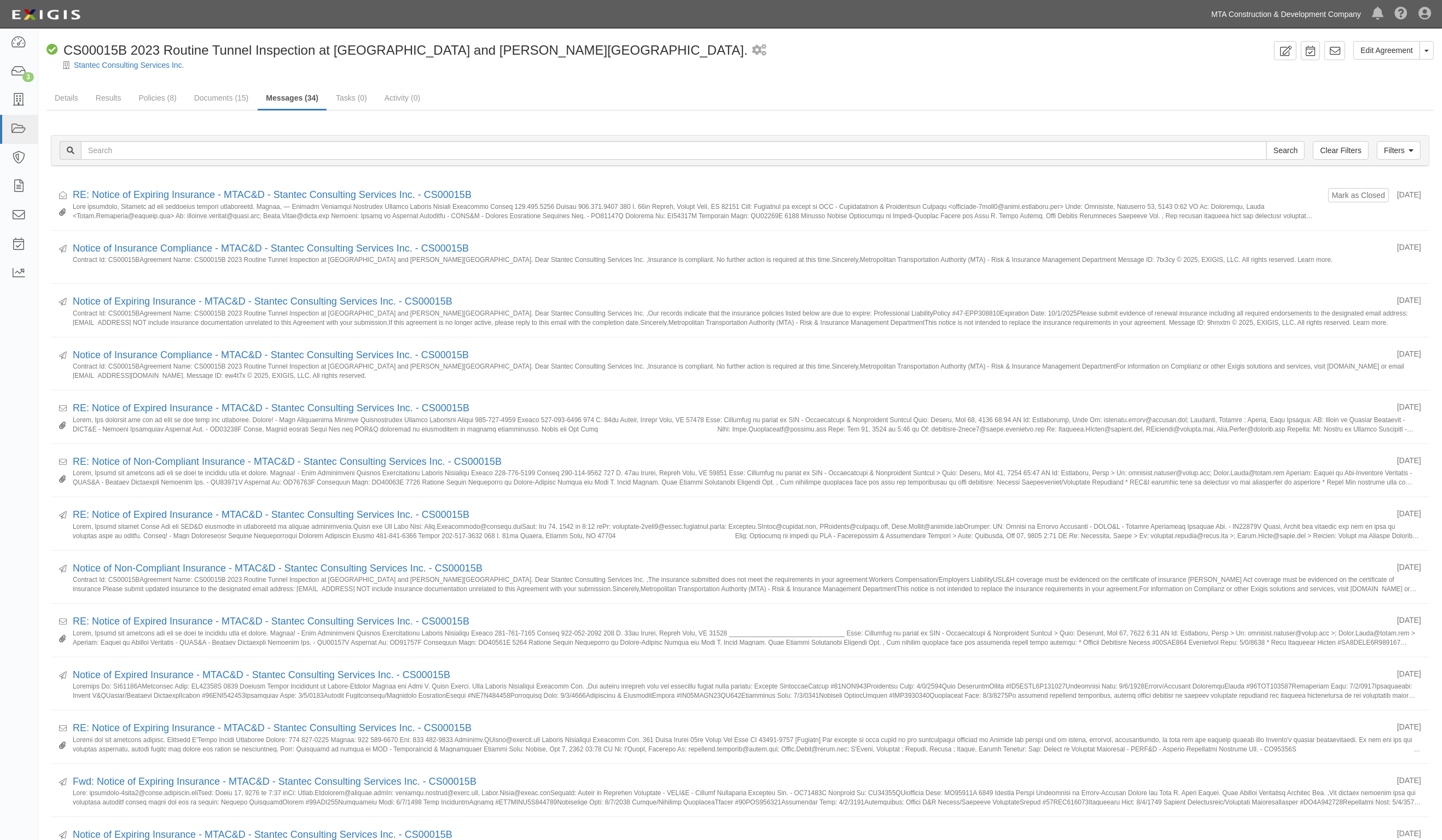
click at [1286, 16] on link "MTA Construction & Development Company" at bounding box center [1286, 14] width 161 height 21
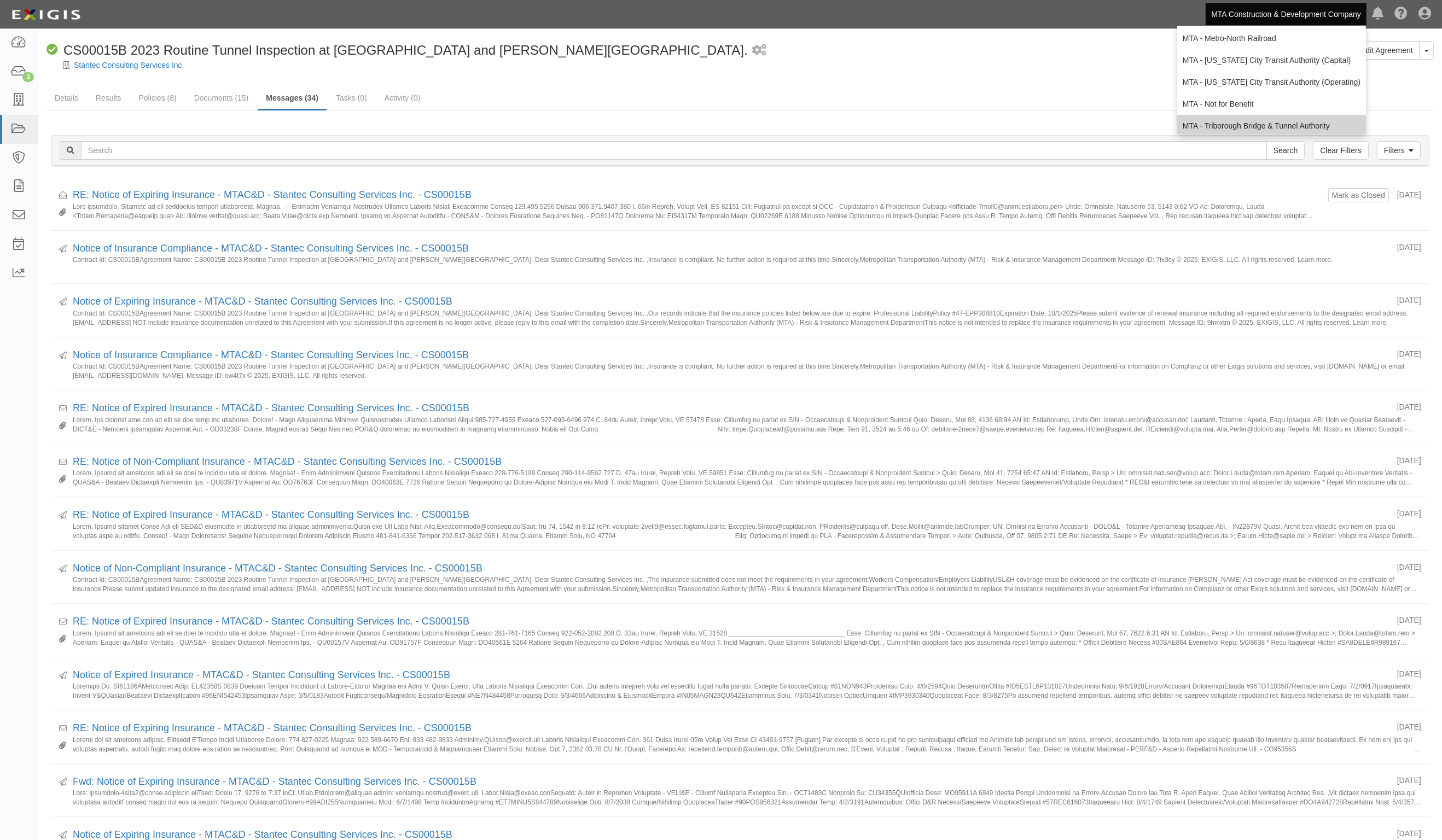
scroll to position [72, 0]
drag, startPoint x: 1236, startPoint y: 119, endPoint x: 1225, endPoint y: 115, distance: 11.7
click at [1235, 119] on link "MTA - Triborough Bridge & Tunnel Authority" at bounding box center [1270, 120] width 188 height 21
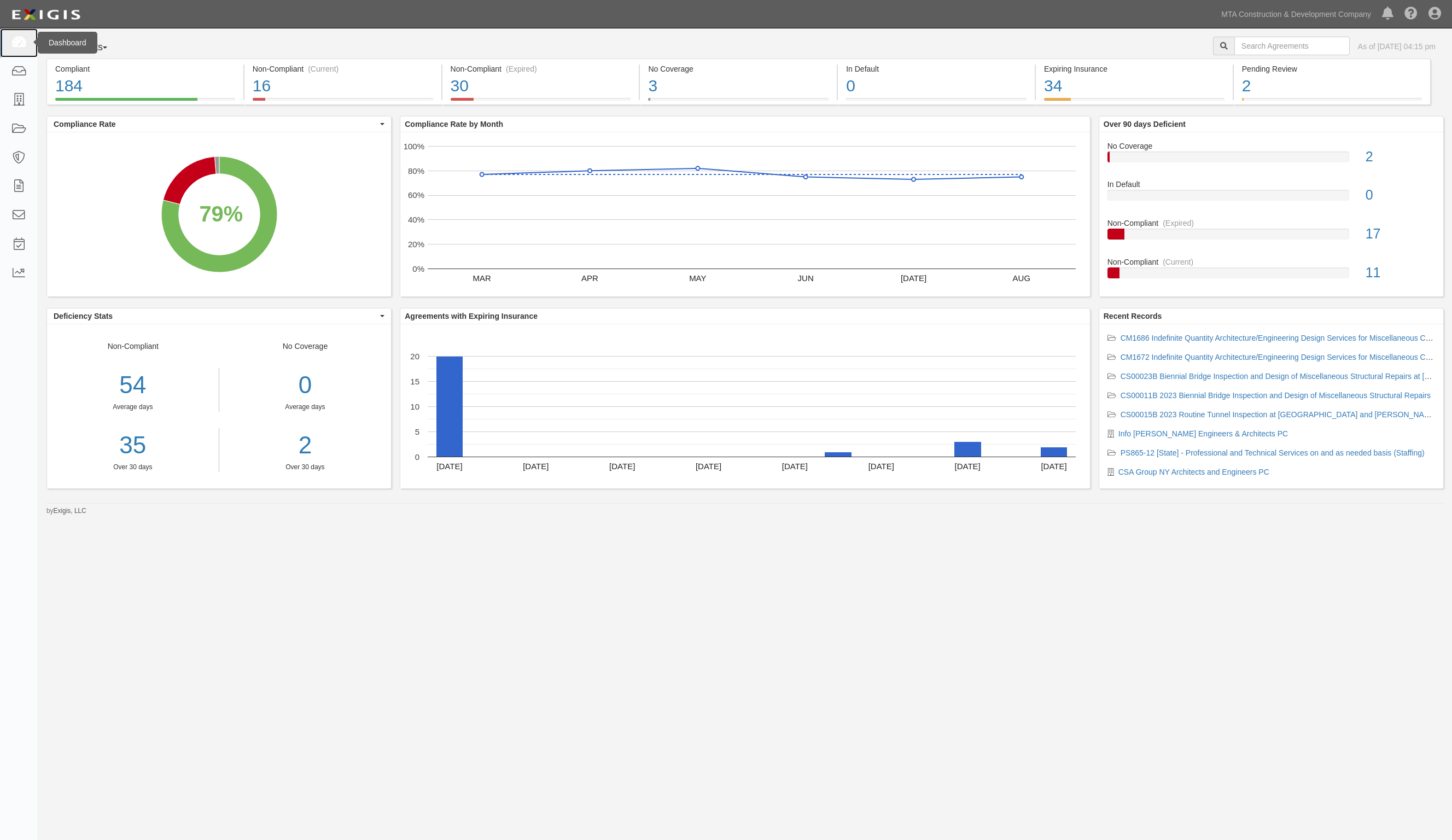
click at [20, 42] on icon at bounding box center [19, 43] width 16 height 13
click at [16, 34] on link at bounding box center [19, 43] width 38 height 29
